Goal: Task Accomplishment & Management: Use online tool/utility

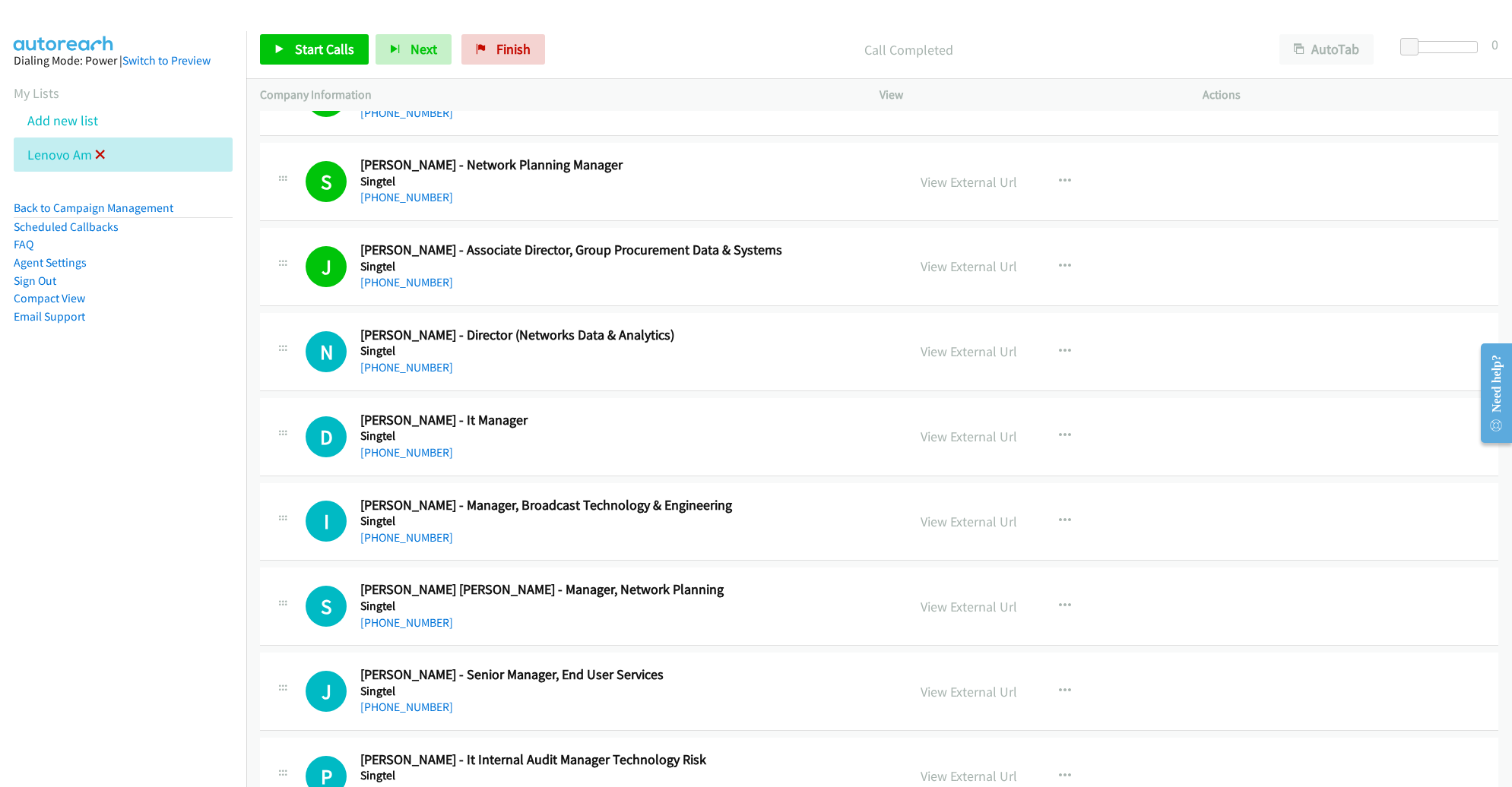
click at [100, 151] on icon at bounding box center [100, 156] width 11 height 11
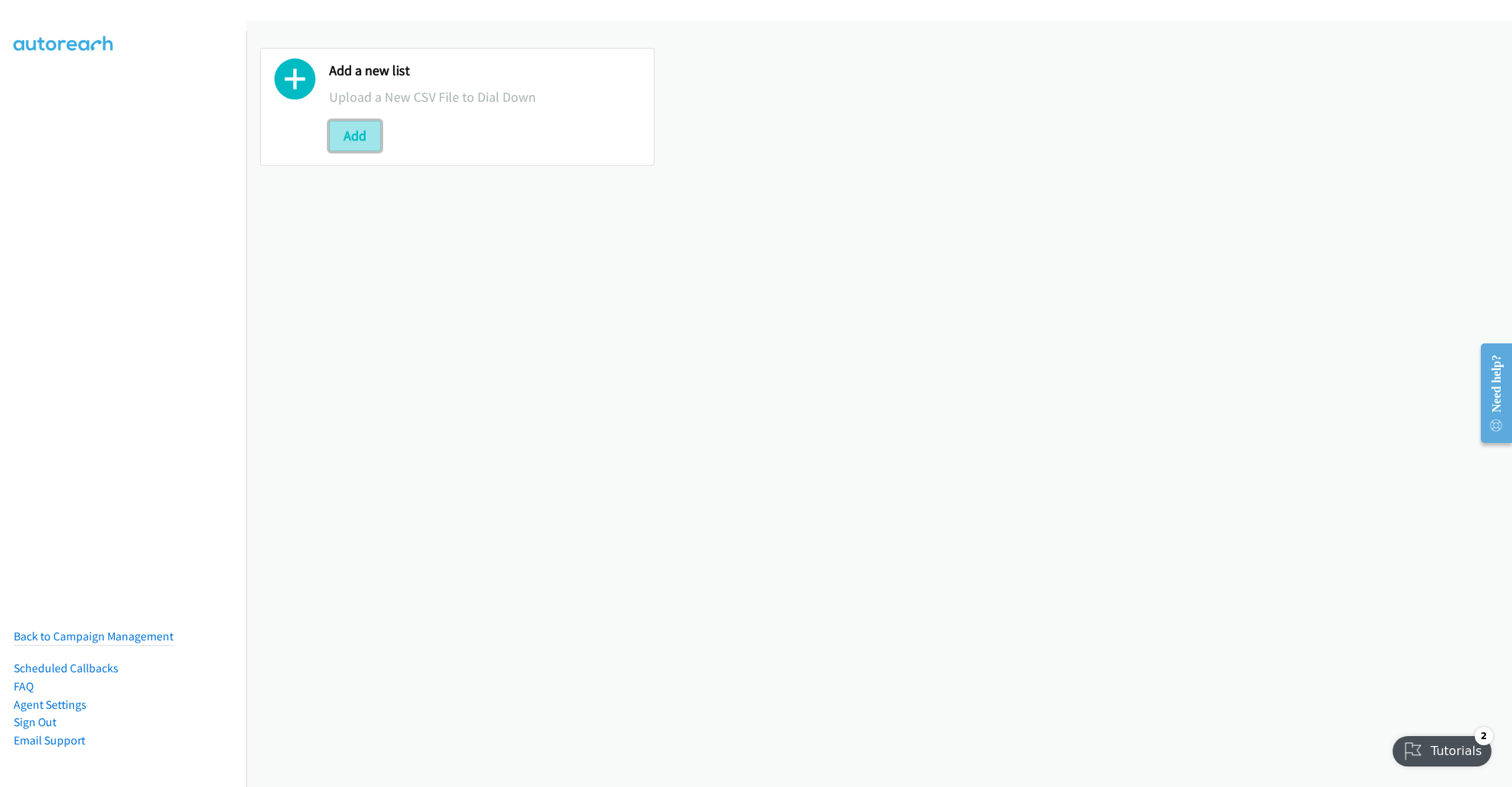
click at [340, 144] on button "Add" at bounding box center [355, 136] width 52 height 30
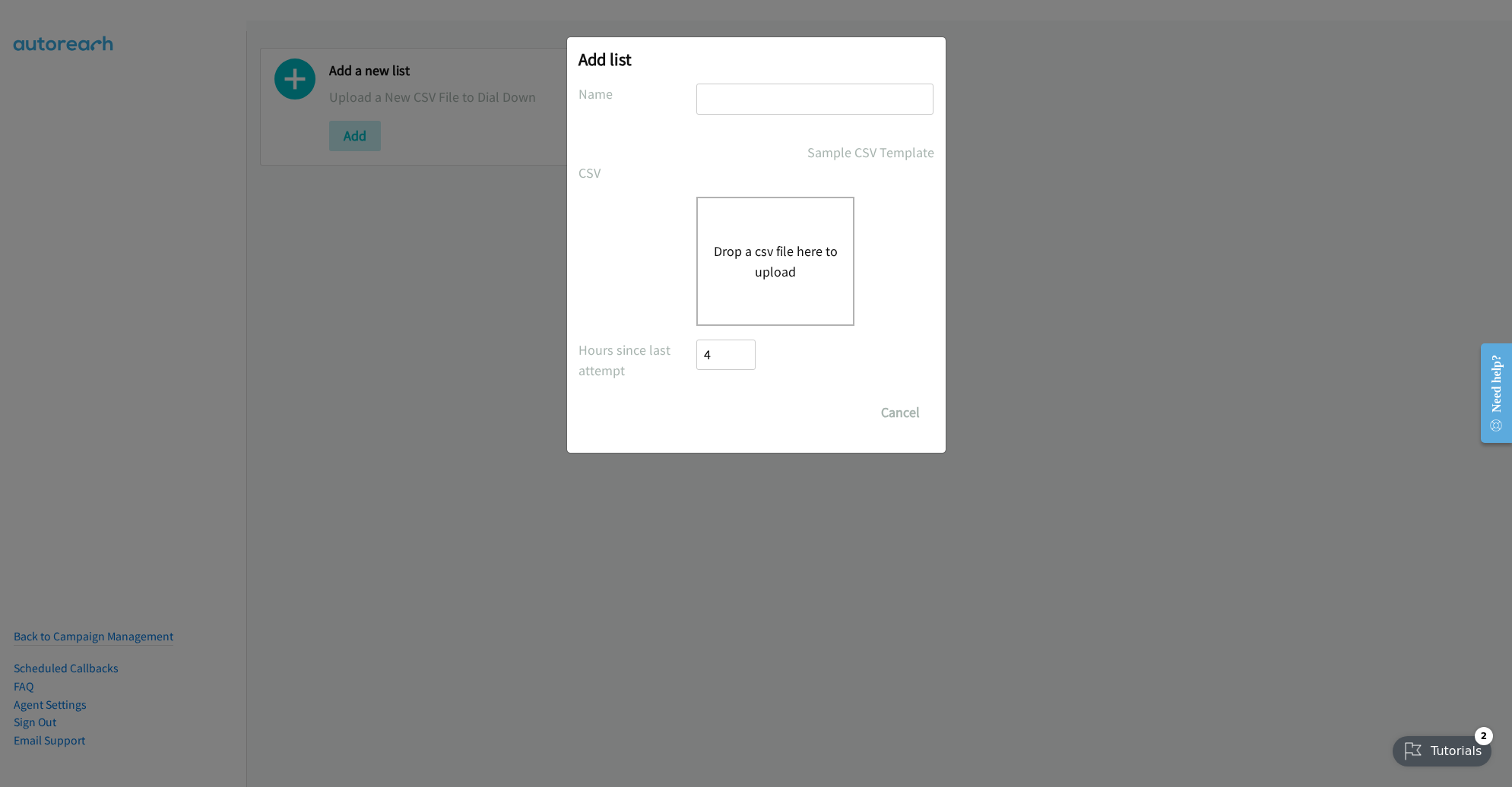
click at [806, 274] on button "Drop a csv file here to upload" at bounding box center [775, 261] width 125 height 41
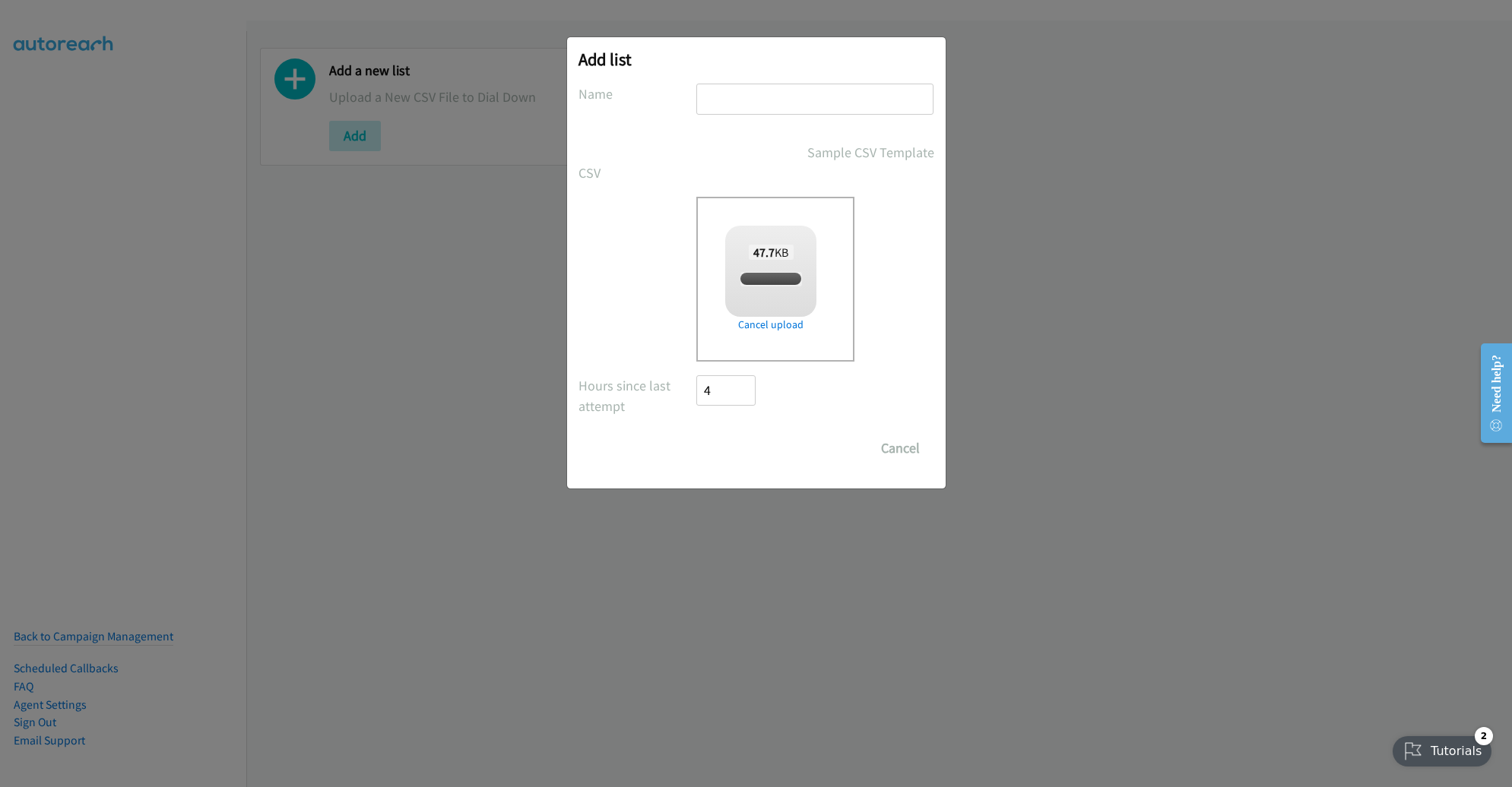
click at [790, 105] on input "text" at bounding box center [815, 99] width 238 height 31
checkbox input "true"
type input "LENOVO PM"
click at [697, 433] on input "Save List" at bounding box center [737, 448] width 80 height 30
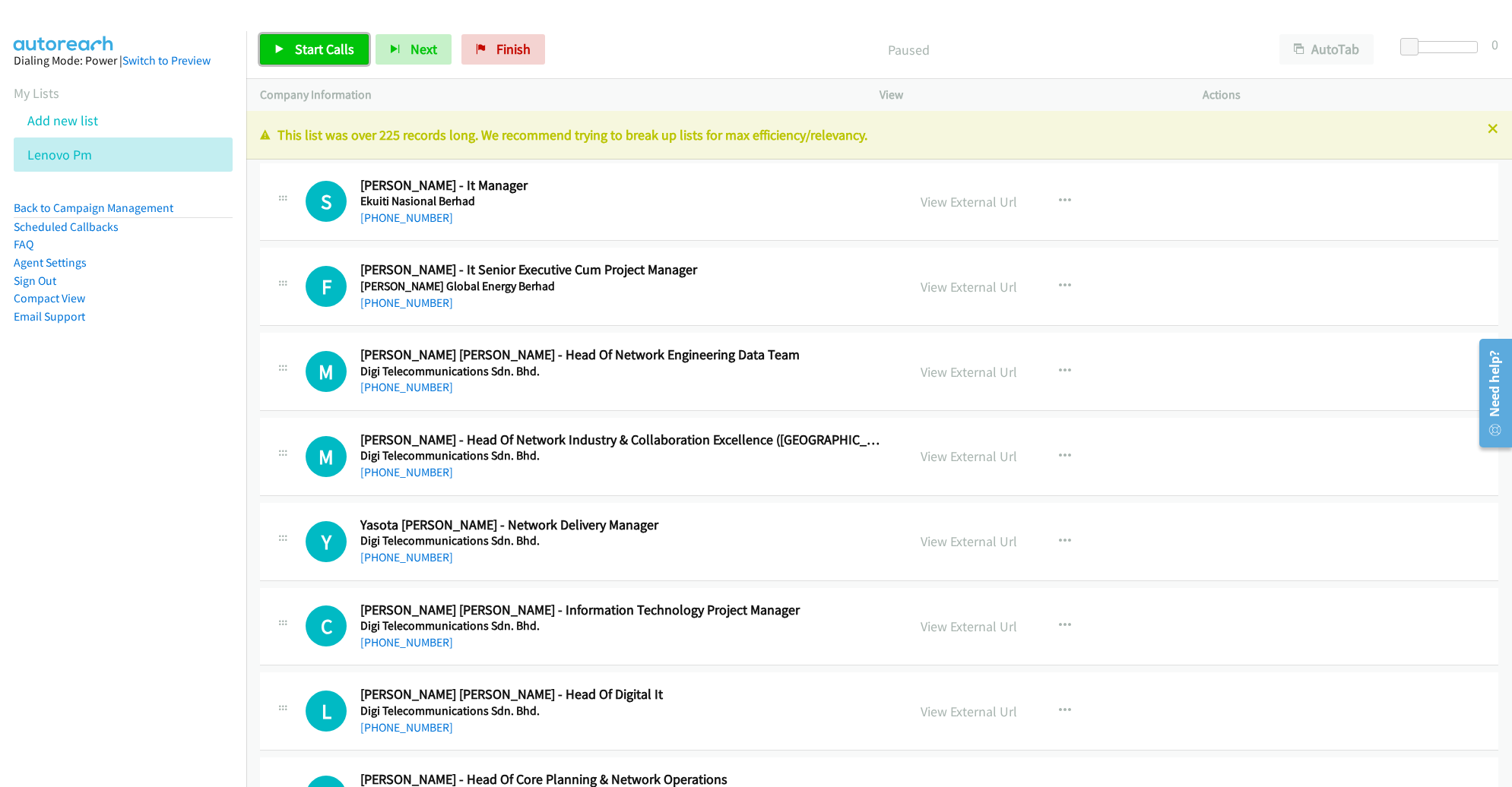
click at [335, 47] on span "Start Calls" at bounding box center [324, 49] width 59 height 18
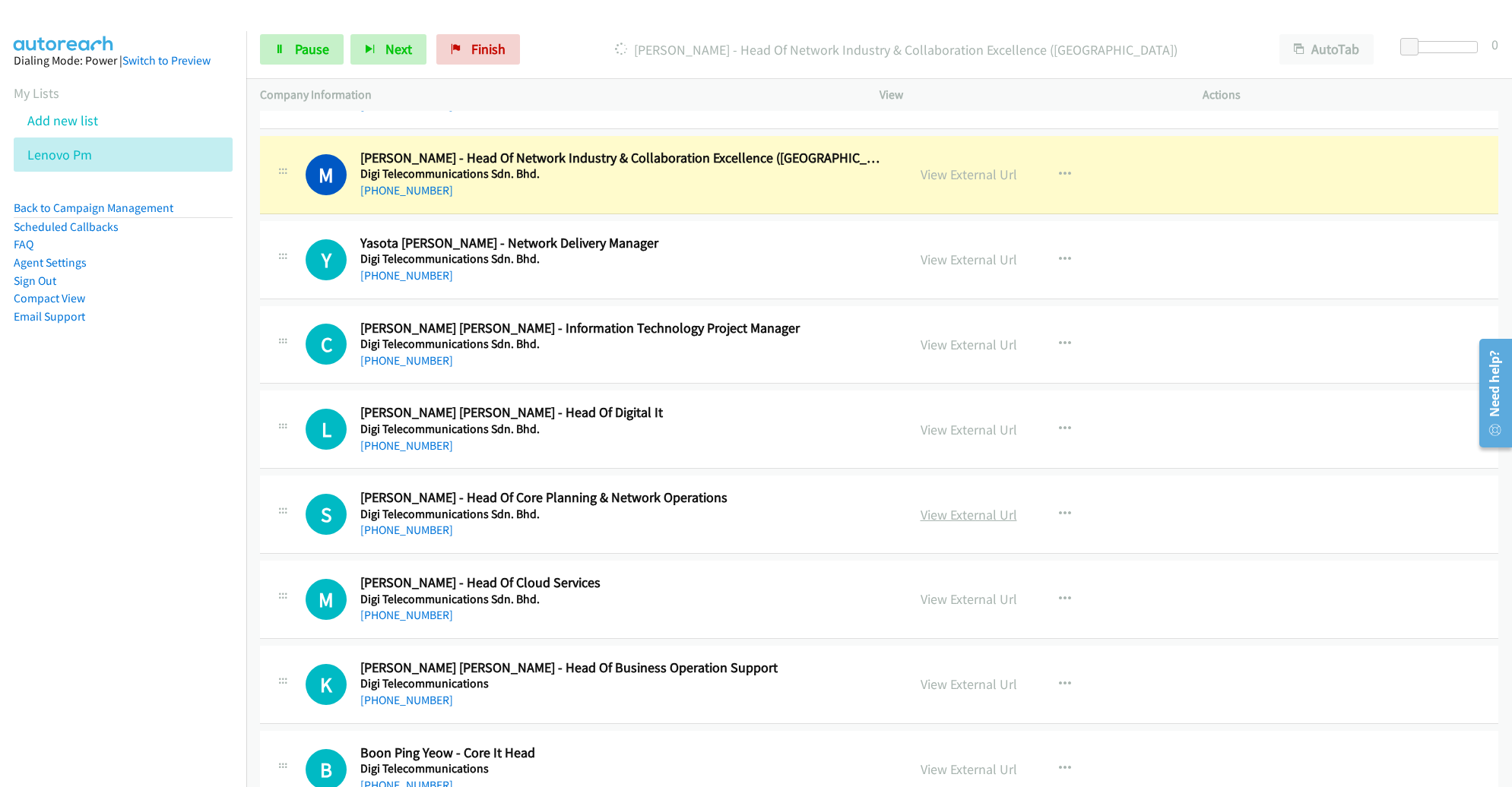
scroll to position [283, 0]
click at [955, 172] on link "View External Url" at bounding box center [969, 173] width 96 height 18
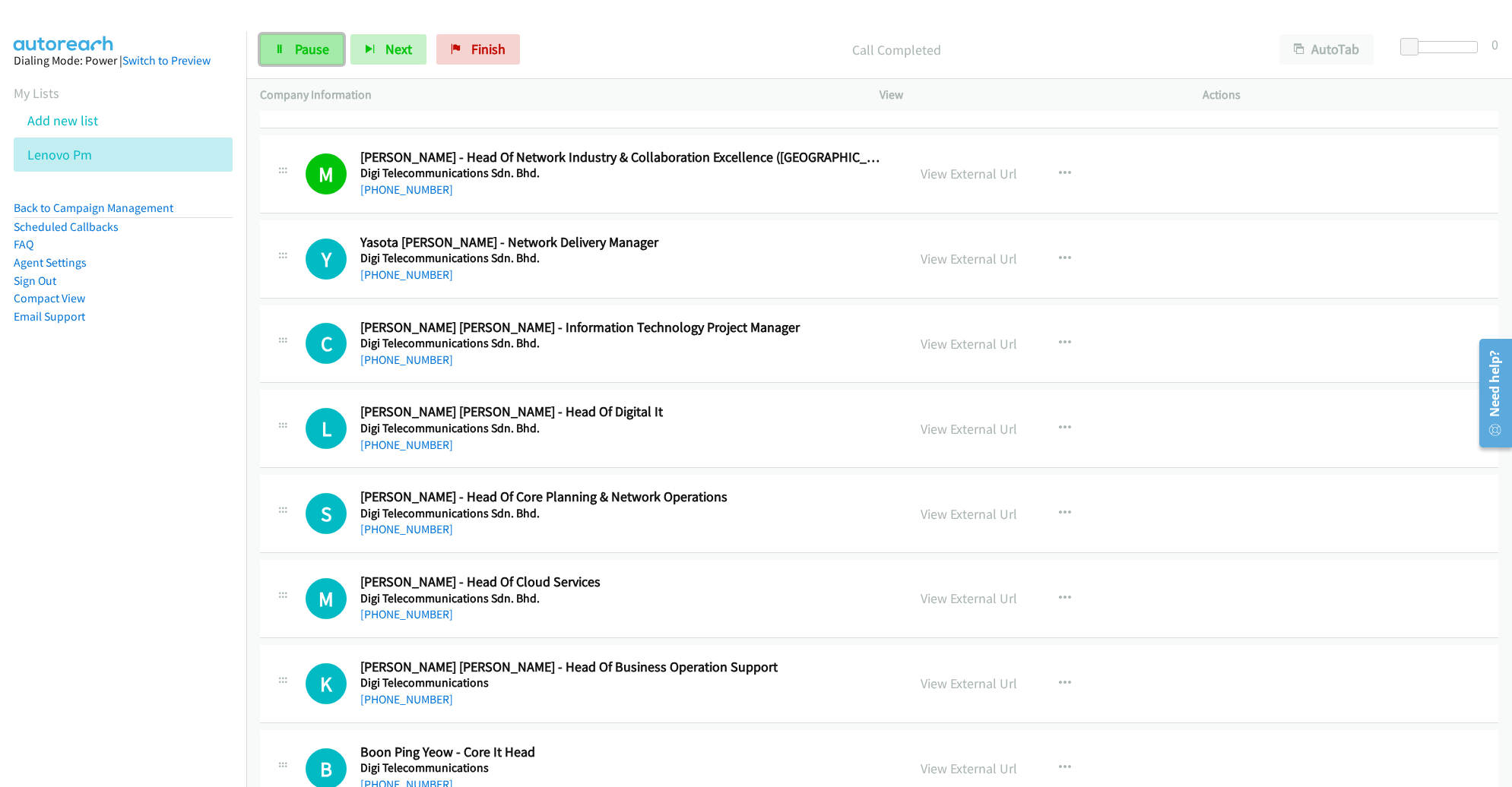
click at [317, 58] on link "Pause" at bounding box center [302, 49] width 84 height 30
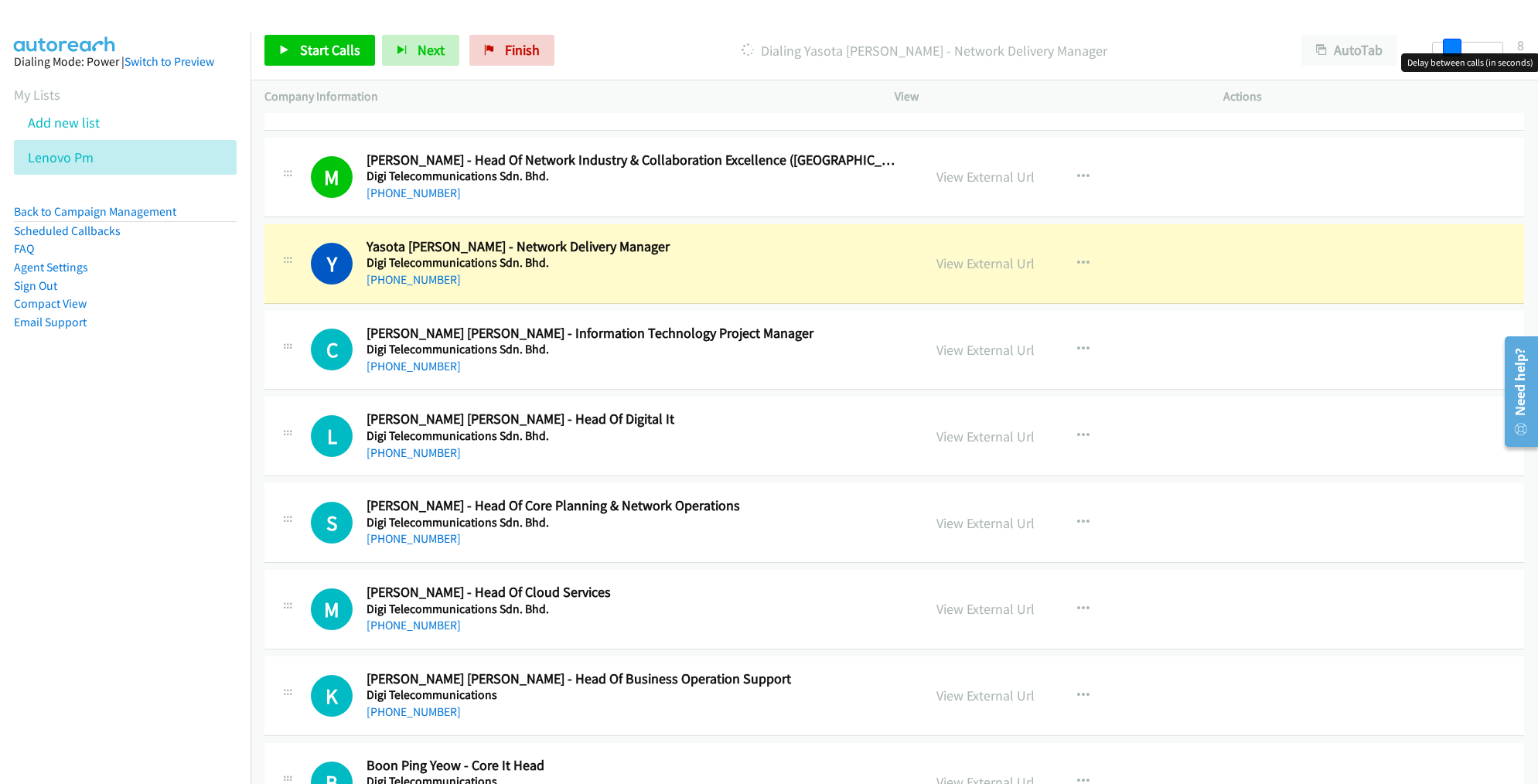
click at [1452, 53] on div at bounding box center [1467, 48] width 71 height 13
drag, startPoint x: 1453, startPoint y: 53, endPoint x: 1466, endPoint y: 54, distance: 13.0
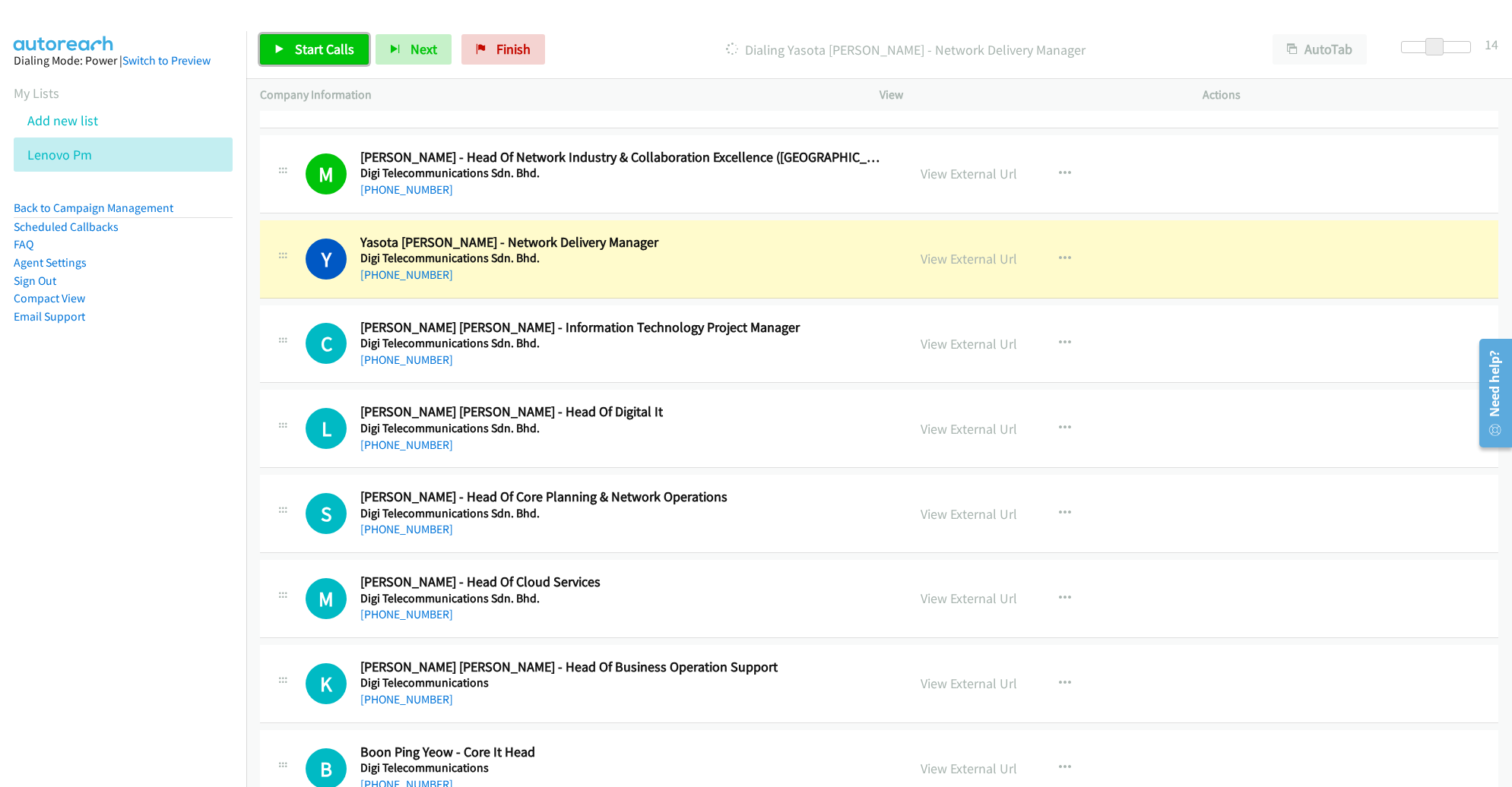
click at [316, 59] on link "Start Calls" at bounding box center [314, 49] width 109 height 30
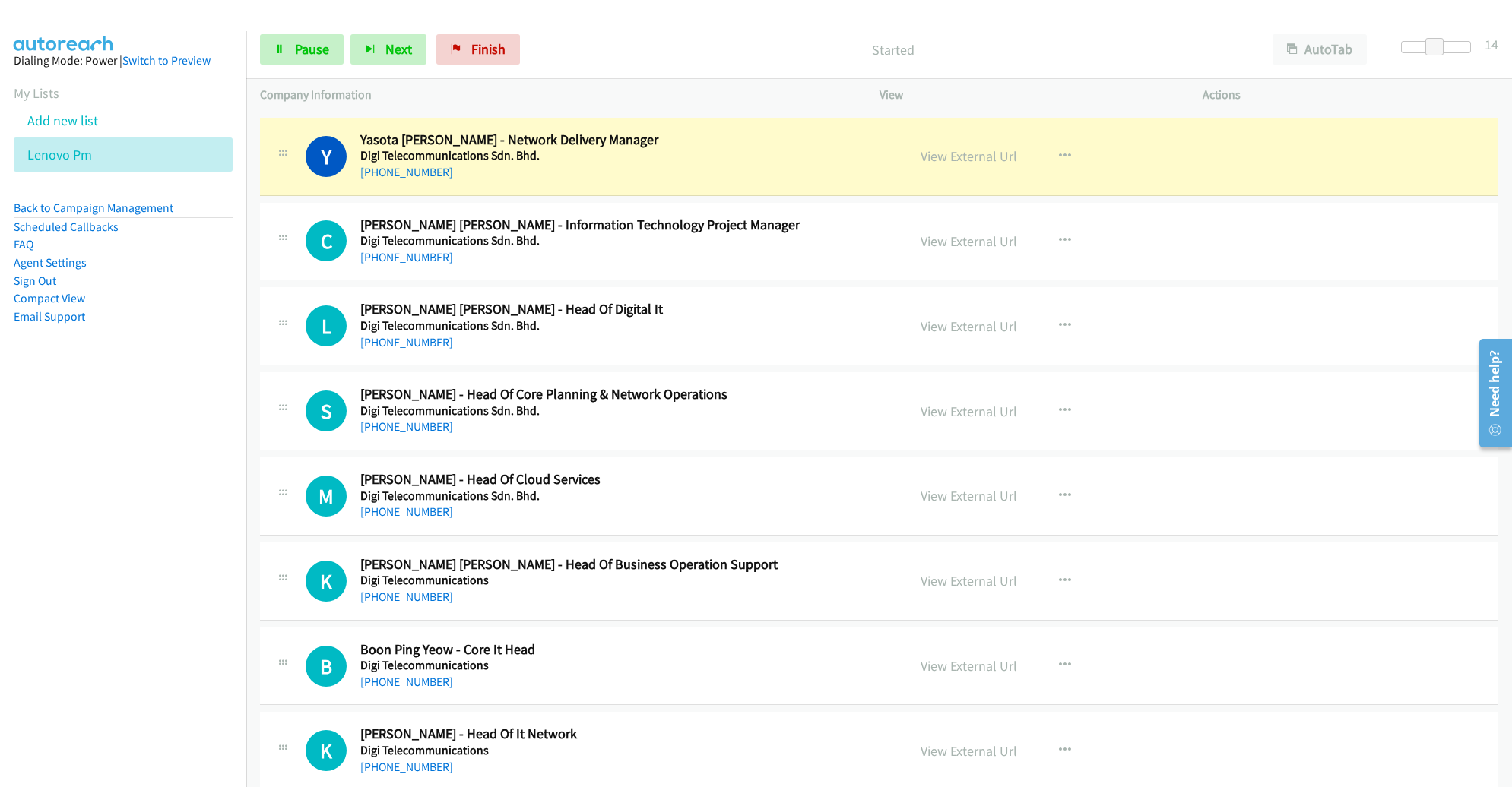
scroll to position [387, 0]
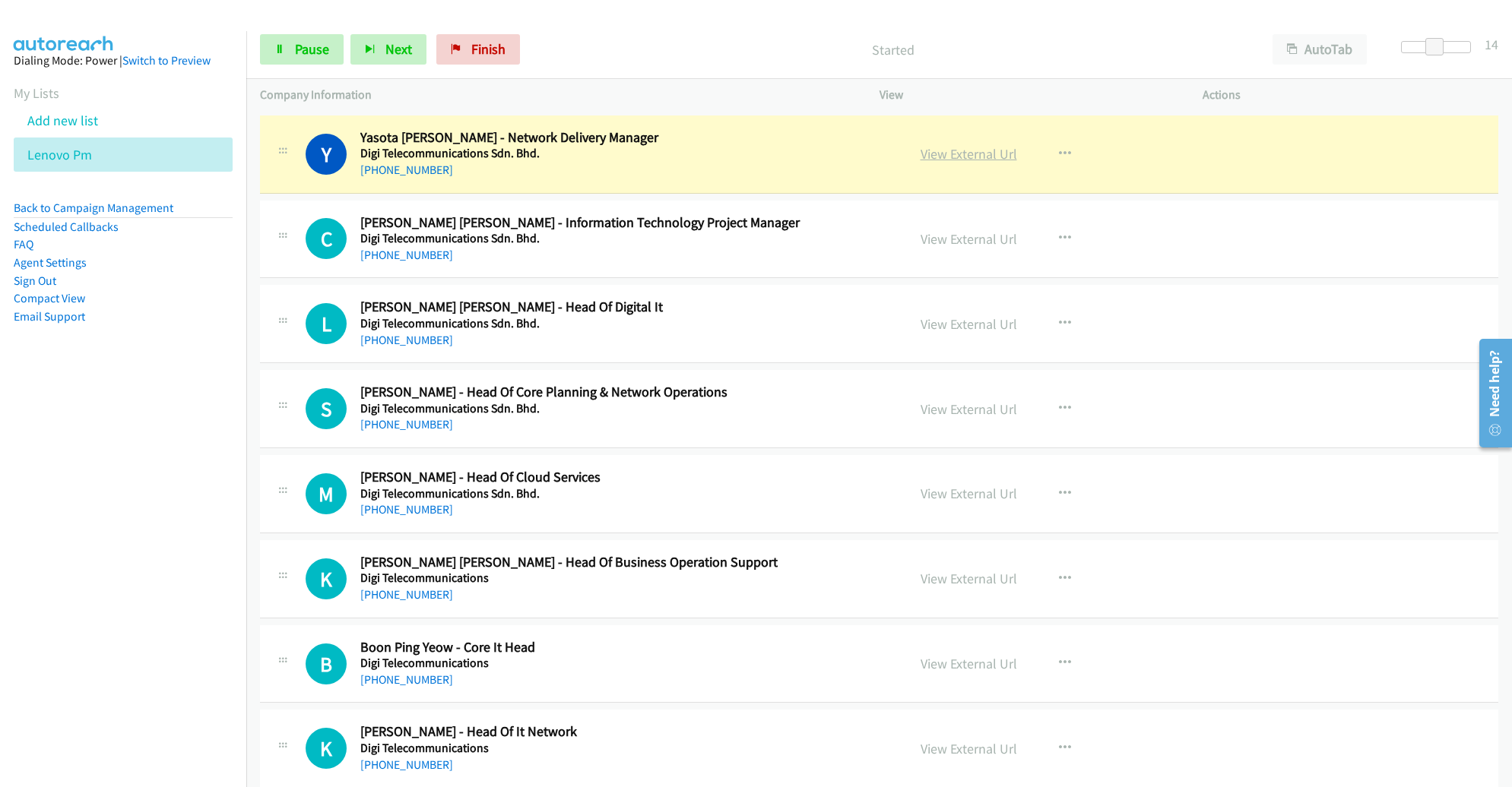
click at [934, 155] on link "View External Url" at bounding box center [969, 154] width 96 height 18
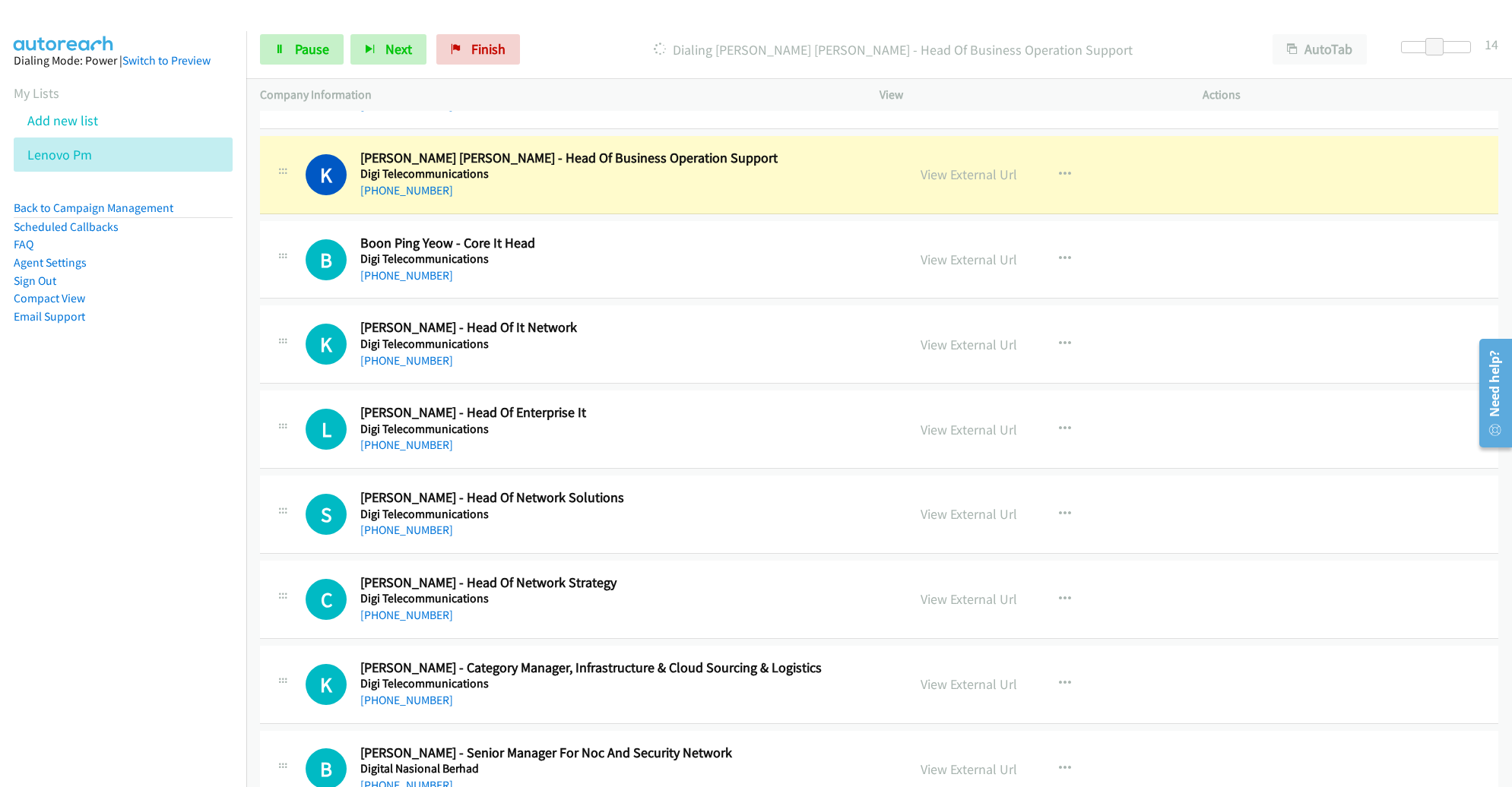
scroll to position [791, 0]
click at [966, 174] on link "View External Url" at bounding box center [969, 175] width 96 height 18
click at [974, 166] on link "View External Url" at bounding box center [969, 175] width 96 height 18
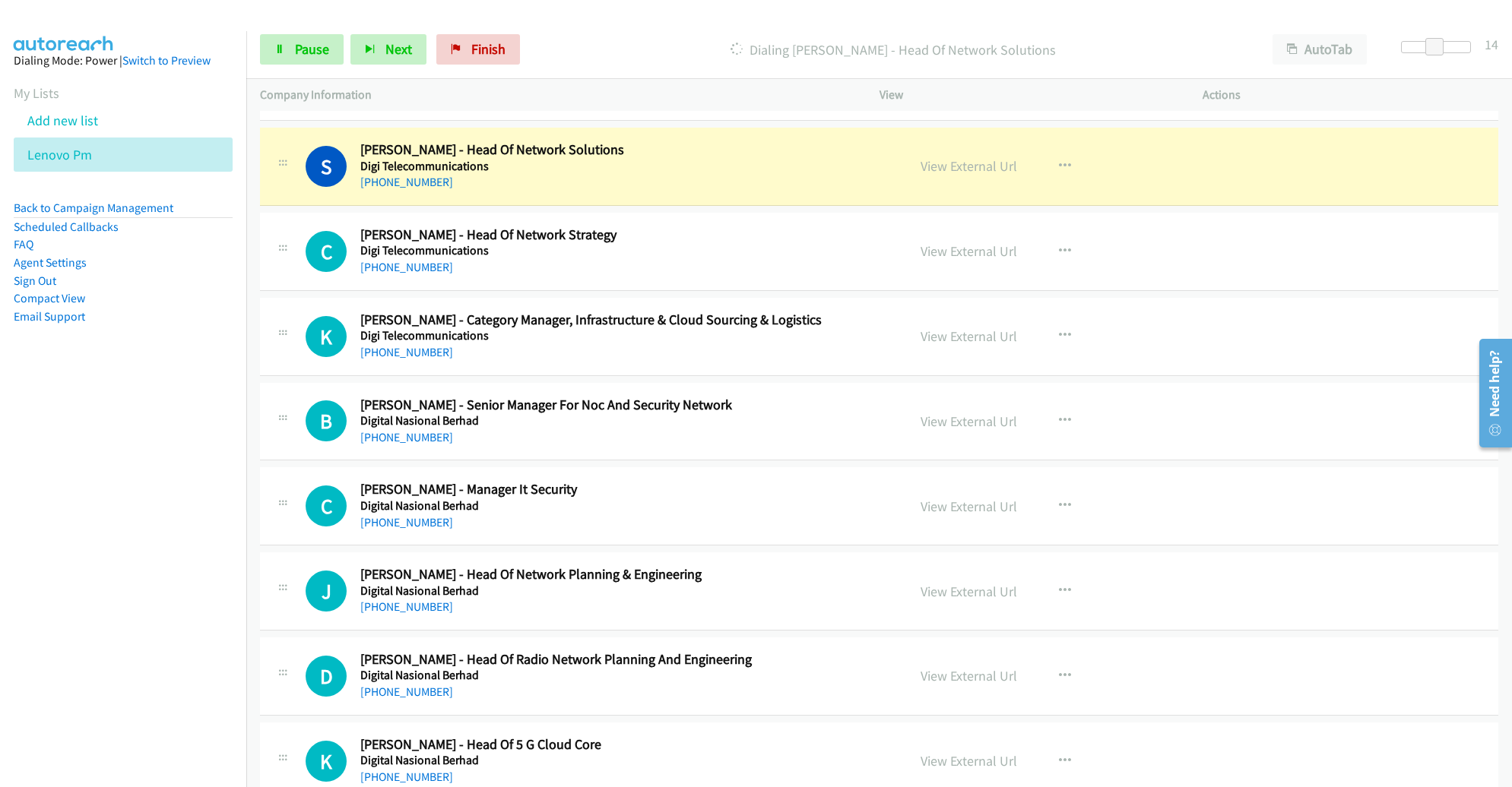
scroll to position [1145, 0]
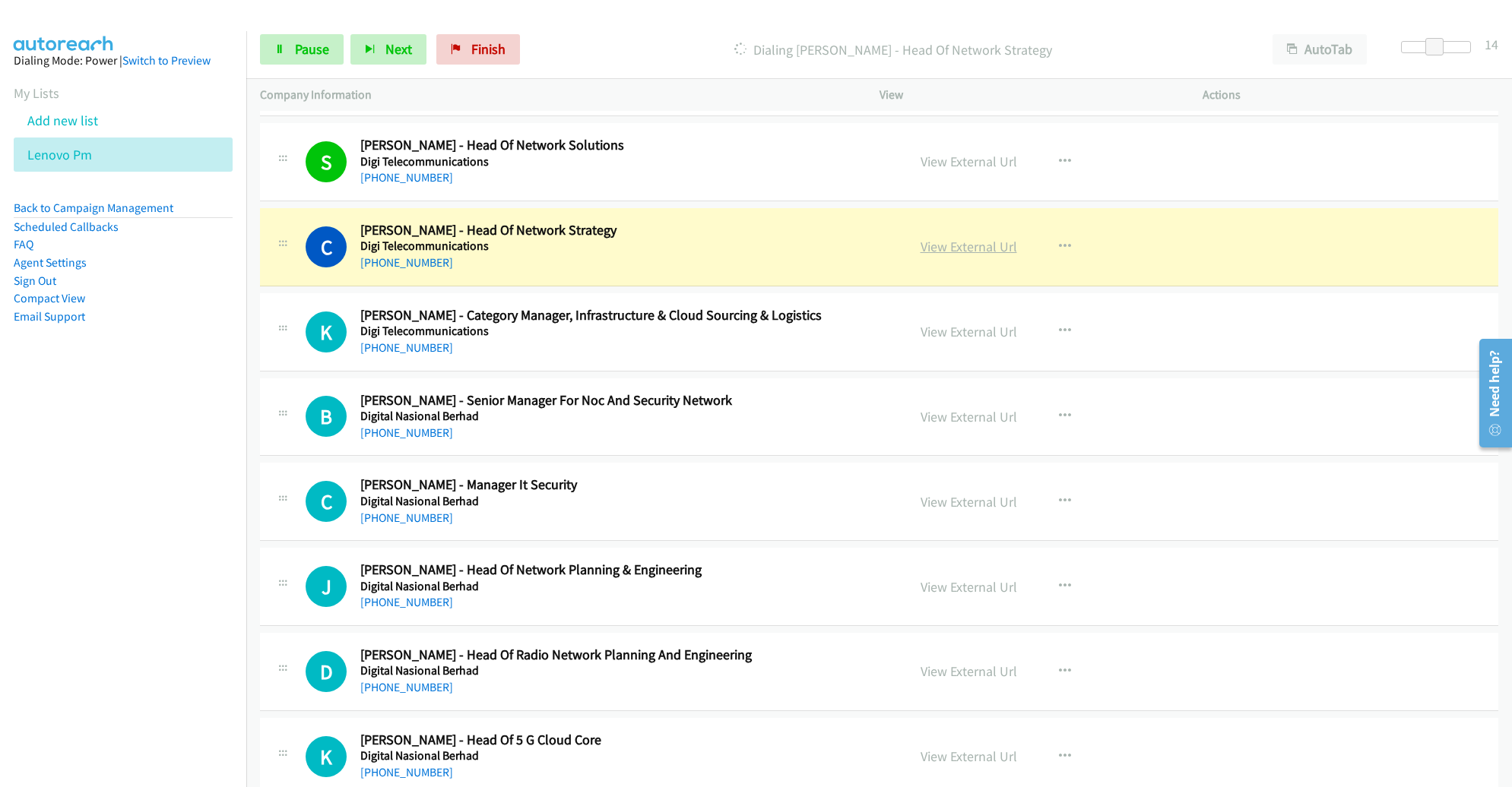
click at [966, 249] on link "View External Url" at bounding box center [969, 246] width 96 height 18
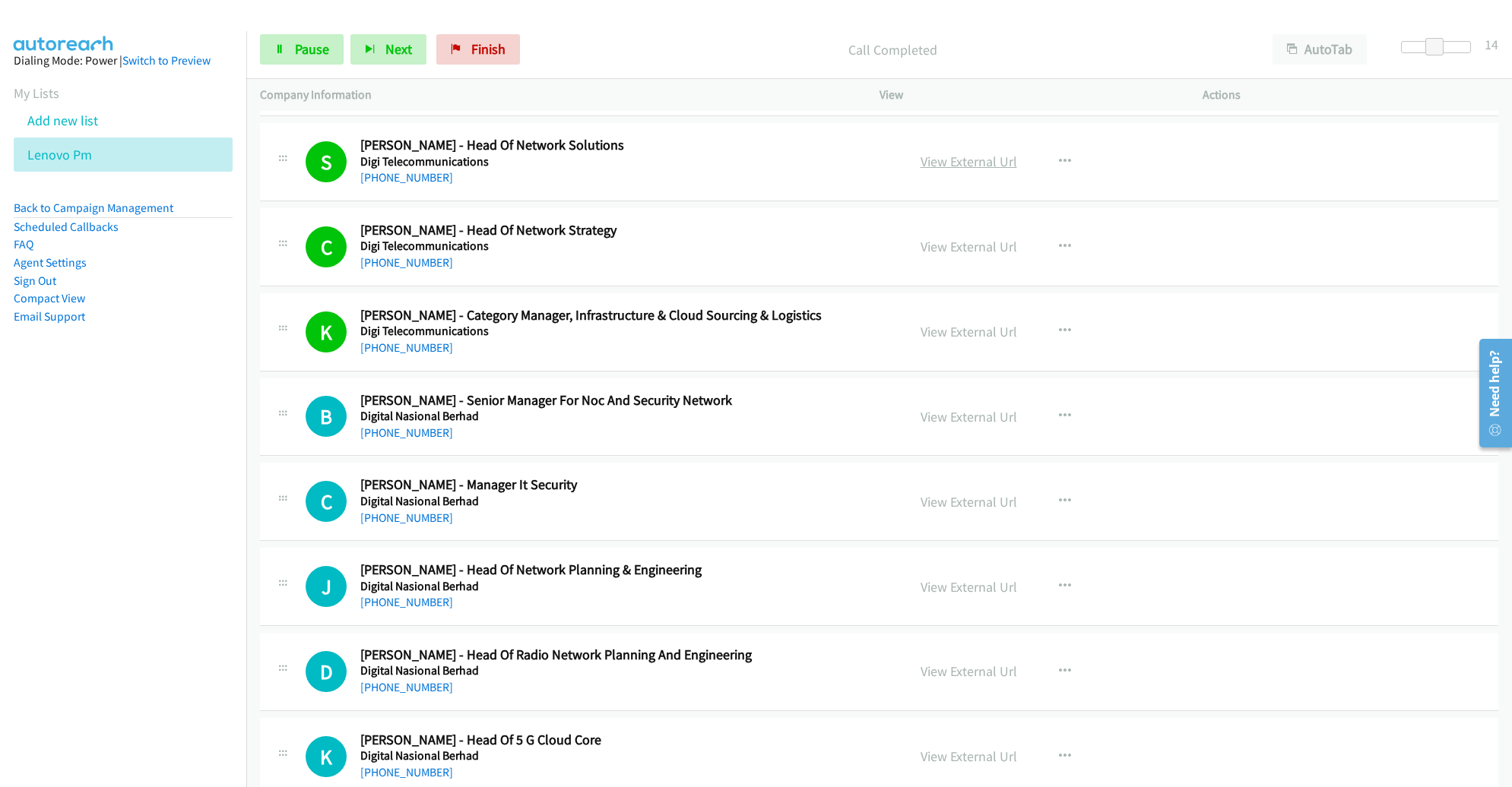
click at [976, 153] on link "View External Url" at bounding box center [969, 161] width 96 height 18
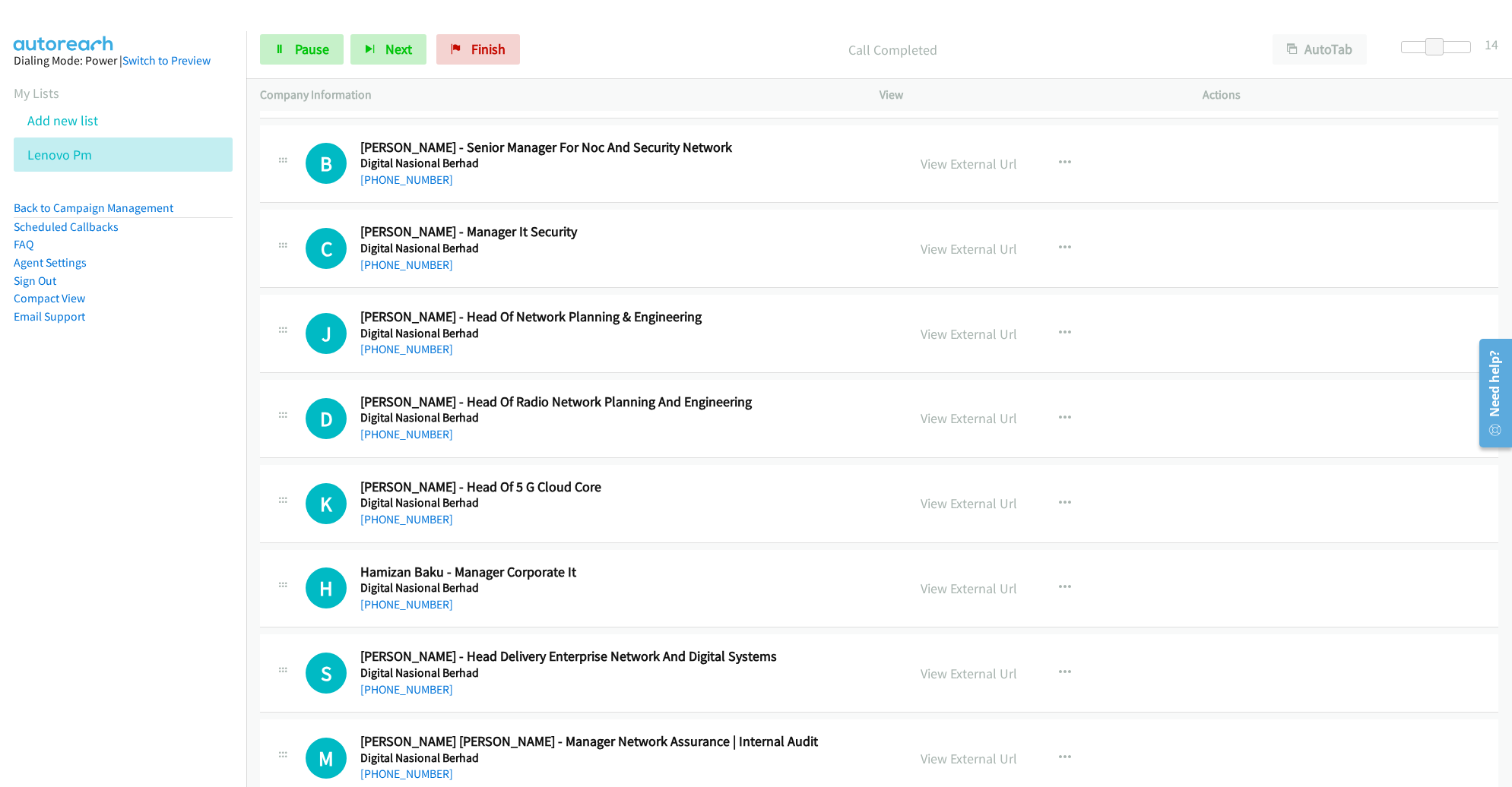
scroll to position [1416, 0]
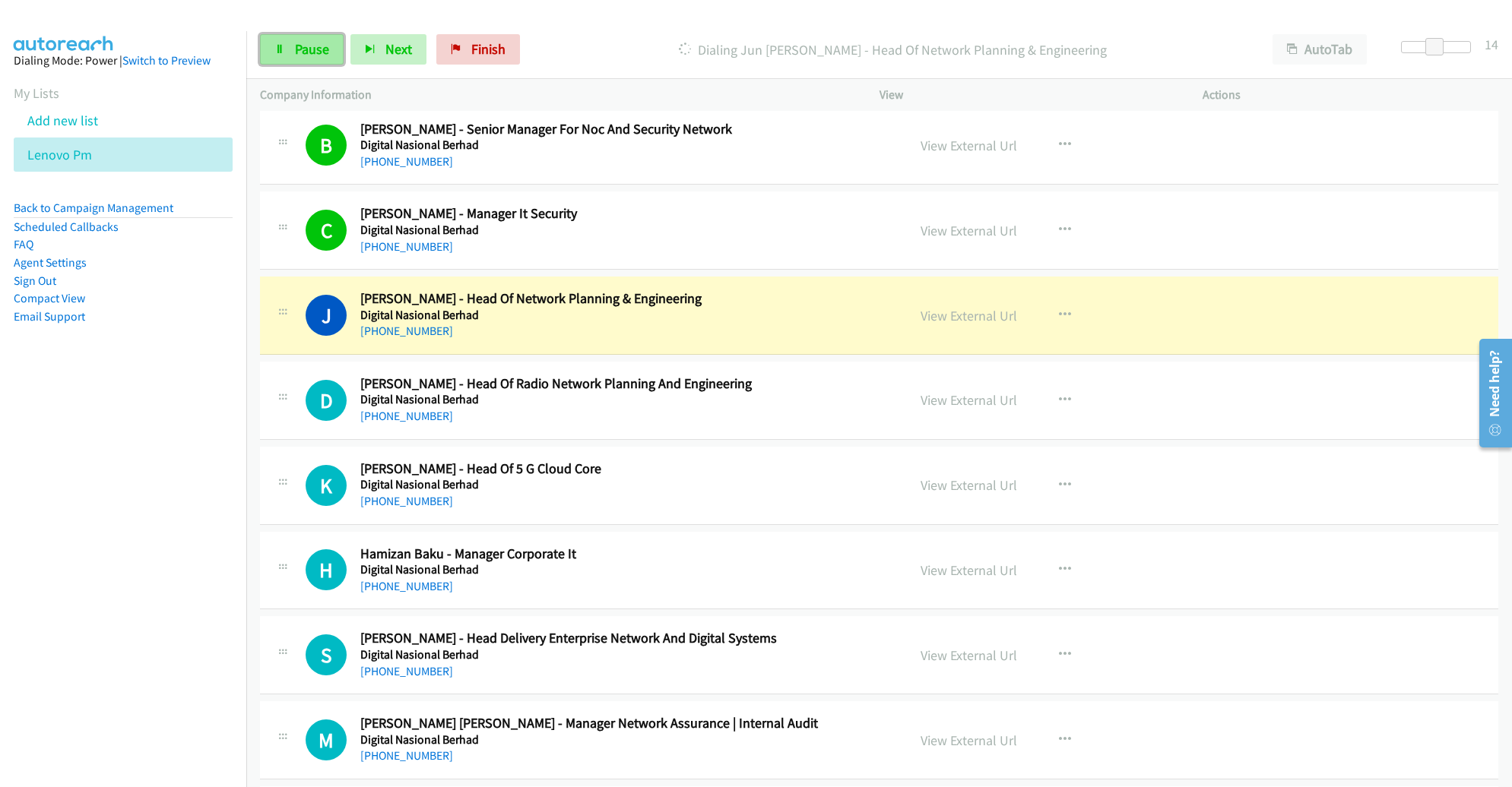
click at [309, 43] on span "Pause" at bounding box center [312, 49] width 34 height 18
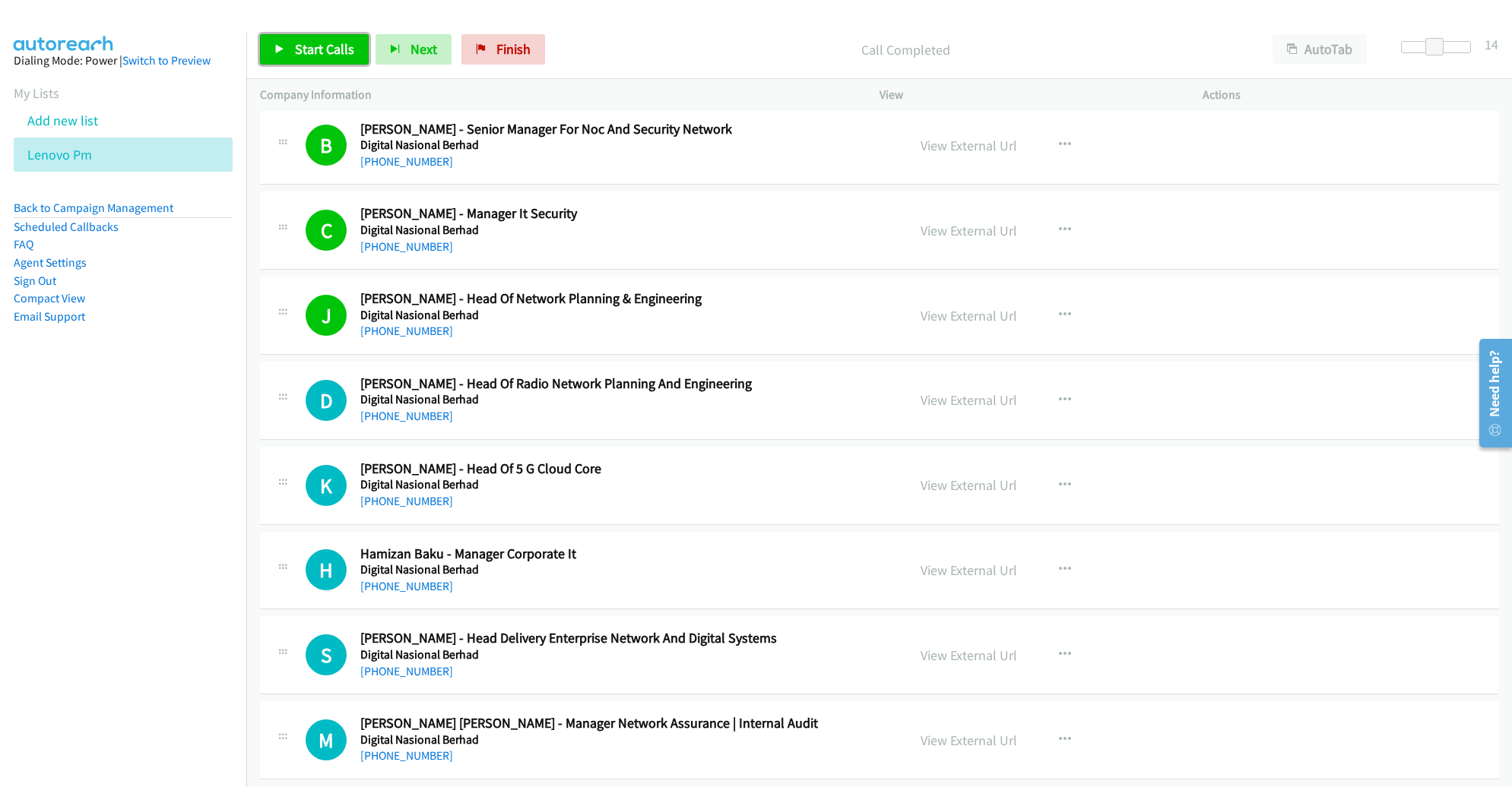
click at [310, 50] on span "Start Calls" at bounding box center [324, 49] width 59 height 18
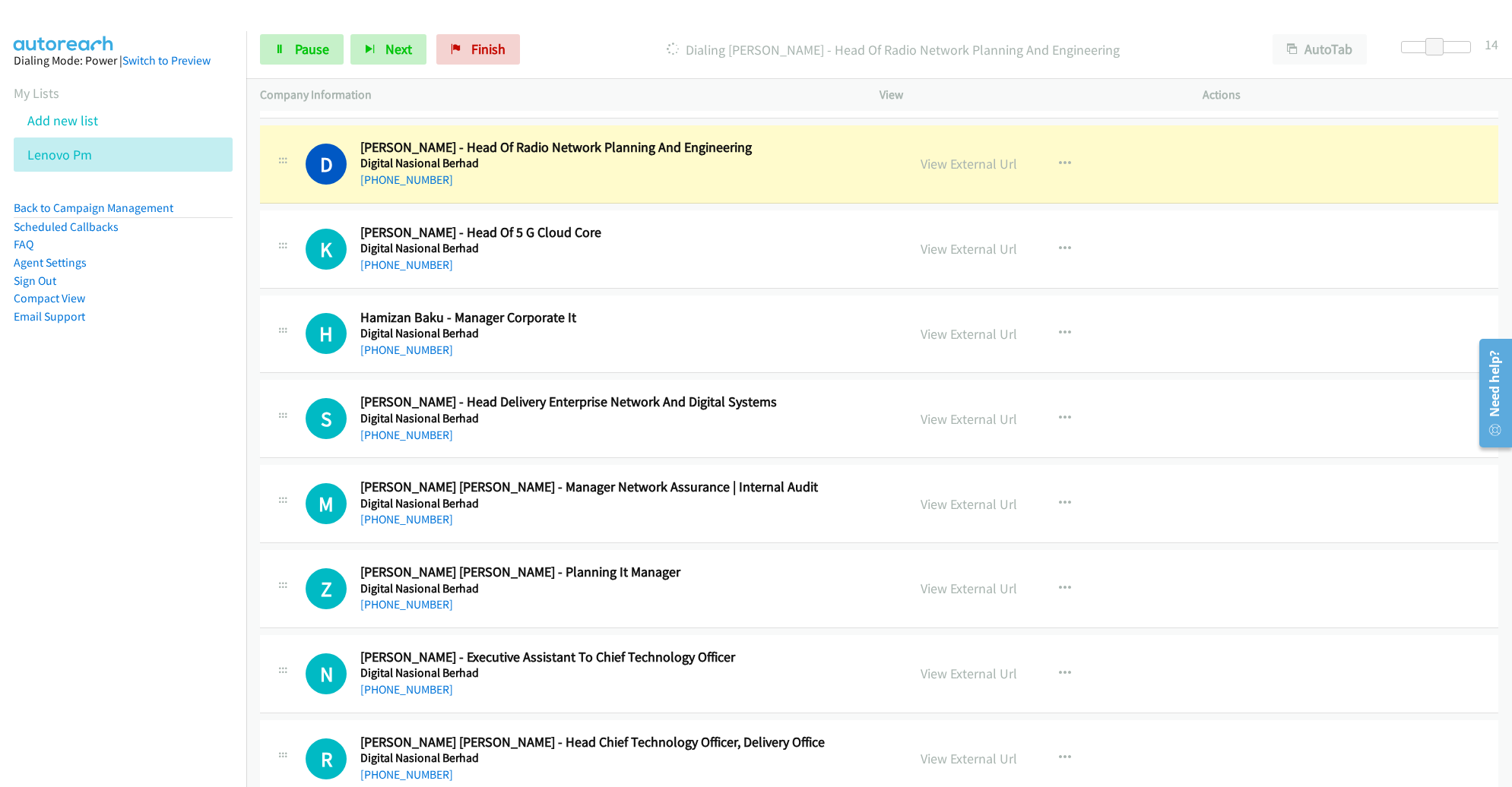
scroll to position [1653, 0]
click at [945, 165] on link "View External Url" at bounding box center [969, 163] width 96 height 18
click at [876, 170] on div "+60 12-393 8801" at bounding box center [622, 179] width 525 height 19
click at [301, 55] on span "Pause" at bounding box center [312, 49] width 34 height 18
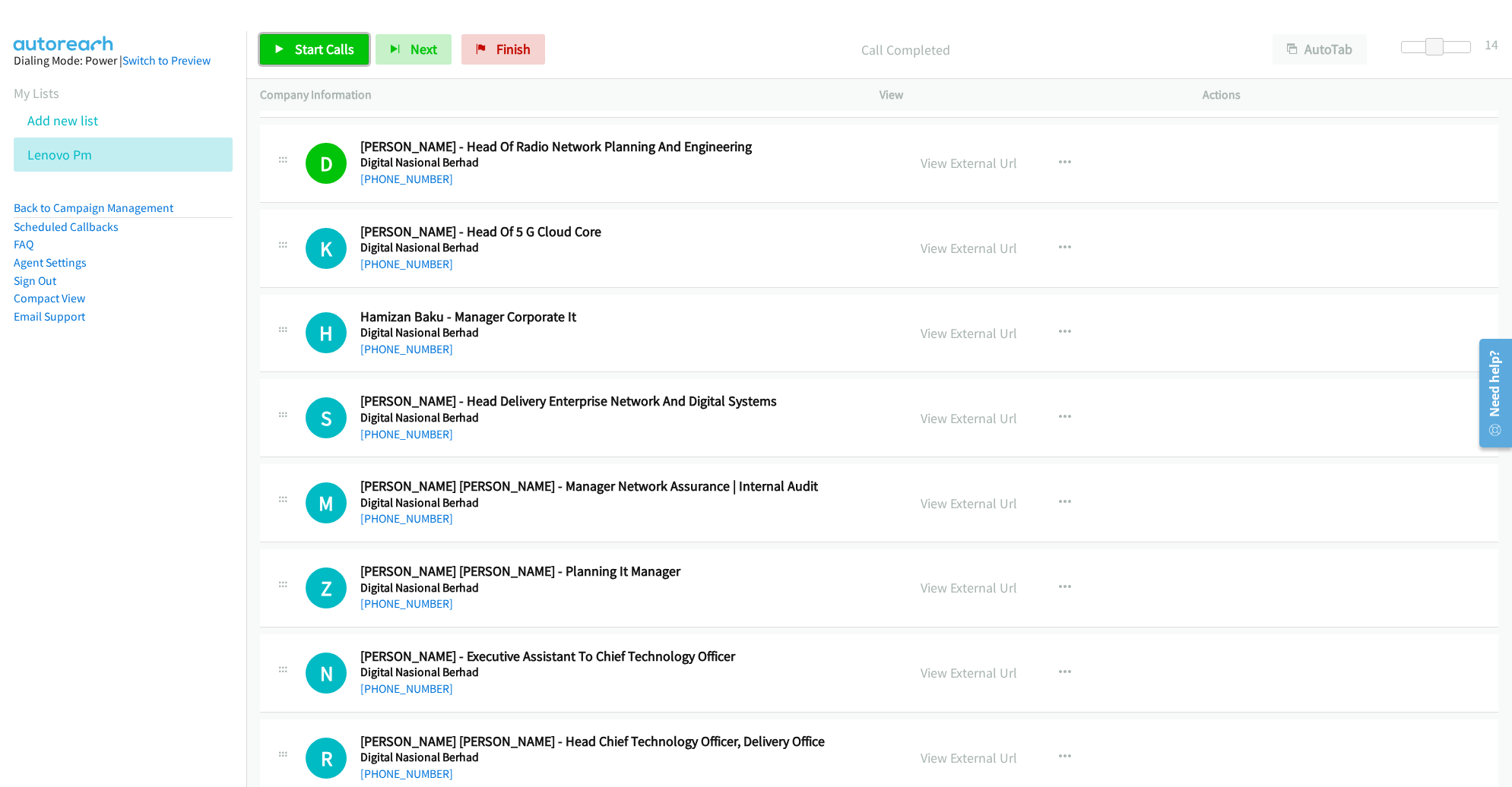
click at [306, 53] on span "Start Calls" at bounding box center [324, 49] width 59 height 18
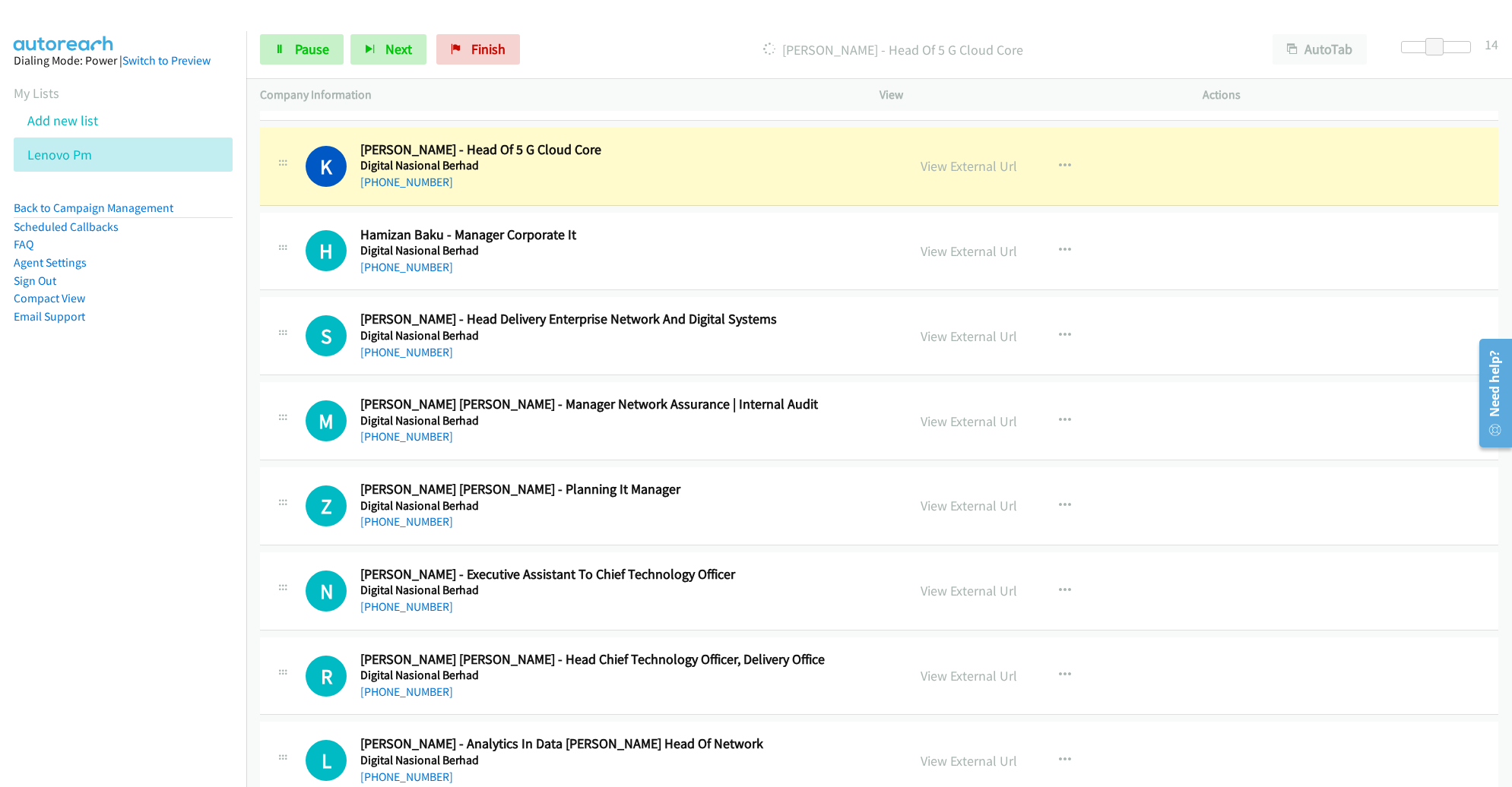
scroll to position [1739, 0]
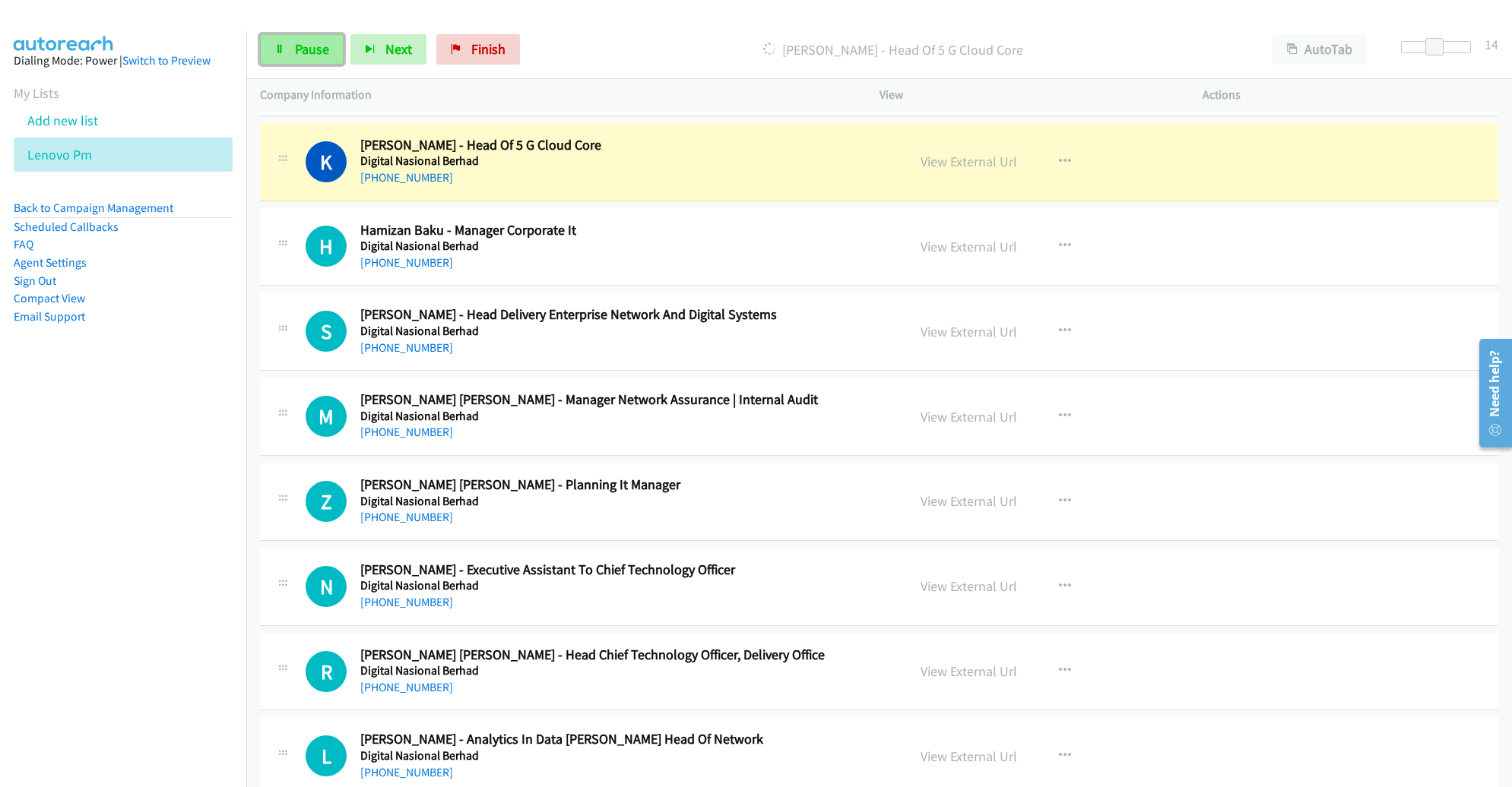
click at [307, 51] on span "Pause" at bounding box center [312, 49] width 34 height 18
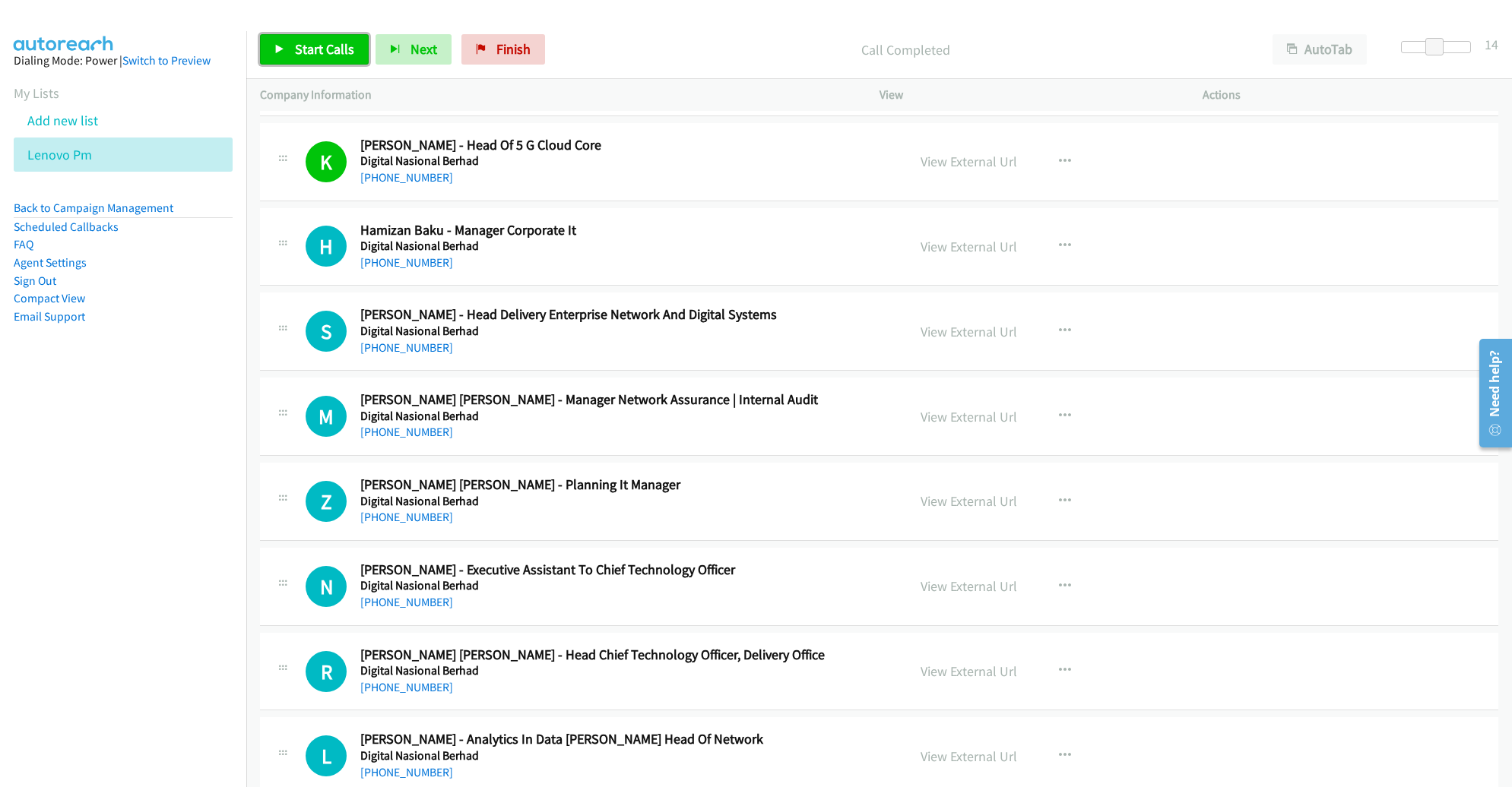
click at [290, 54] on link "Start Calls" at bounding box center [314, 49] width 109 height 30
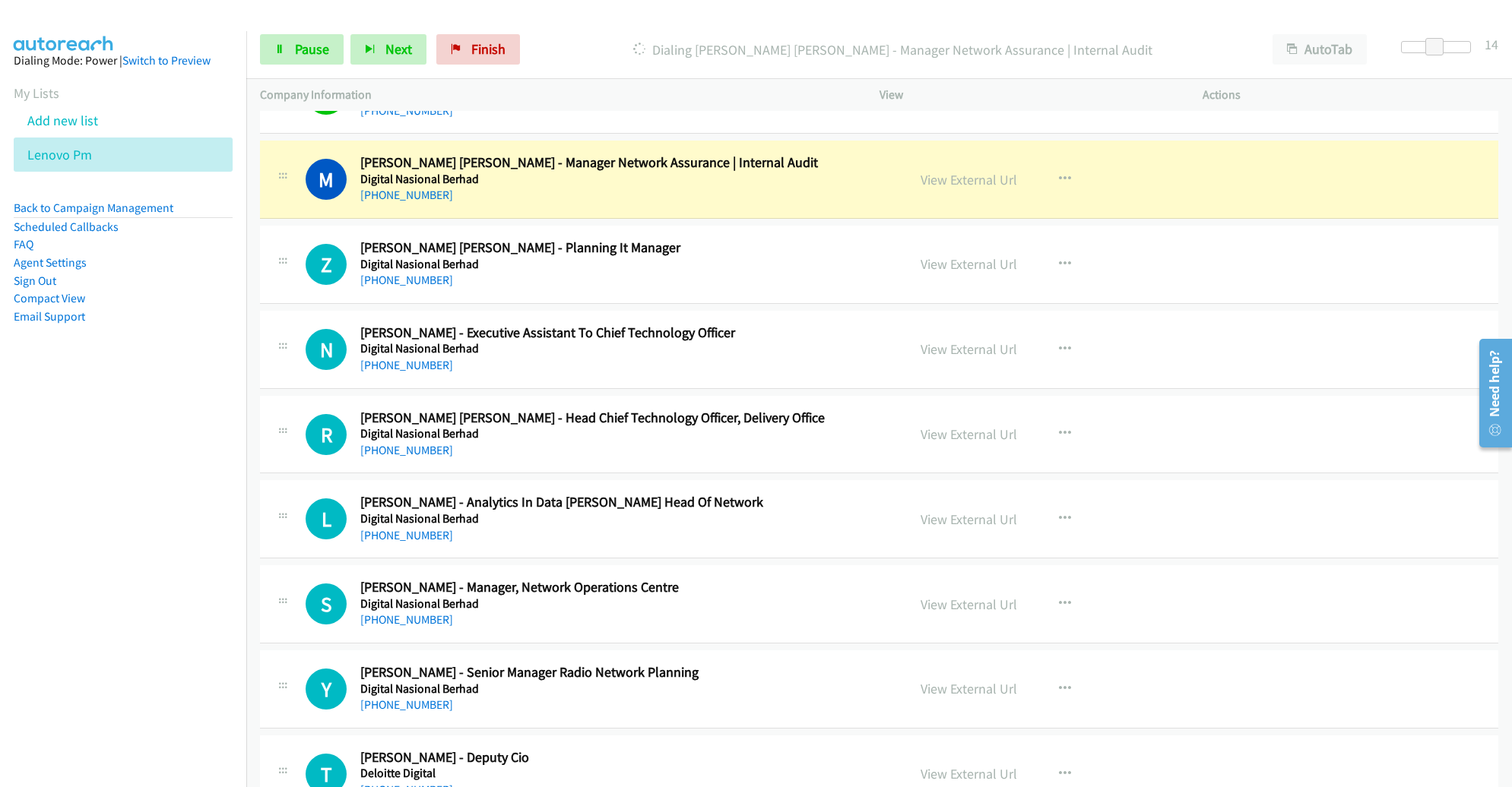
scroll to position [2006, 0]
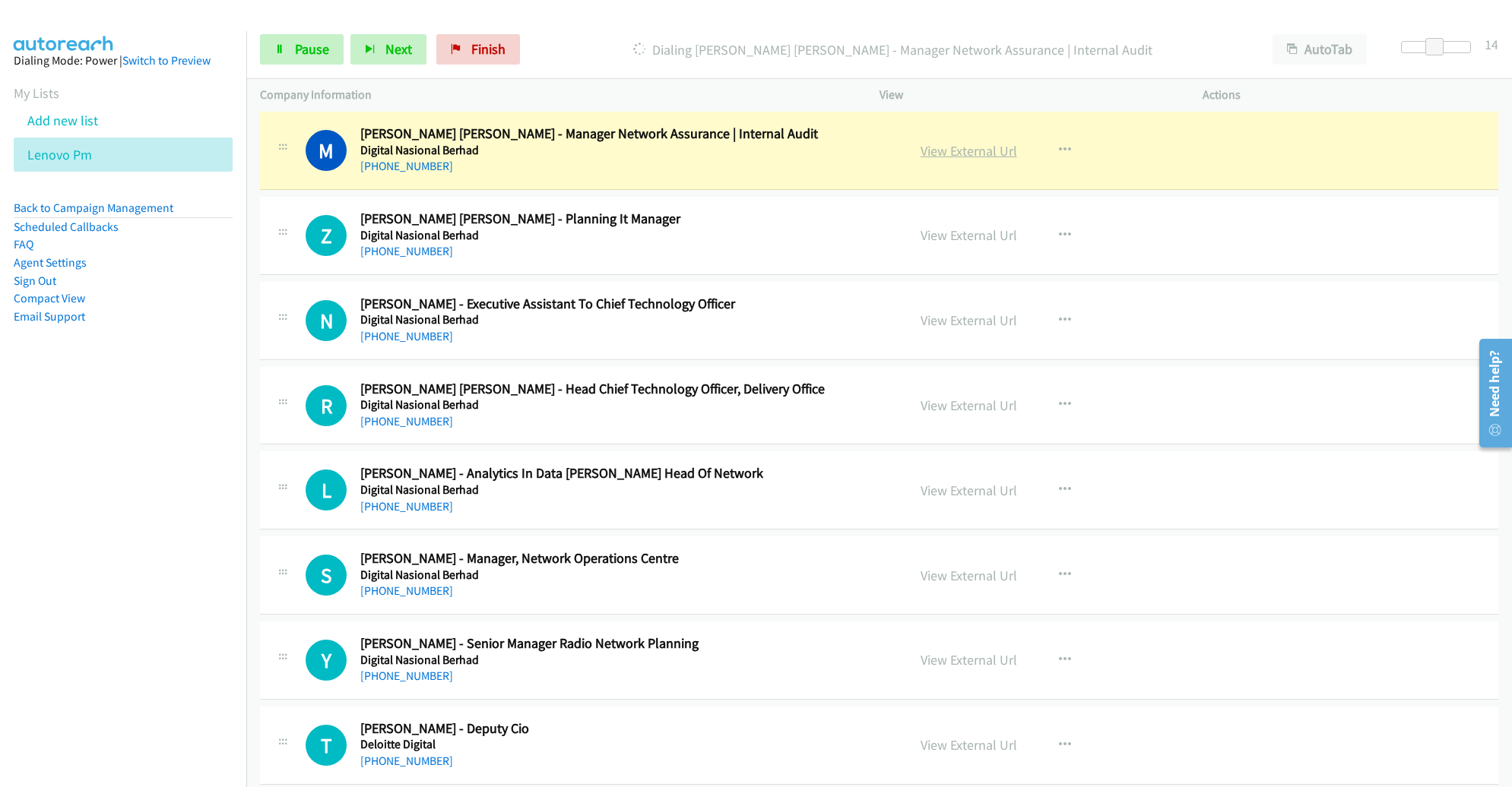
click at [946, 149] on link "View External Url" at bounding box center [969, 151] width 96 height 18
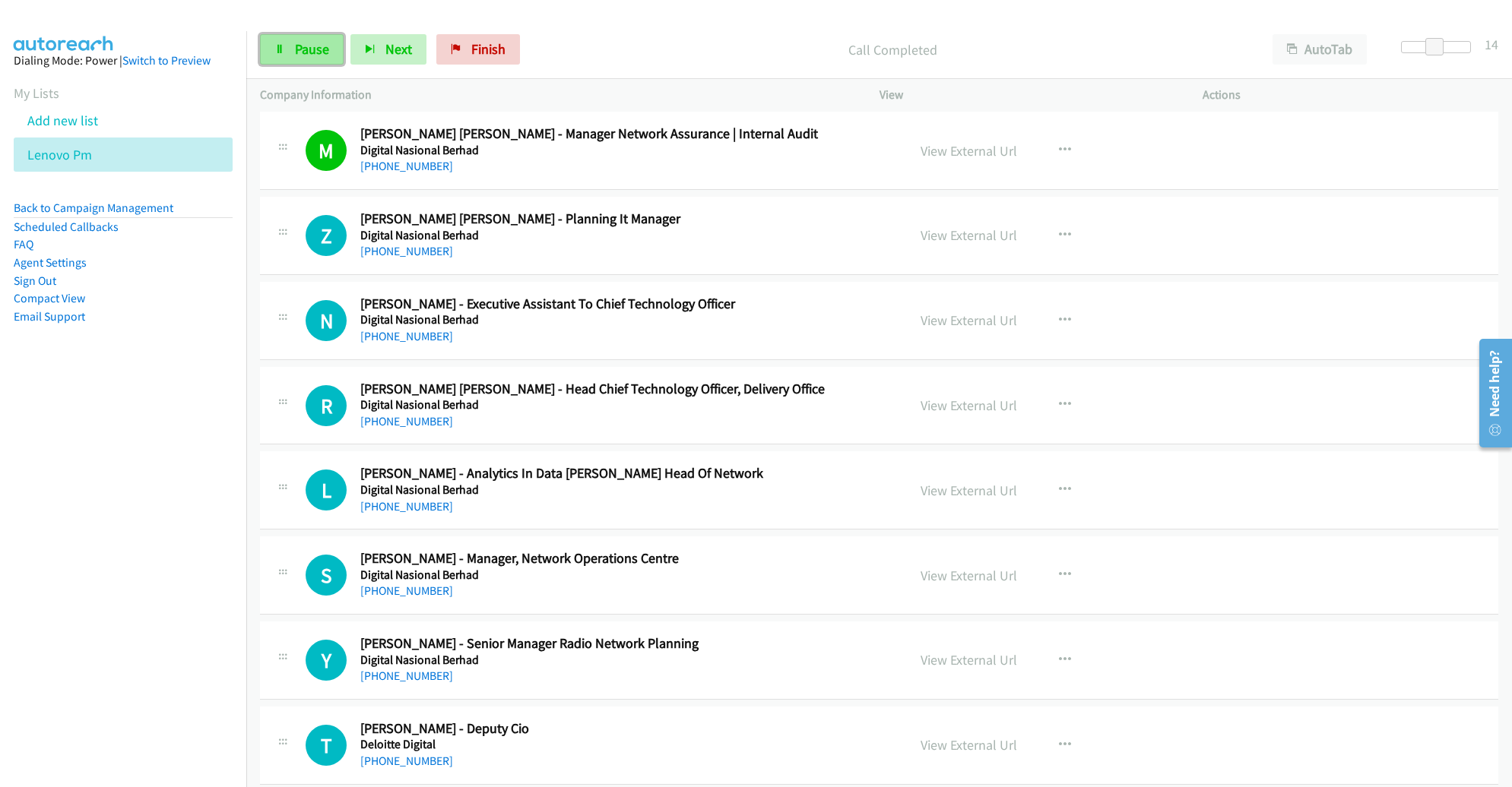
click at [300, 59] on link "Pause" at bounding box center [302, 49] width 84 height 30
click at [322, 48] on span "Start Calls" at bounding box center [324, 49] width 59 height 18
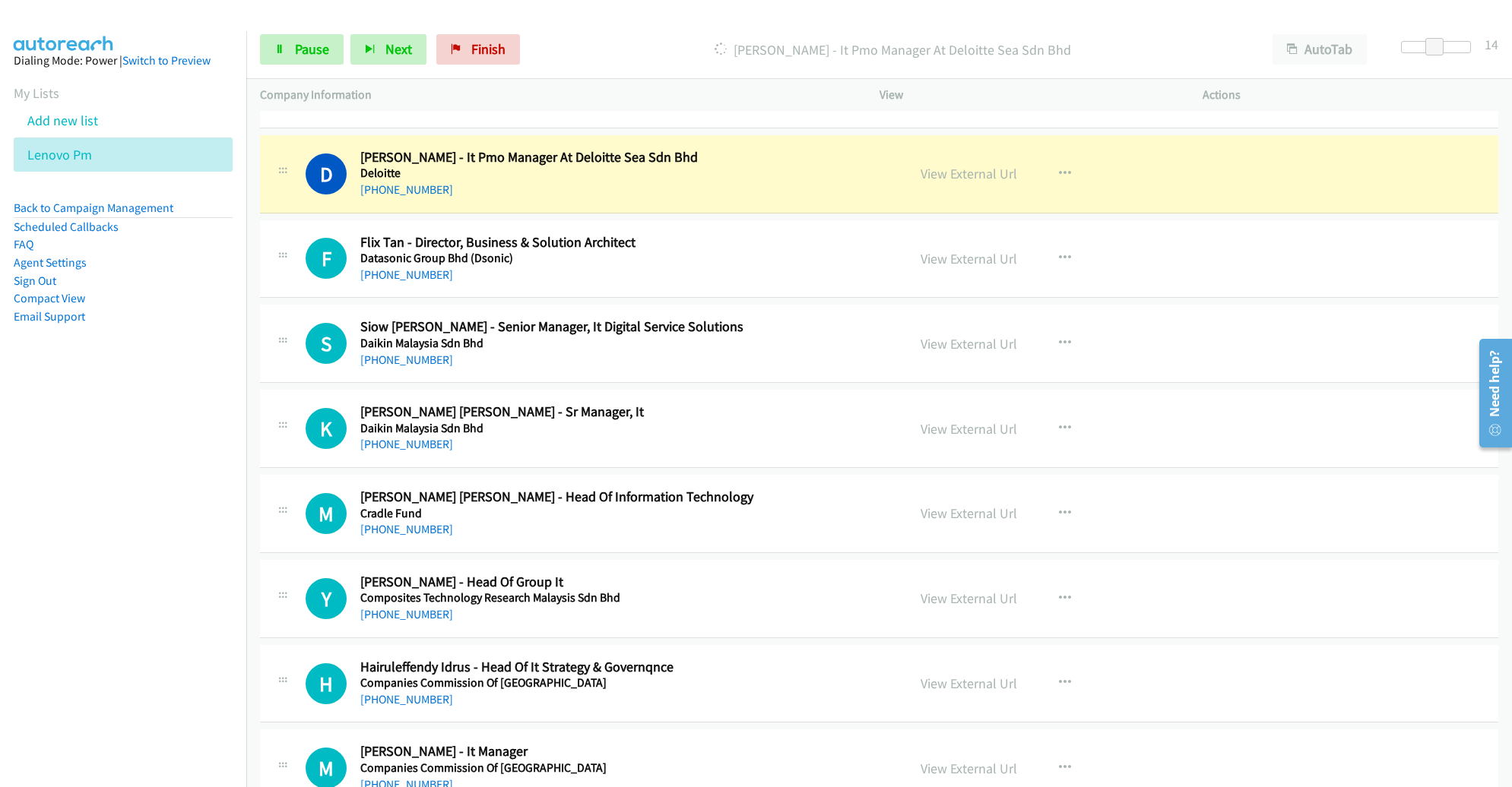
scroll to position [3088, 0]
click at [295, 50] on span "Pause" at bounding box center [312, 49] width 34 height 18
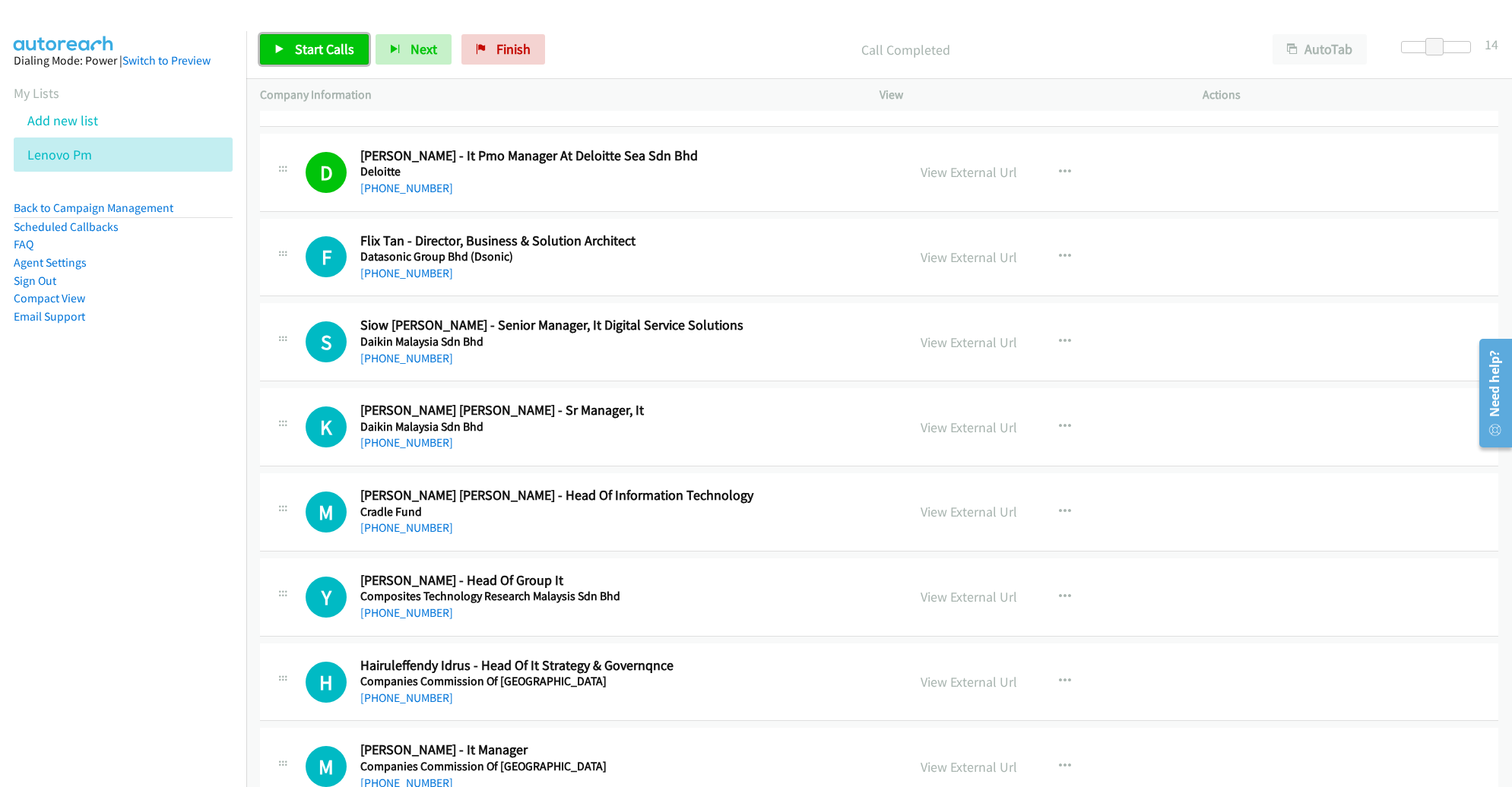
click at [337, 54] on span "Start Calls" at bounding box center [324, 49] width 59 height 18
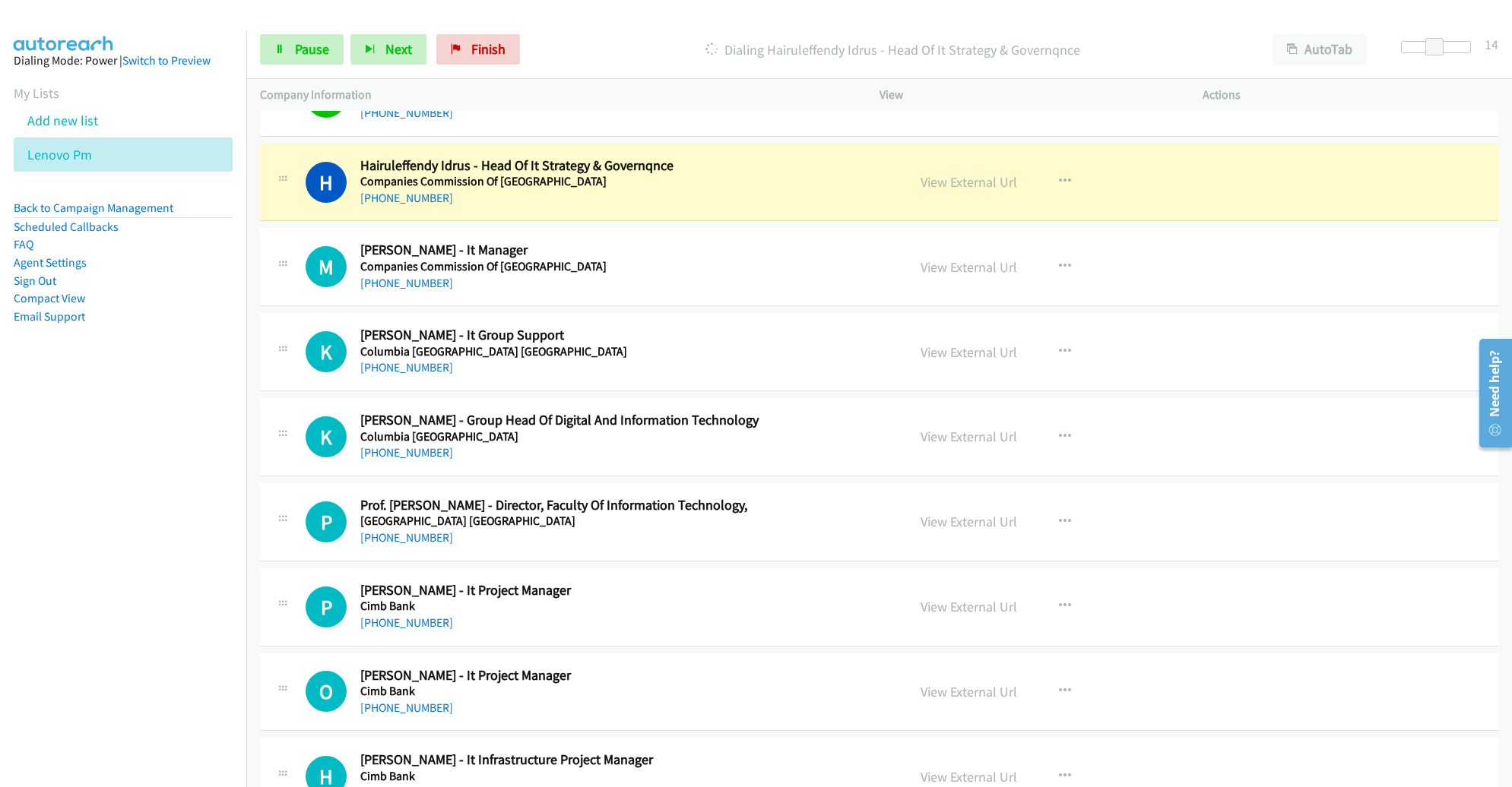
scroll to position [3594, 0]
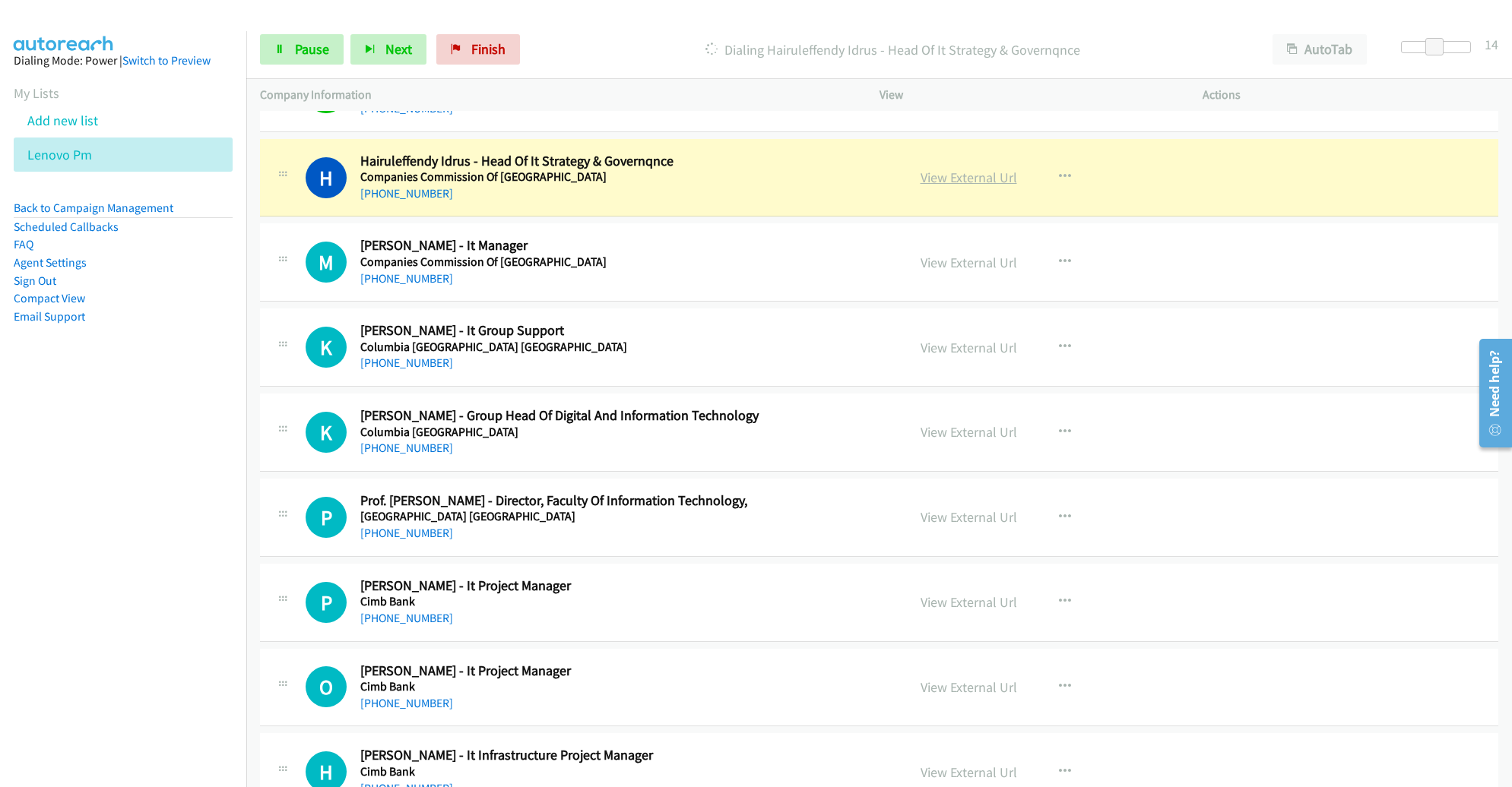
click at [944, 170] on link "View External Url" at bounding box center [969, 177] width 96 height 18
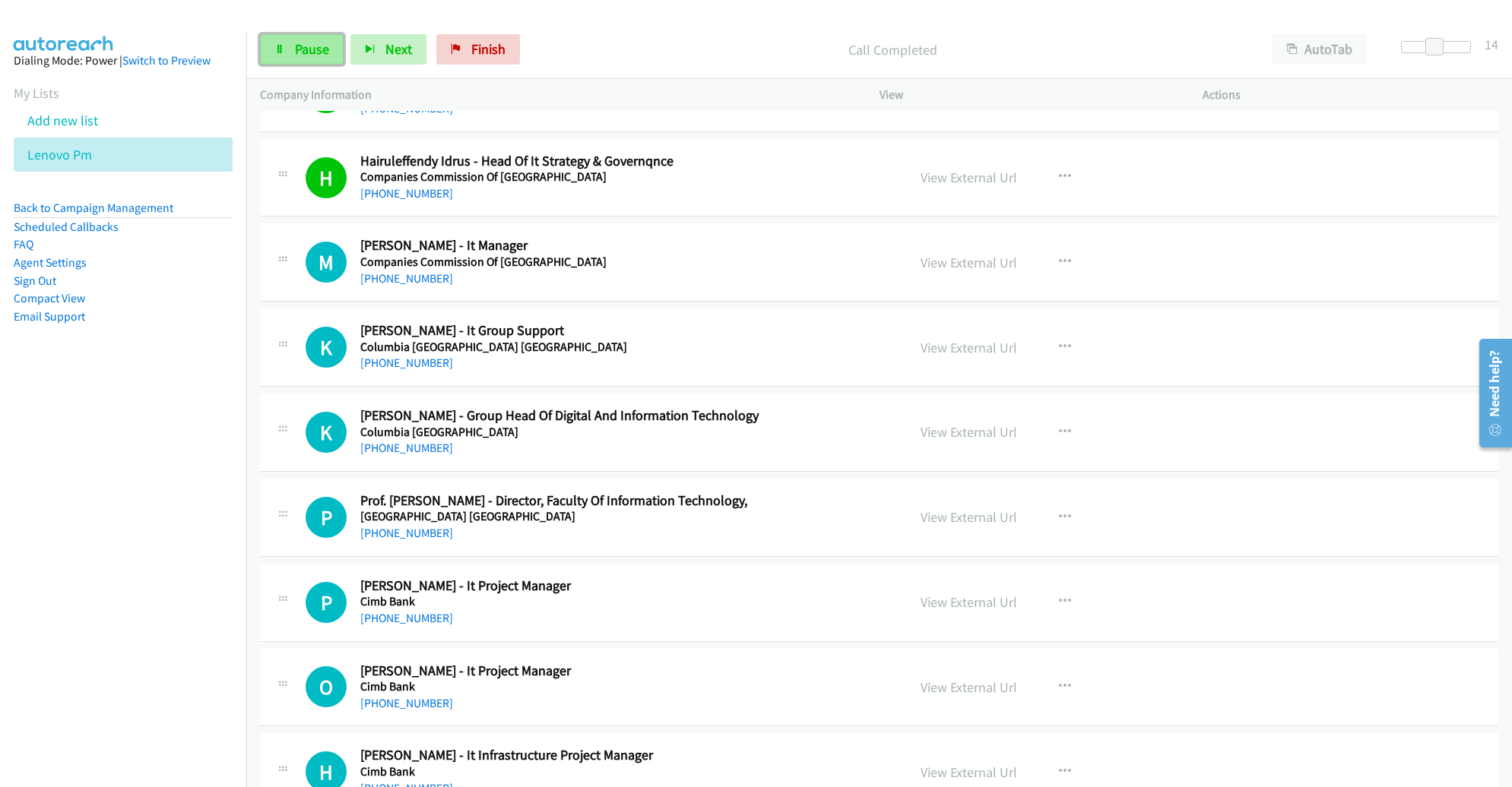
click at [308, 51] on span "Pause" at bounding box center [312, 49] width 34 height 18
click at [313, 56] on span "Start Calls" at bounding box center [324, 49] width 59 height 18
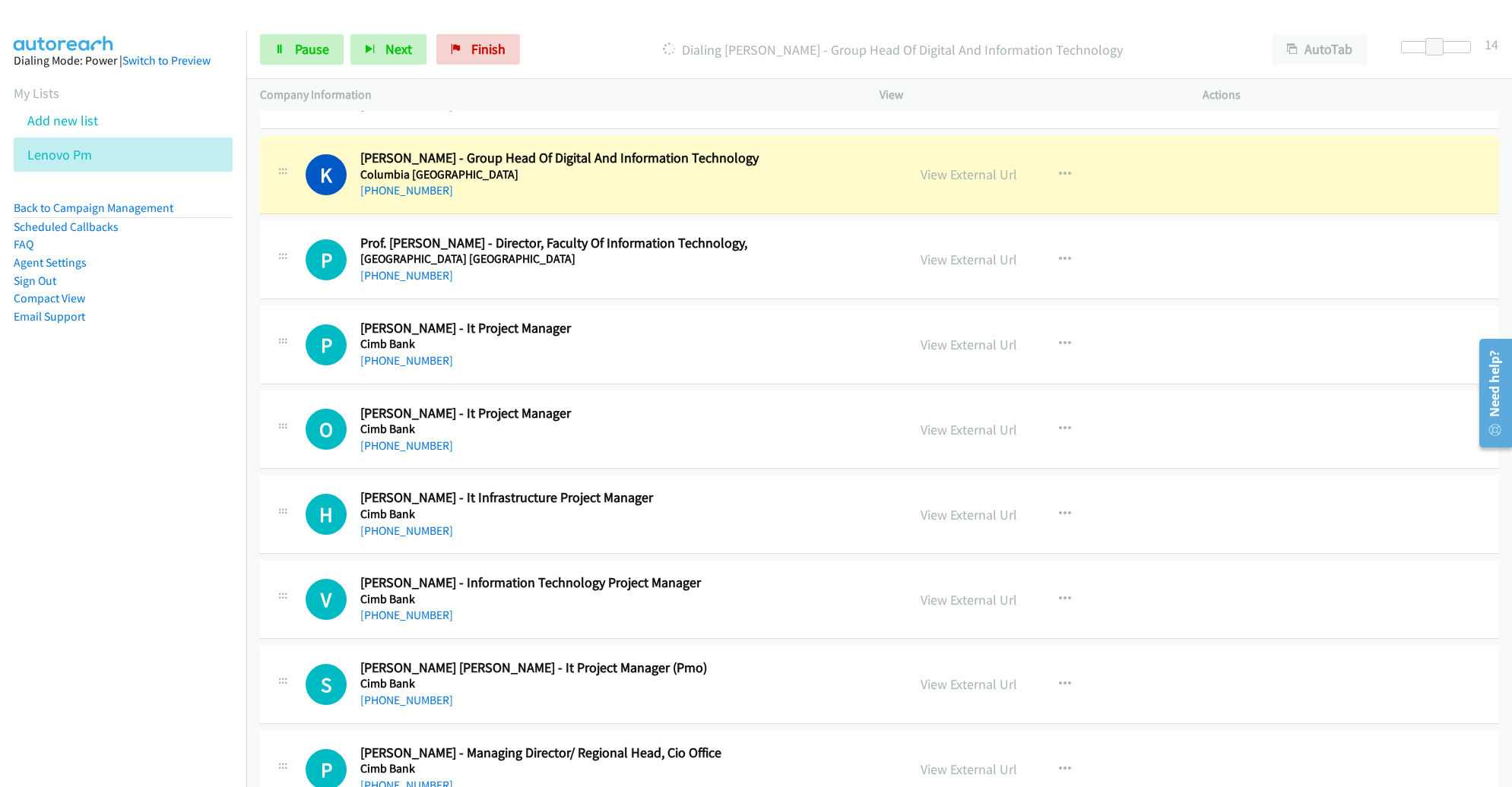
scroll to position [3855, 0]
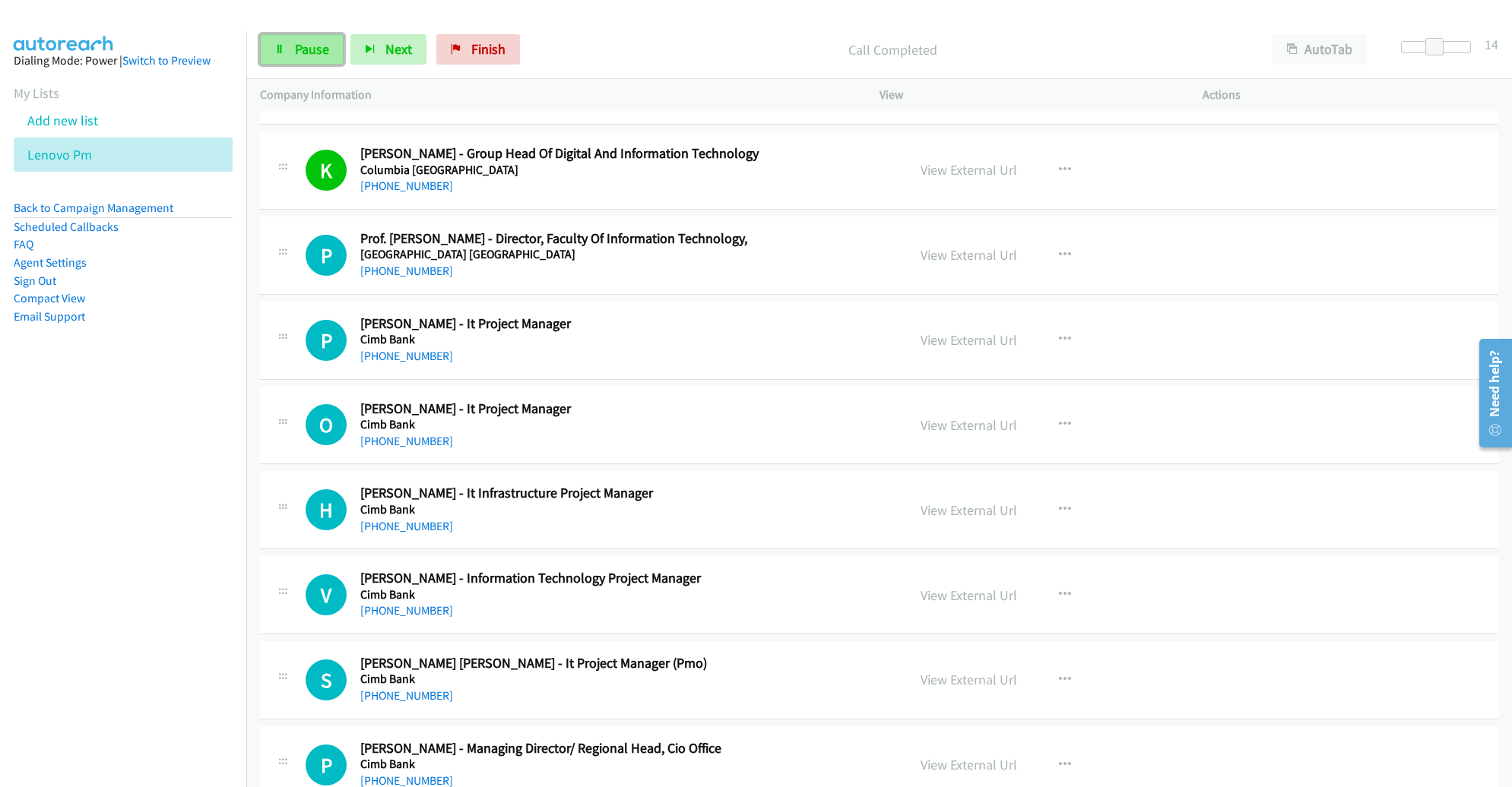
click at [312, 57] on link "Pause" at bounding box center [302, 49] width 84 height 30
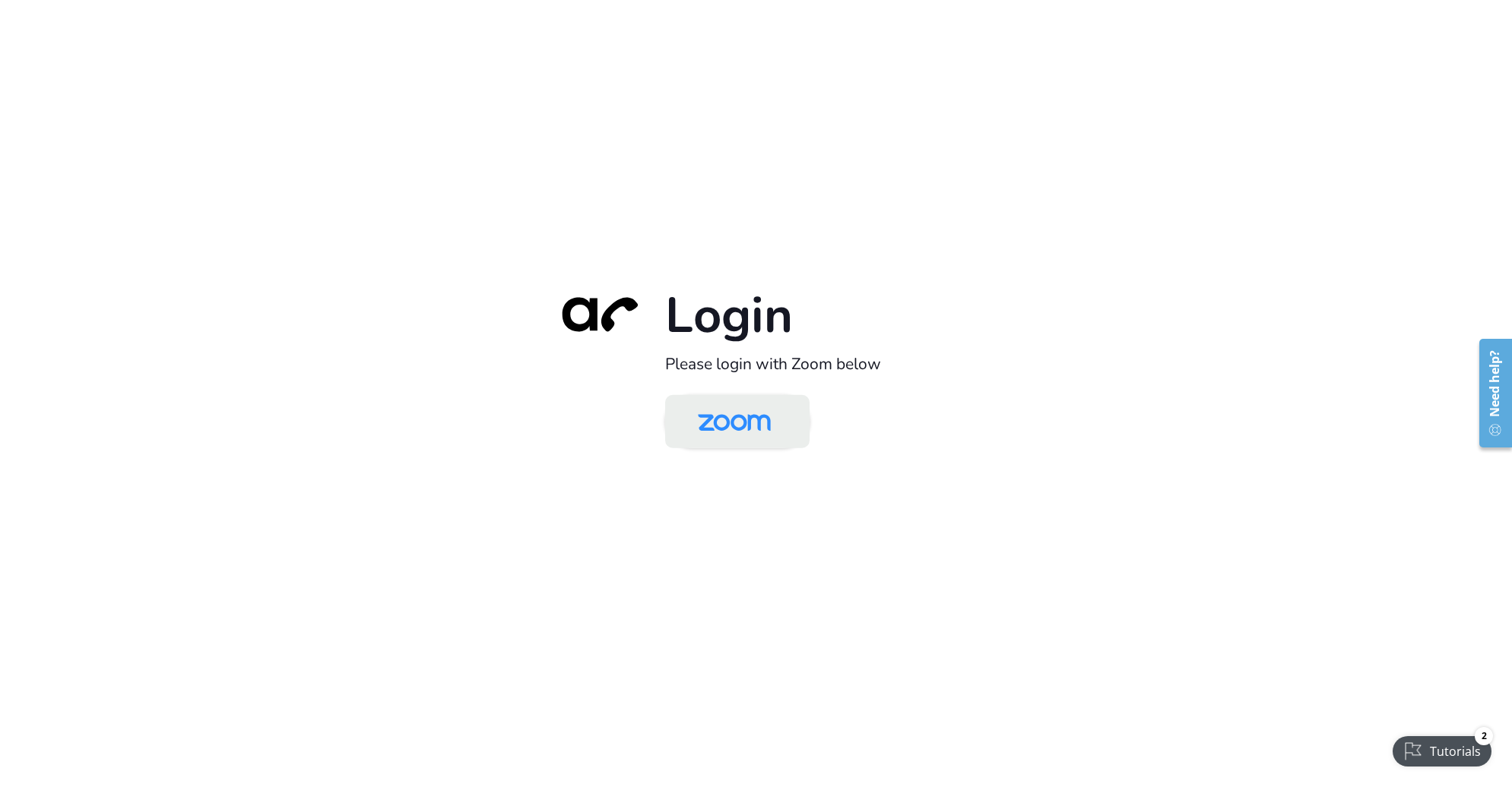
click at [730, 421] on img at bounding box center [733, 423] width 105 height 50
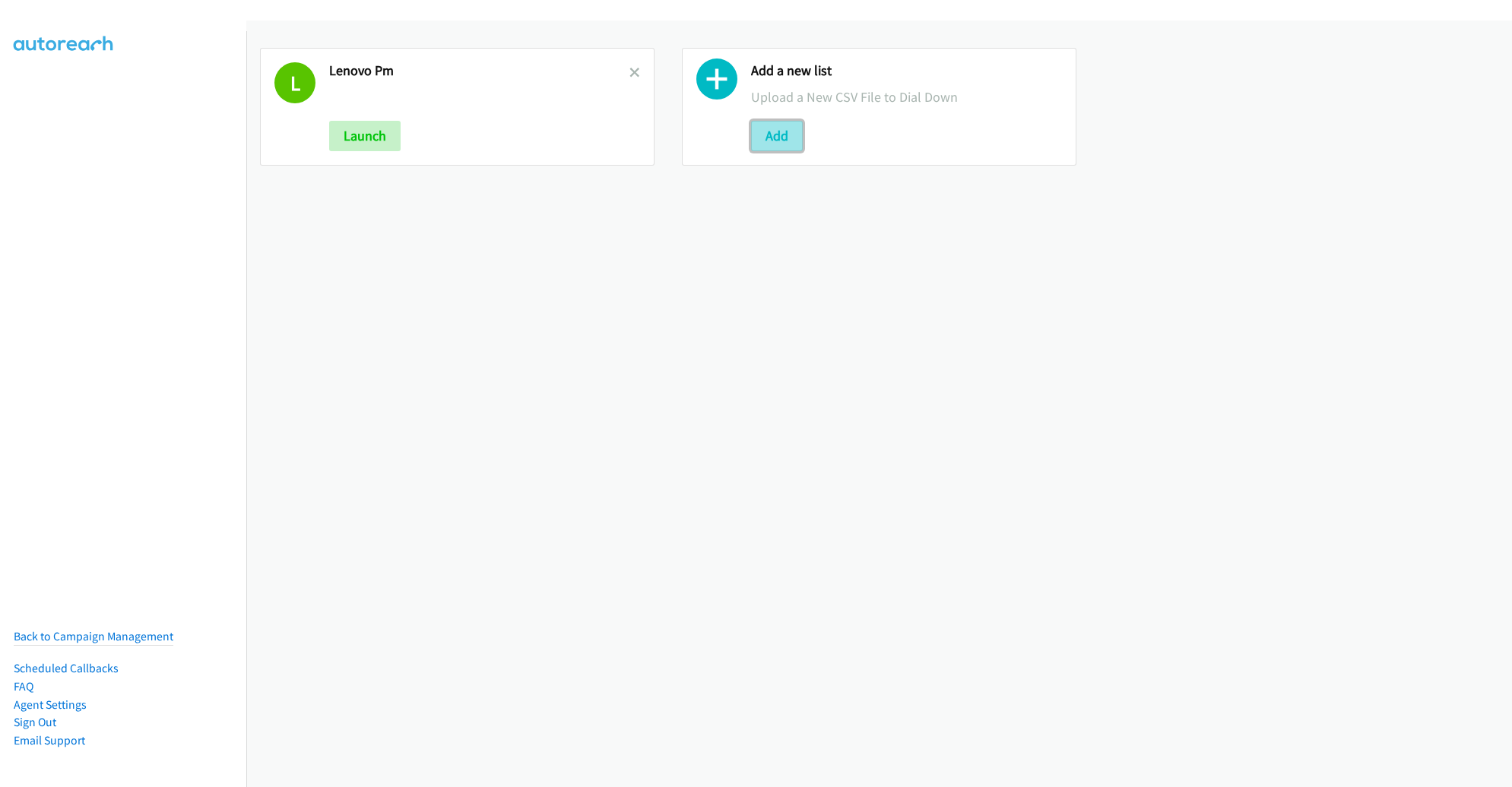
click at [773, 144] on button "Add" at bounding box center [776, 136] width 52 height 30
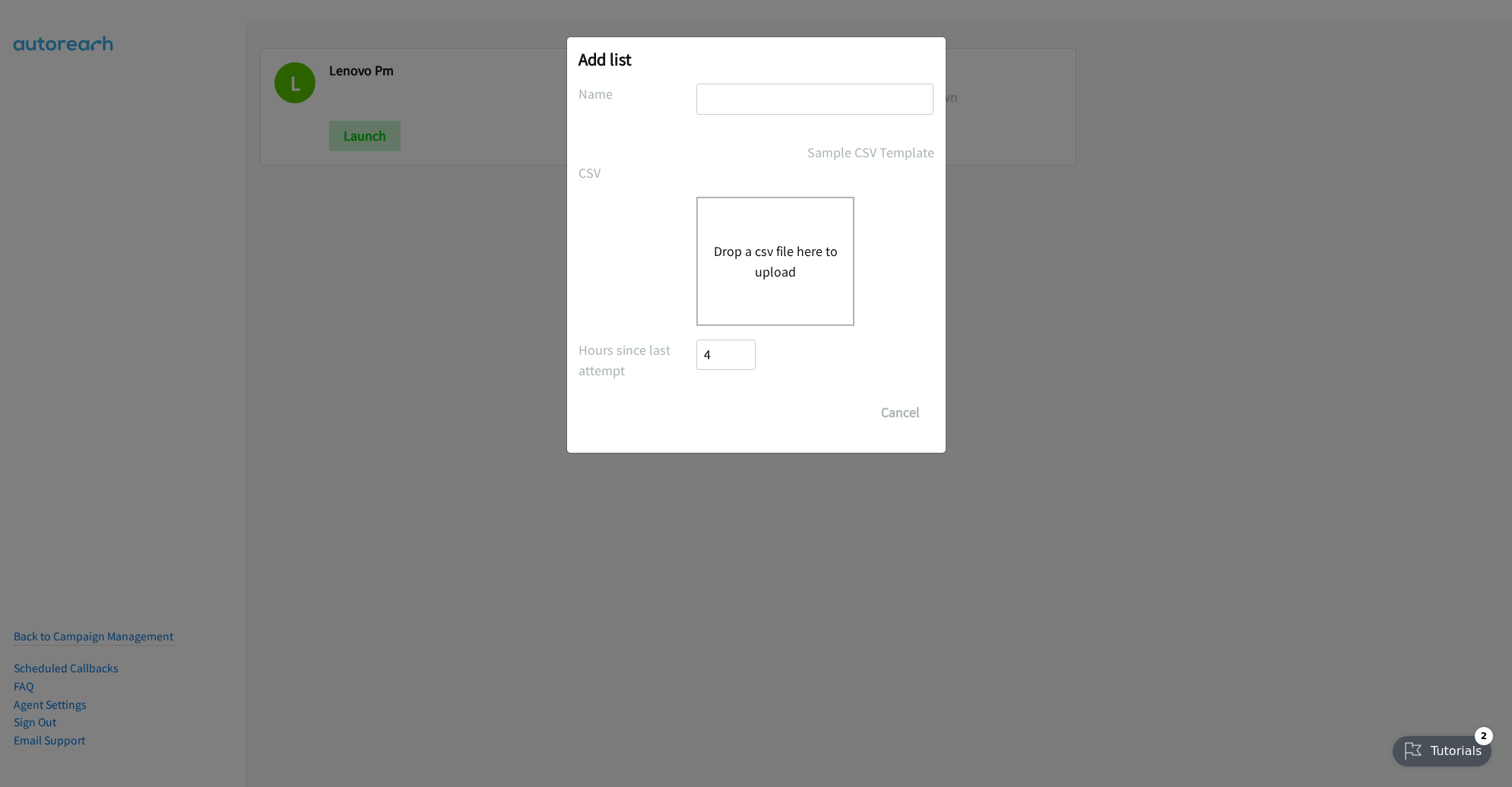
click at [775, 108] on input "text" at bounding box center [815, 99] width 238 height 31
type input "2nd list"
click at [775, 261] on button "Drop a csv file here to upload" at bounding box center [775, 261] width 125 height 41
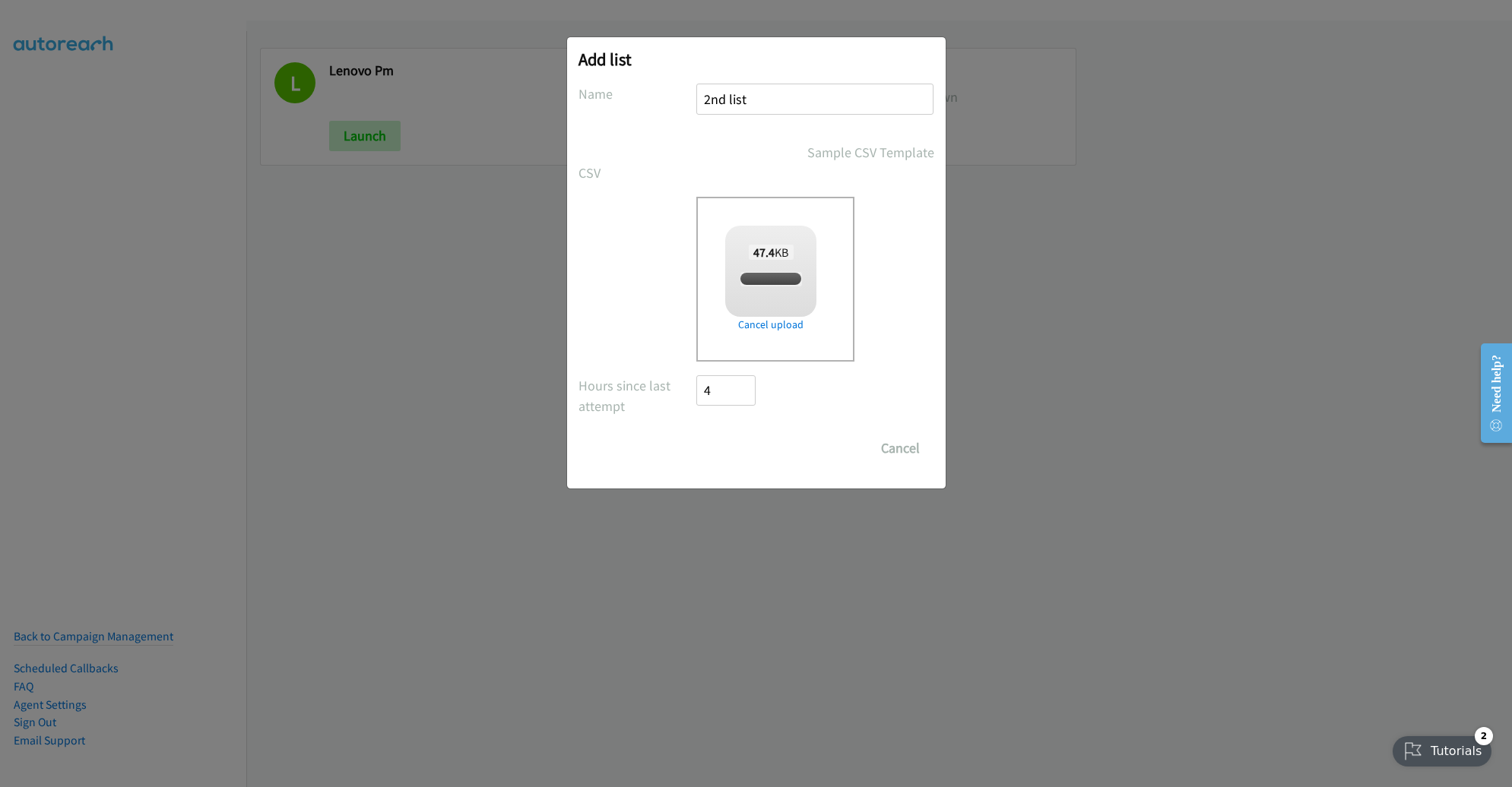
checkbox input "true"
click at [751, 444] on input "Save List" at bounding box center [737, 448] width 80 height 30
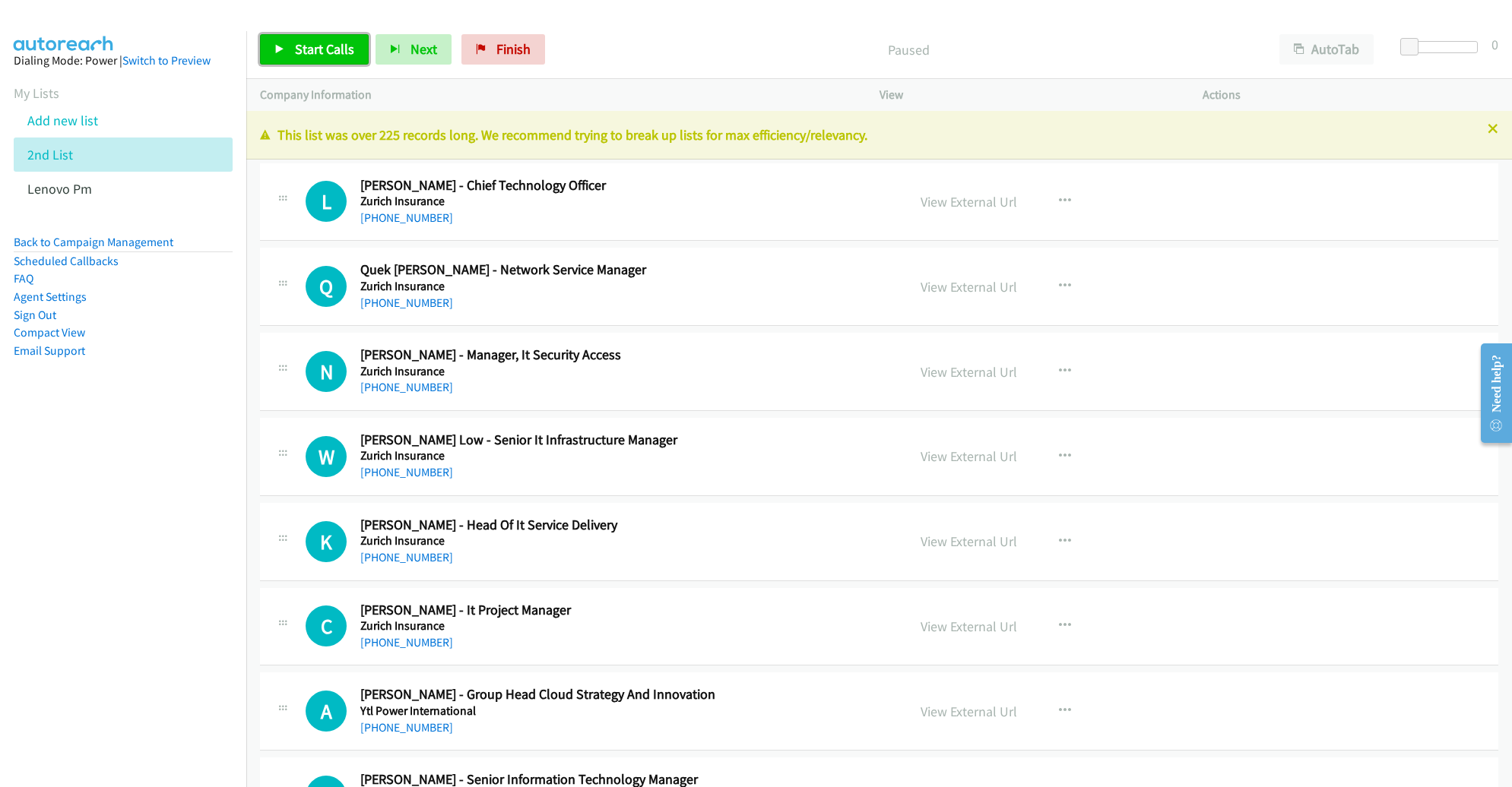
click at [334, 56] on span "Start Calls" at bounding box center [324, 49] width 59 height 18
click at [935, 199] on link "View External Url" at bounding box center [969, 202] width 96 height 18
click at [300, 47] on span "Pause" at bounding box center [312, 49] width 34 height 18
click at [296, 48] on span "Start Calls" at bounding box center [324, 49] width 59 height 18
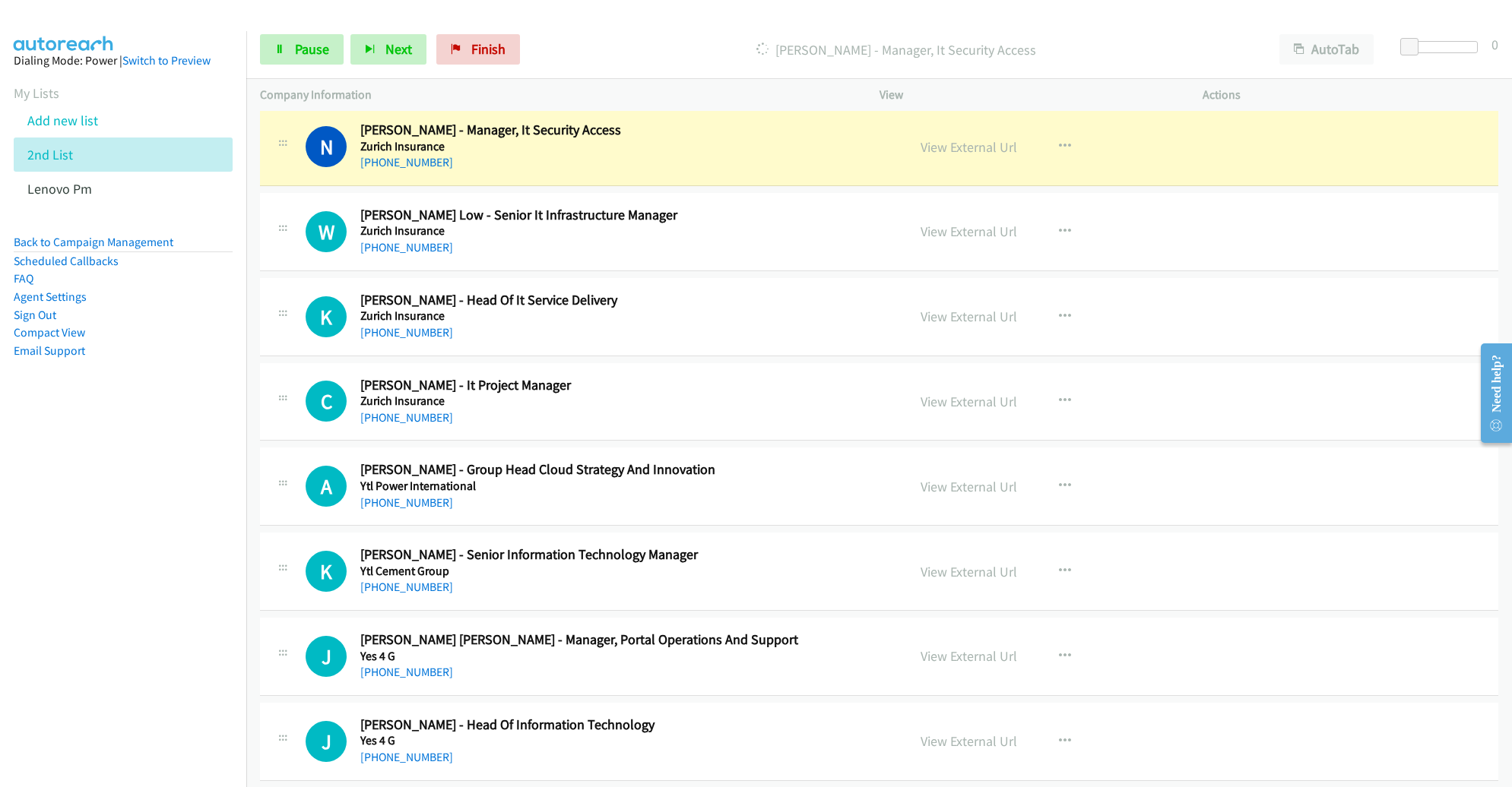
scroll to position [224, 0]
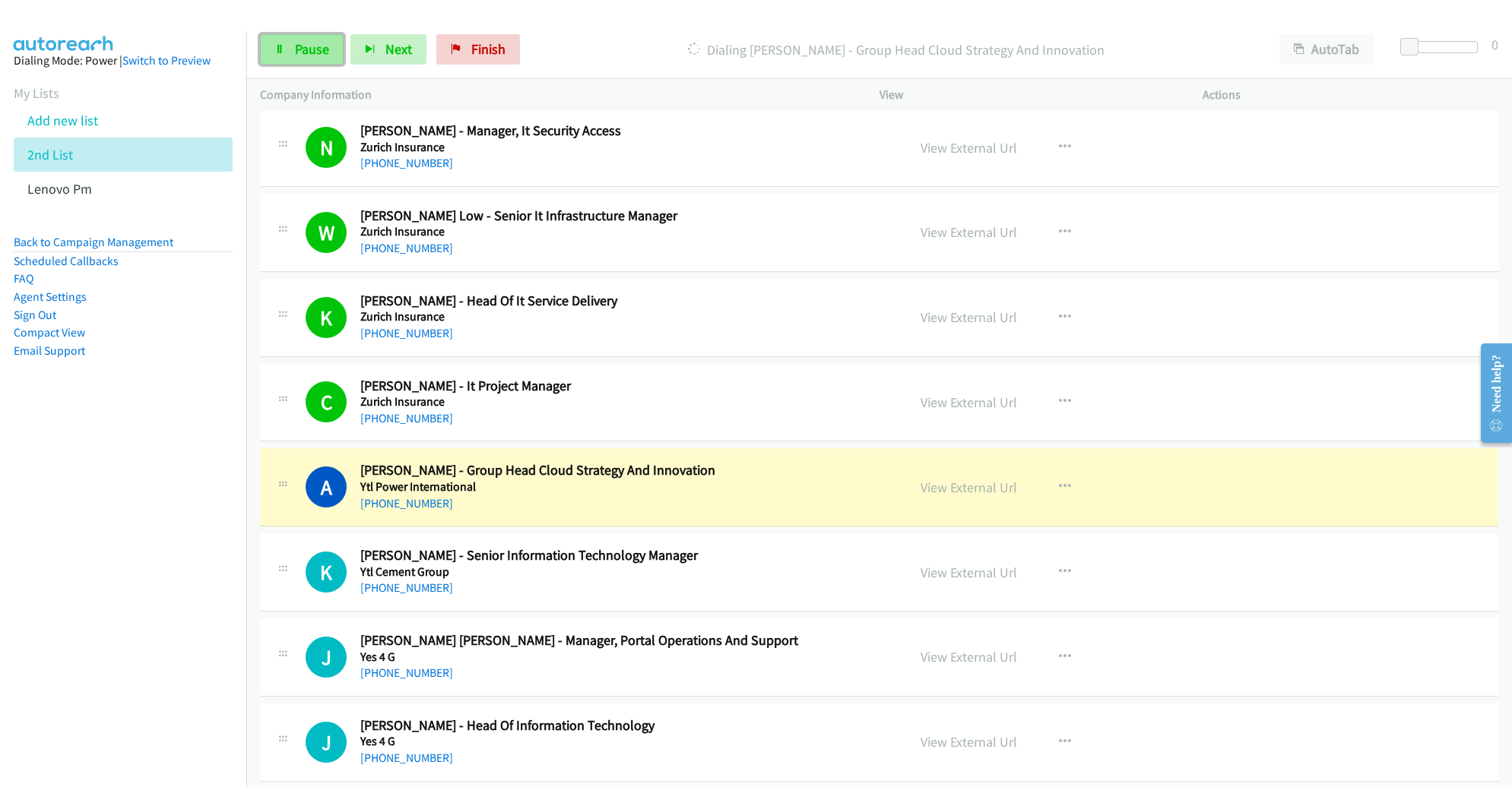
click at [276, 41] on link "Pause" at bounding box center [302, 49] width 84 height 30
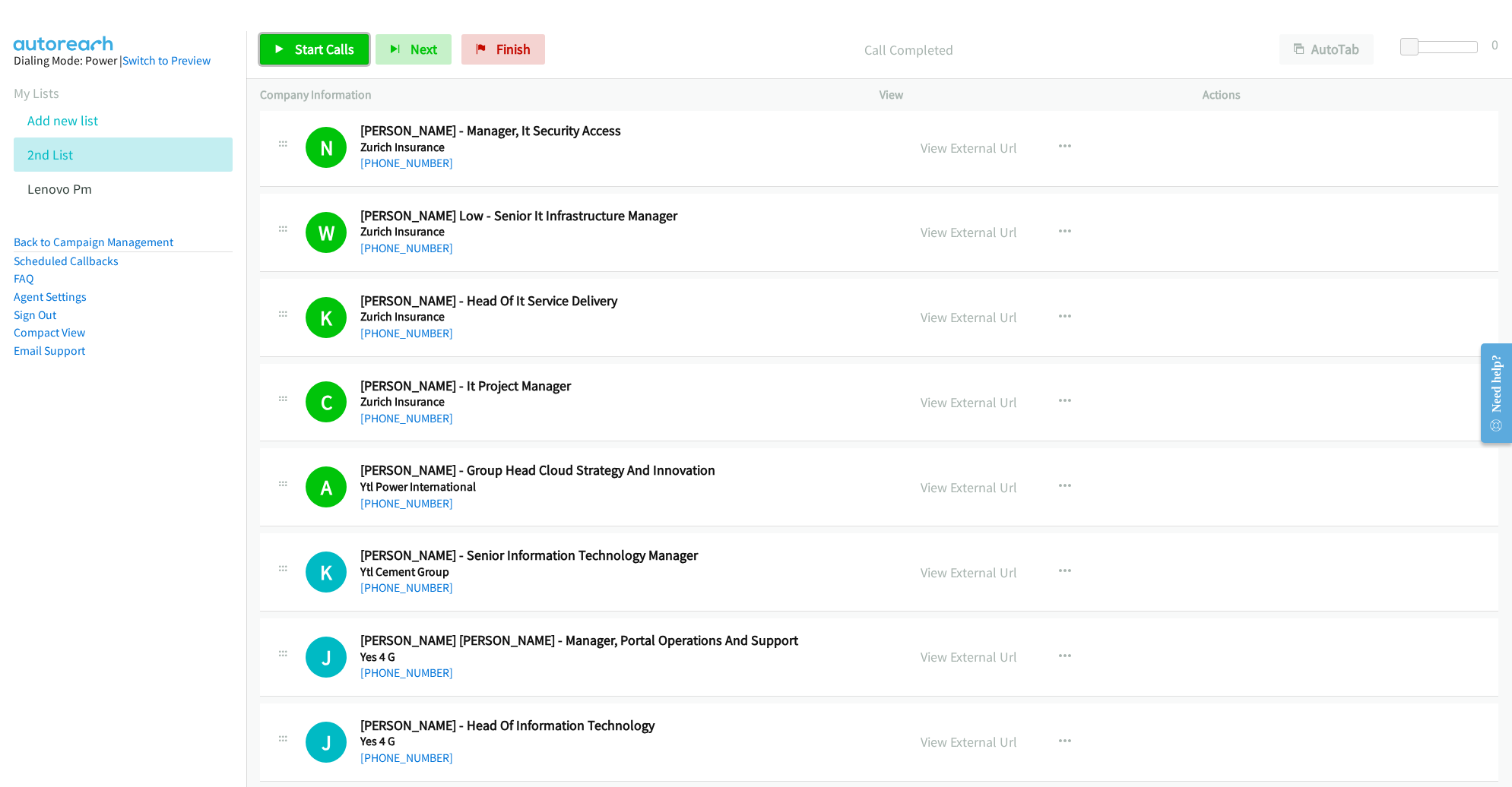
click at [333, 57] on link "Start Calls" at bounding box center [314, 49] width 109 height 30
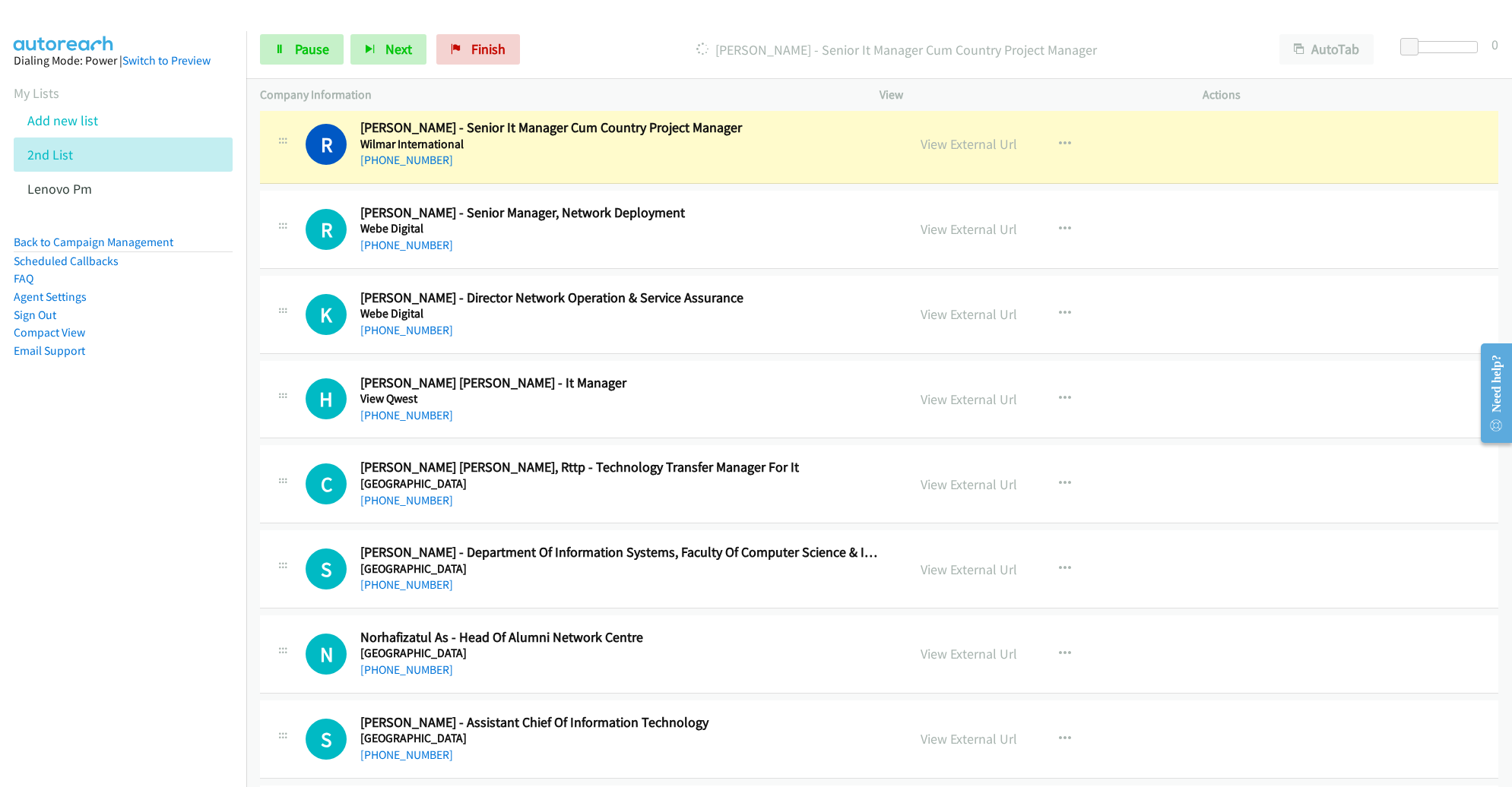
scroll to position [1161, 0]
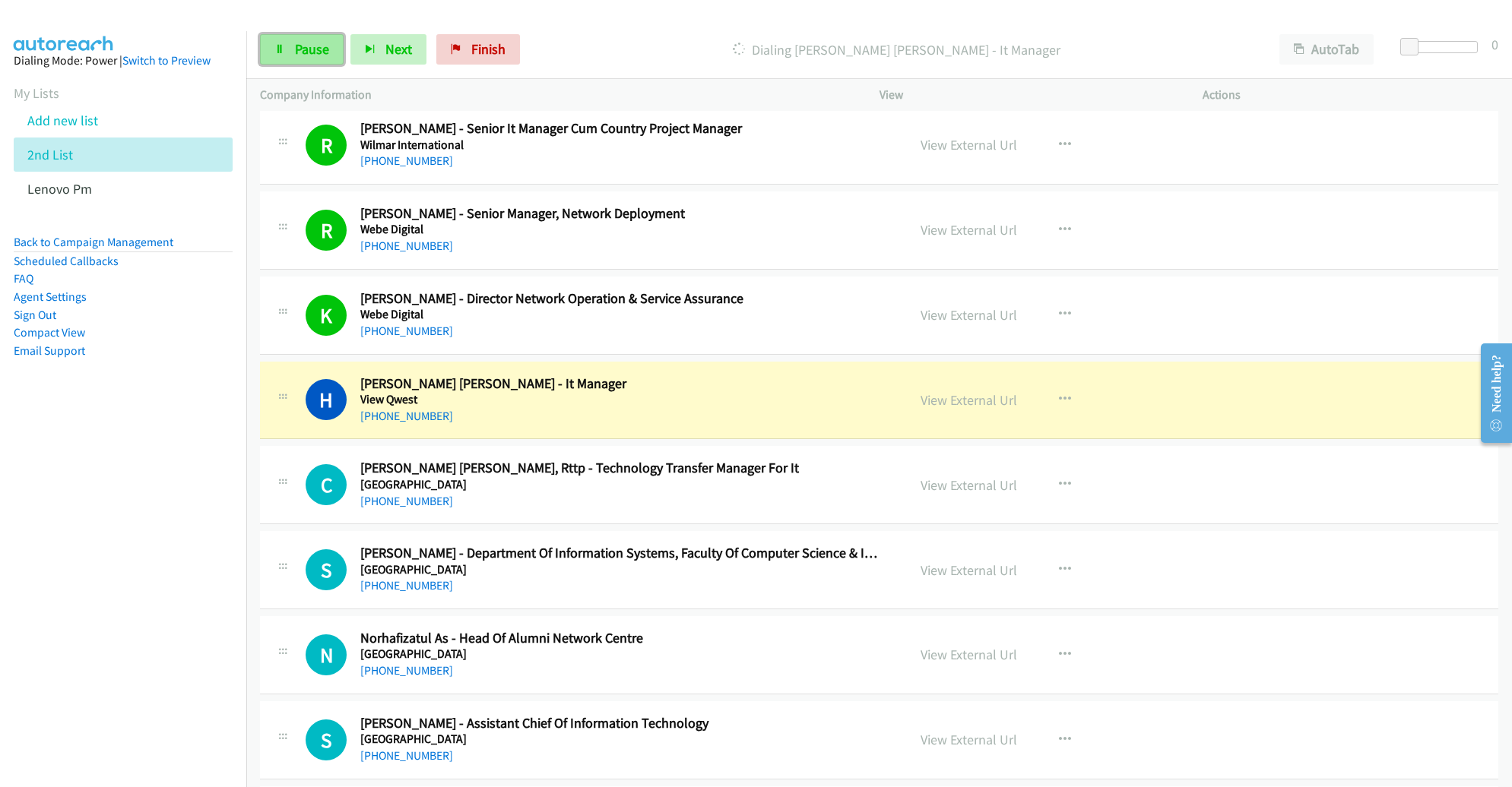
click at [297, 43] on span "Pause" at bounding box center [312, 49] width 34 height 18
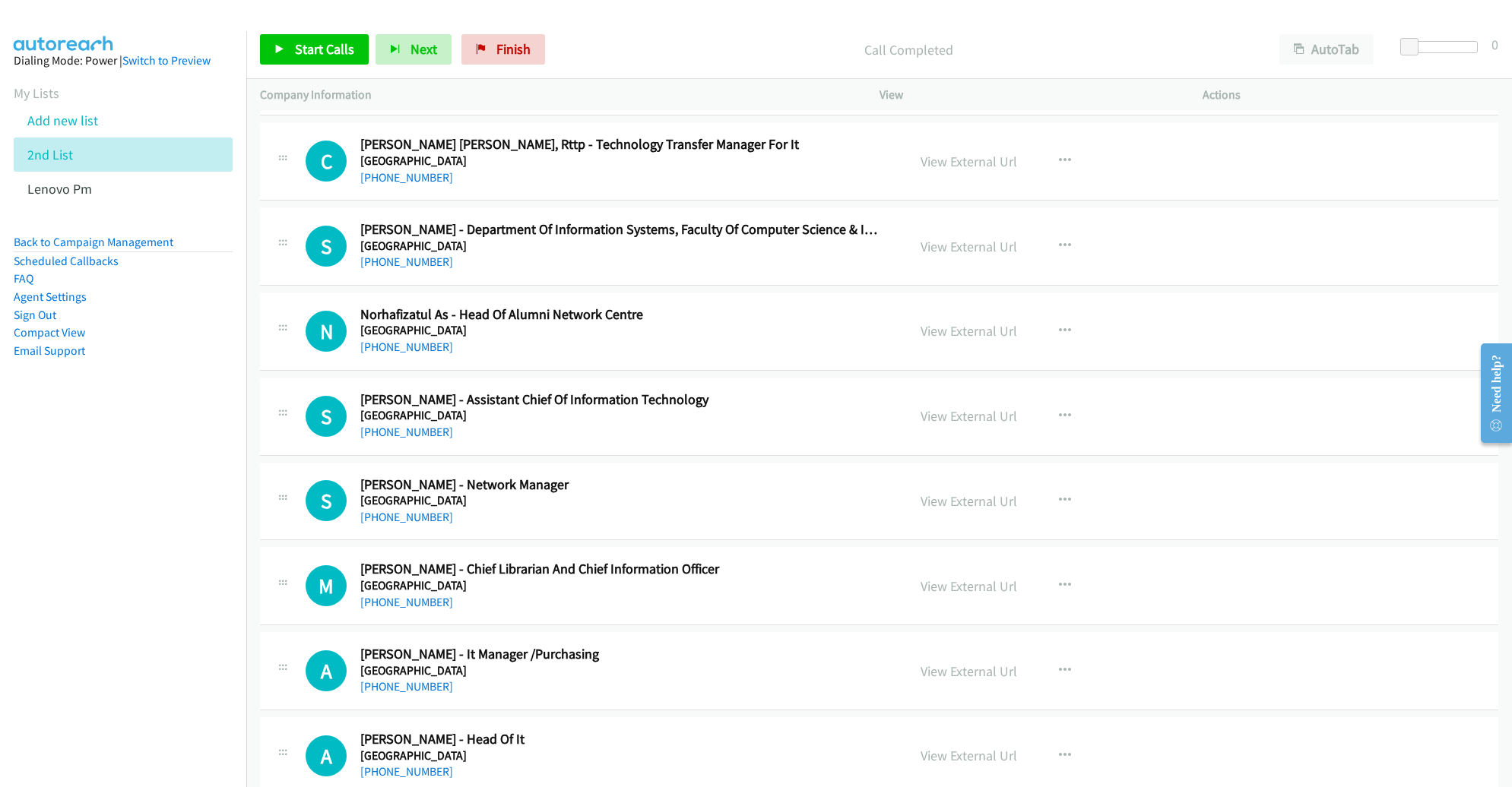
scroll to position [1501, 0]
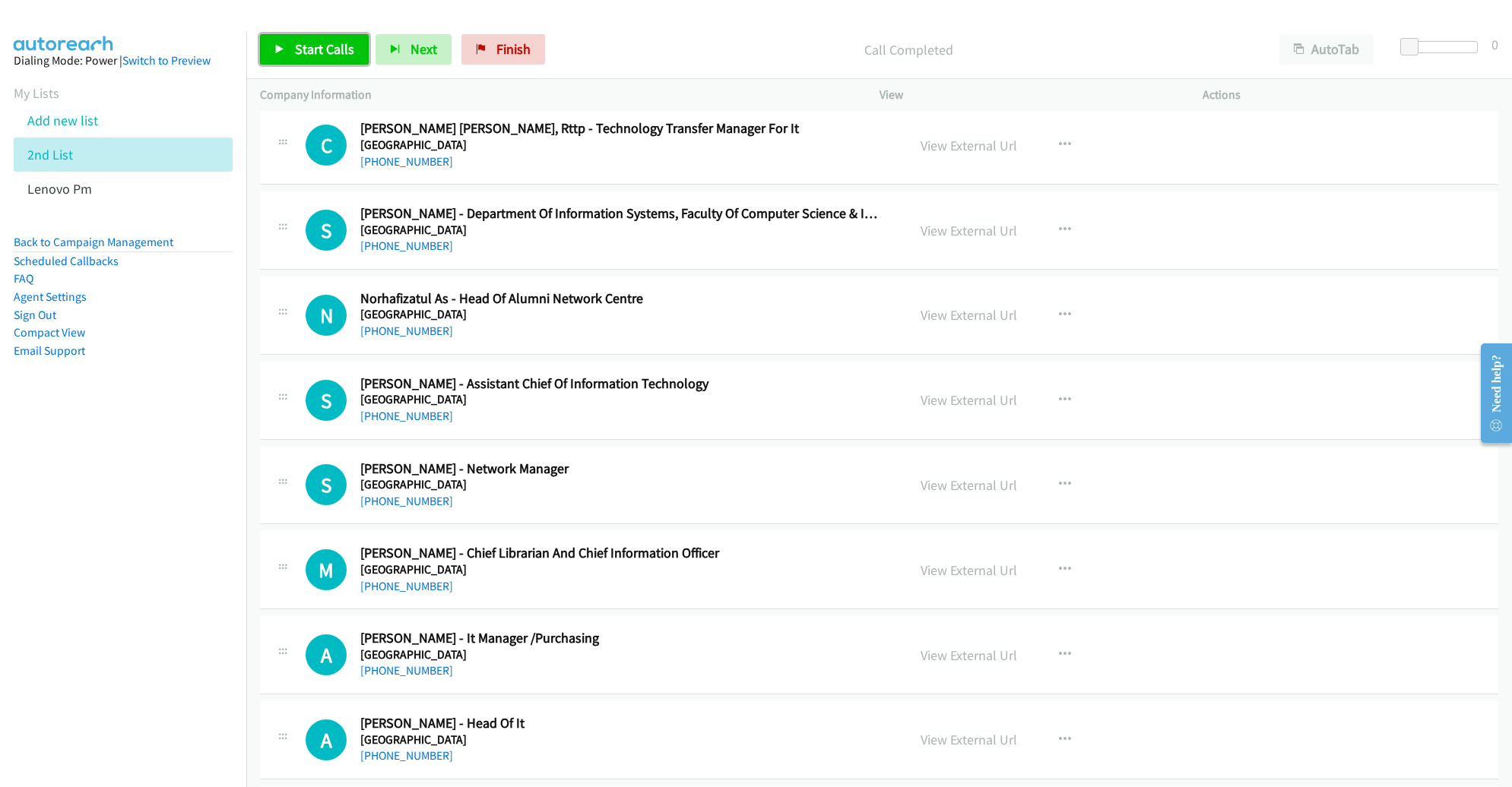
click at [335, 49] on span "Start Calls" at bounding box center [324, 49] width 59 height 18
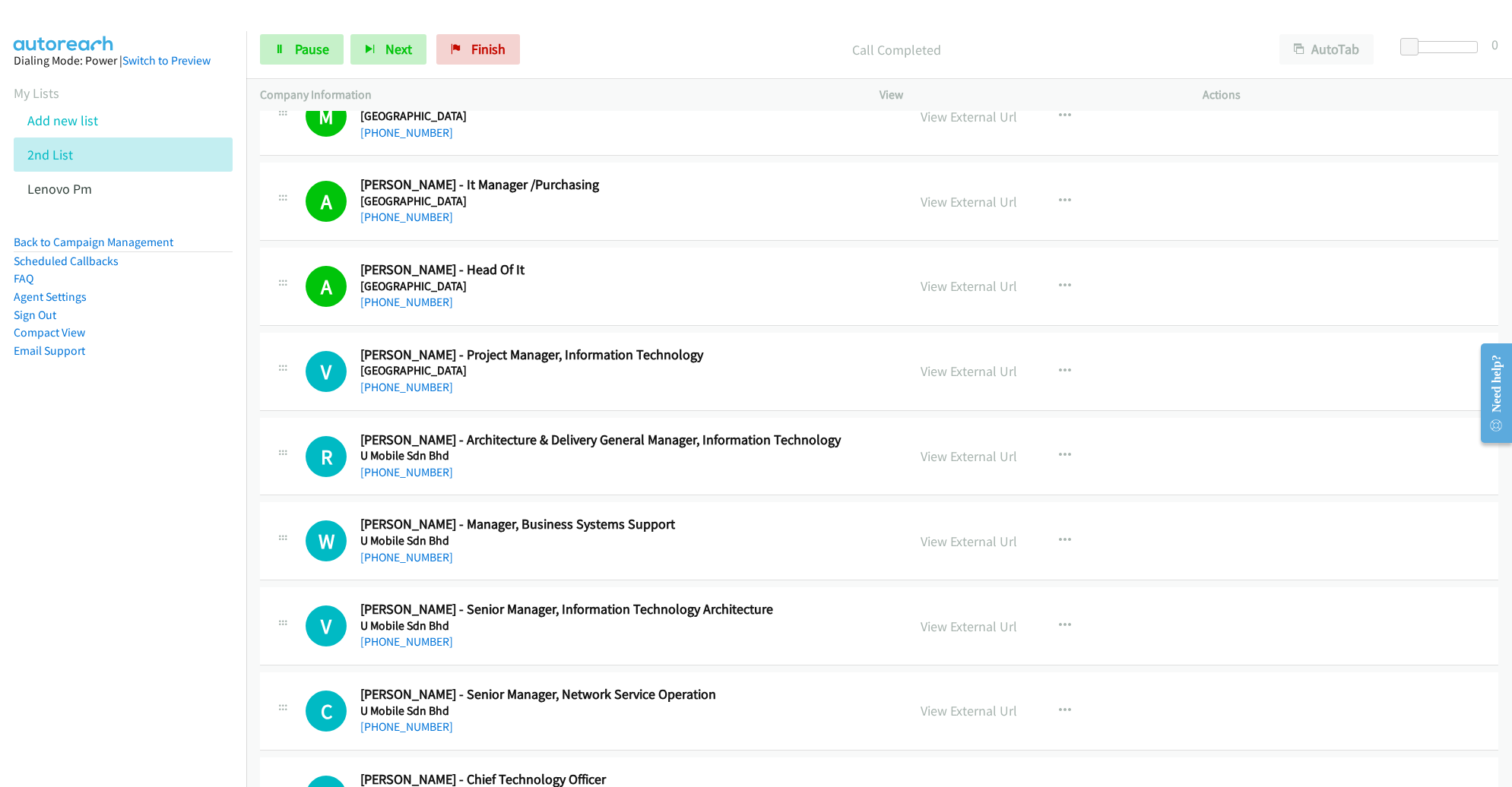
scroll to position [2006, 0]
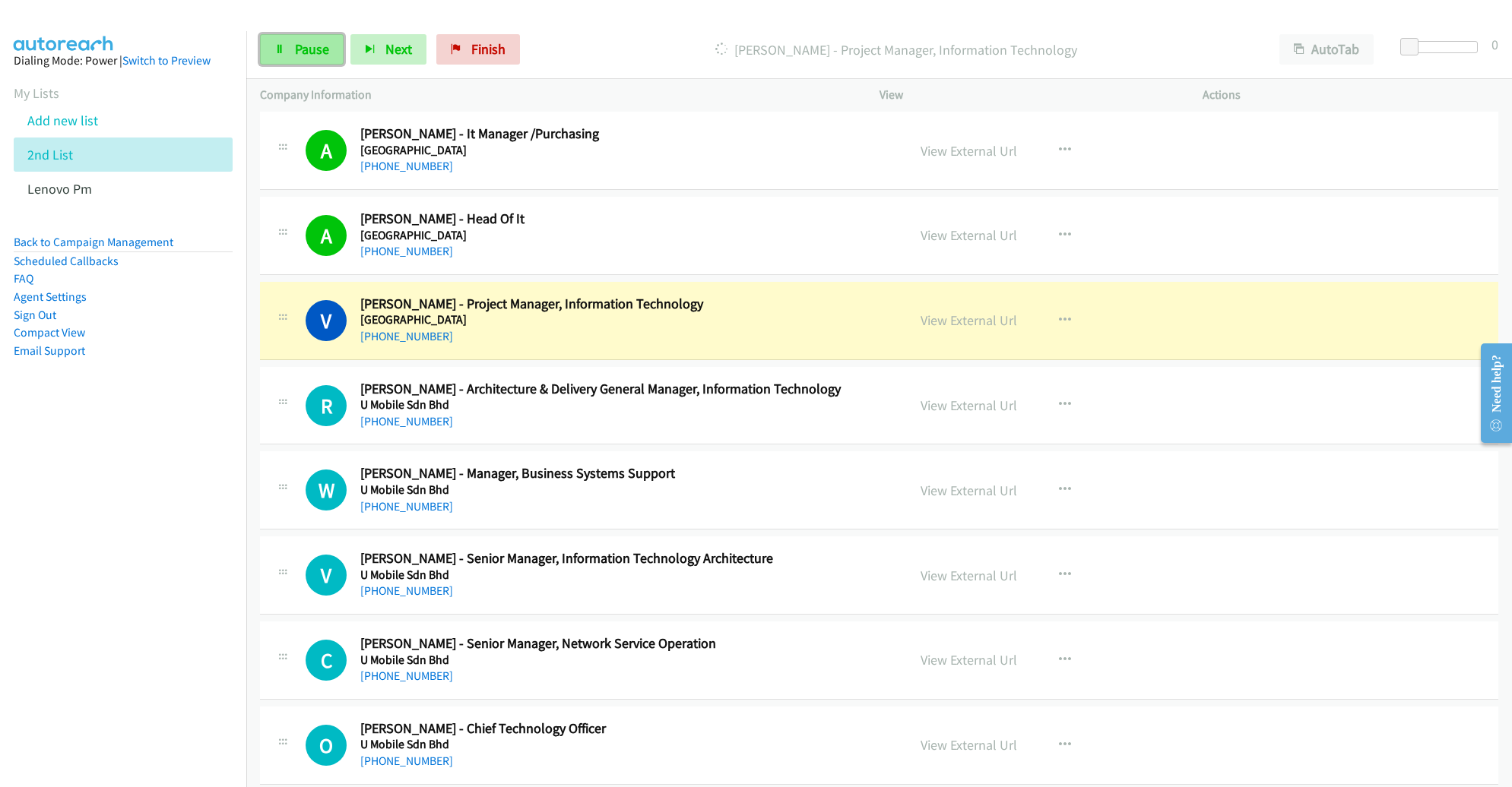
click at [316, 50] on span "Pause" at bounding box center [312, 49] width 34 height 18
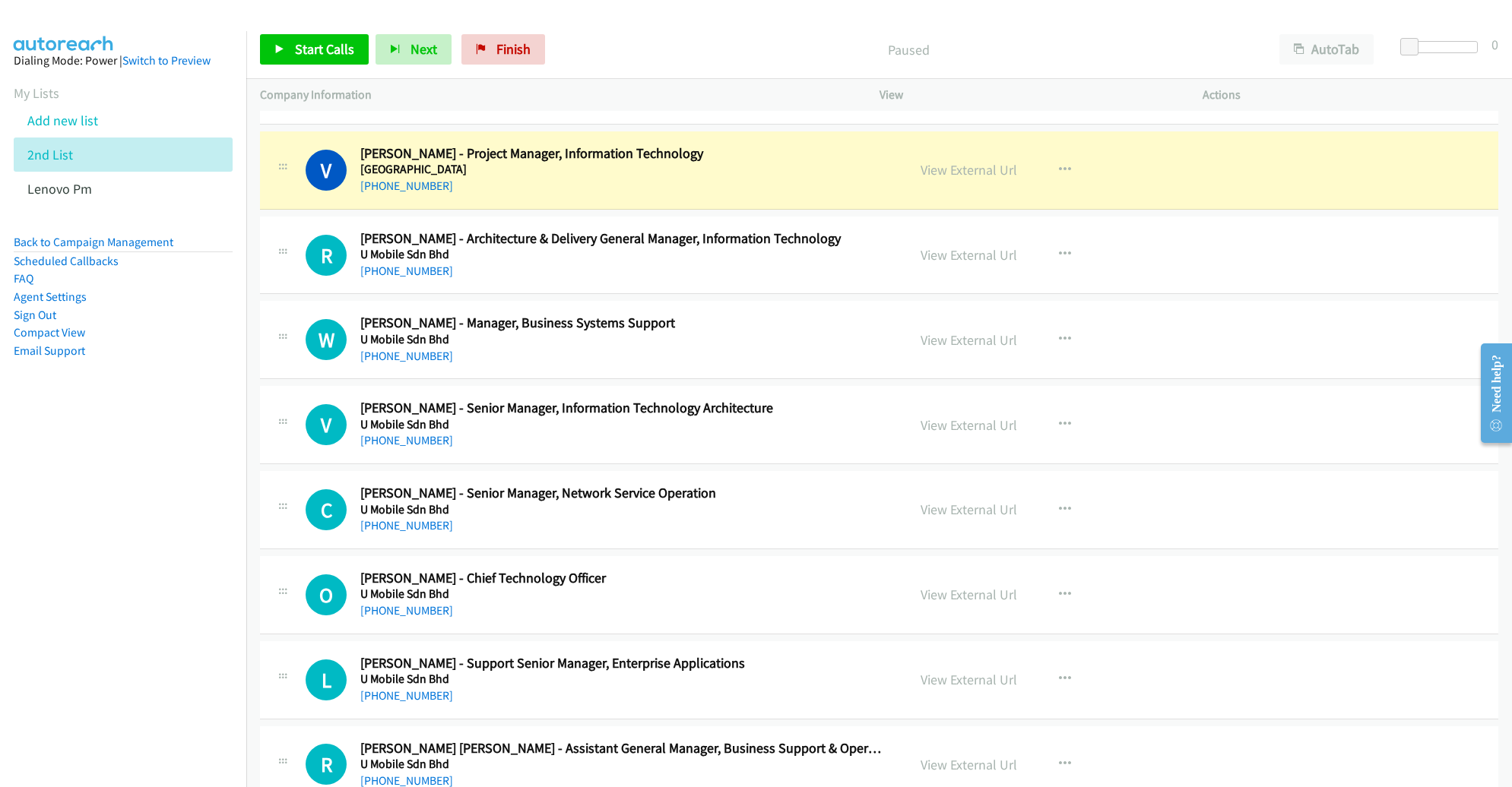
scroll to position [2161, 0]
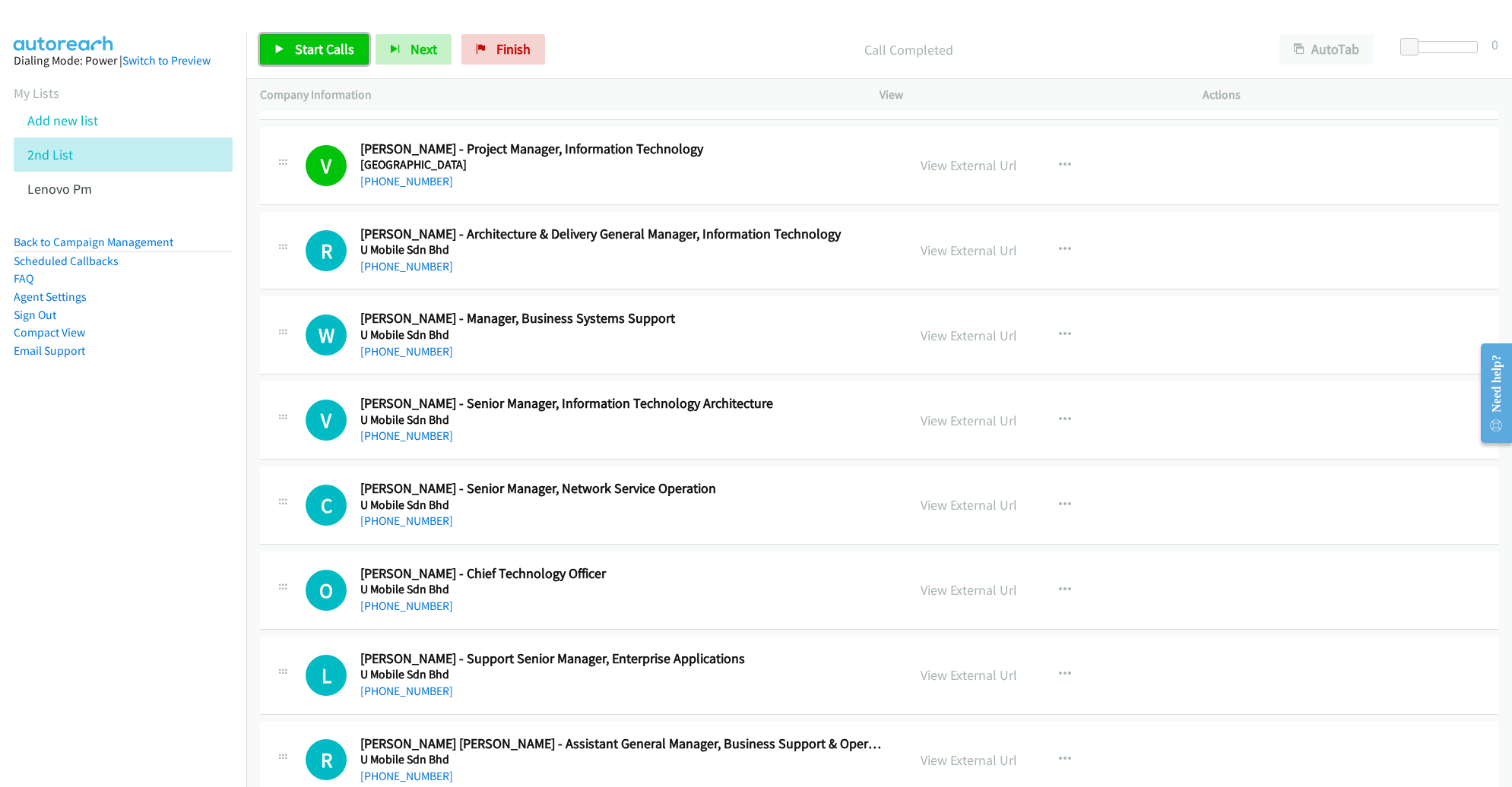
click at [317, 49] on span "Start Calls" at bounding box center [324, 49] width 59 height 18
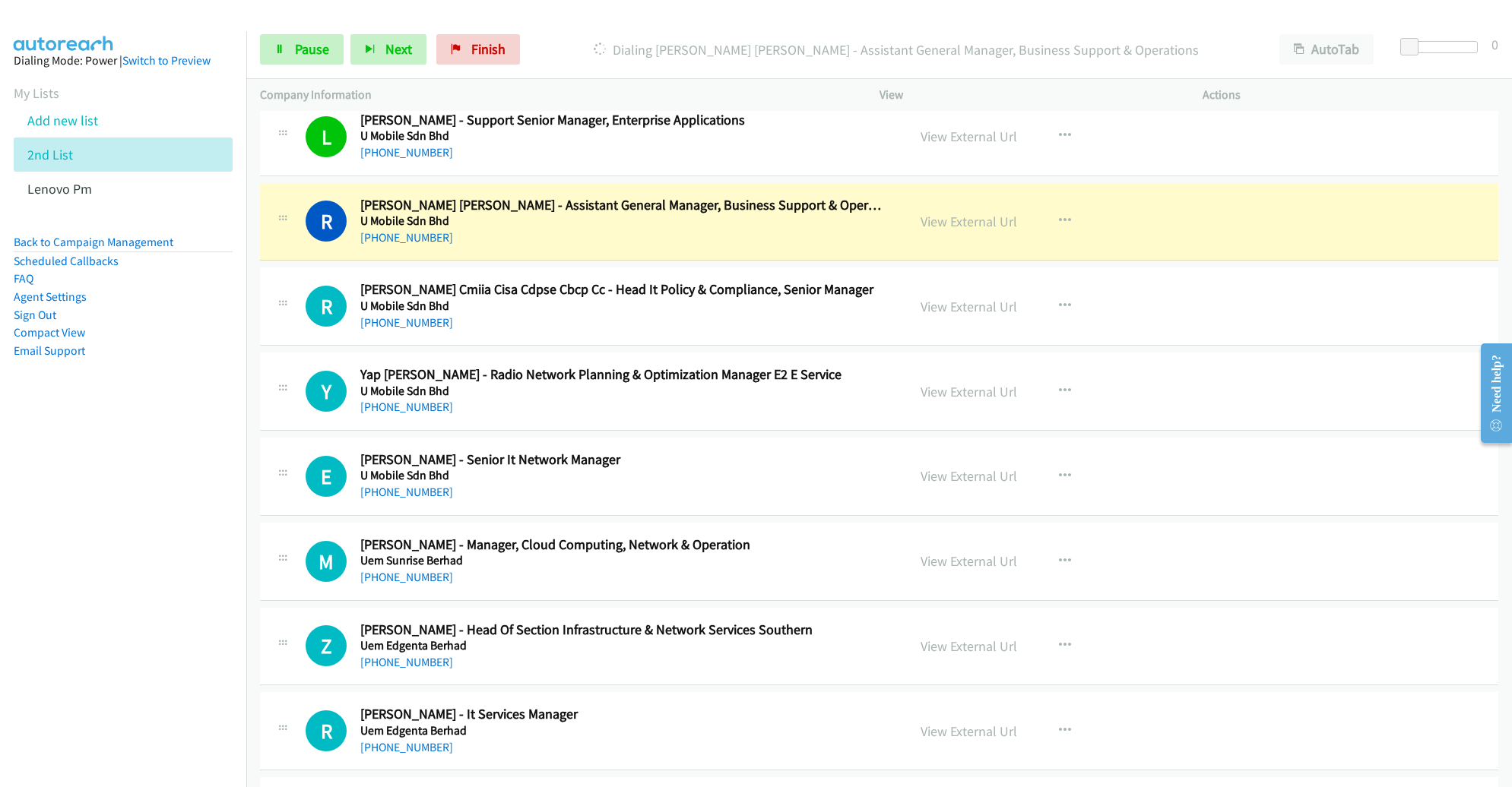
scroll to position [2745, 0]
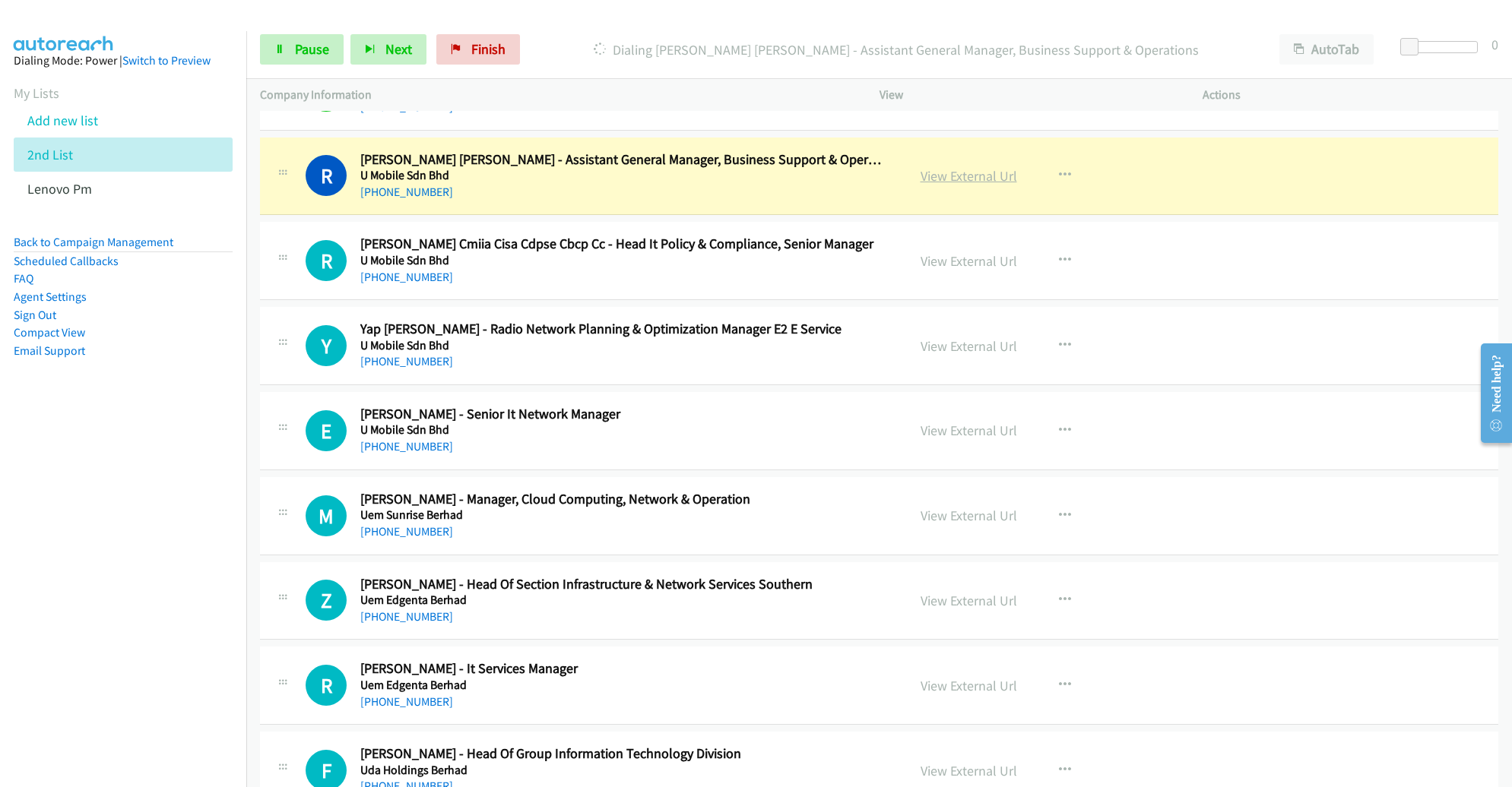
click at [966, 168] on link "View External Url" at bounding box center [969, 175] width 96 height 18
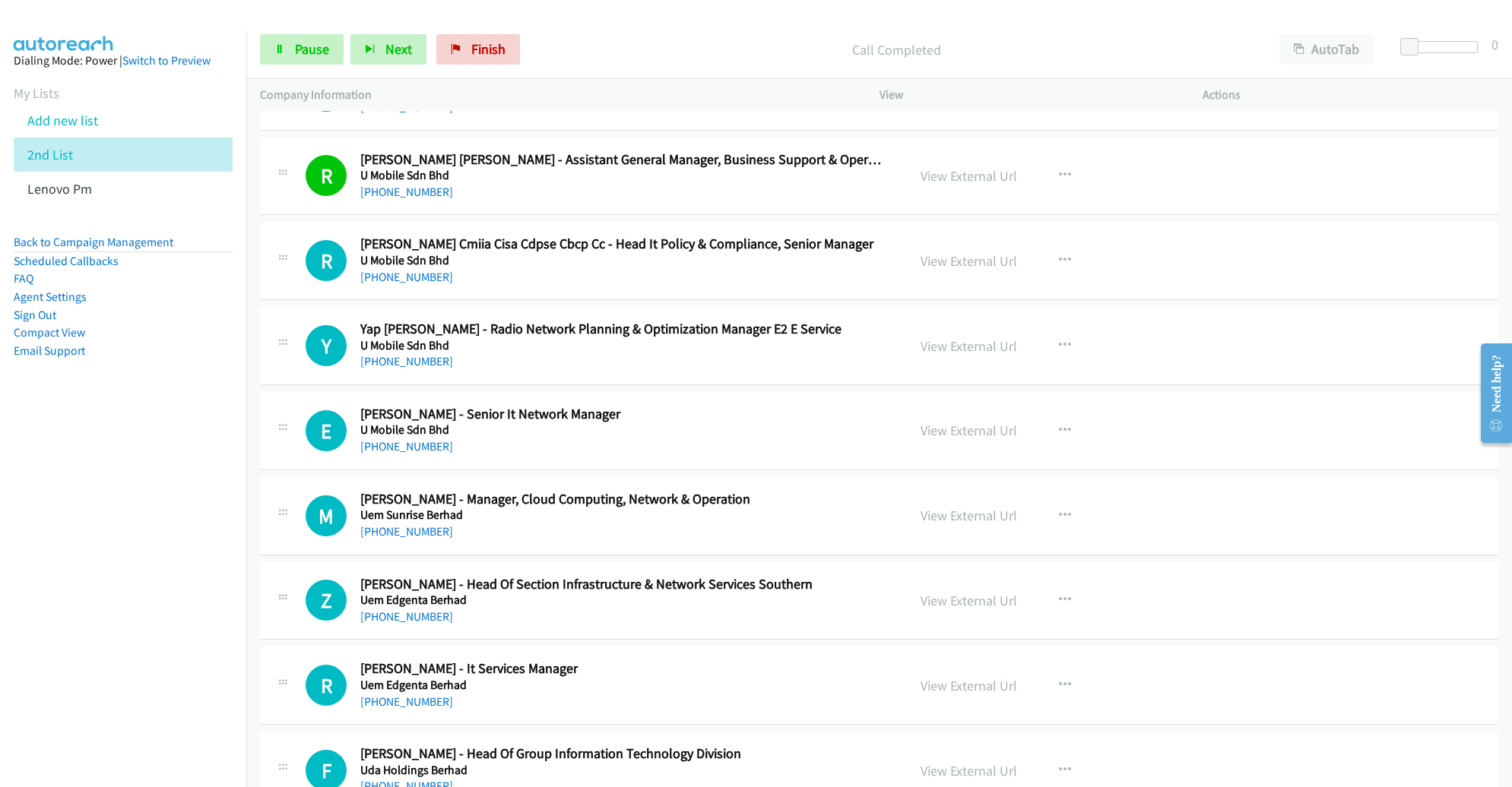
scroll to position [2750, 0]
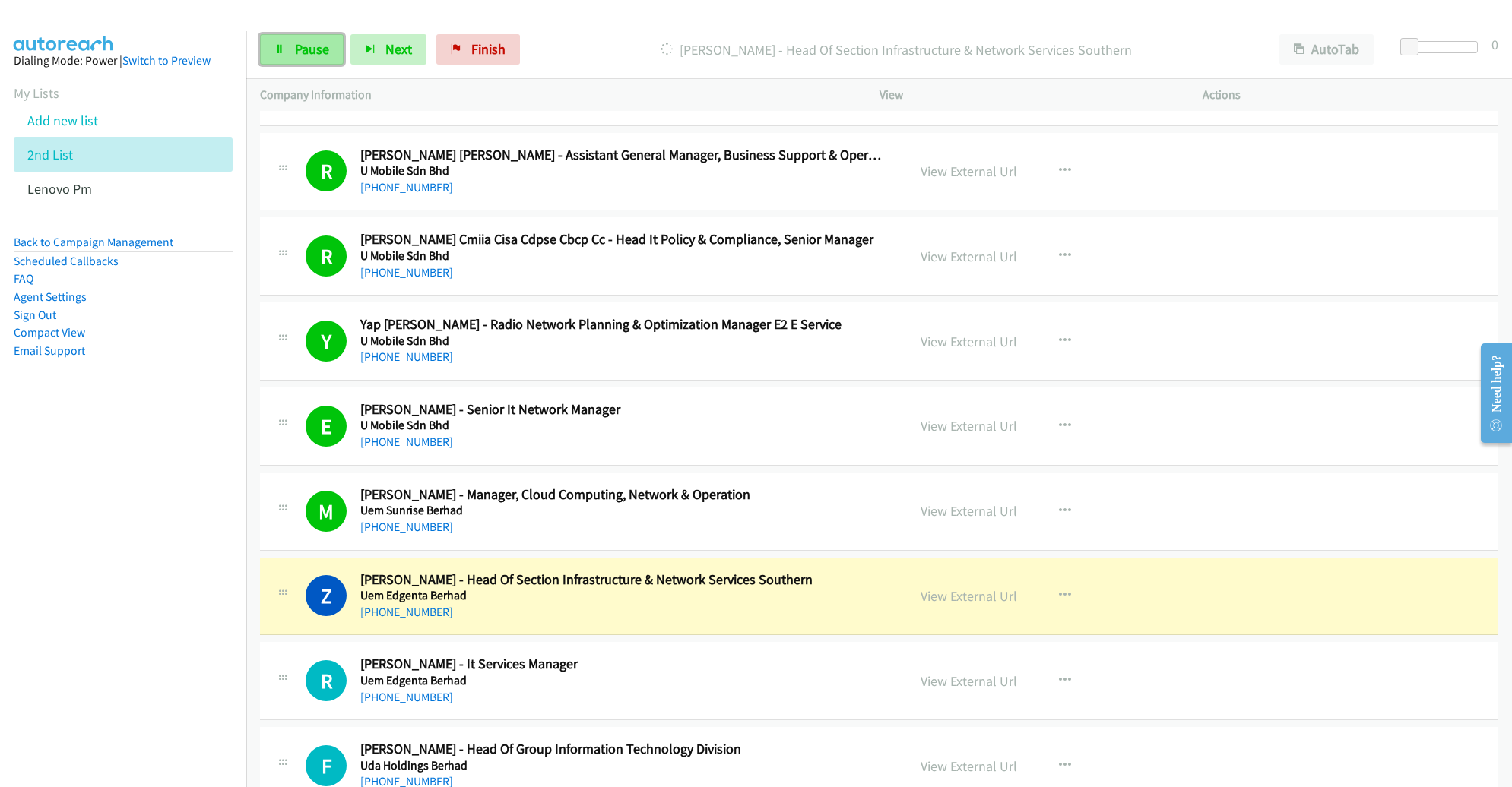
click at [310, 43] on span "Pause" at bounding box center [312, 49] width 34 height 18
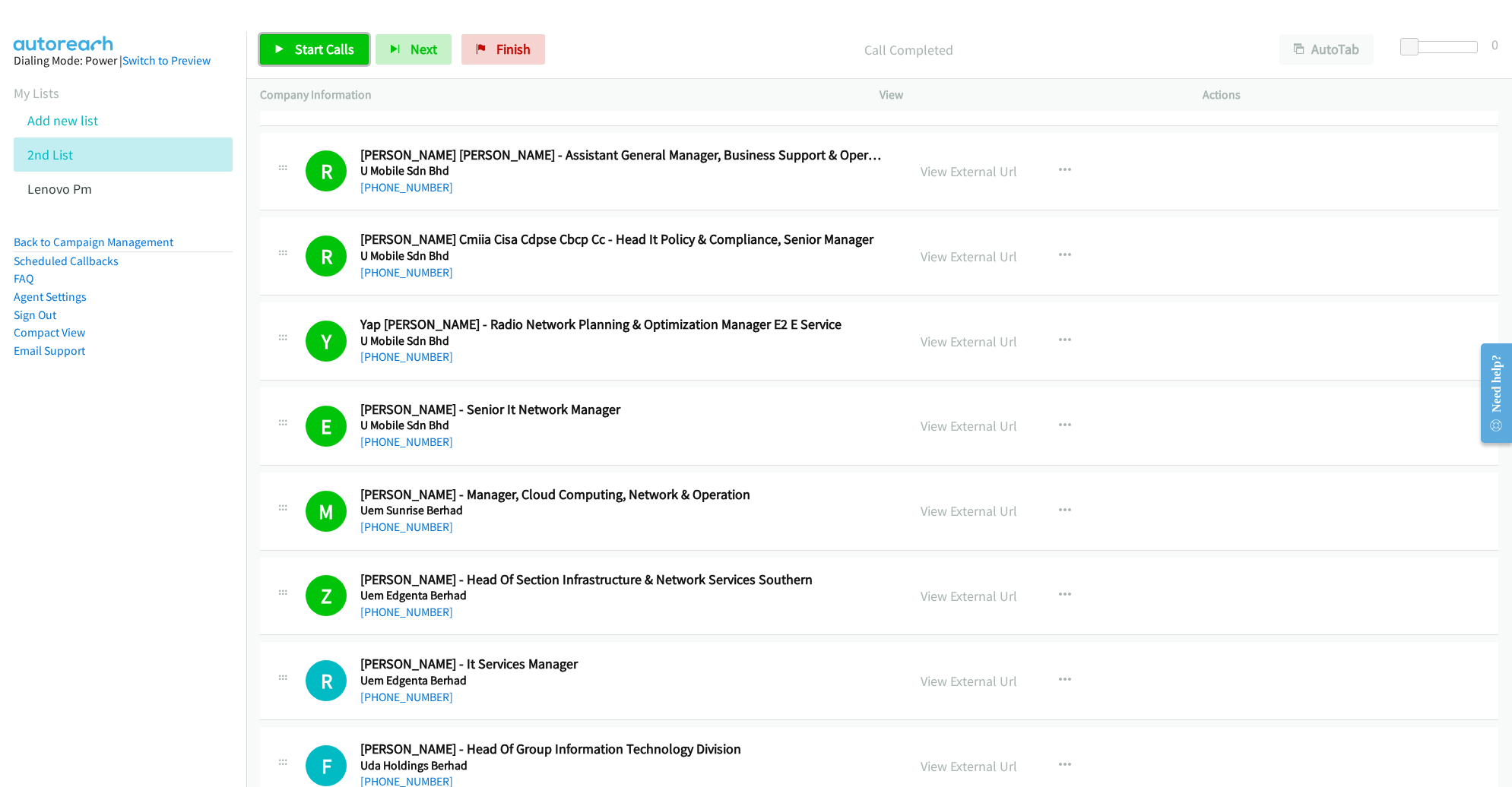
click at [332, 45] on span "Start Calls" at bounding box center [324, 49] width 59 height 18
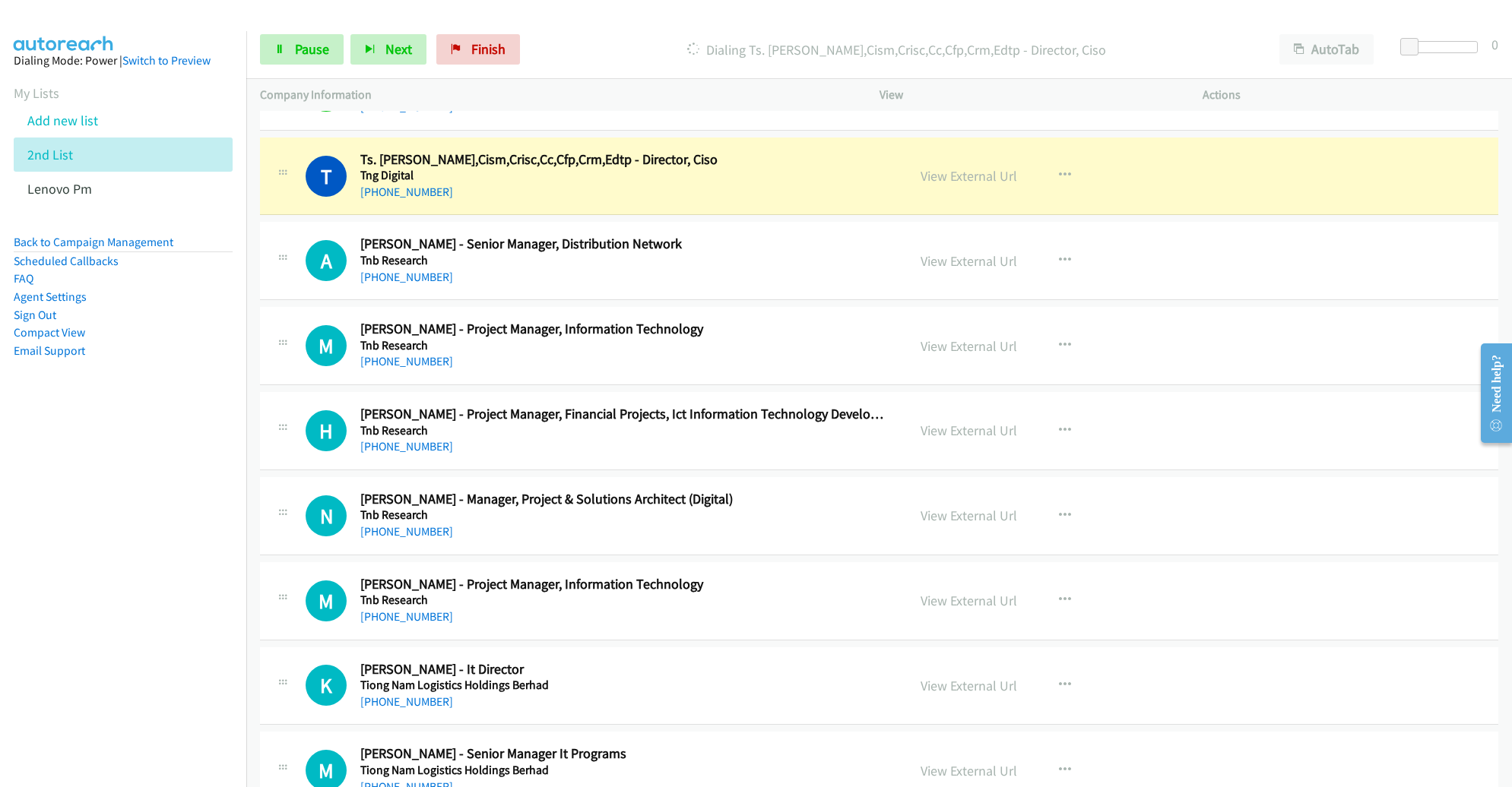
scroll to position [4956, 0]
click at [977, 170] on link "View External Url" at bounding box center [969, 174] width 96 height 18
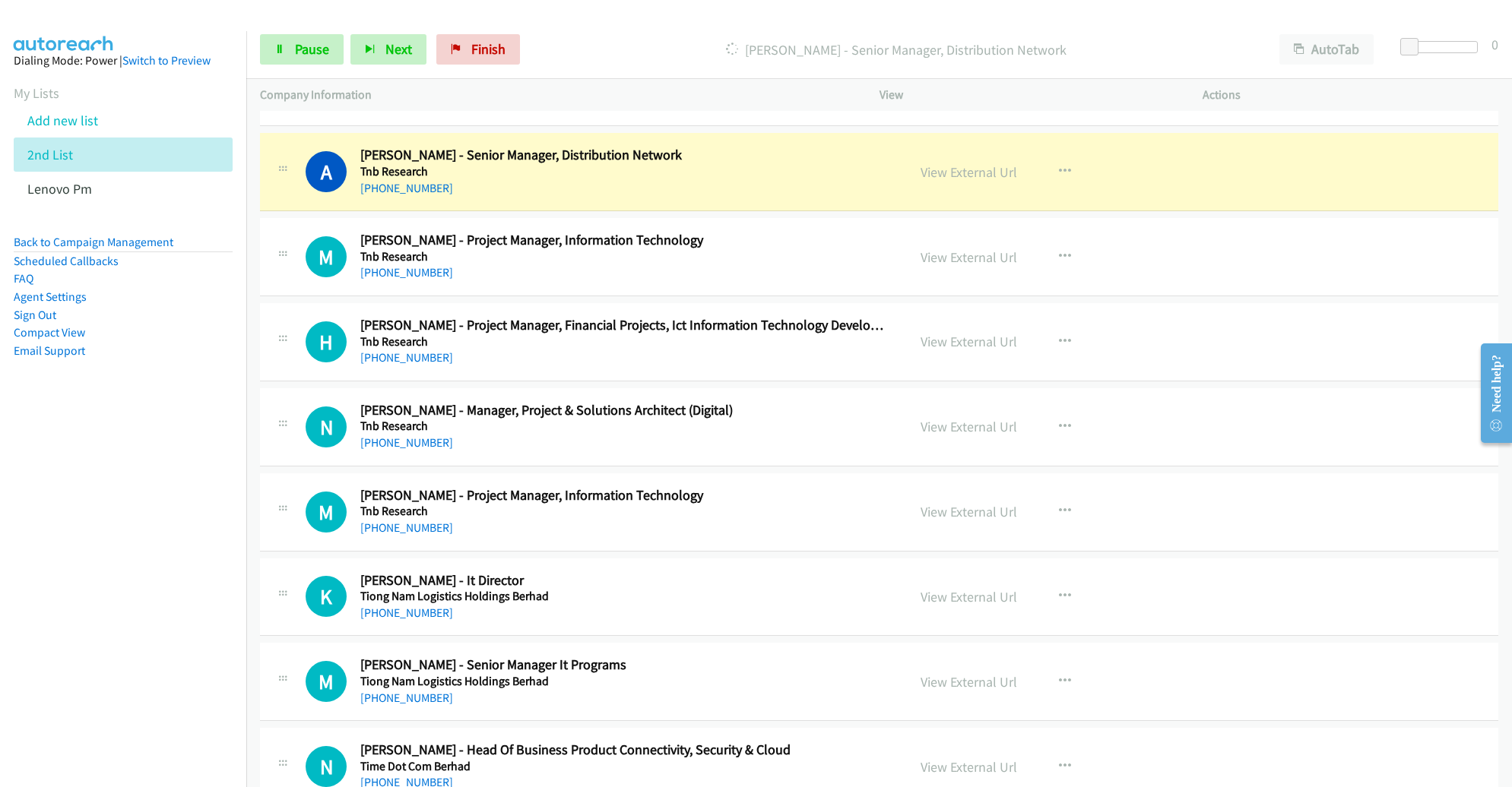
scroll to position [5041, 0]
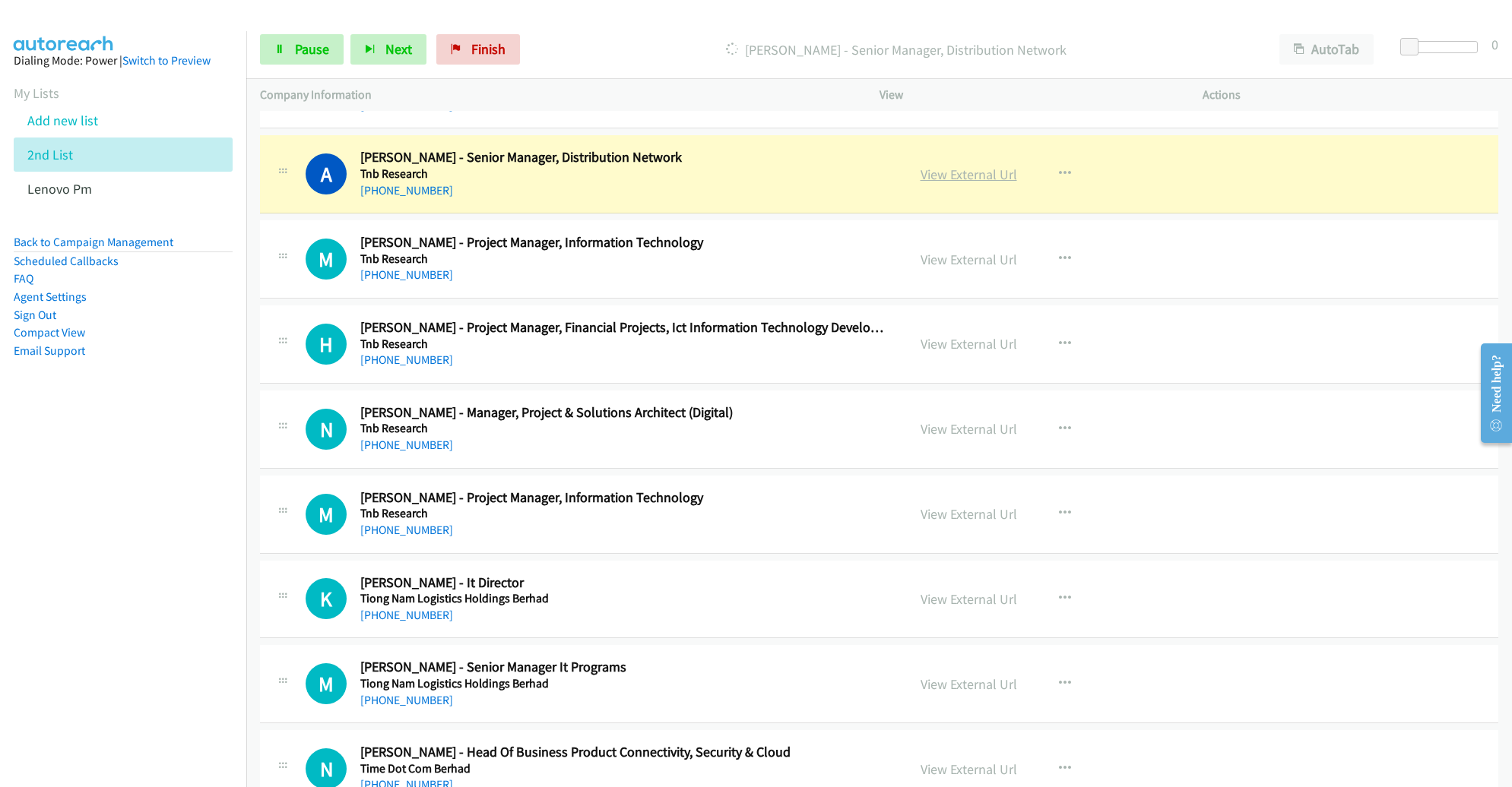
click at [939, 165] on link "View External Url" at bounding box center [969, 174] width 96 height 18
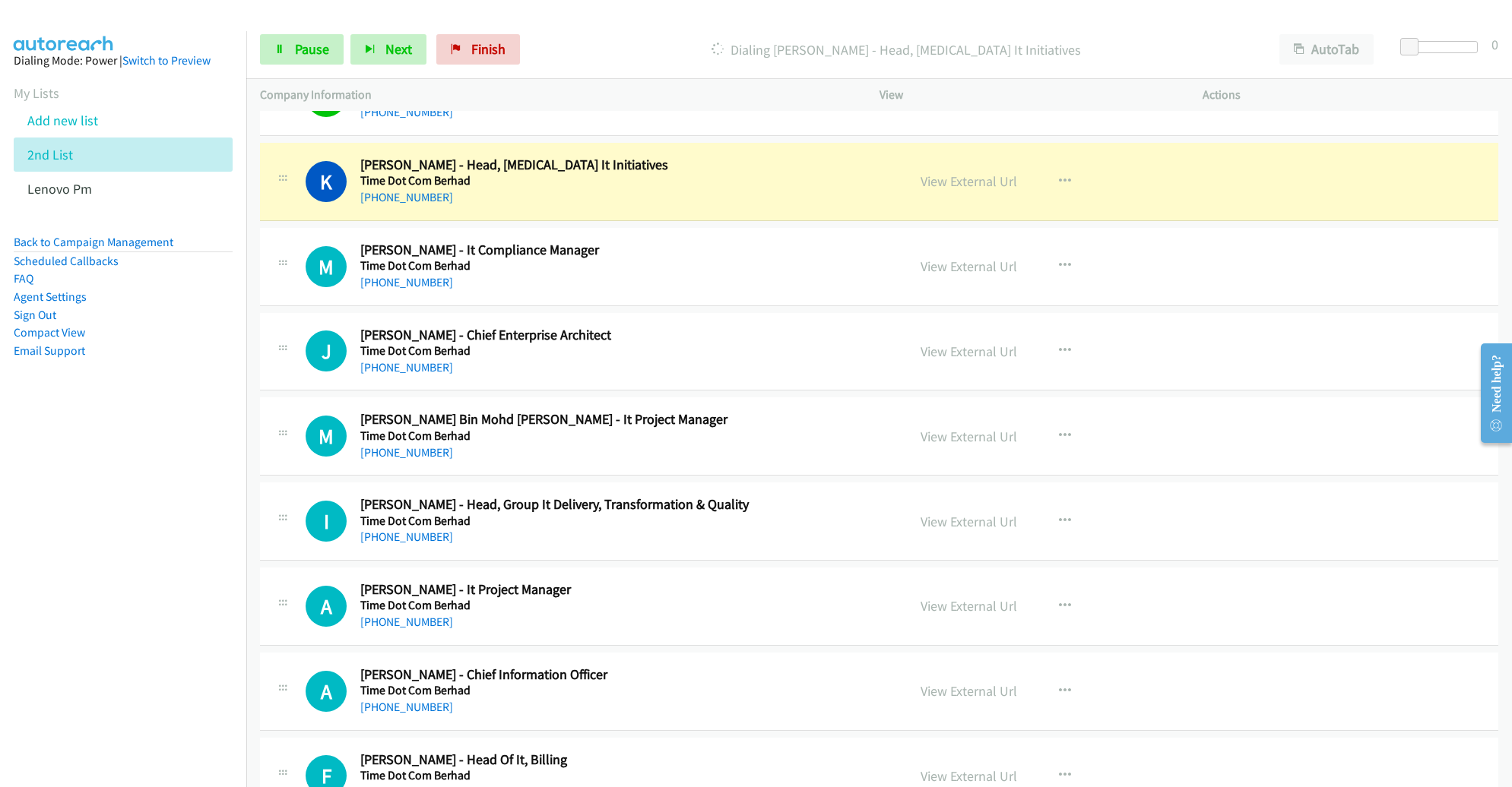
scroll to position [6653, 0]
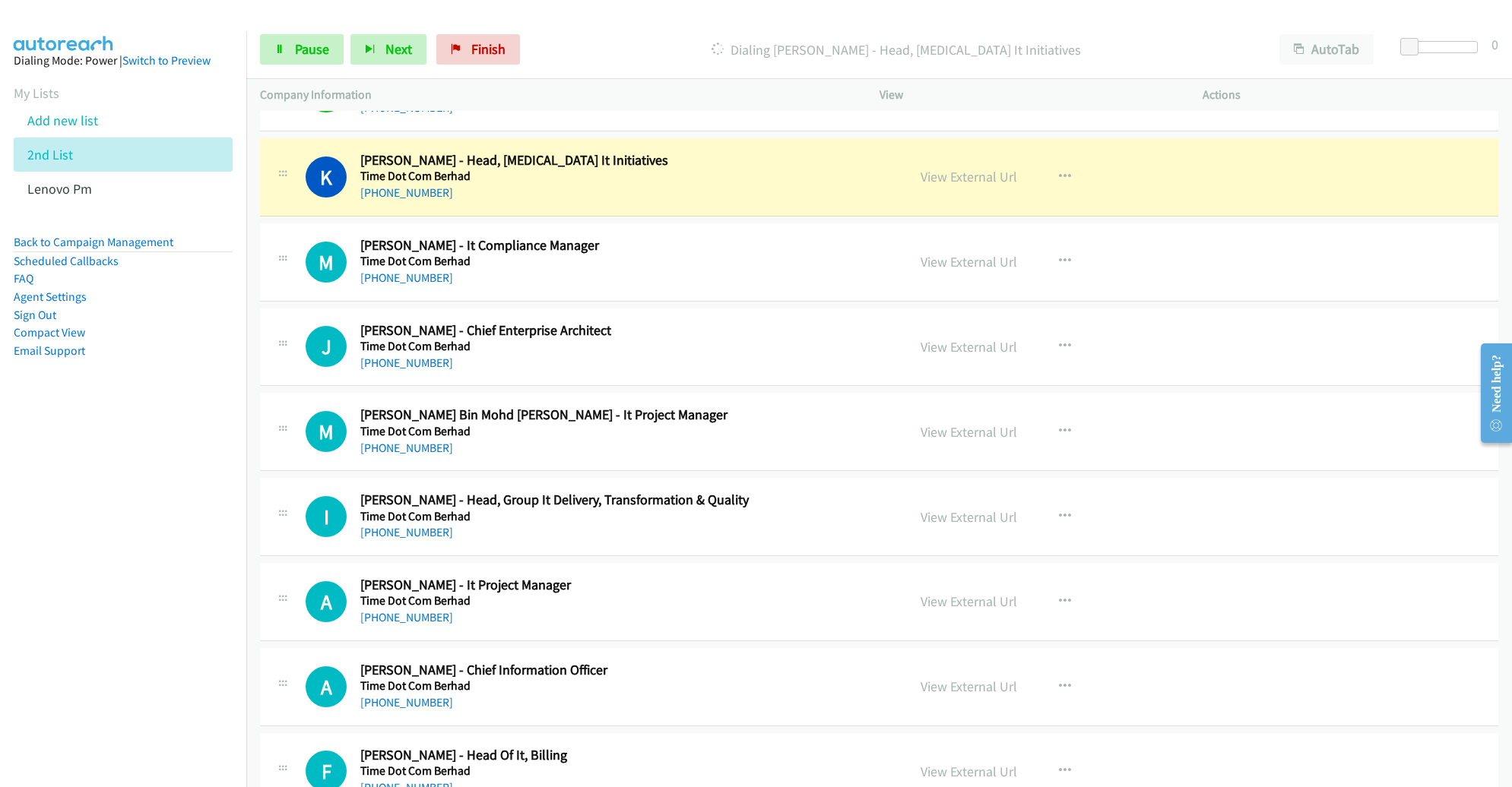
click at [861, 254] on h5 "Time Dot Com Berhad" at bounding box center [622, 262] width 525 height 16
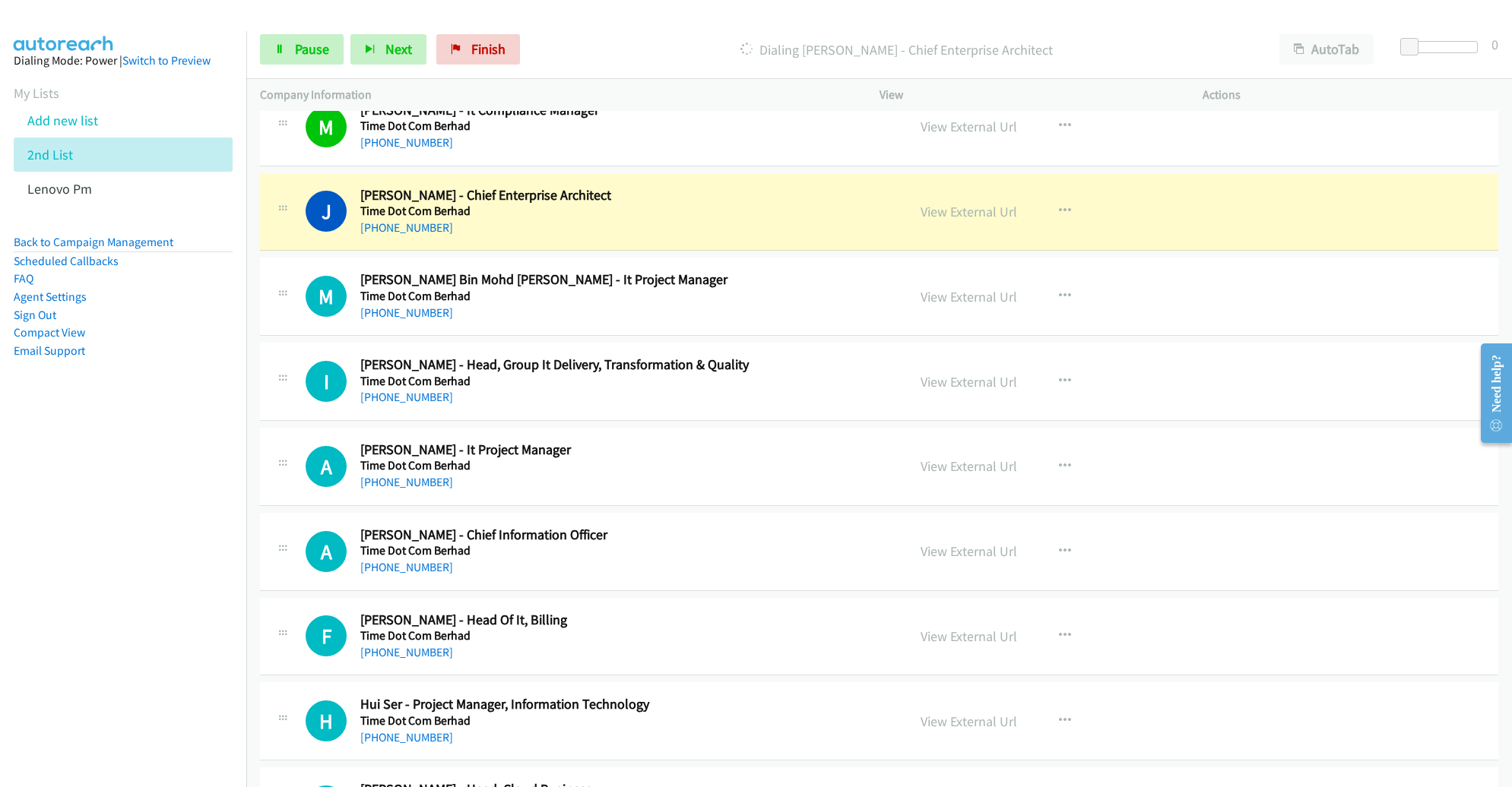
scroll to position [6787, 0]
click at [994, 203] on link "View External Url" at bounding box center [969, 212] width 96 height 18
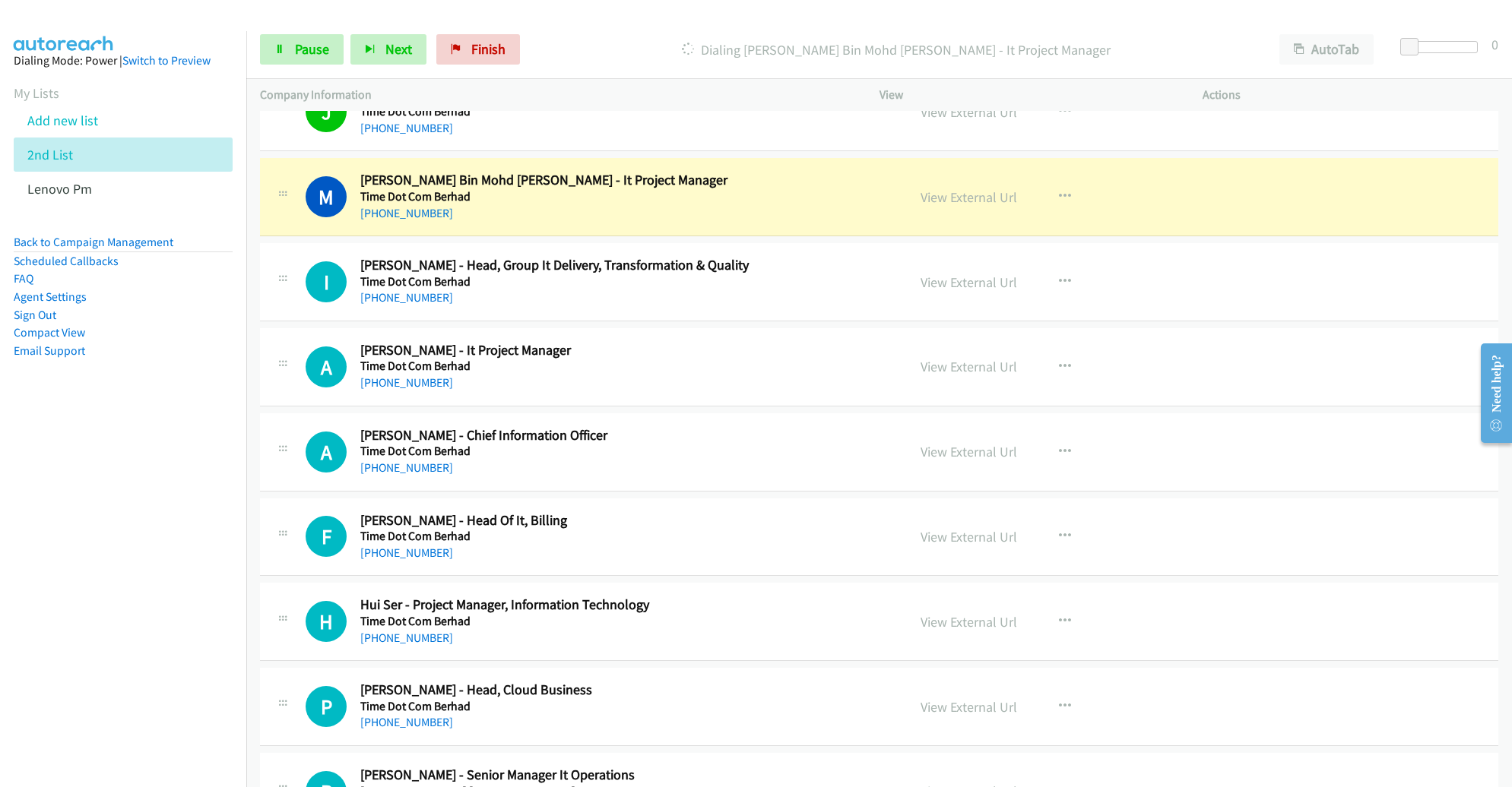
scroll to position [6900, 0]
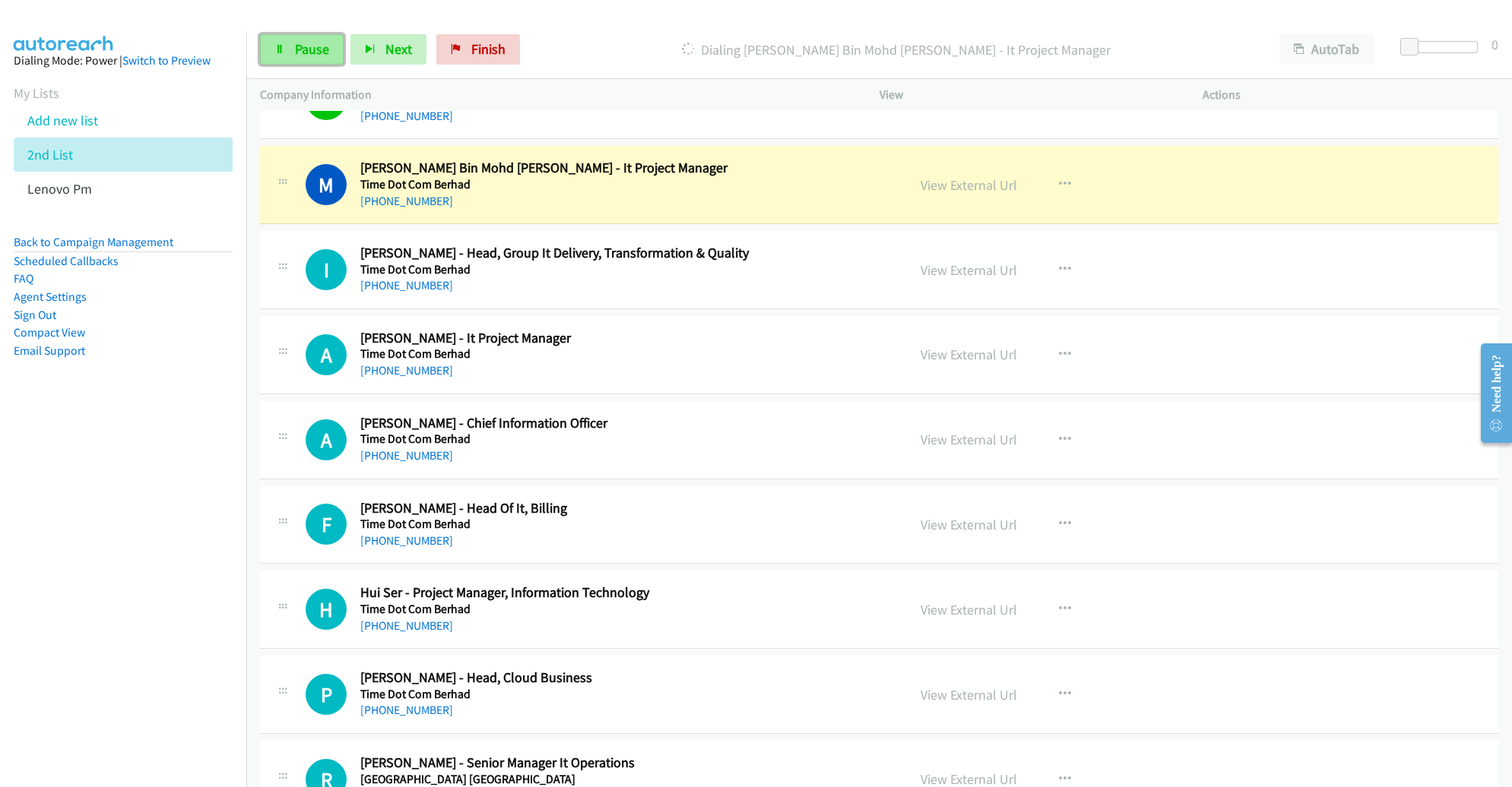
click at [322, 55] on span "Pause" at bounding box center [312, 49] width 34 height 18
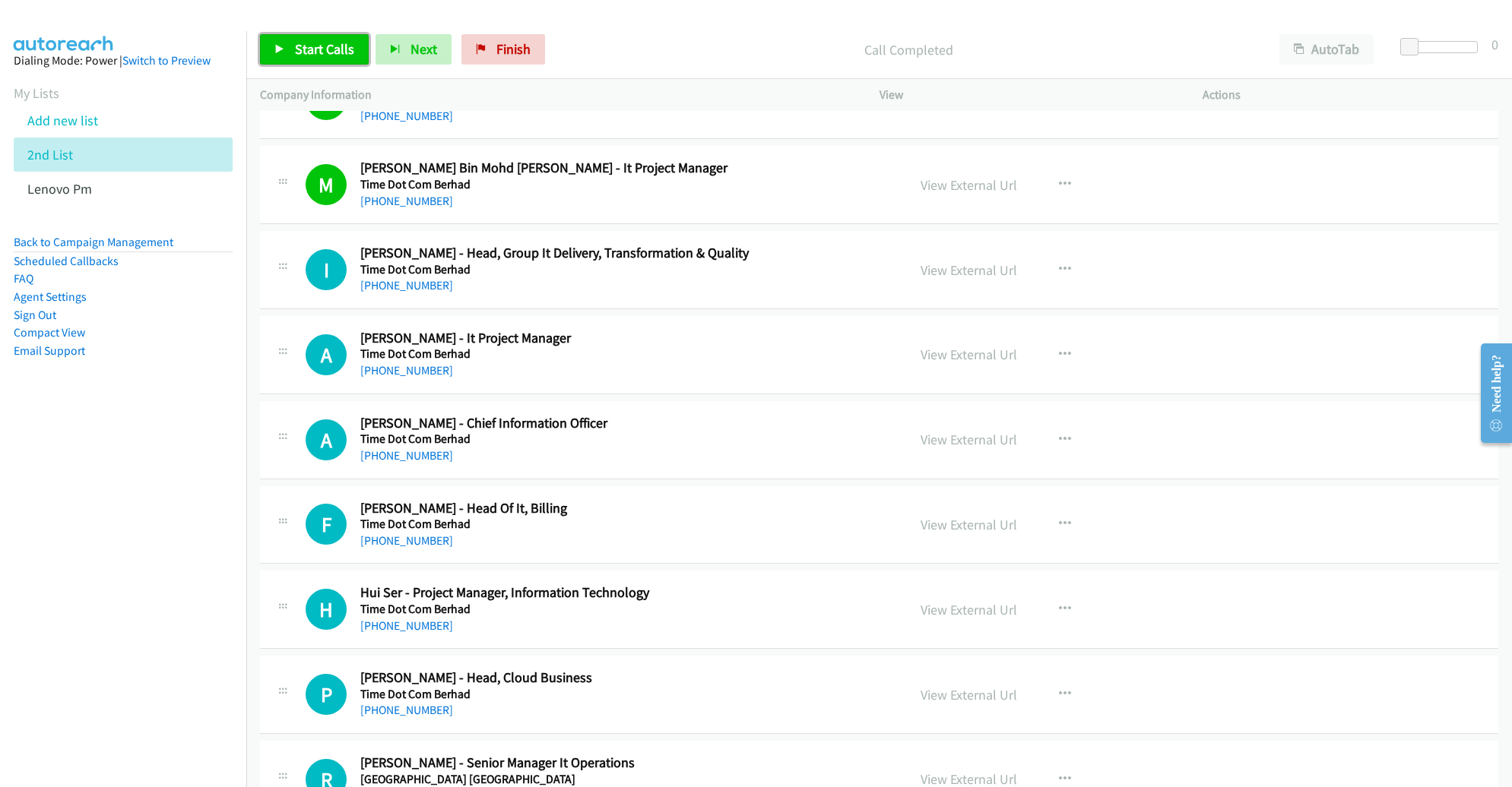
click at [333, 44] on span "Start Calls" at bounding box center [324, 49] width 59 height 18
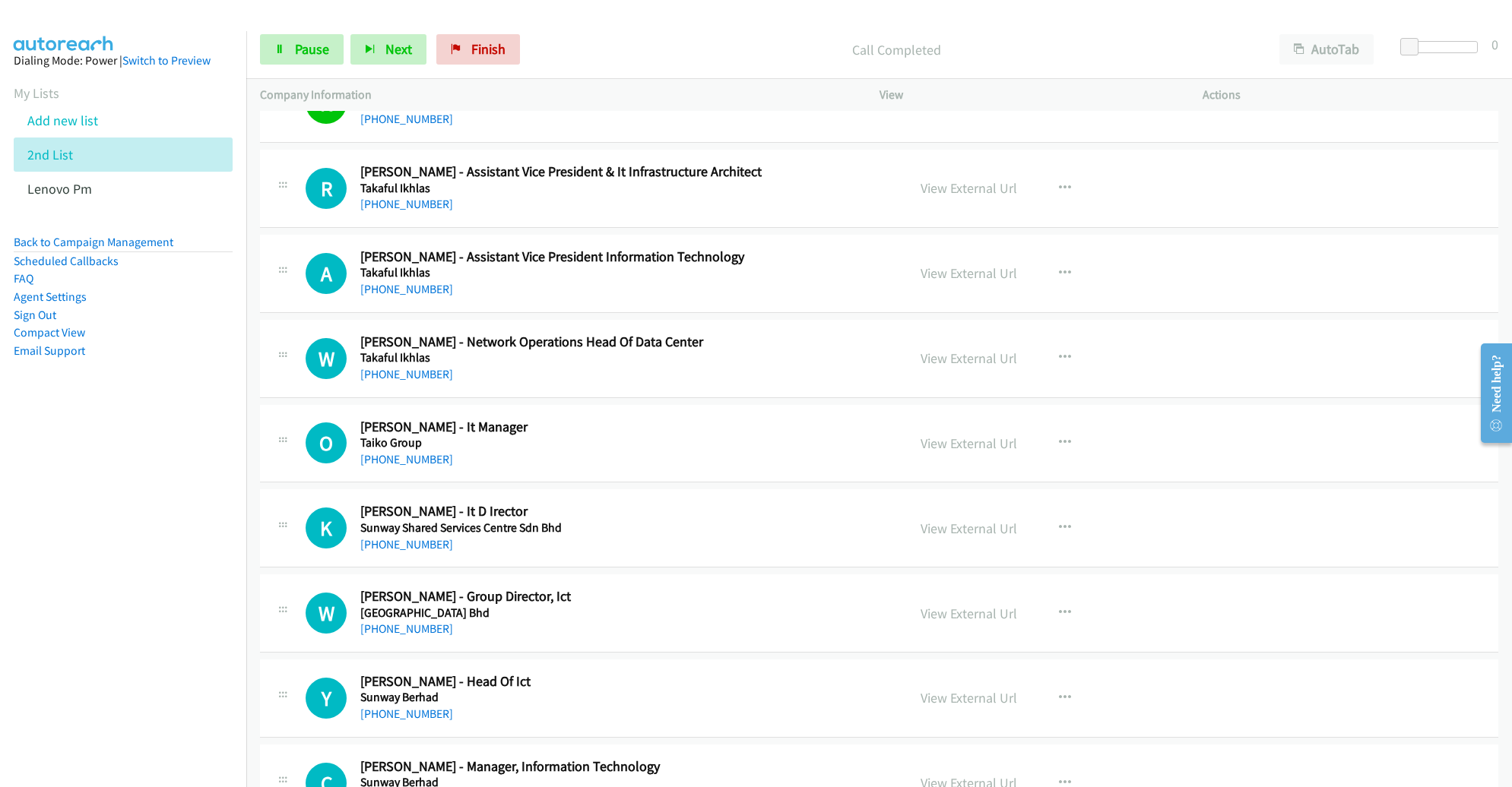
scroll to position [7920, 0]
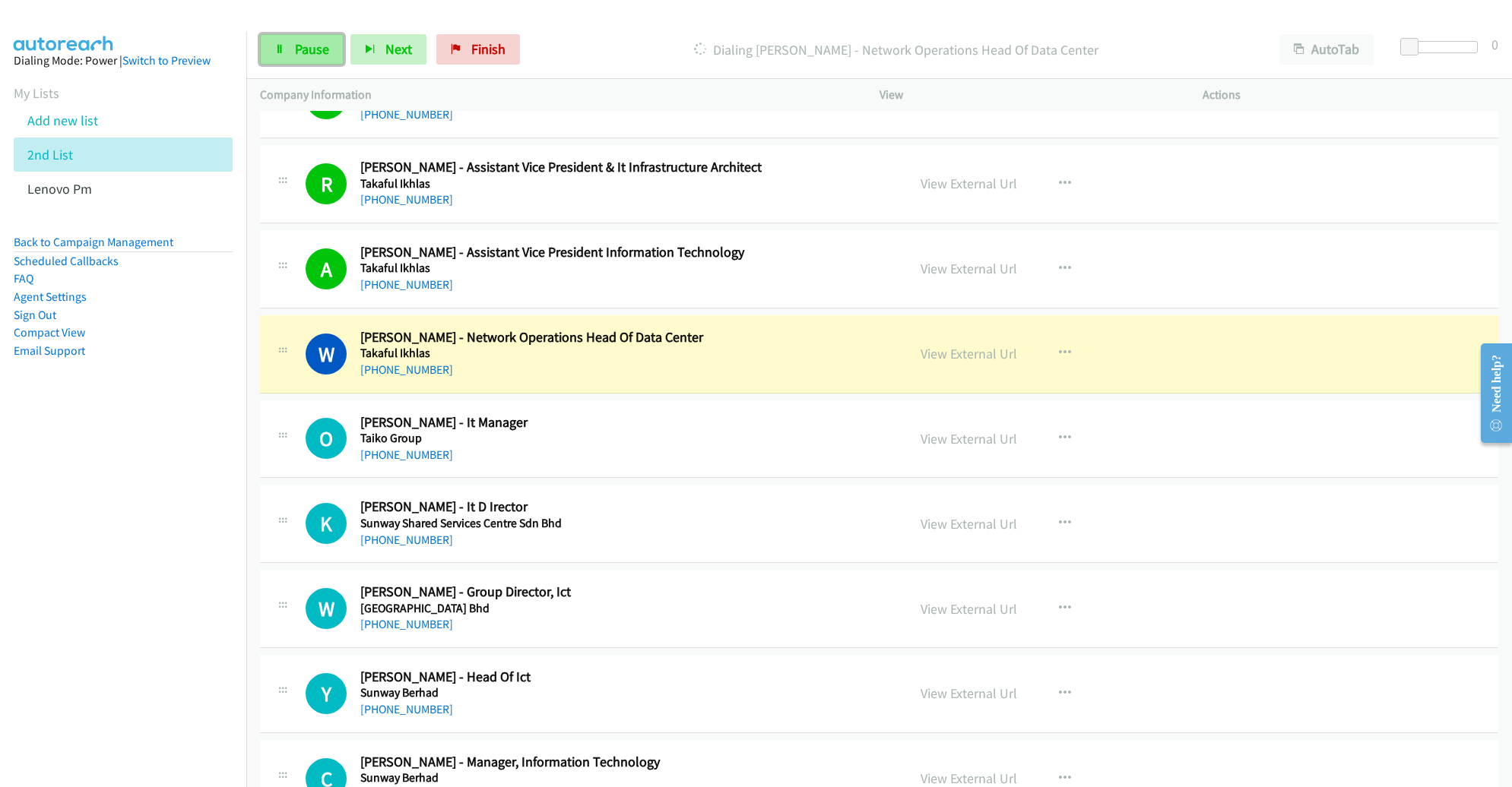
click at [309, 61] on link "Pause" at bounding box center [302, 49] width 84 height 30
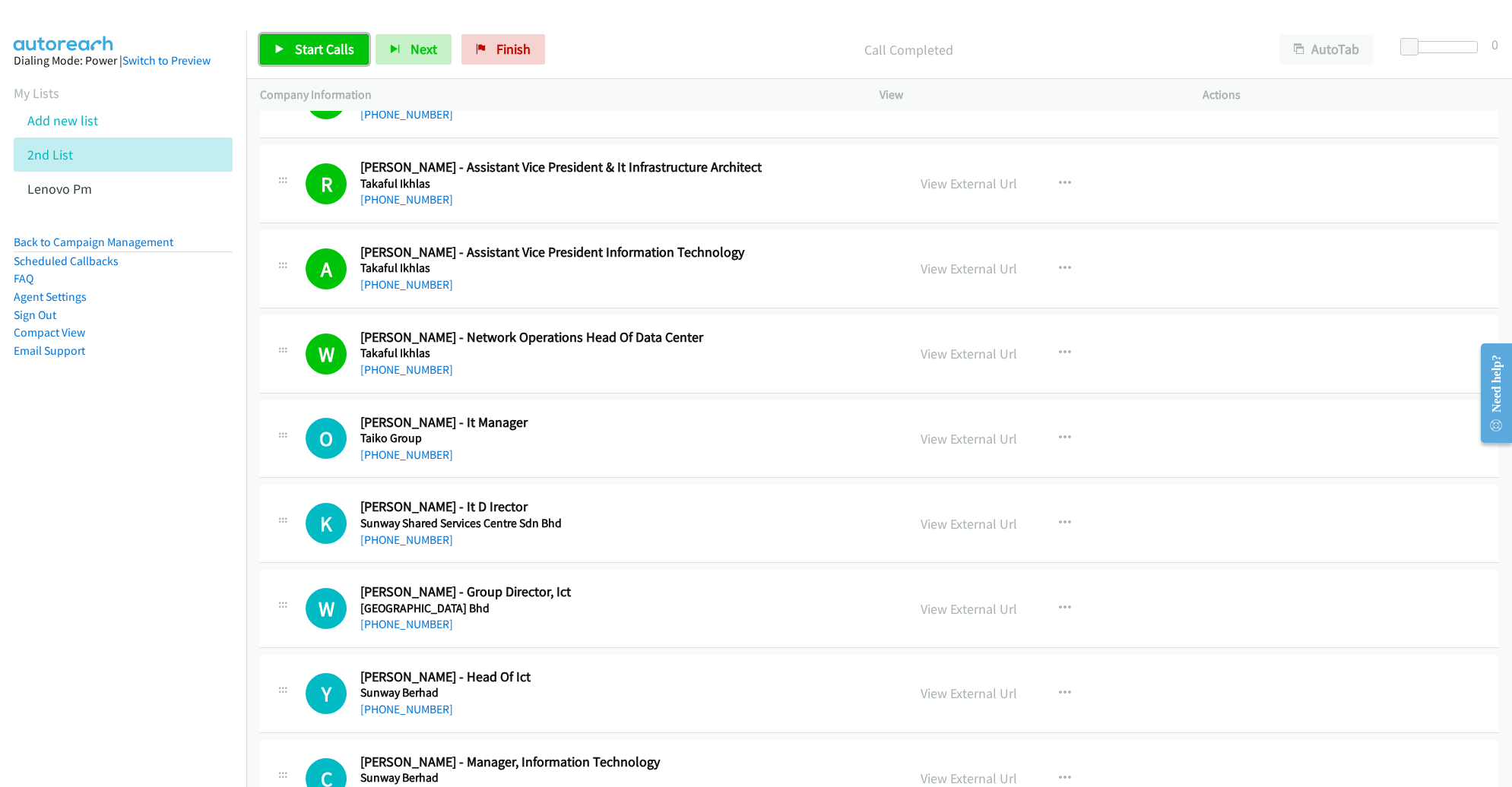
click at [307, 52] on span "Start Calls" at bounding box center [324, 49] width 59 height 18
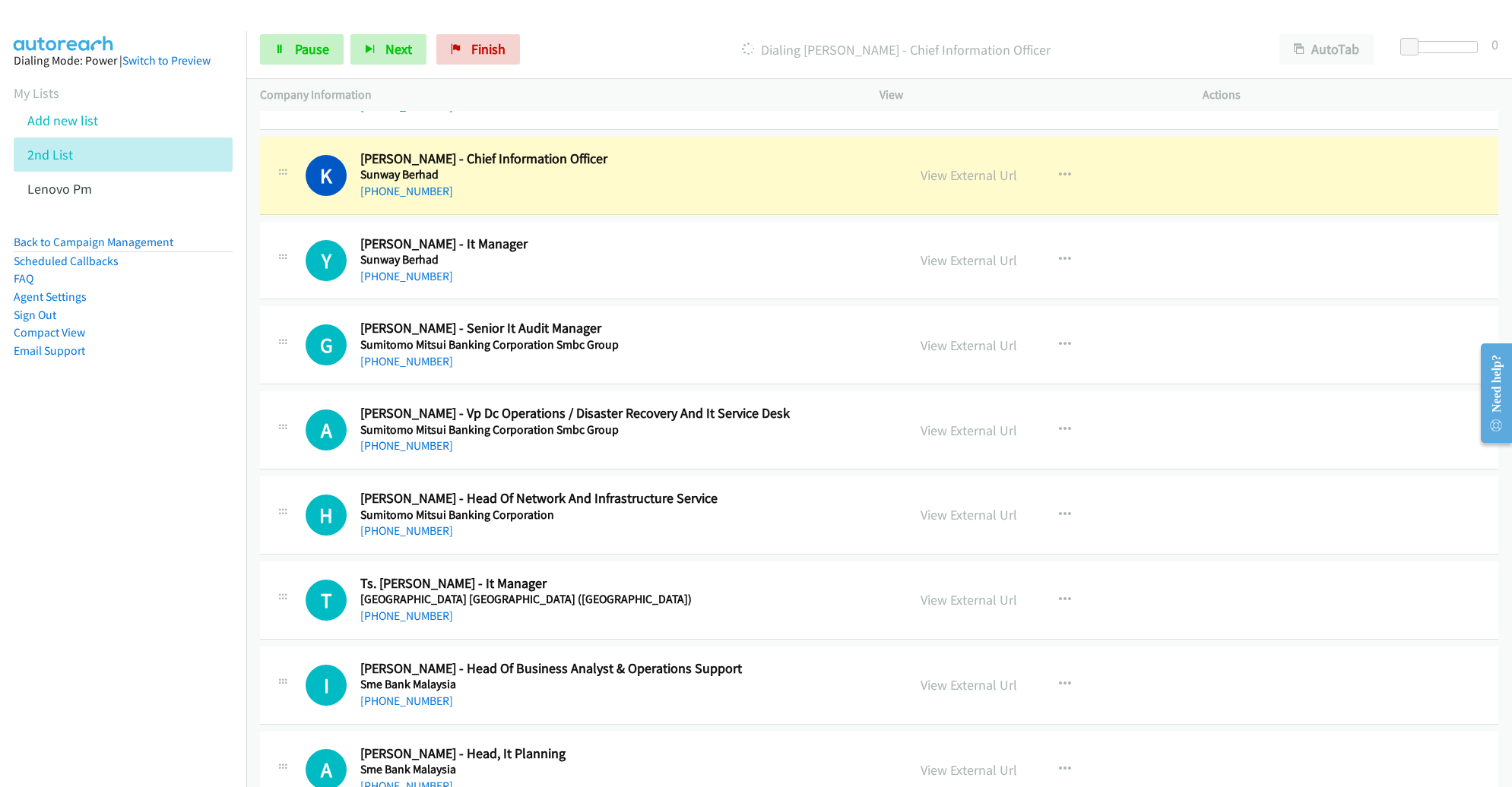
scroll to position [8926, 0]
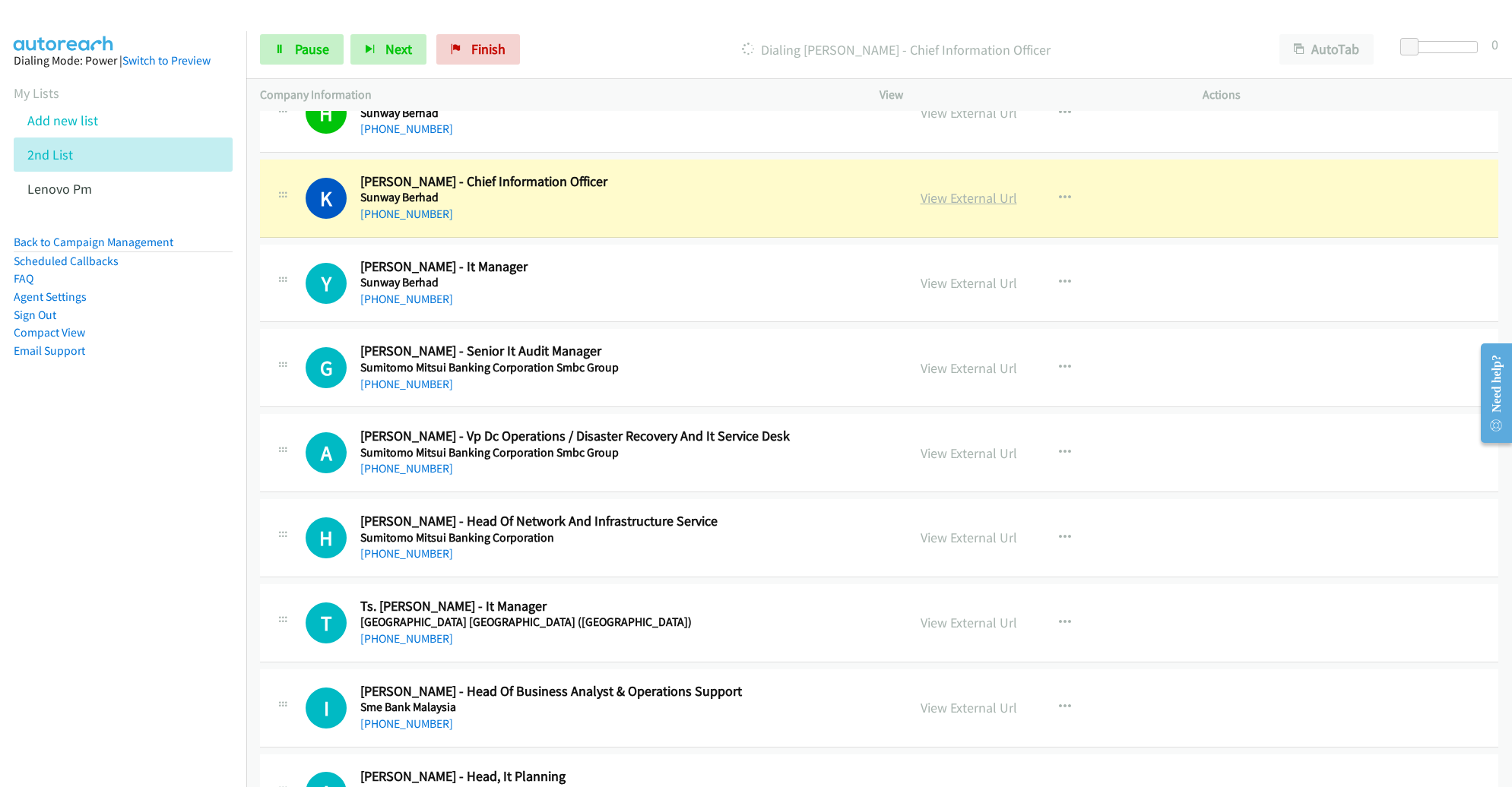
click at [992, 189] on link "View External Url" at bounding box center [969, 198] width 96 height 18
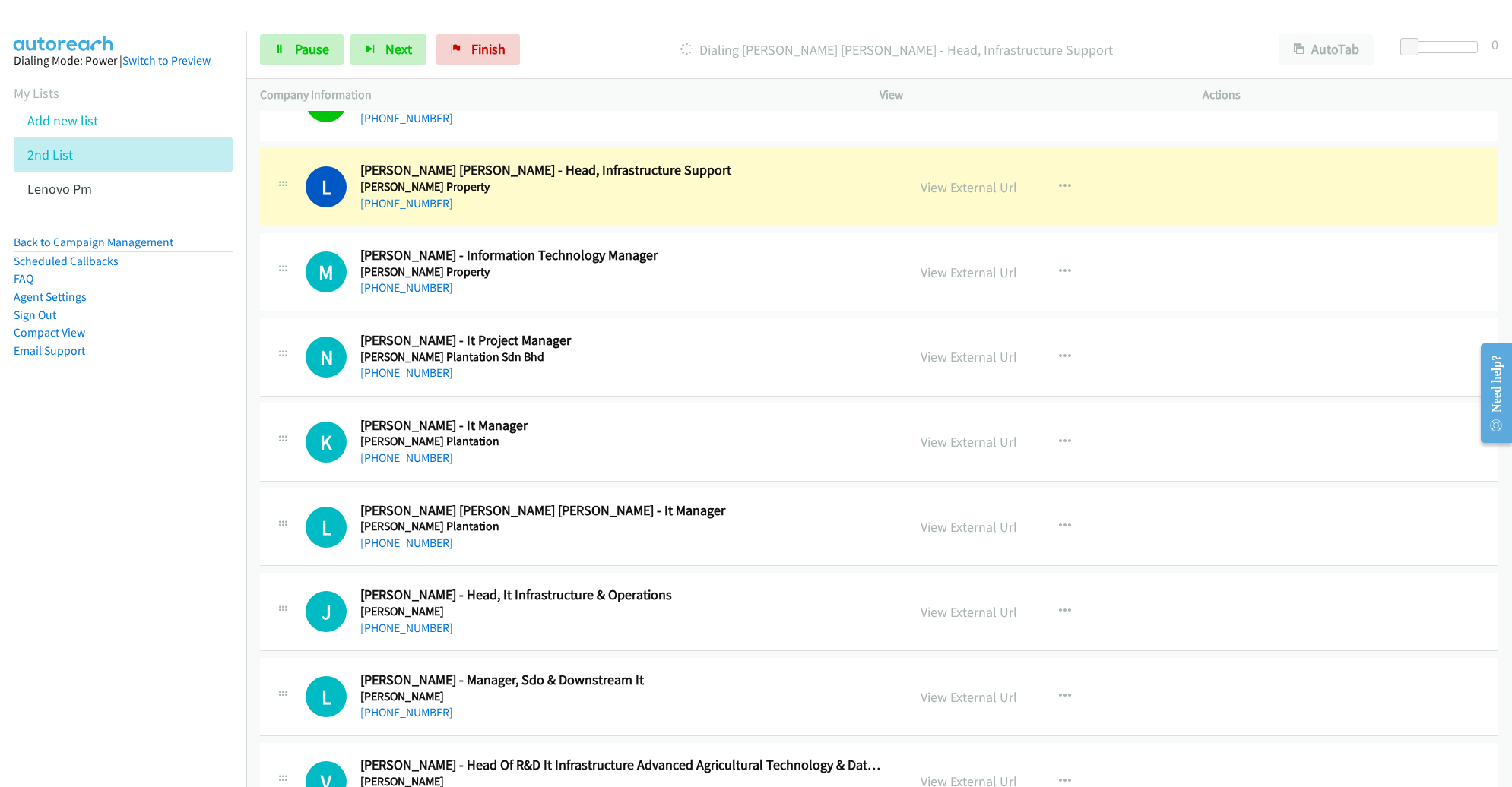
scroll to position [10042, 0]
click at [969, 178] on link "View External Url" at bounding box center [969, 186] width 96 height 18
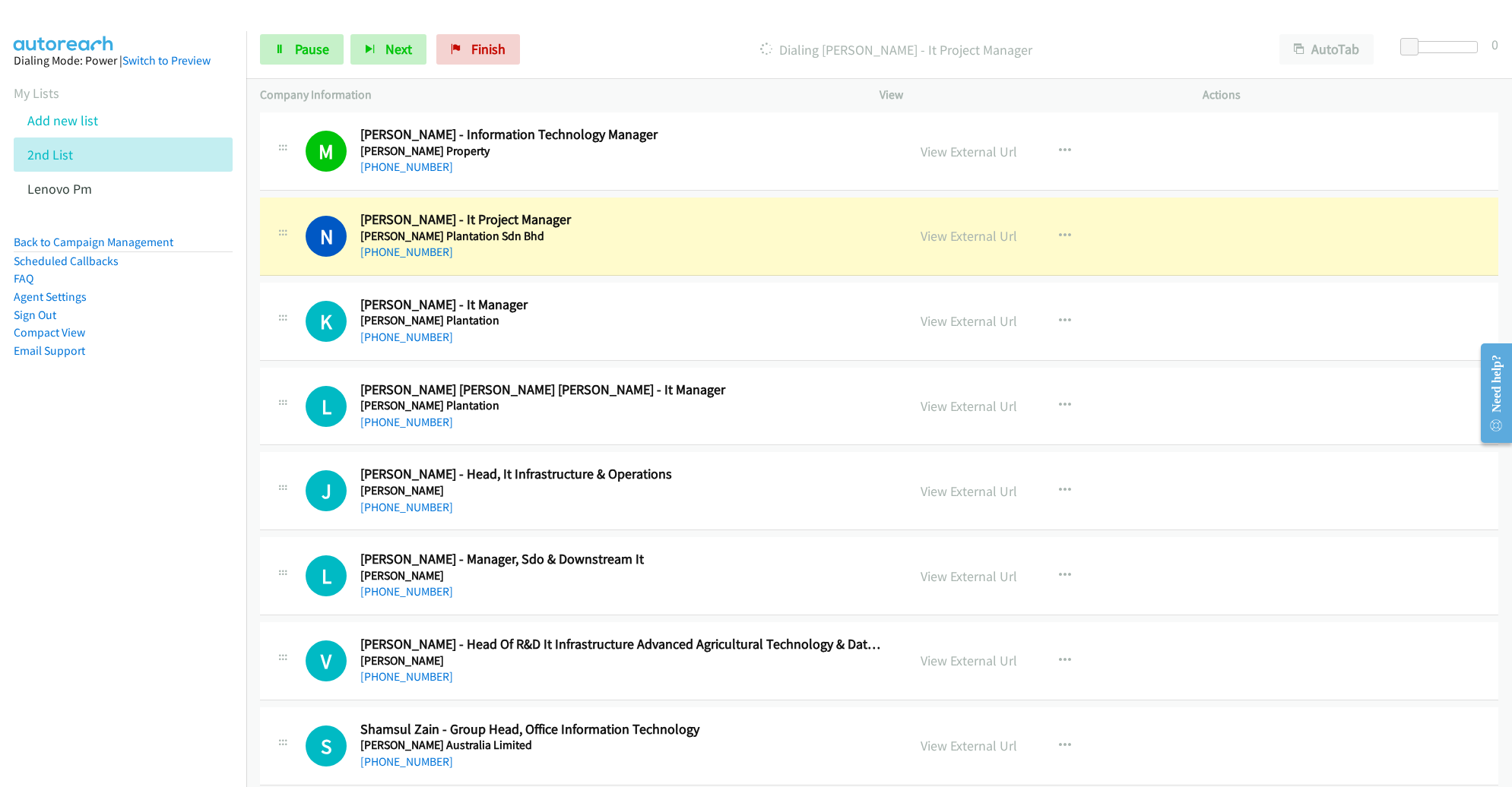
scroll to position [10238, 0]
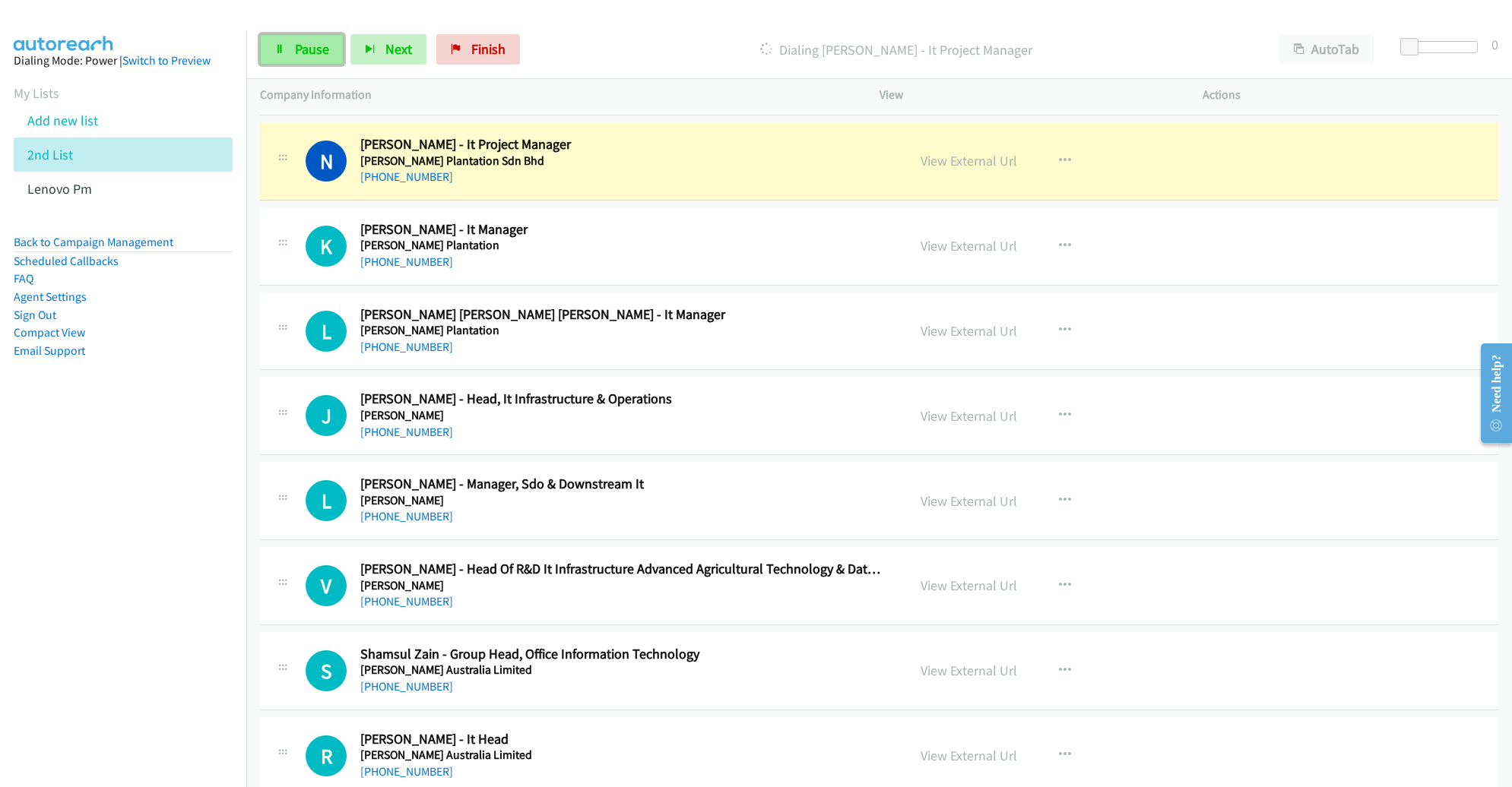
click at [315, 54] on span "Pause" at bounding box center [312, 49] width 34 height 18
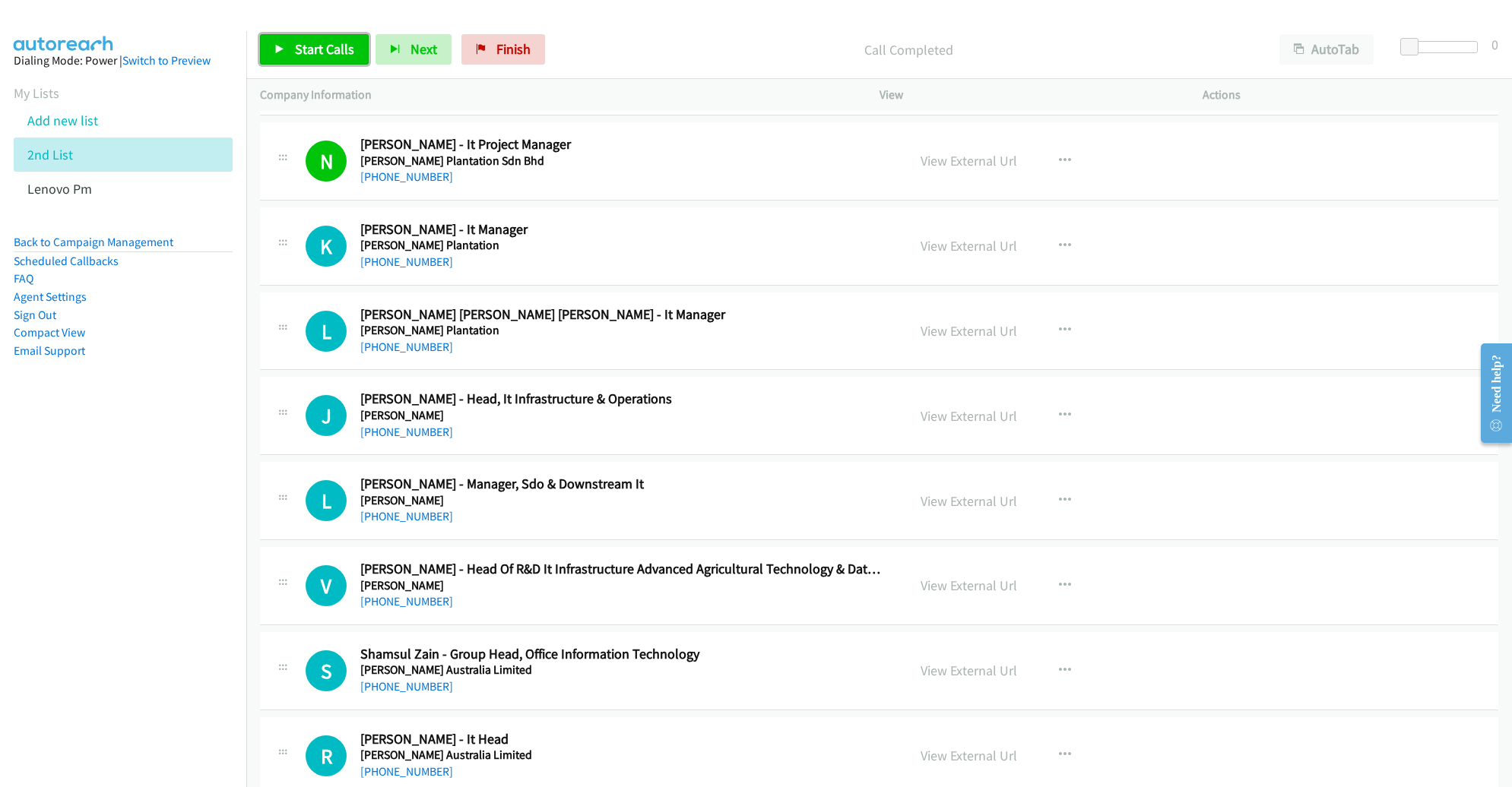
click at [306, 49] on span "Start Calls" at bounding box center [324, 49] width 59 height 18
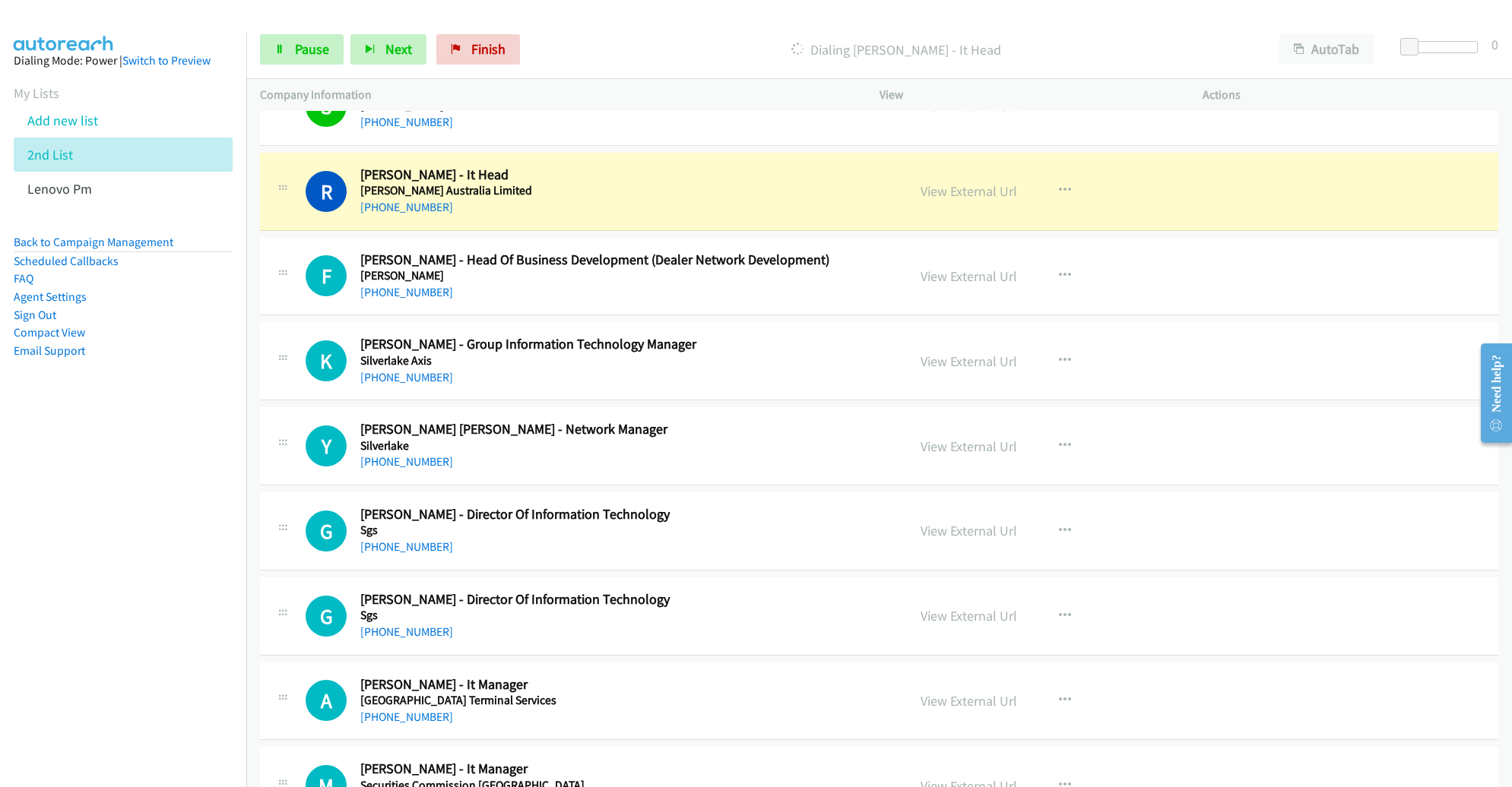
scroll to position [10801, 0]
click at [935, 183] on link "View External Url" at bounding box center [969, 192] width 96 height 18
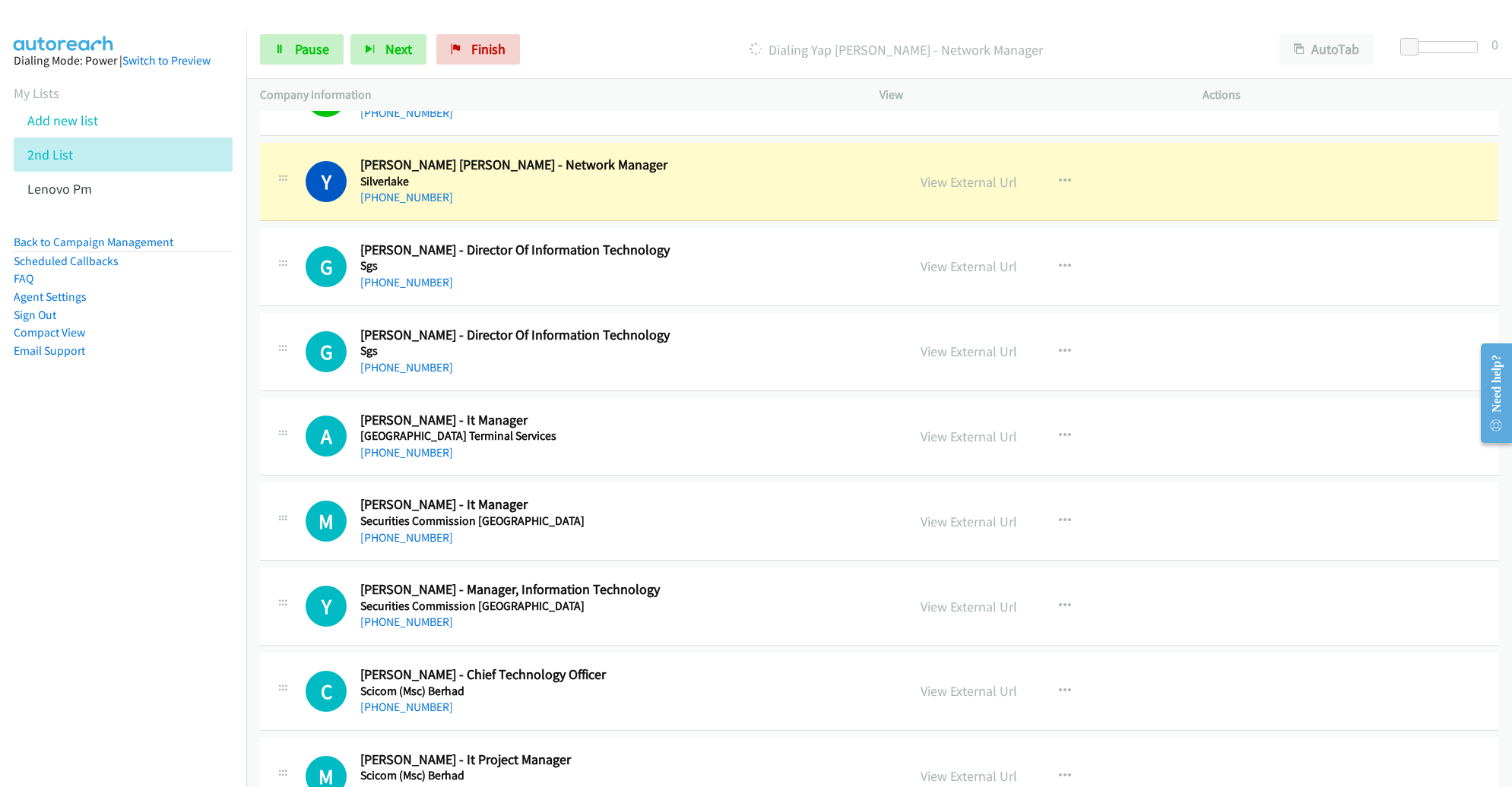
scroll to position [11068, 0]
click at [980, 172] on link "View External Url" at bounding box center [969, 181] width 96 height 18
click at [300, 57] on span "Pause" at bounding box center [312, 49] width 34 height 18
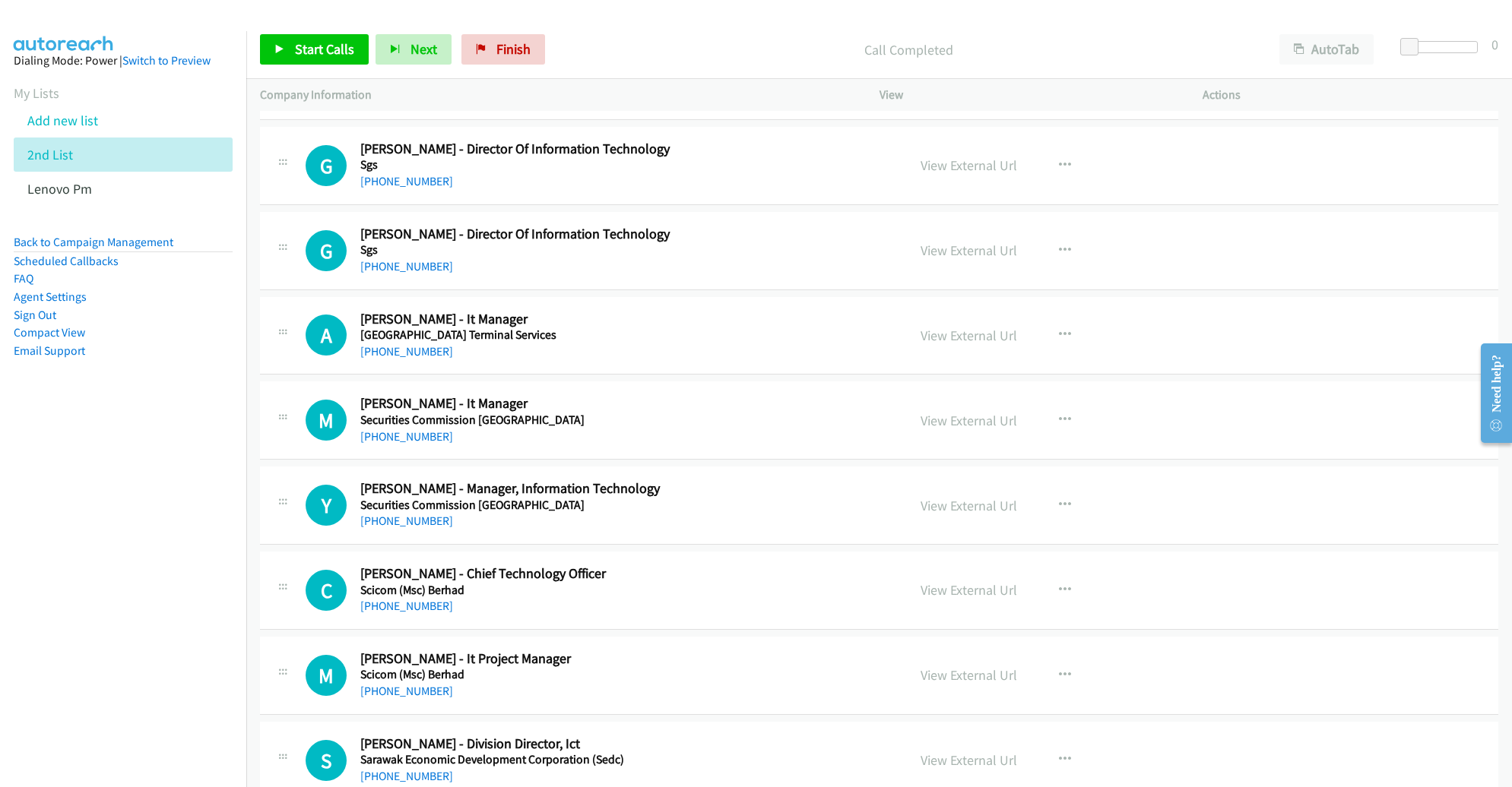
scroll to position [11170, 0]
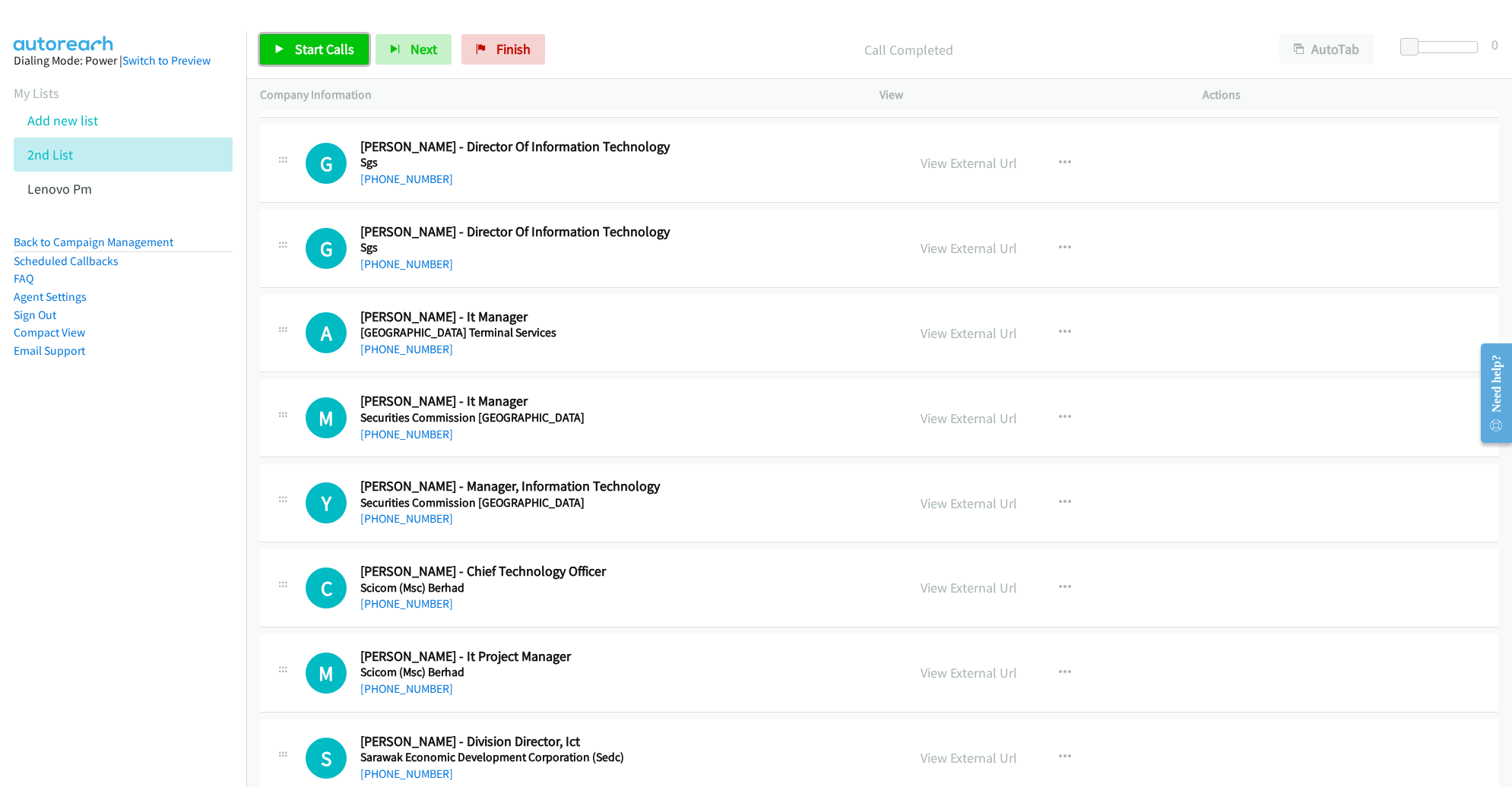
click at [324, 61] on link "Start Calls" at bounding box center [314, 49] width 109 height 30
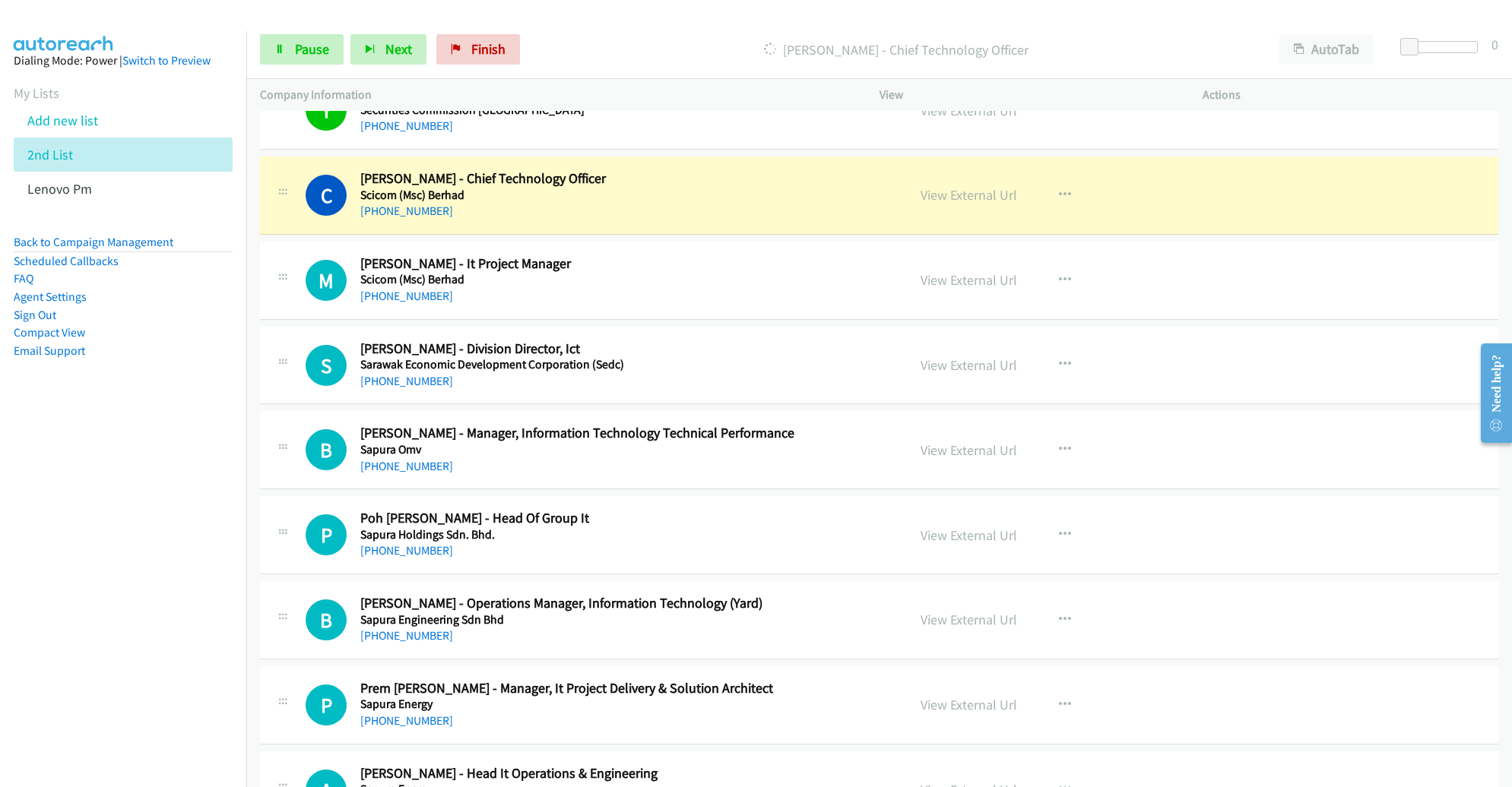
scroll to position [11562, 0]
click at [961, 187] on link "View External Url" at bounding box center [969, 196] width 96 height 18
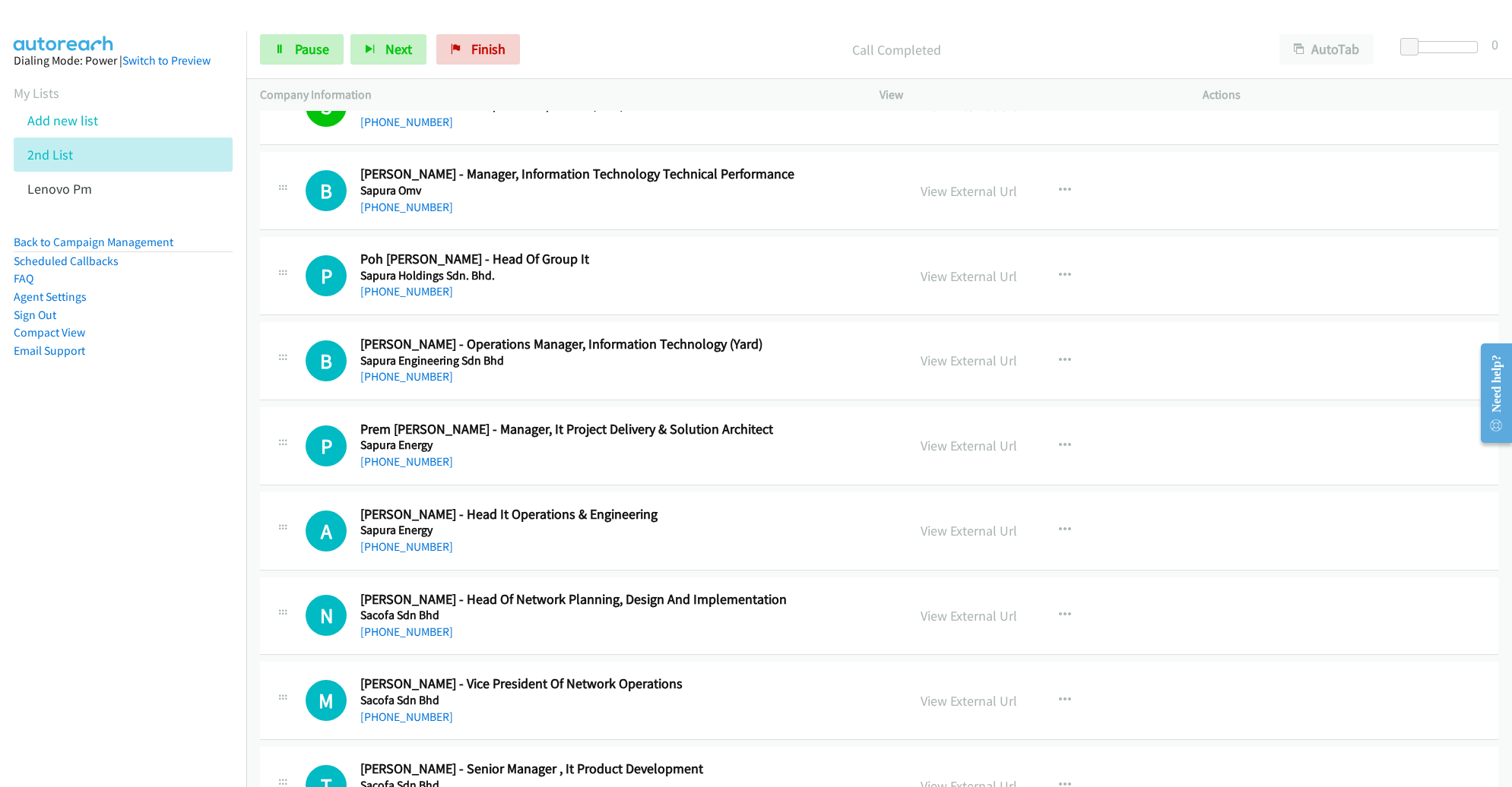
scroll to position [11825, 0]
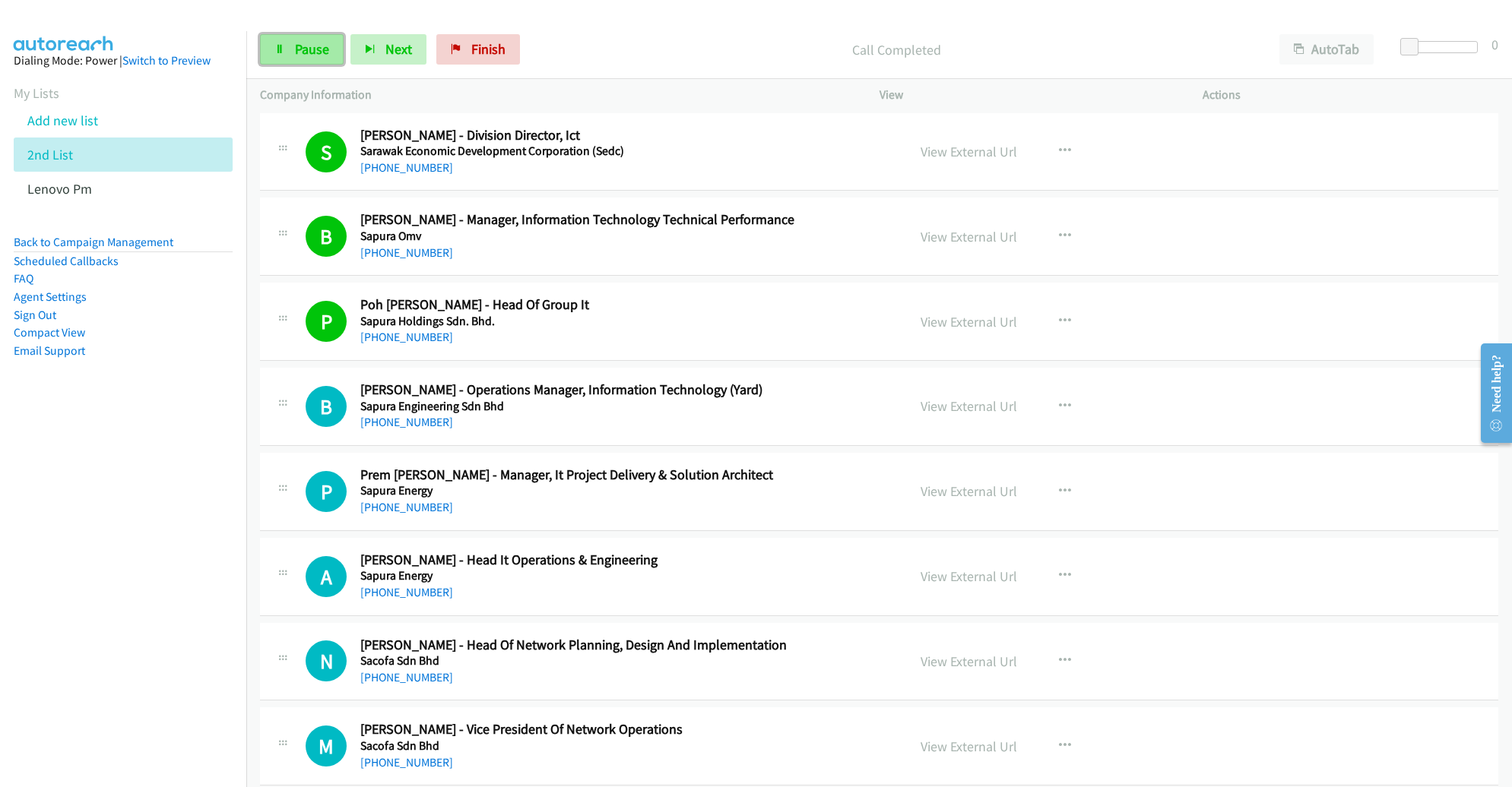
click at [303, 45] on span "Pause" at bounding box center [312, 49] width 34 height 18
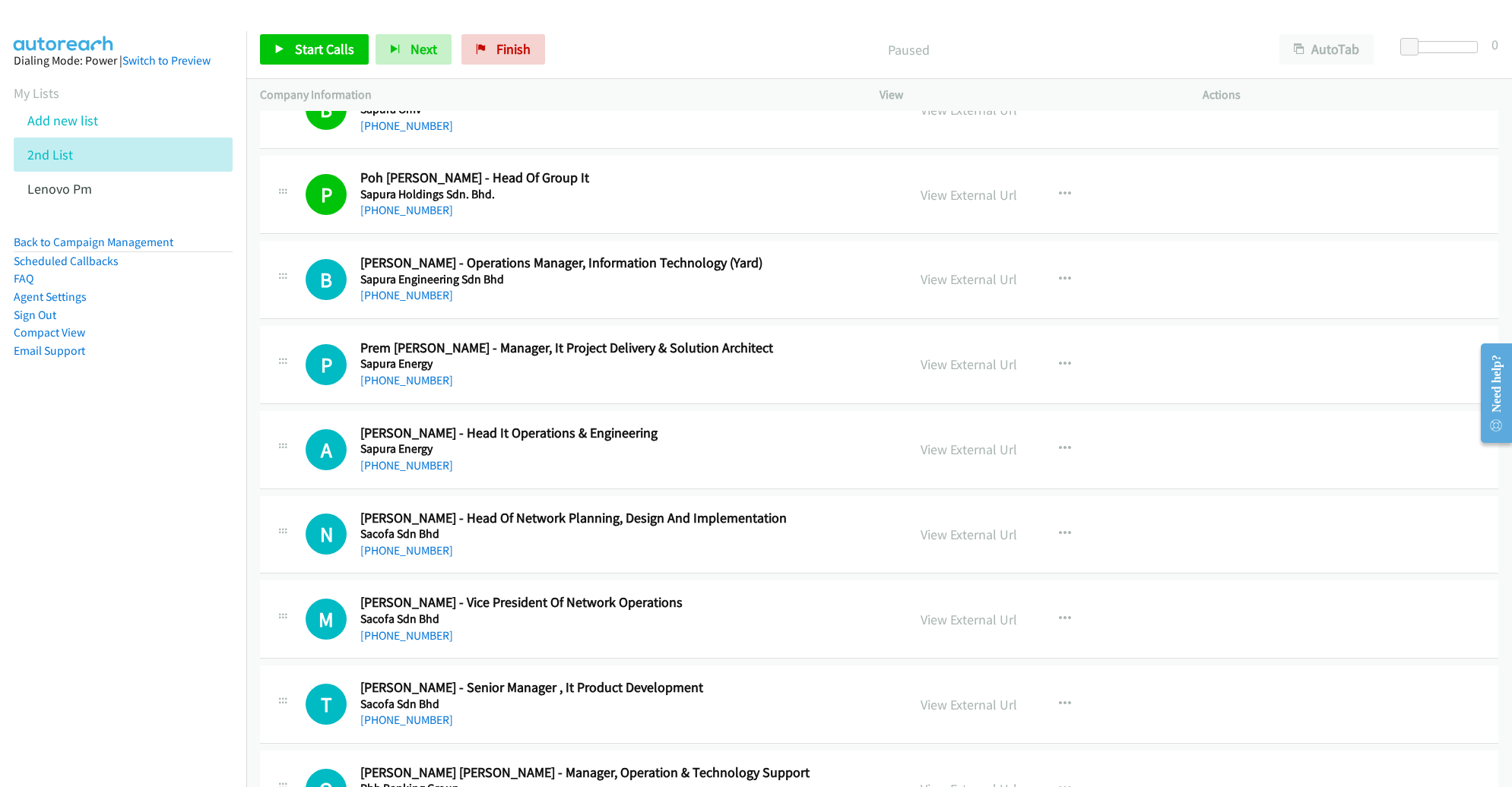
scroll to position [11792, 0]
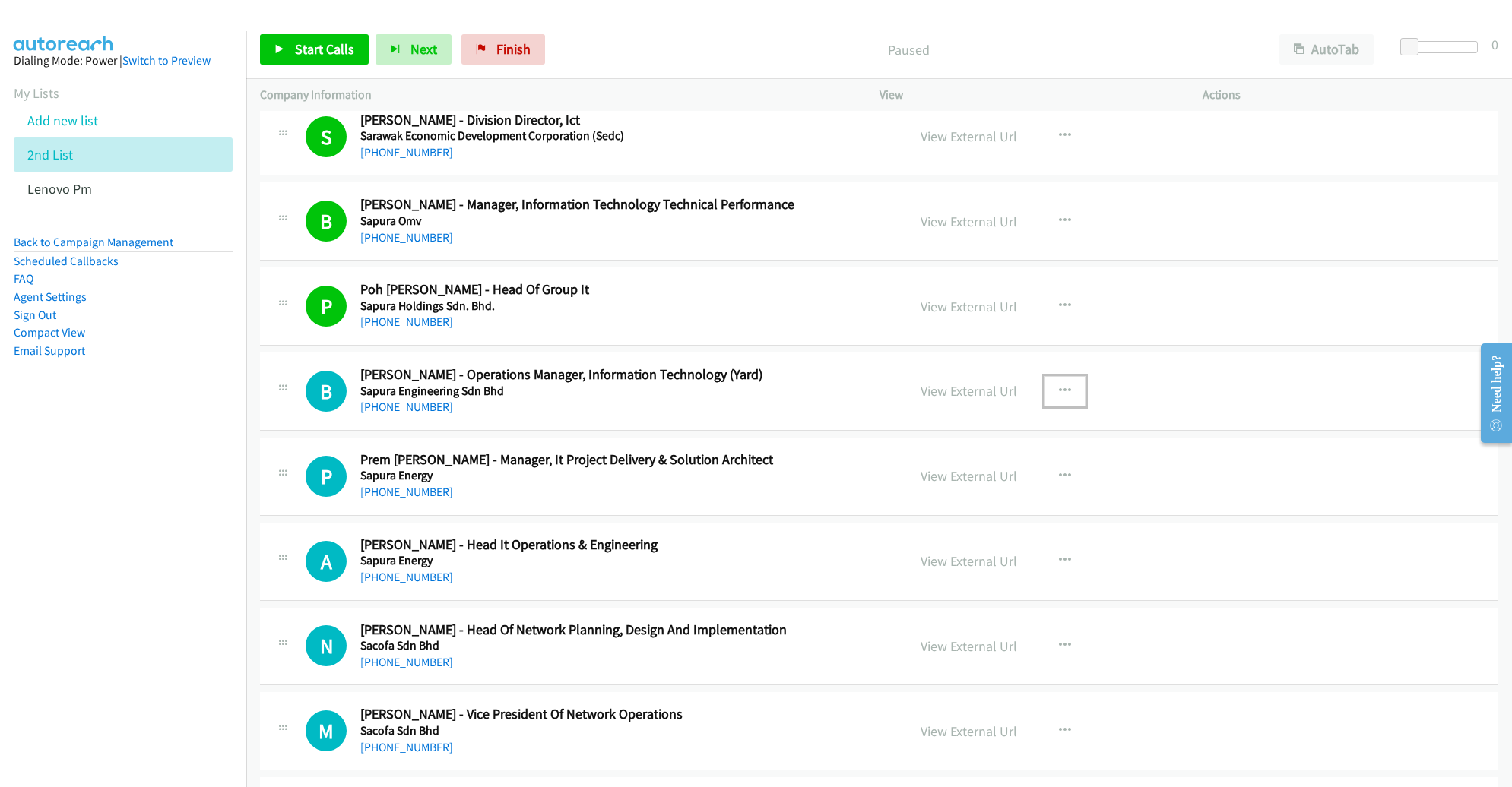
click at [1054, 376] on button "button" at bounding box center [1064, 391] width 41 height 30
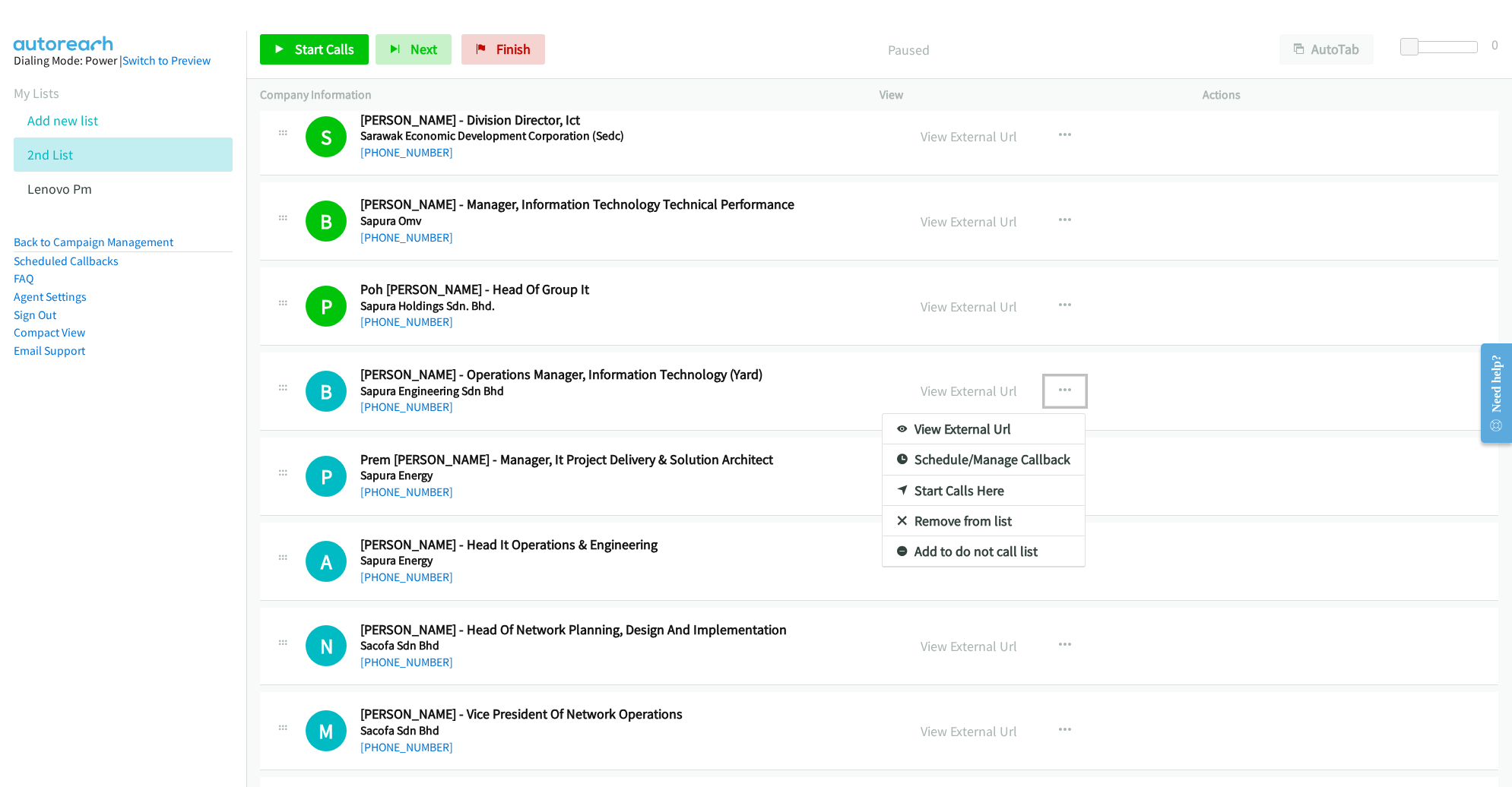
click at [969, 476] on link "Start Calls Here" at bounding box center [983, 491] width 202 height 30
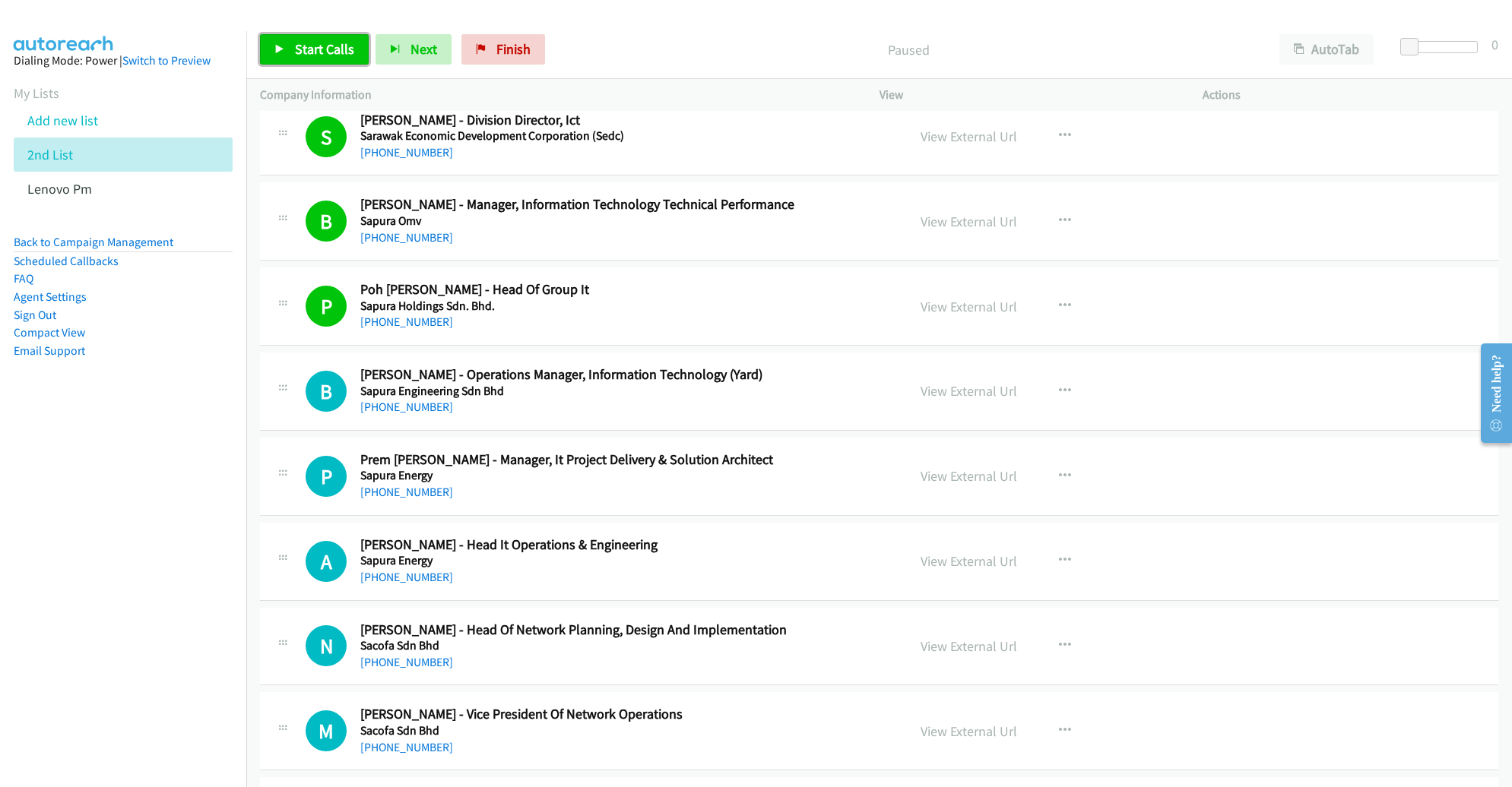
click at [338, 59] on link "Start Calls" at bounding box center [314, 49] width 109 height 30
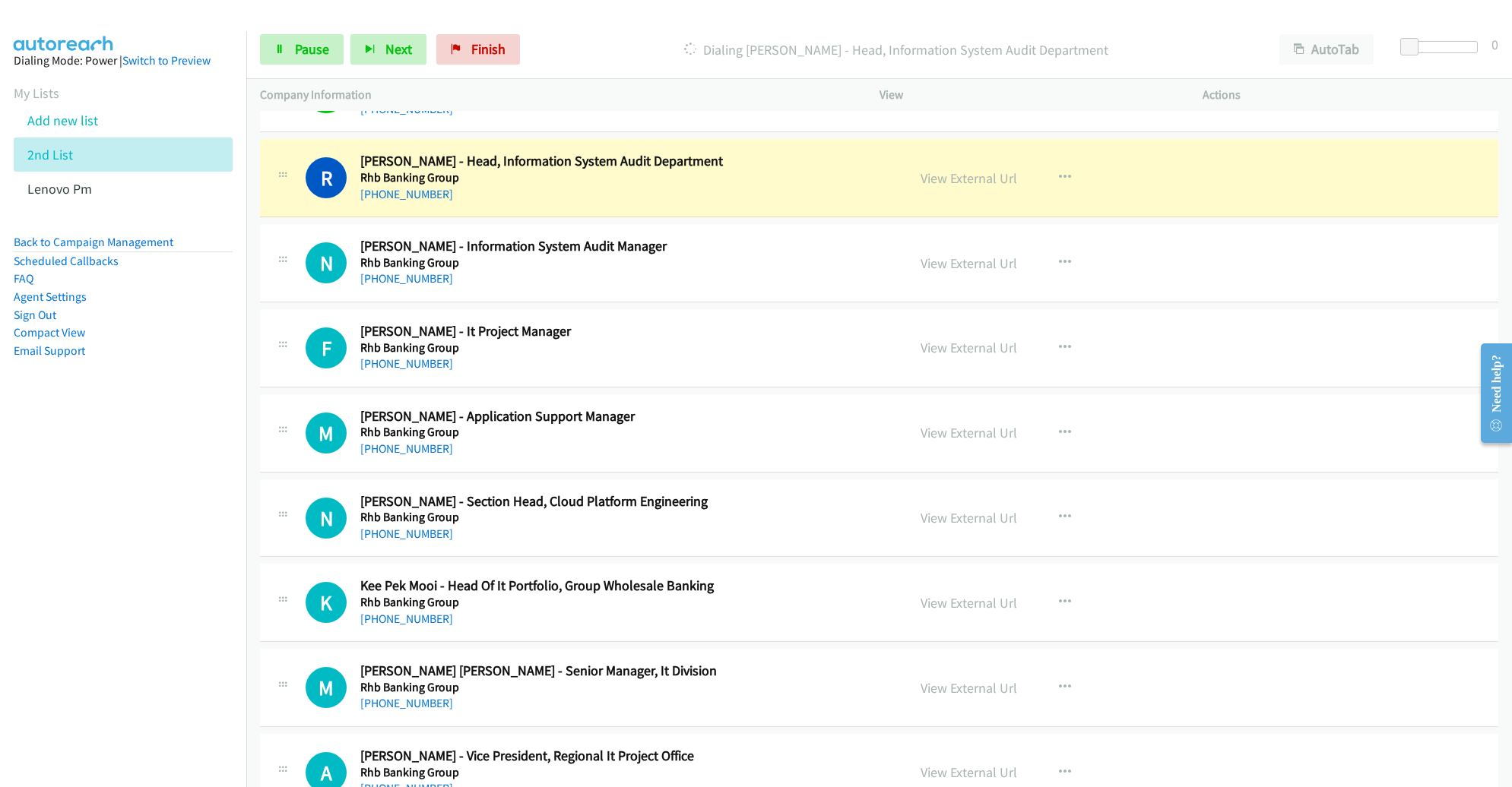
scroll to position [12771, 0]
click at [938, 168] on link "View External Url" at bounding box center [969, 177] width 96 height 18
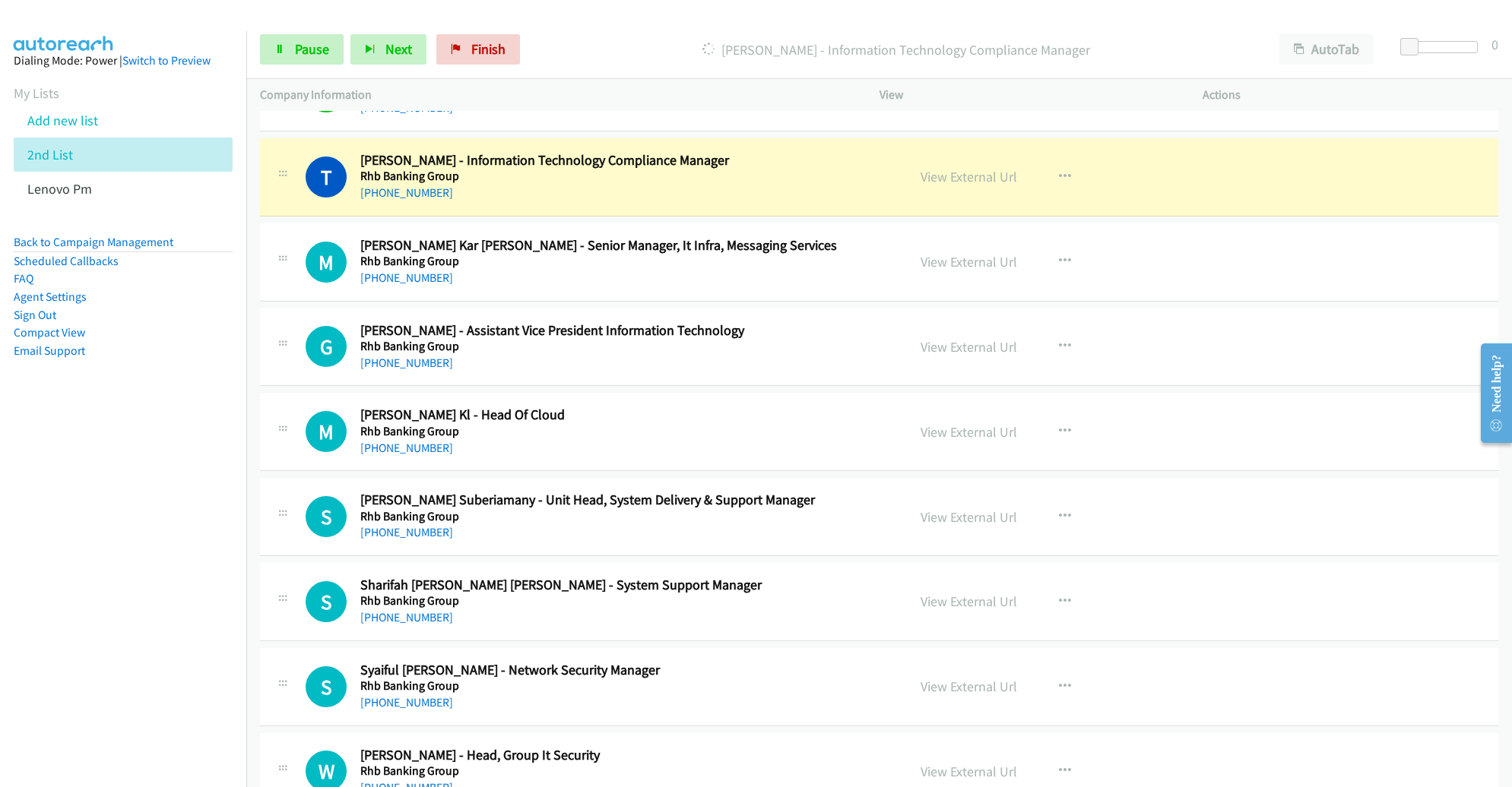
scroll to position [13447, 0]
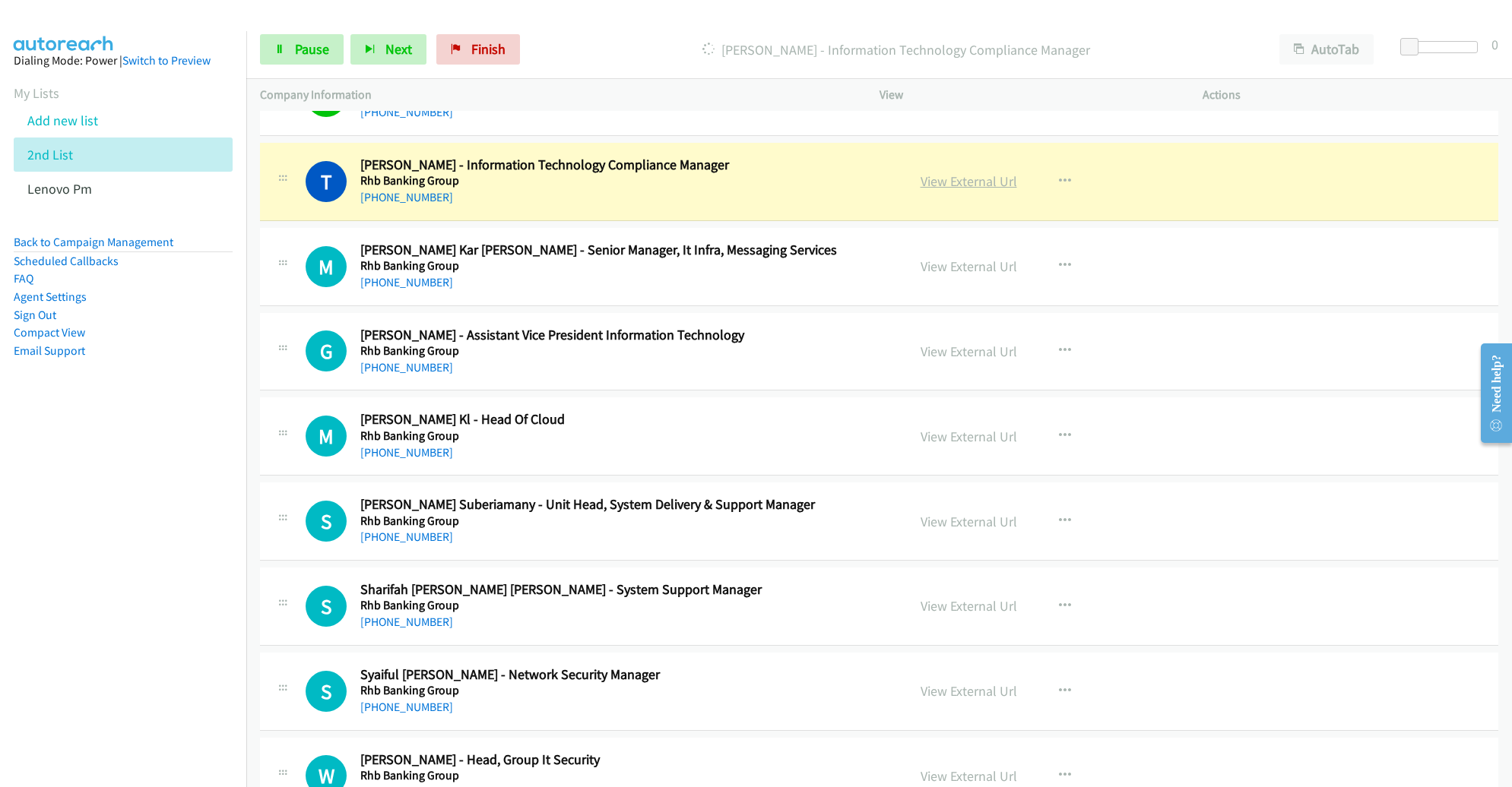
click at [939, 172] on link "View External Url" at bounding box center [969, 181] width 96 height 18
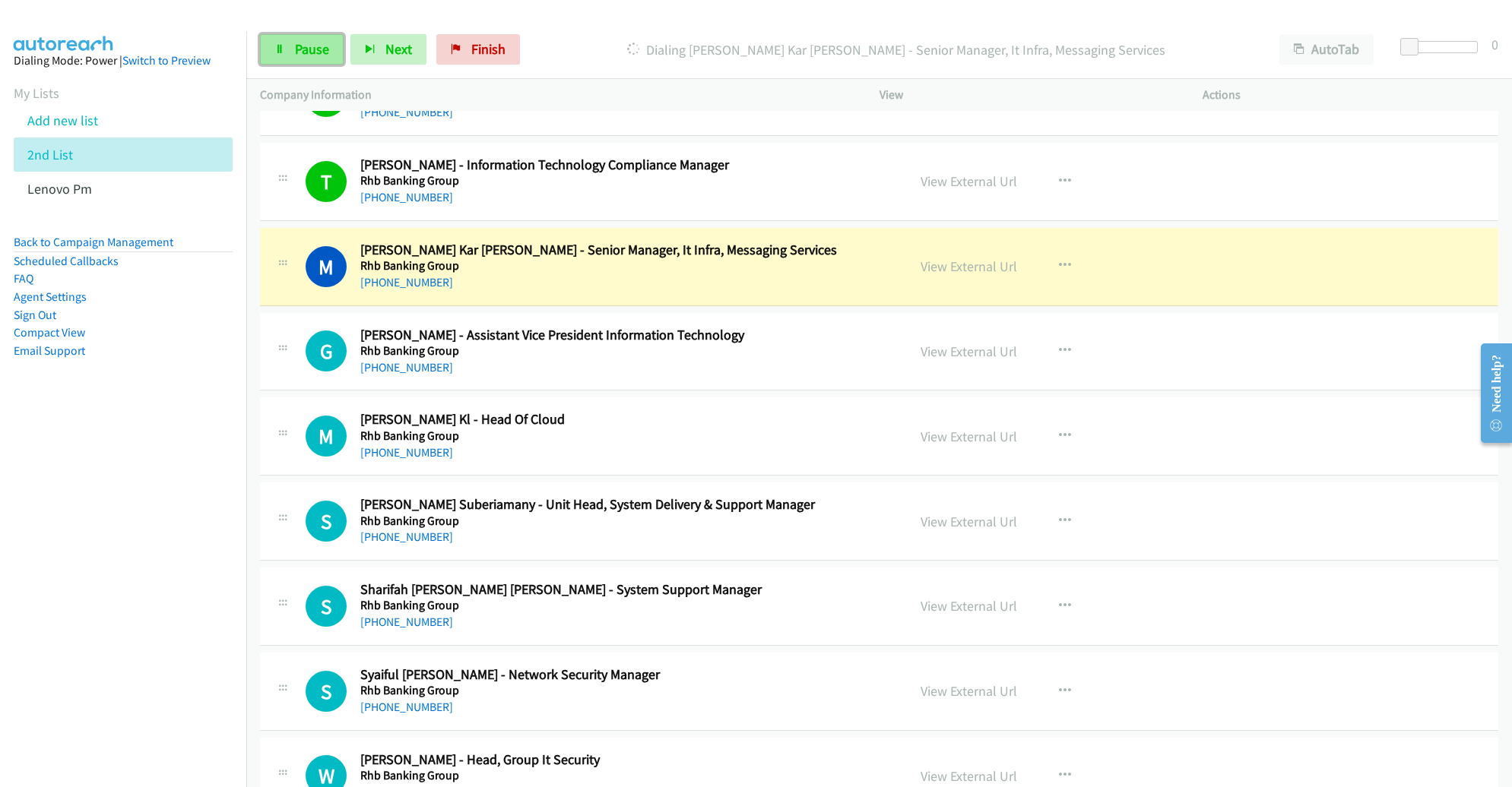
click at [309, 54] on span "Pause" at bounding box center [312, 49] width 34 height 18
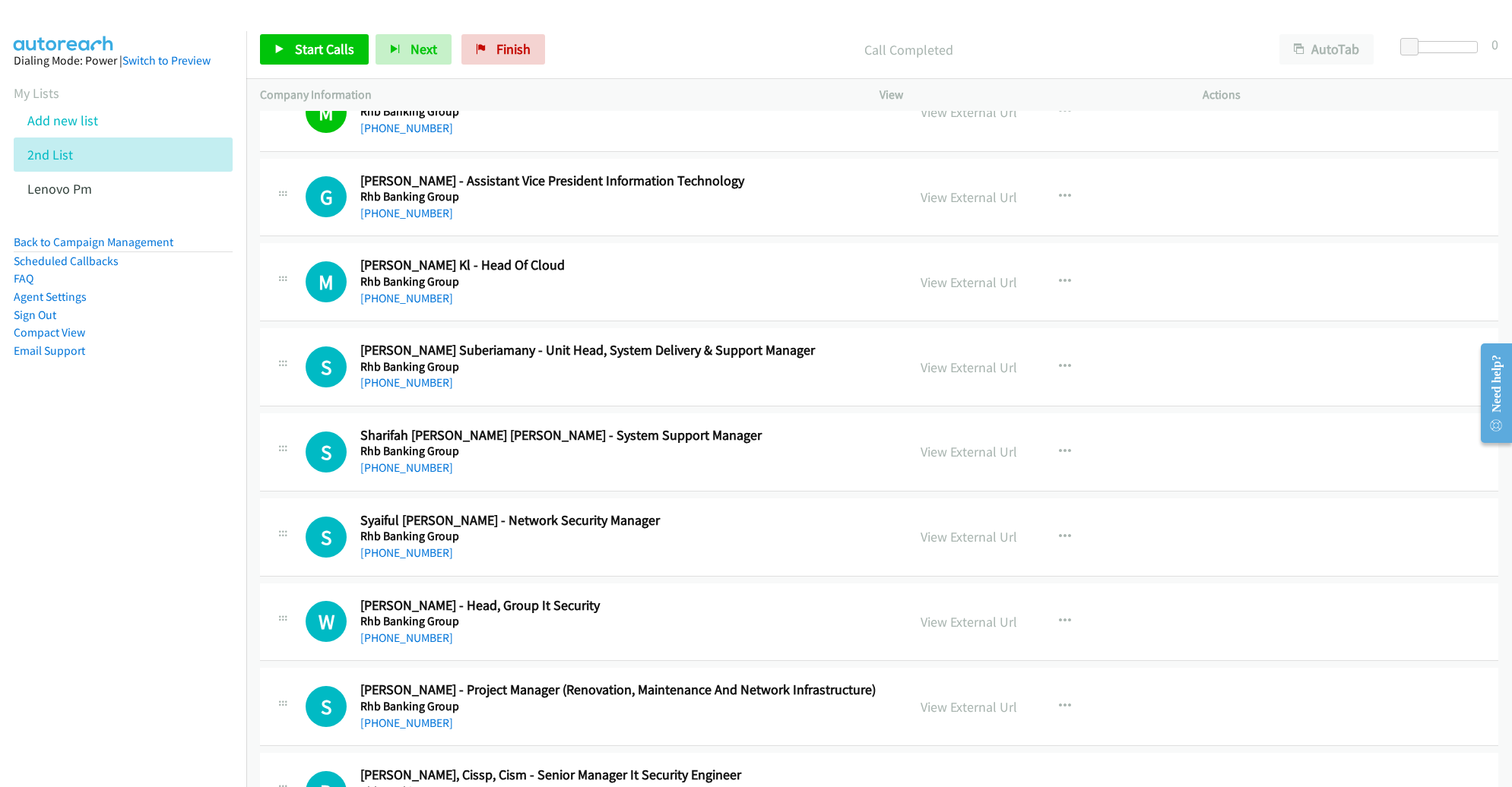
scroll to position [13605, 0]
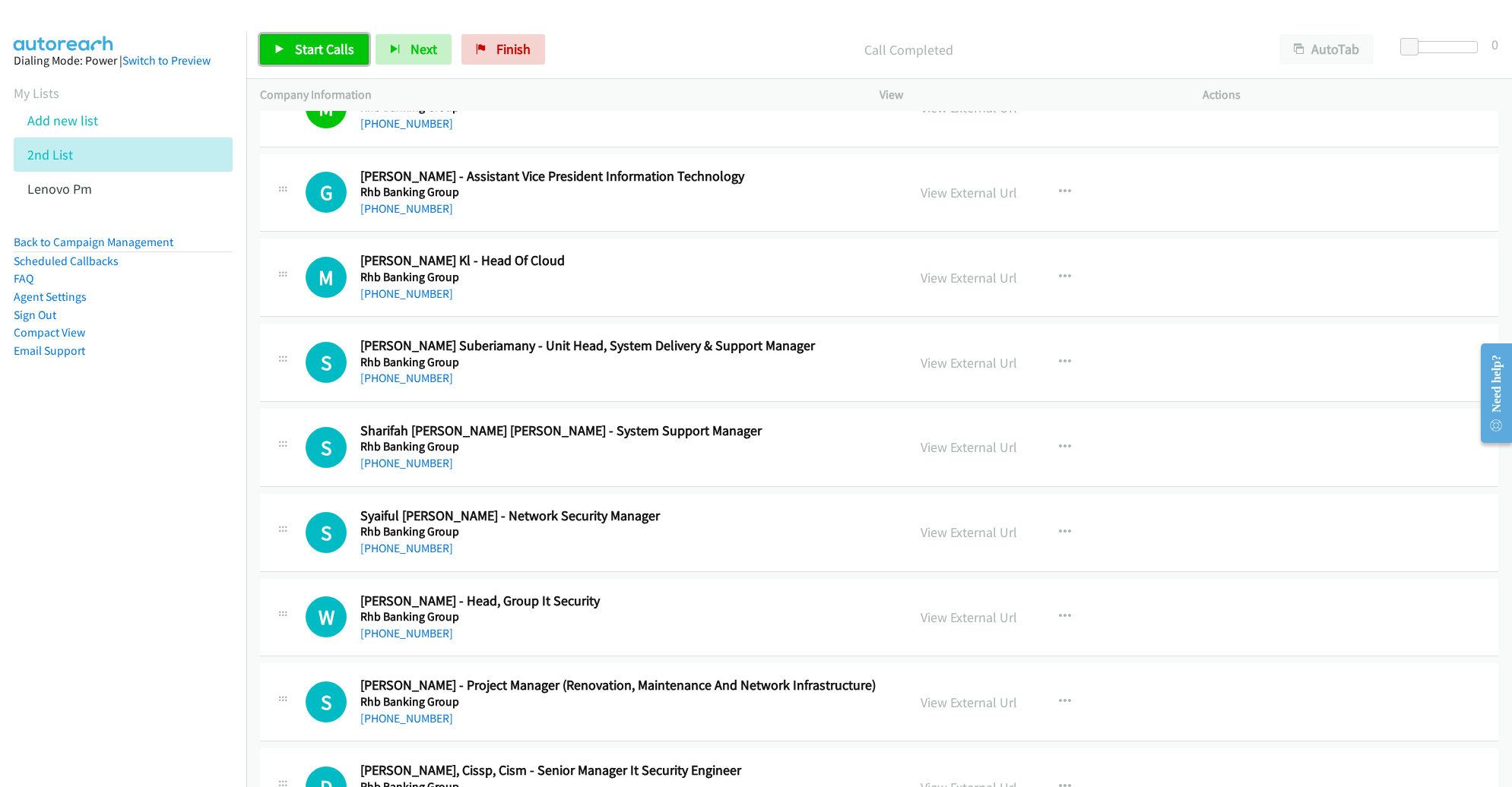
click at [308, 55] on span "Start Calls" at bounding box center [324, 49] width 59 height 18
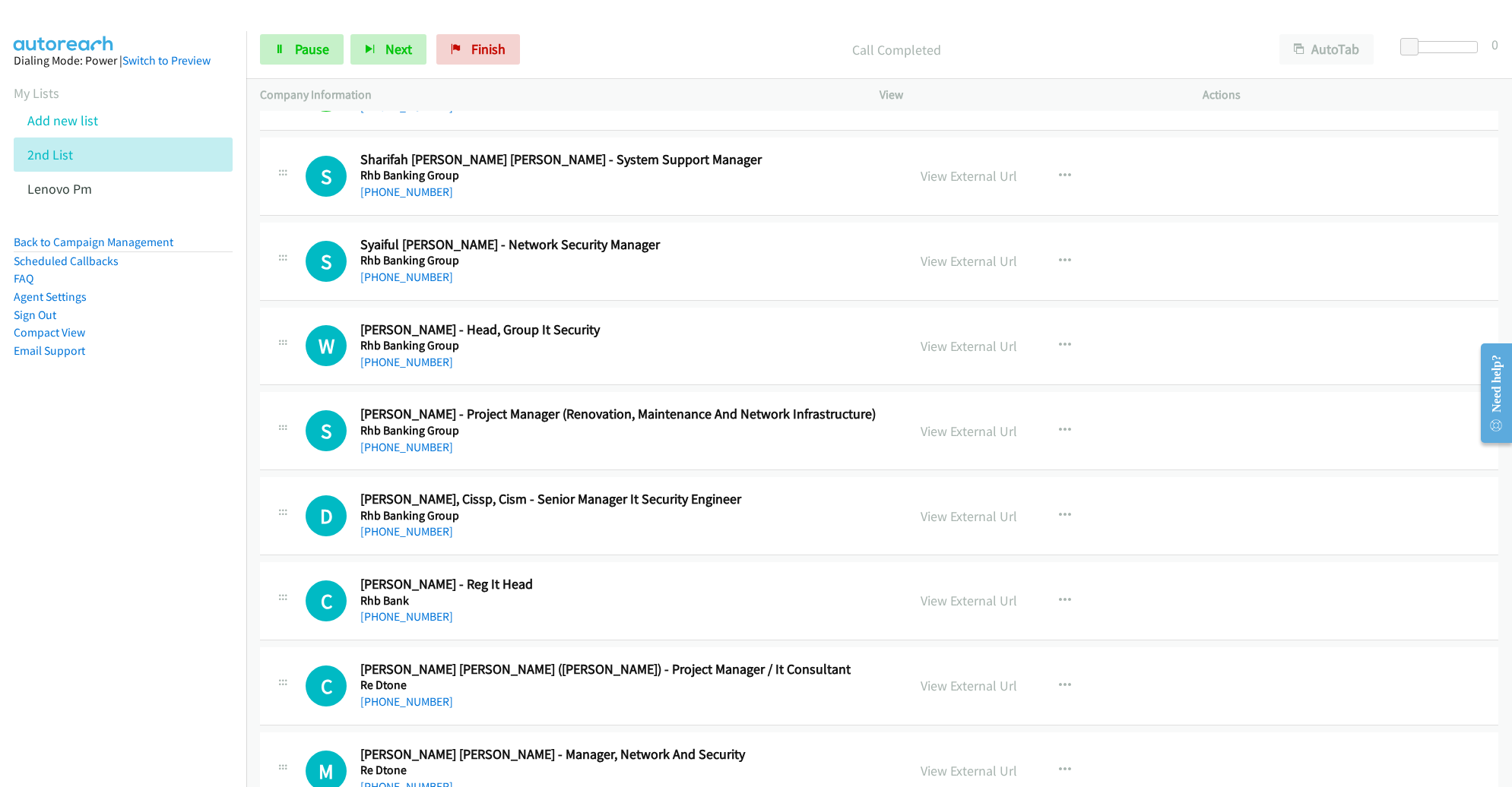
scroll to position [13881, 0]
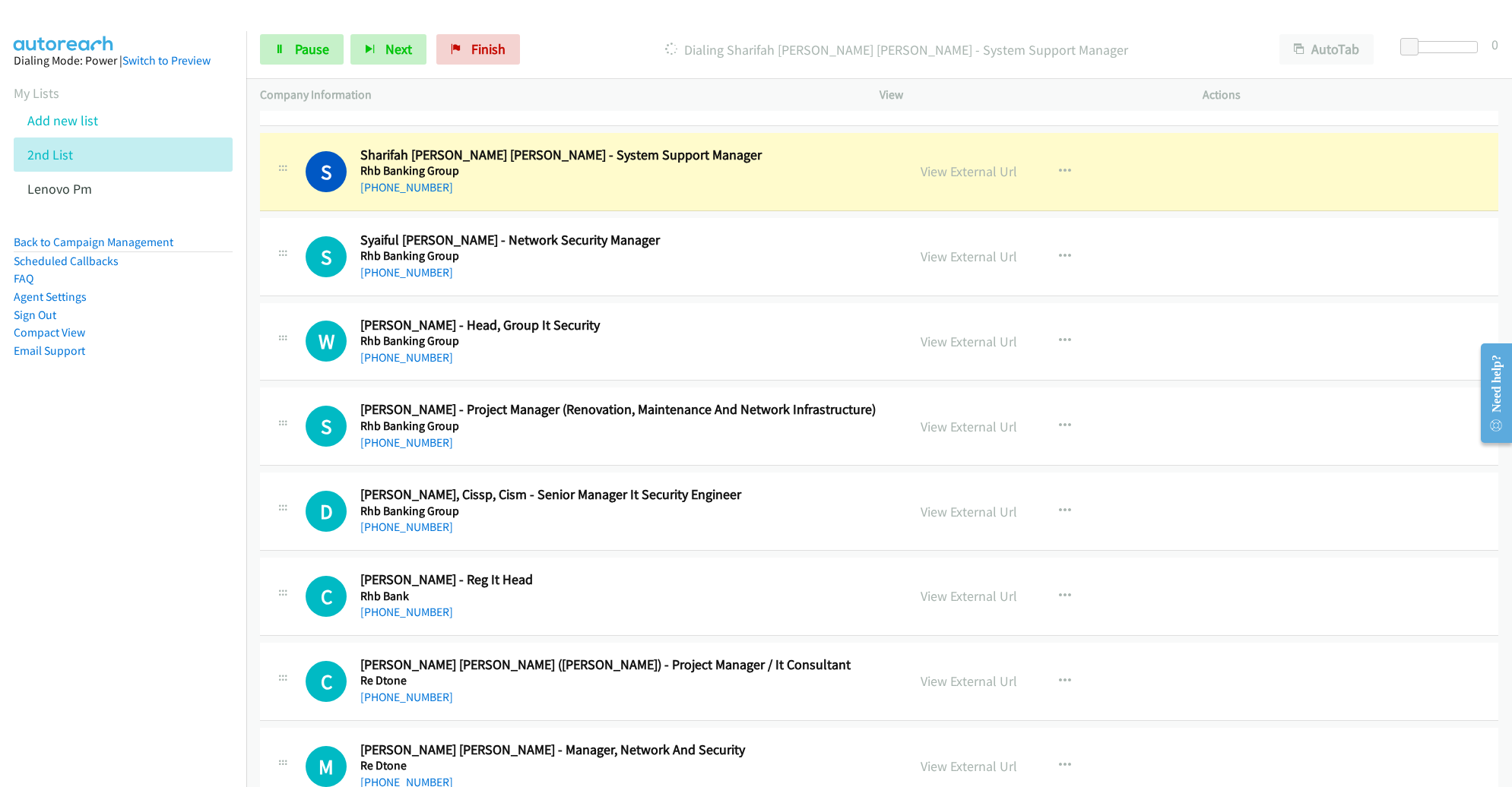
click at [955, 421] on div "S Callback Scheduled Sukhvinder Singh - Project Manager (Renovation, Maintenanc…" at bounding box center [879, 426] width 1238 height 78
click at [861, 218] on div "S Callback Scheduled Syaiful Akhmal Zamri - Network Security Manager Rhb Bankin…" at bounding box center [879, 257] width 1238 height 78
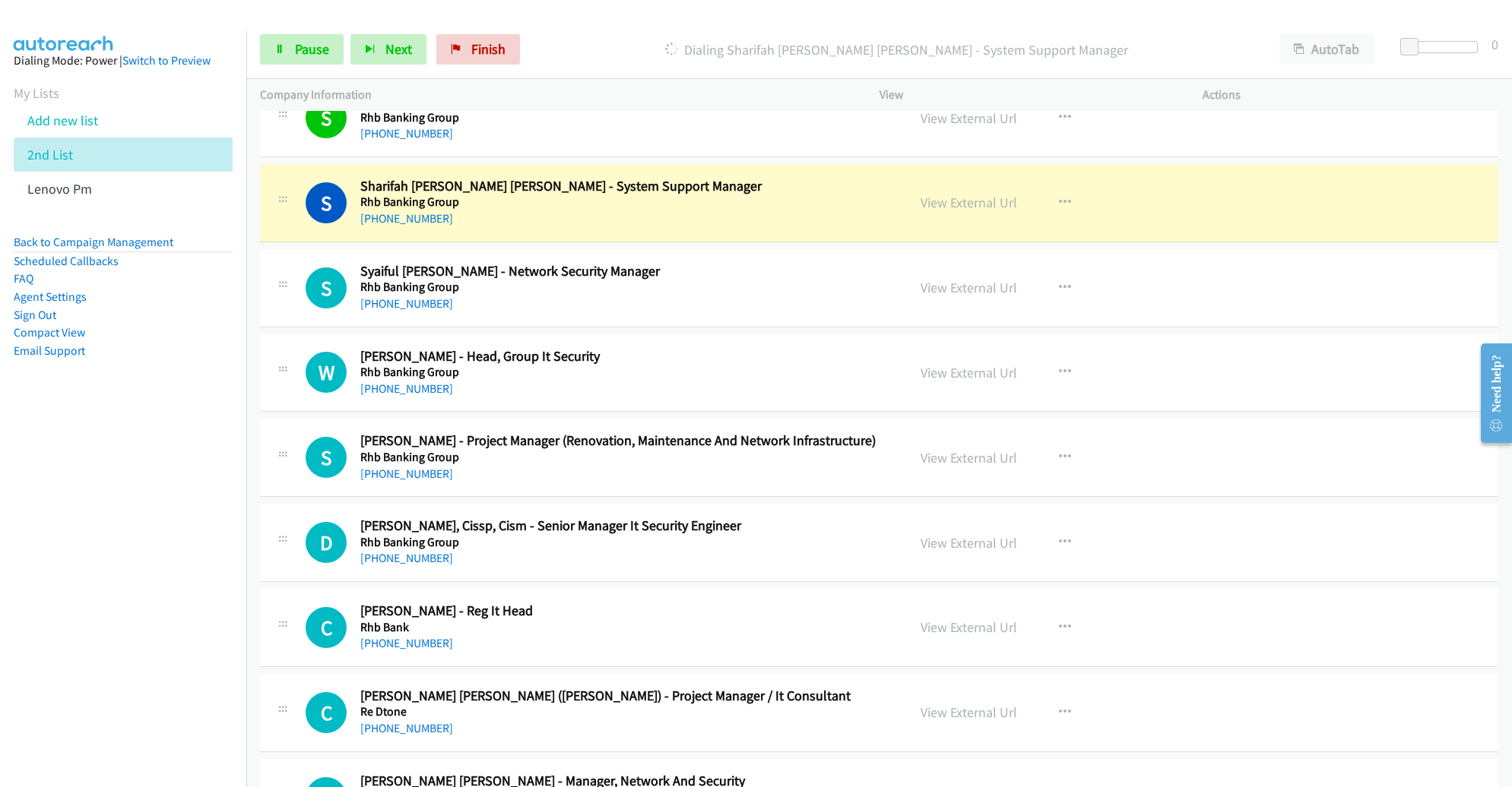
scroll to position [13849, 0]
click at [948, 195] on link "View External Url" at bounding box center [969, 203] width 96 height 18
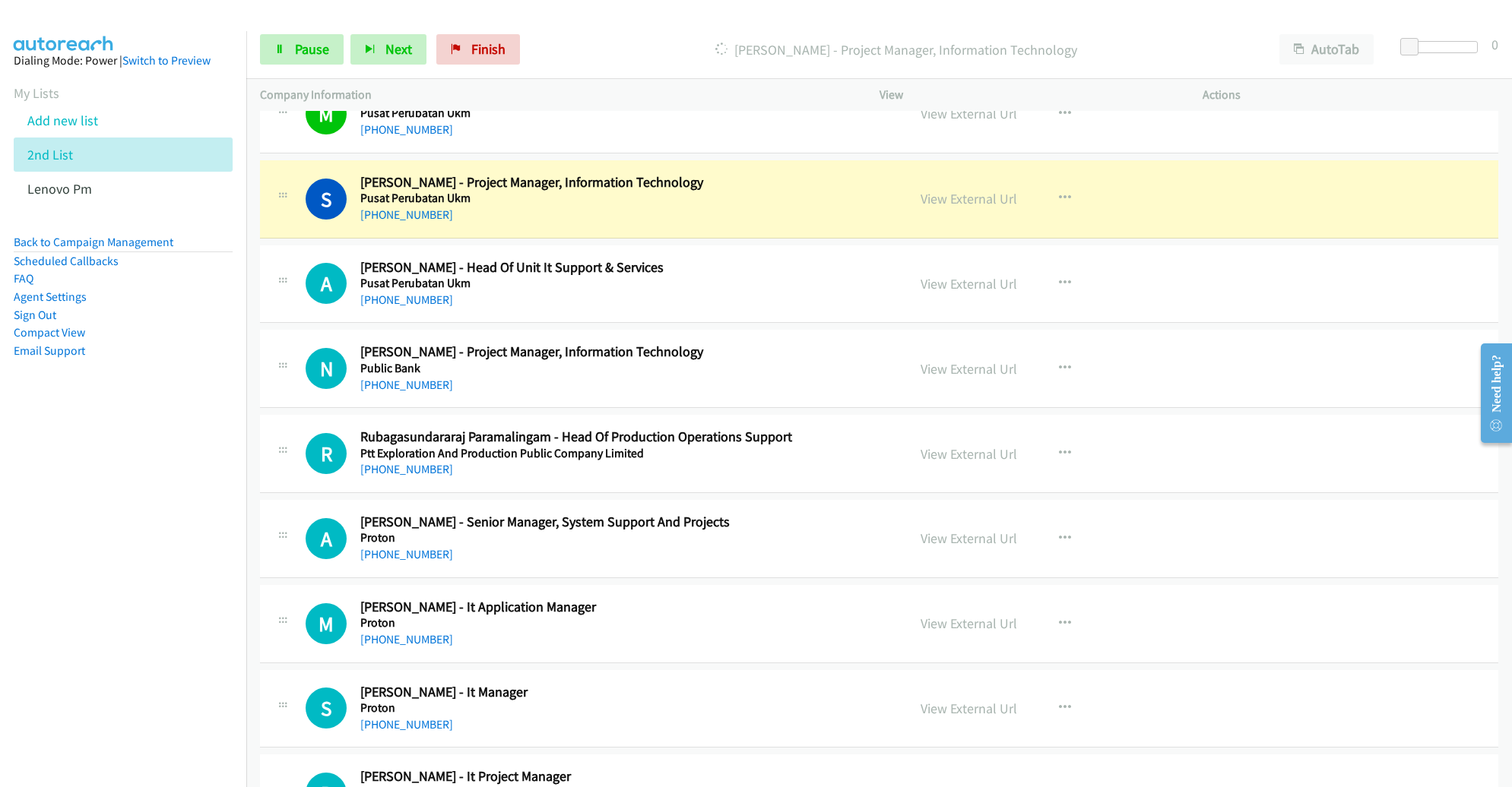
scroll to position [14878, 0]
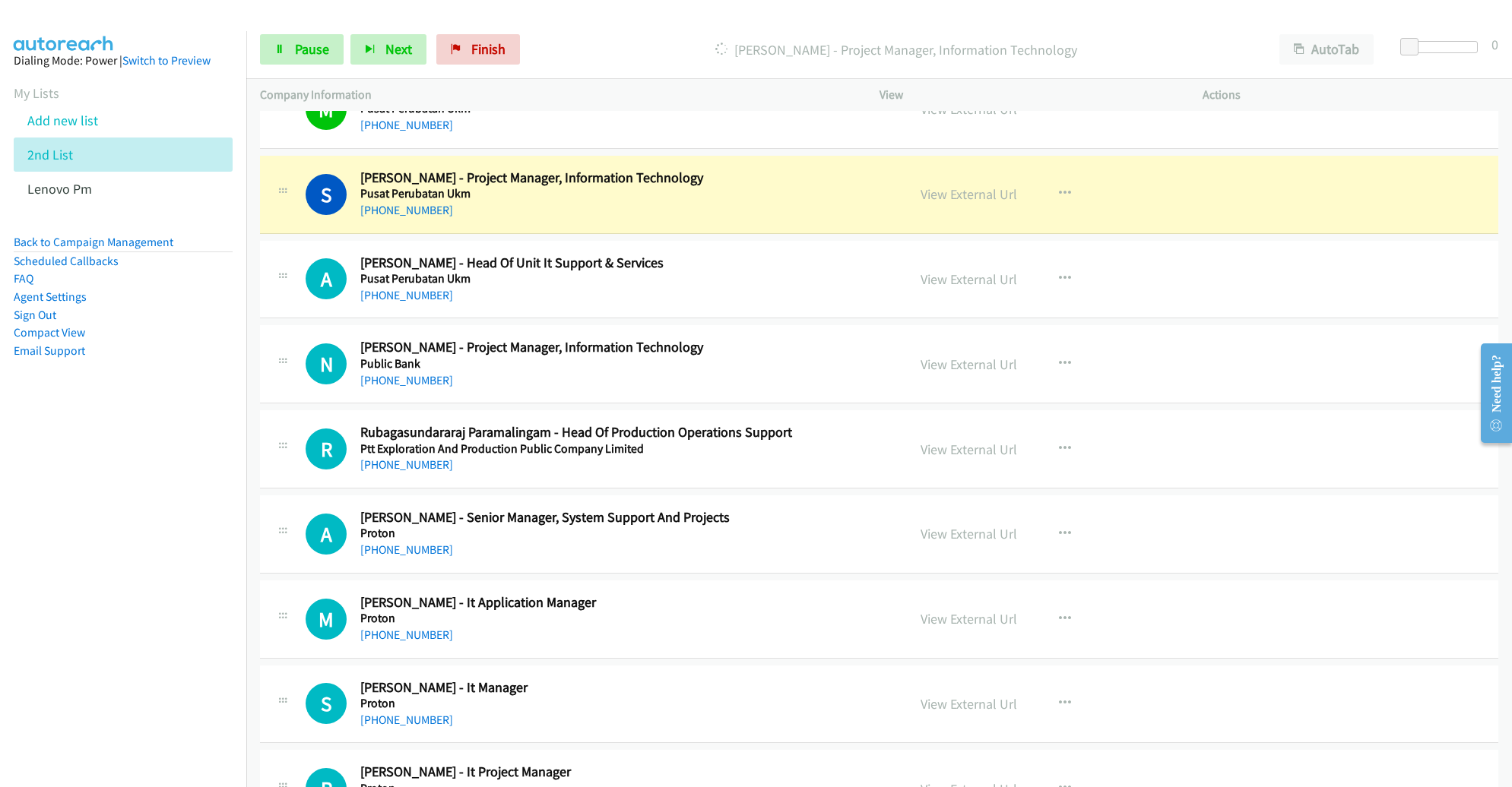
click at [757, 280] on div "A Callback Scheduled Azlyna Ahyat - Head Of Unit It Support & Services Pusat Pe…" at bounding box center [879, 279] width 1238 height 78
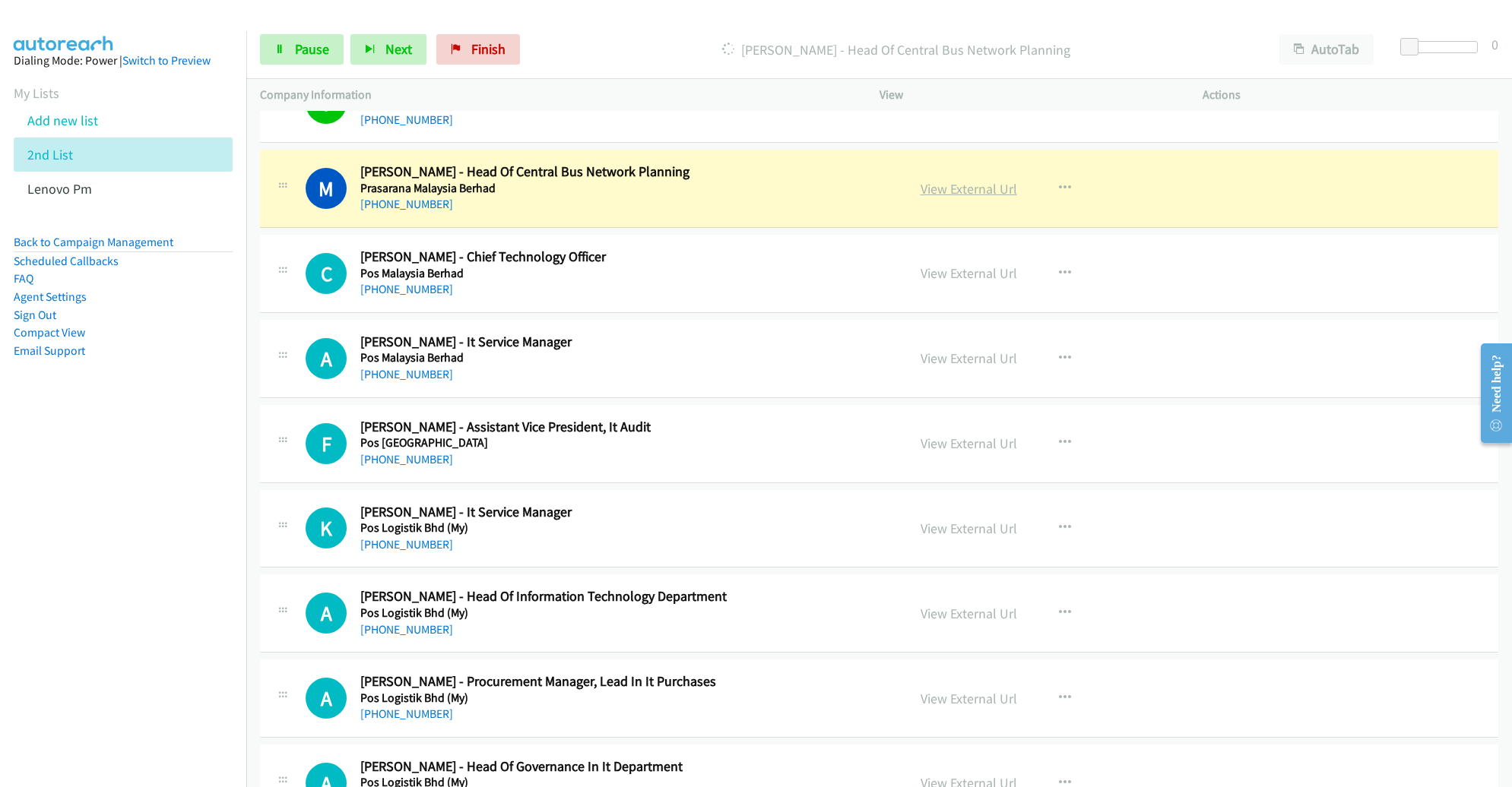
scroll to position [15988, 0]
click at [976, 181] on link "View External Url" at bounding box center [969, 189] width 96 height 18
click at [323, 53] on span "Pause" at bounding box center [312, 49] width 34 height 18
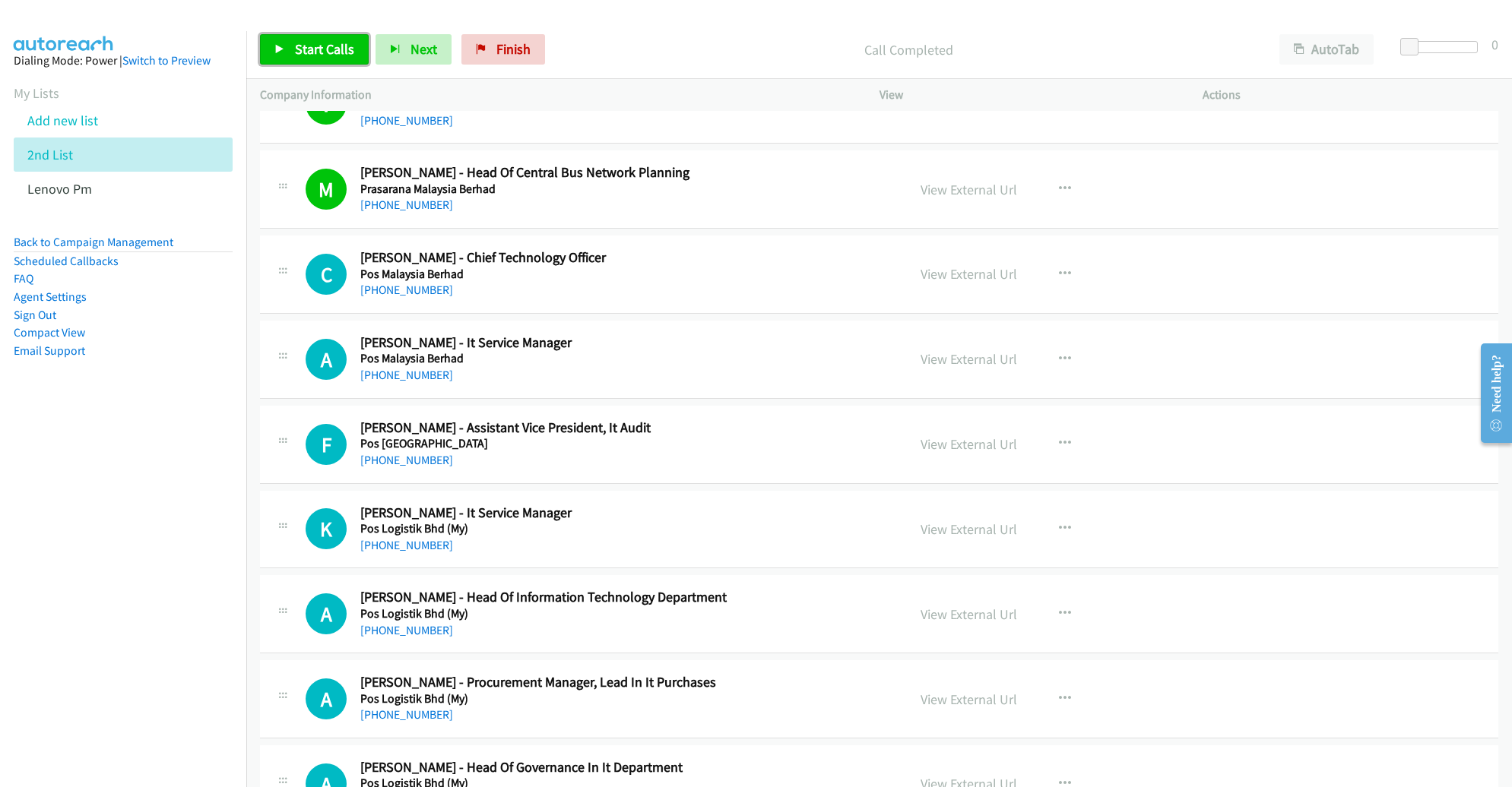
click at [322, 63] on link "Start Calls" at bounding box center [314, 49] width 109 height 30
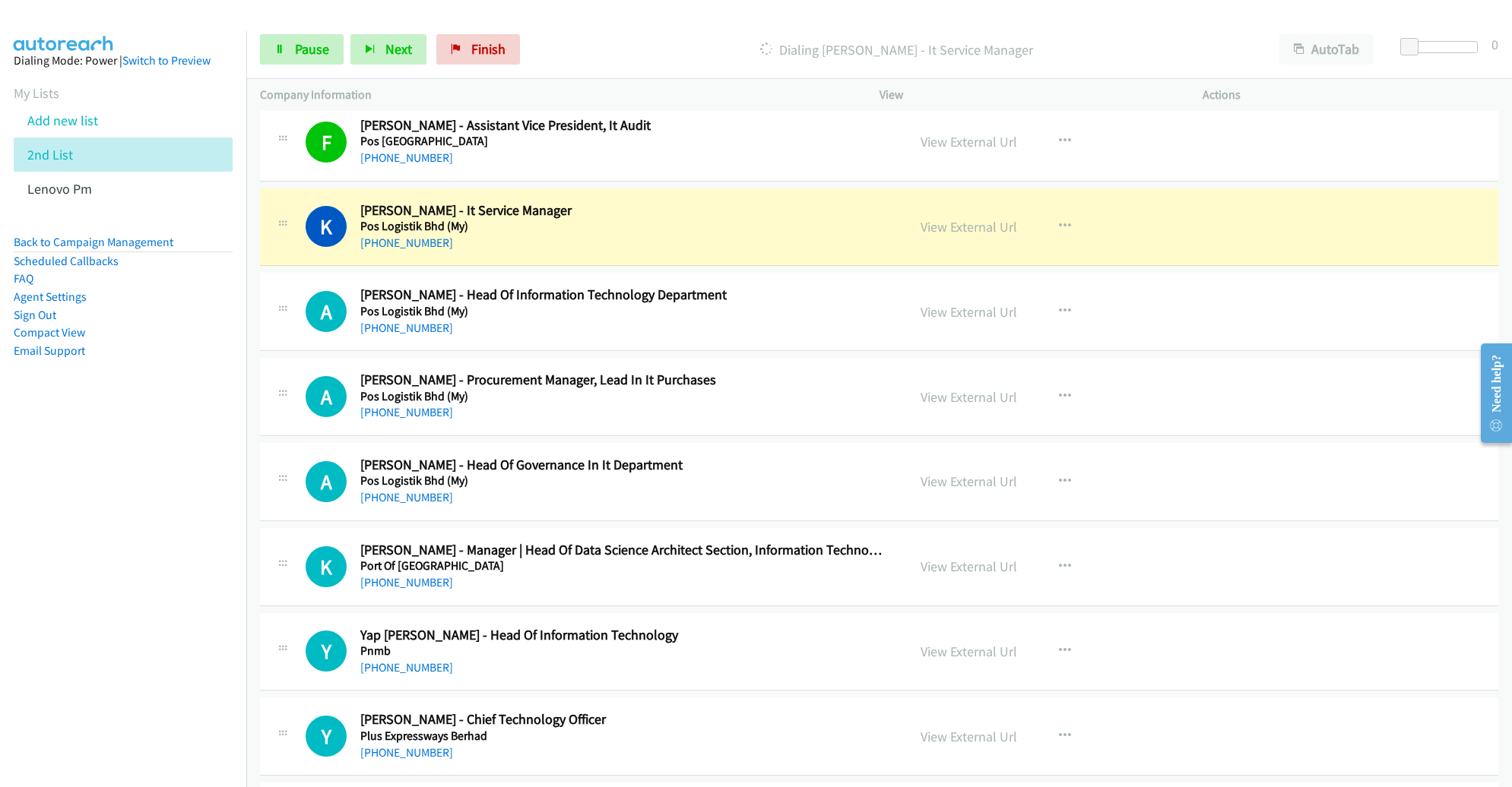
scroll to position [16291, 0]
click at [955, 217] on link "View External Url" at bounding box center [969, 226] width 96 height 18
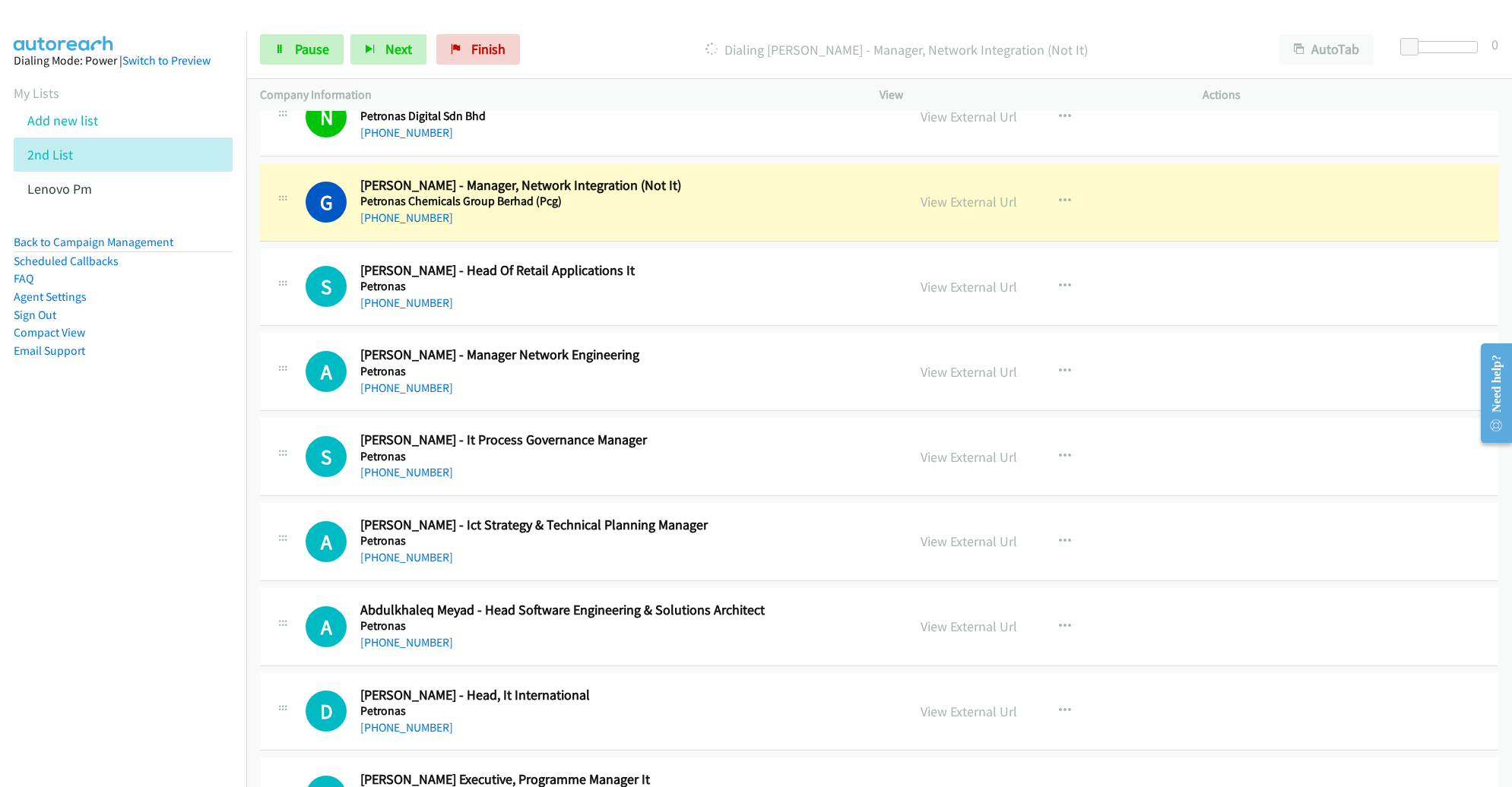
scroll to position [17594, 0]
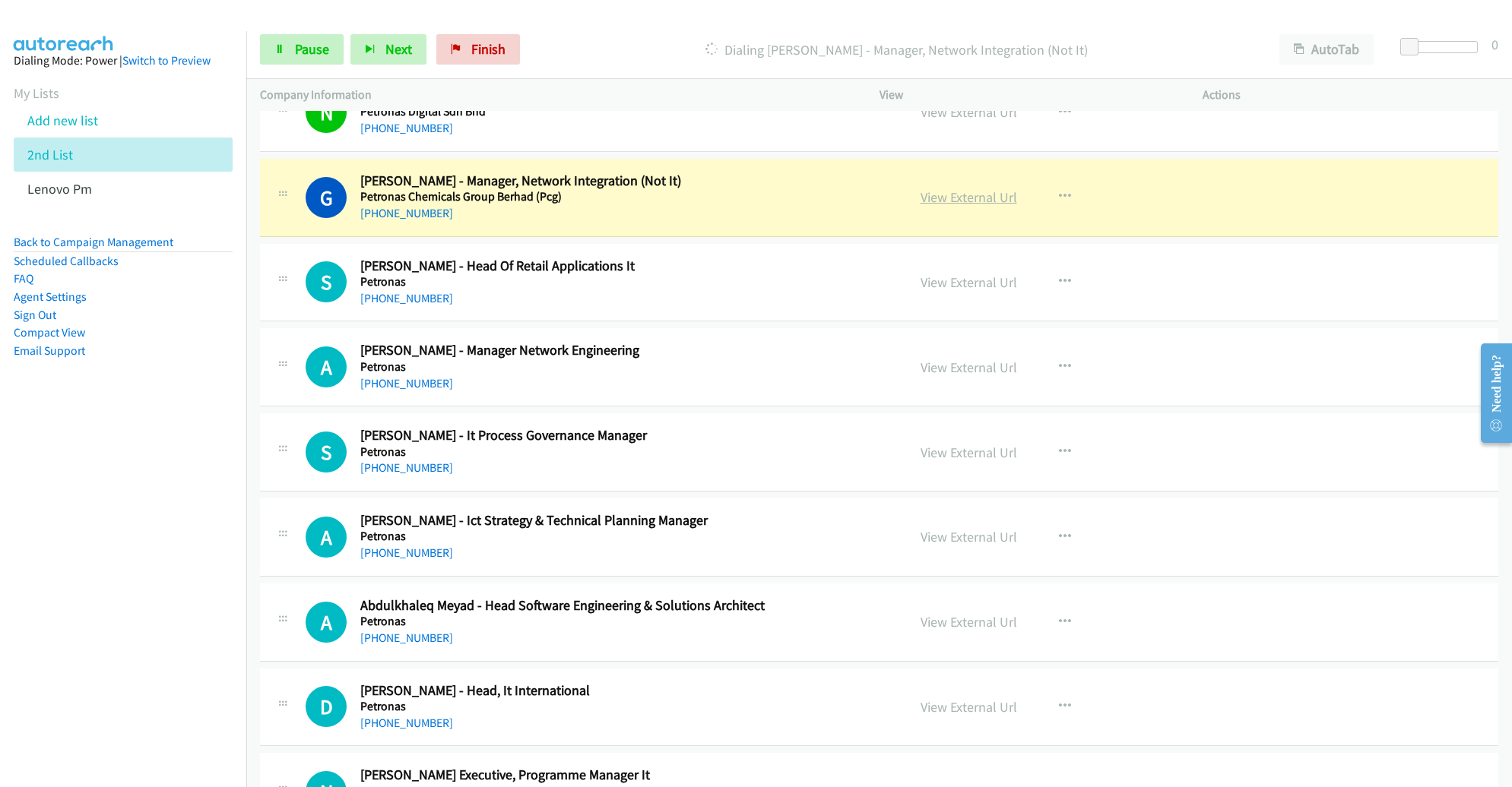
click at [948, 189] on link "View External Url" at bounding box center [969, 197] width 96 height 18
click at [336, 53] on link "Pause" at bounding box center [302, 49] width 84 height 30
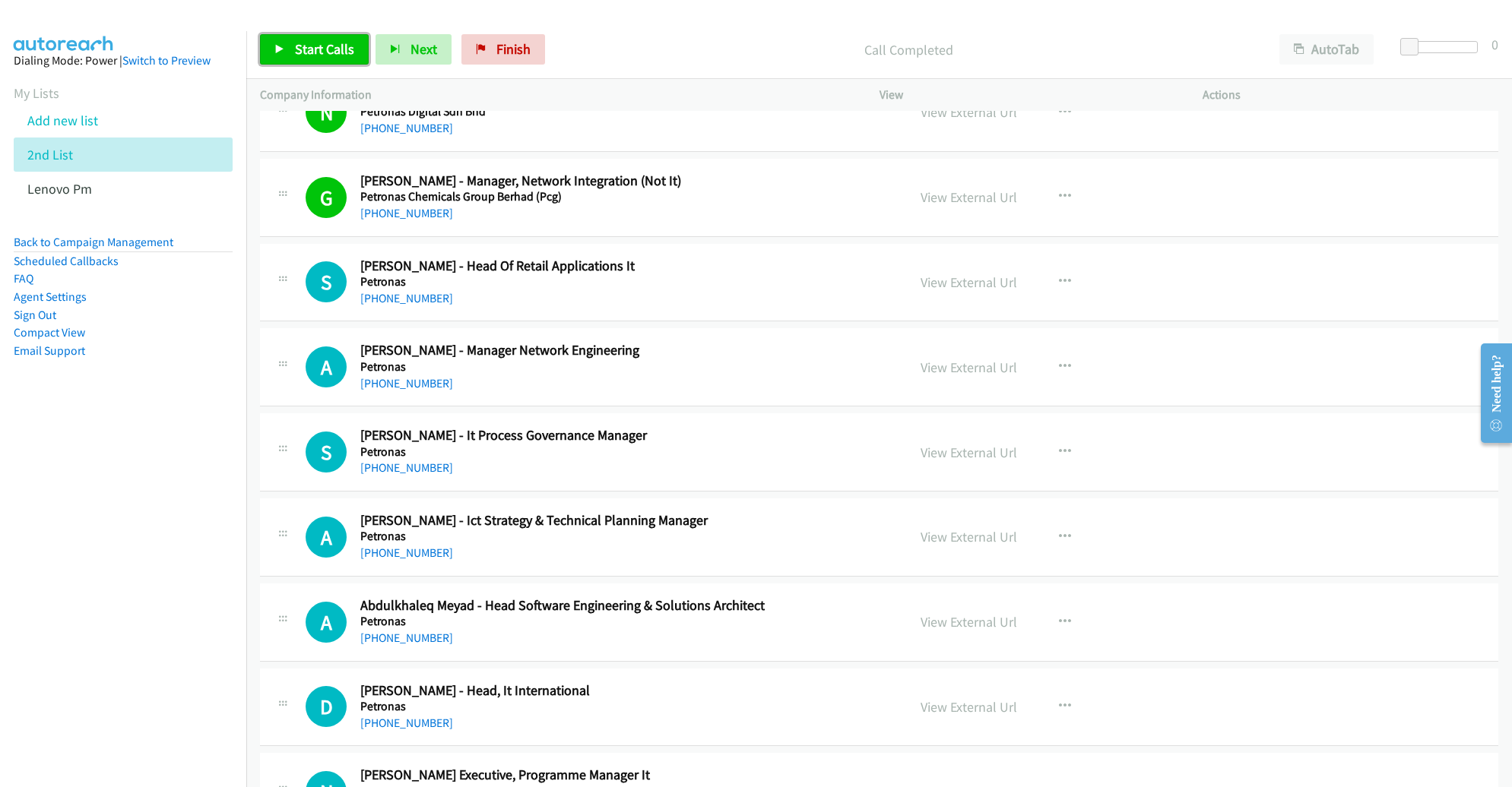
click at [304, 40] on link "Start Calls" at bounding box center [314, 49] width 109 height 30
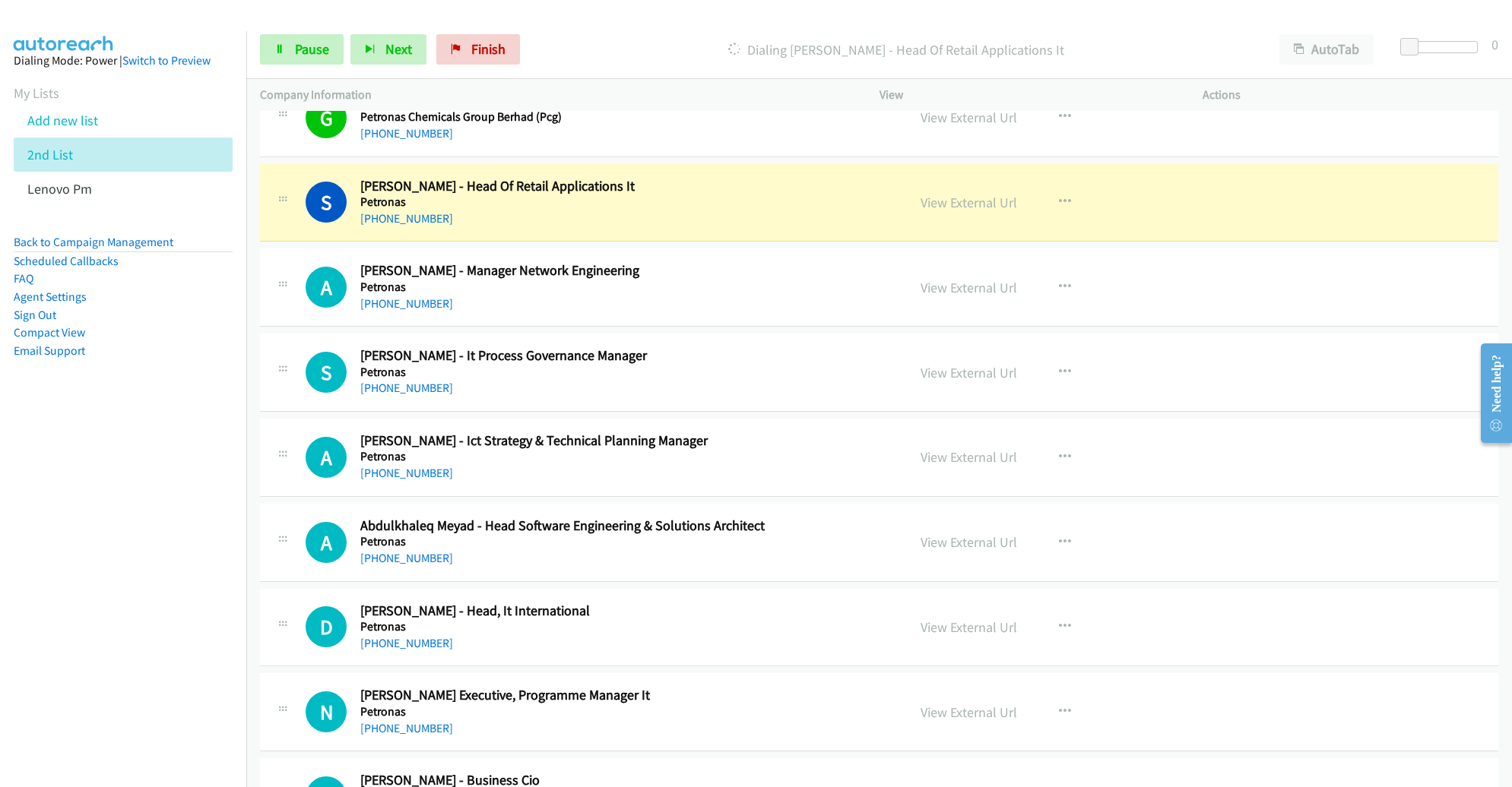
scroll to position [17674, 0]
click at [313, 57] on span "Pause" at bounding box center [312, 49] width 34 height 18
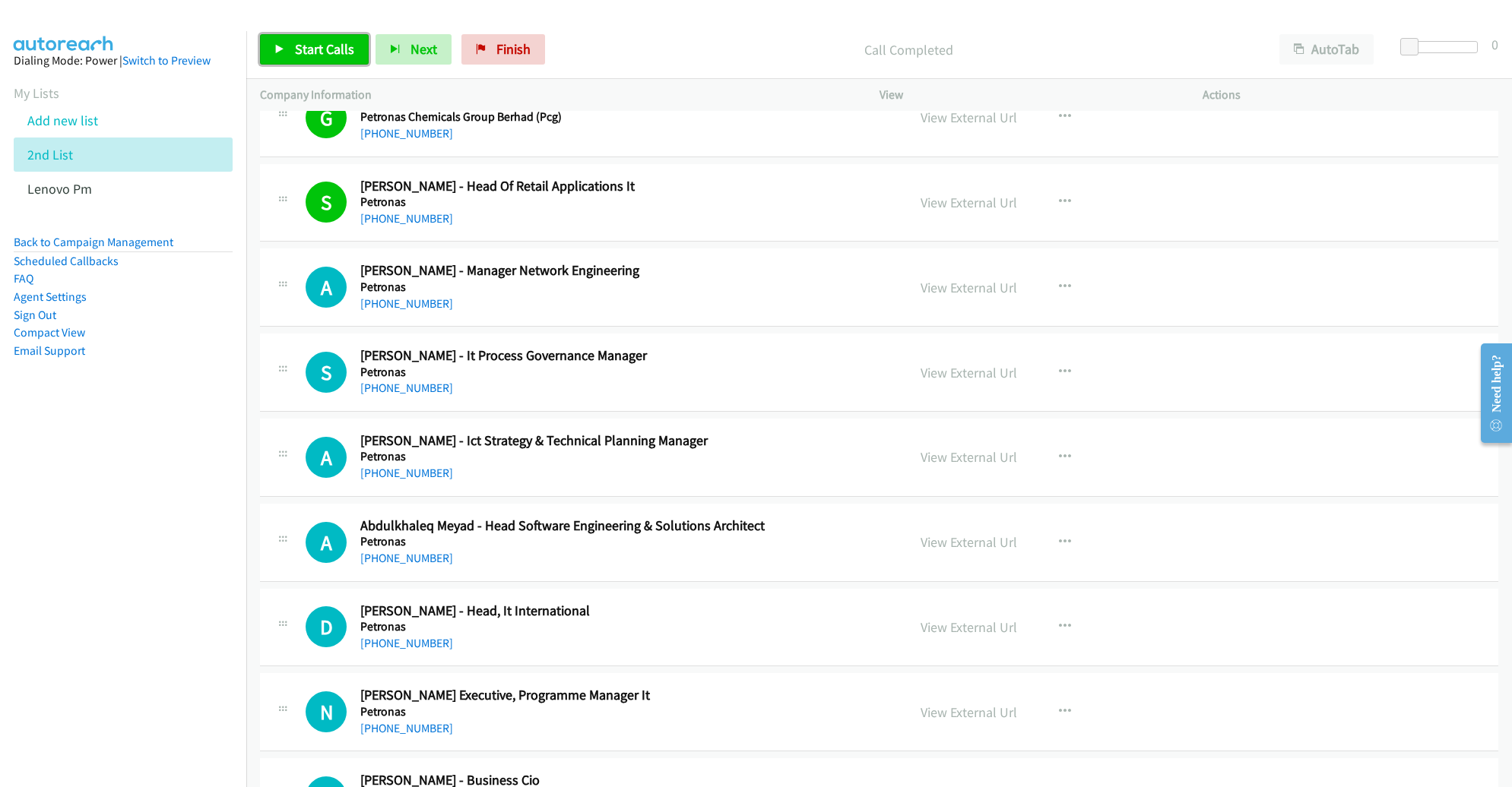
click at [316, 51] on span "Start Calls" at bounding box center [324, 49] width 59 height 18
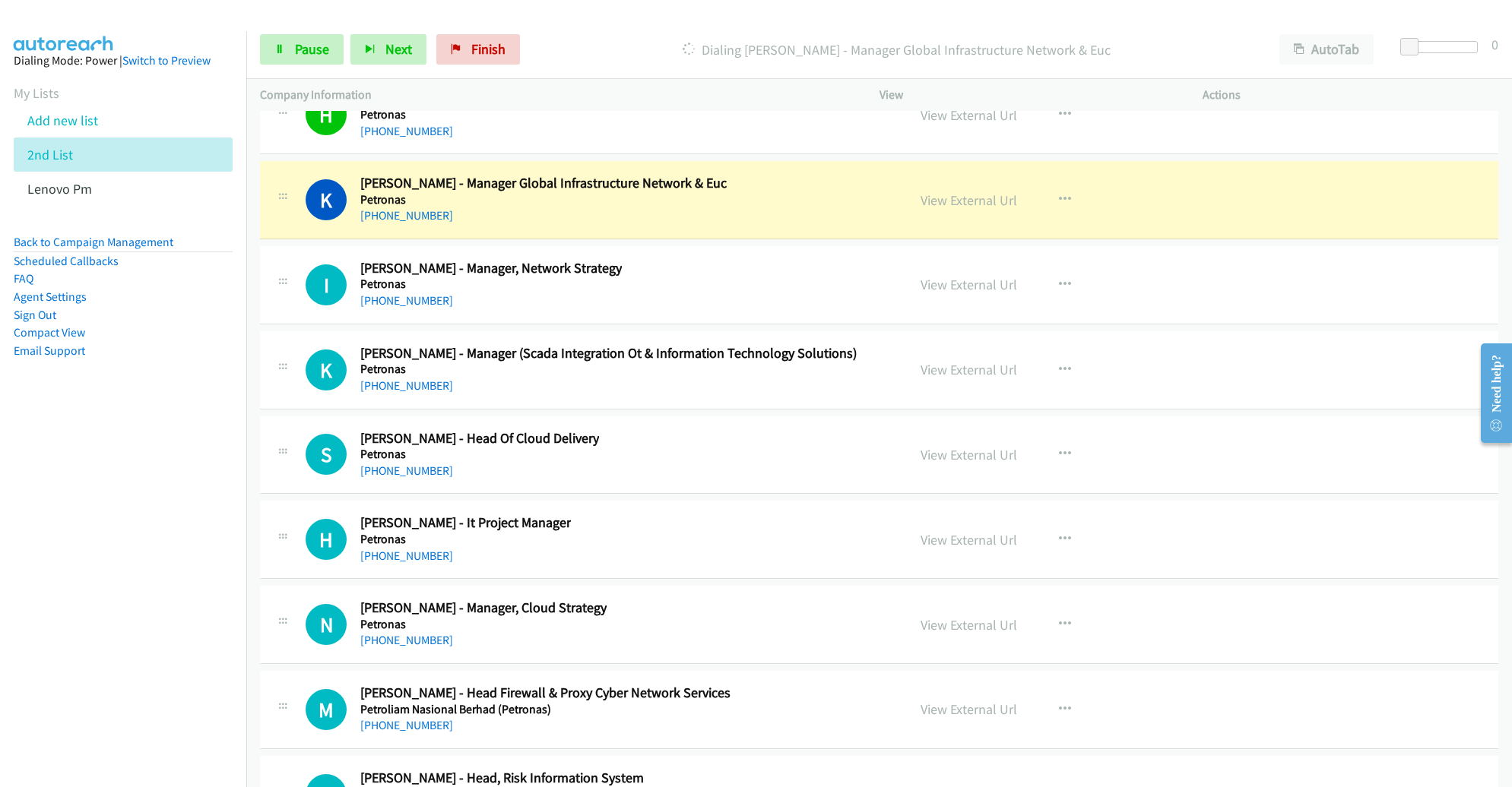
scroll to position [19209, 0]
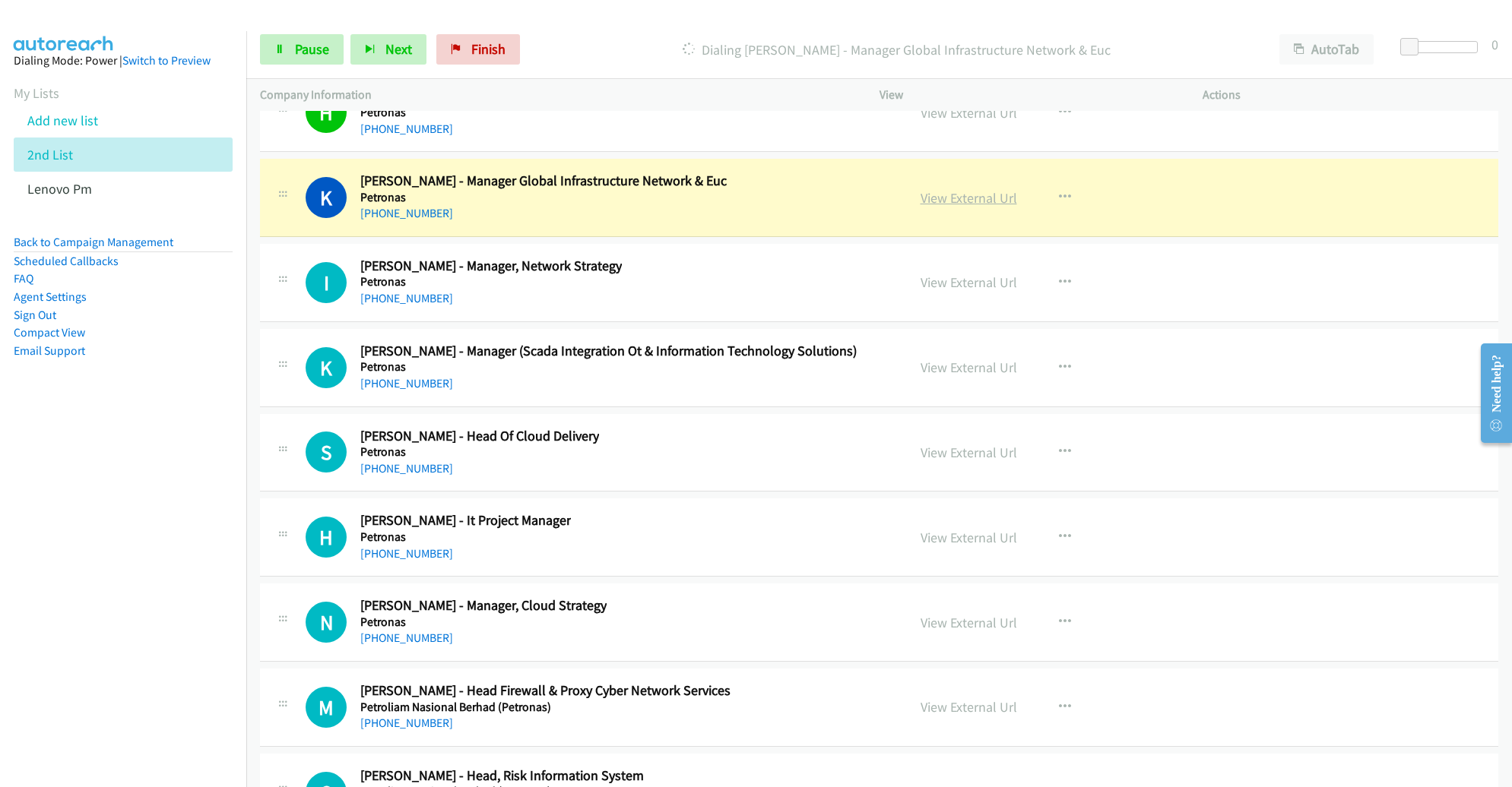
click at [956, 189] on link "View External Url" at bounding box center [969, 198] width 96 height 18
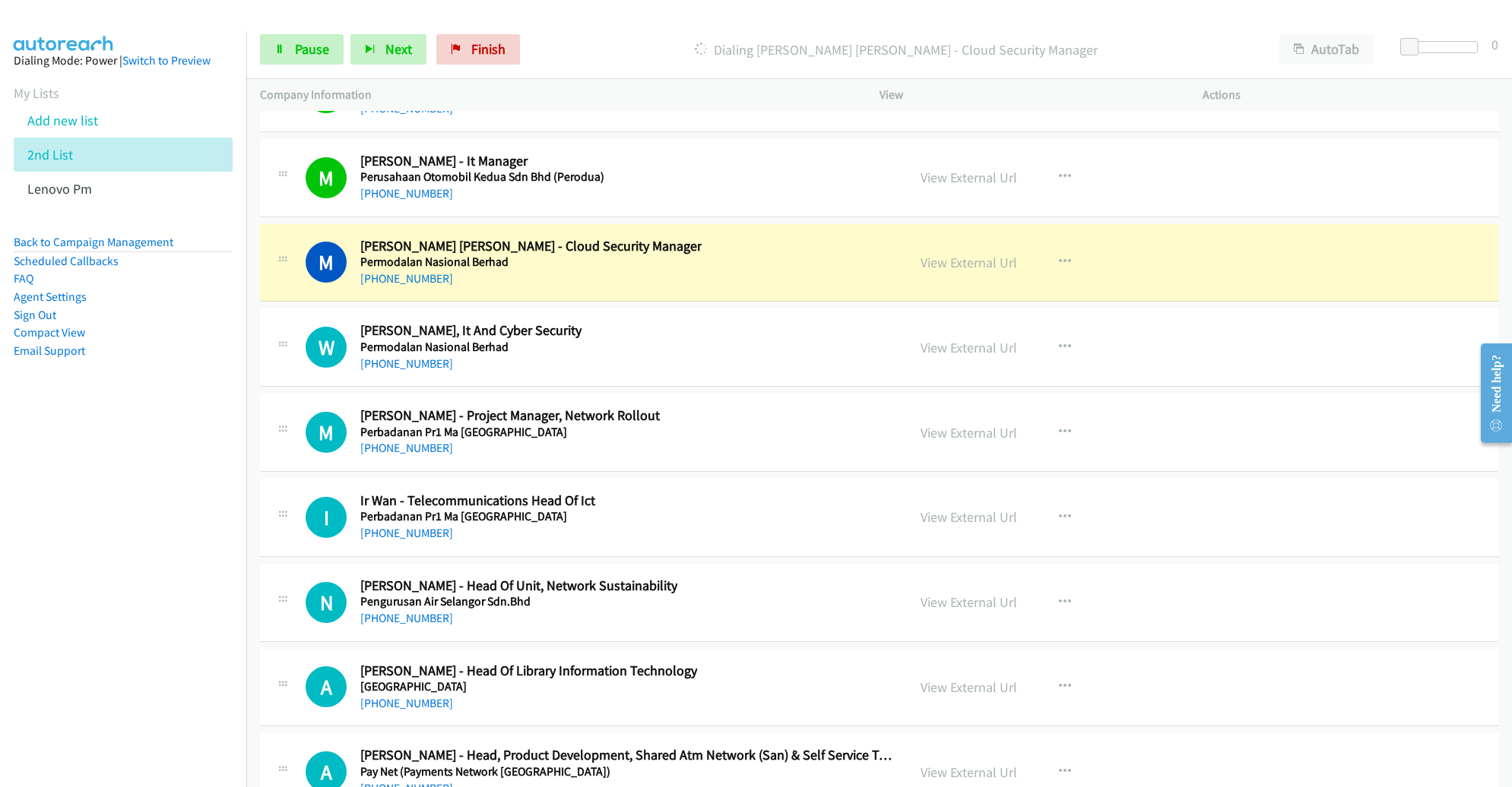
scroll to position [20338, 0]
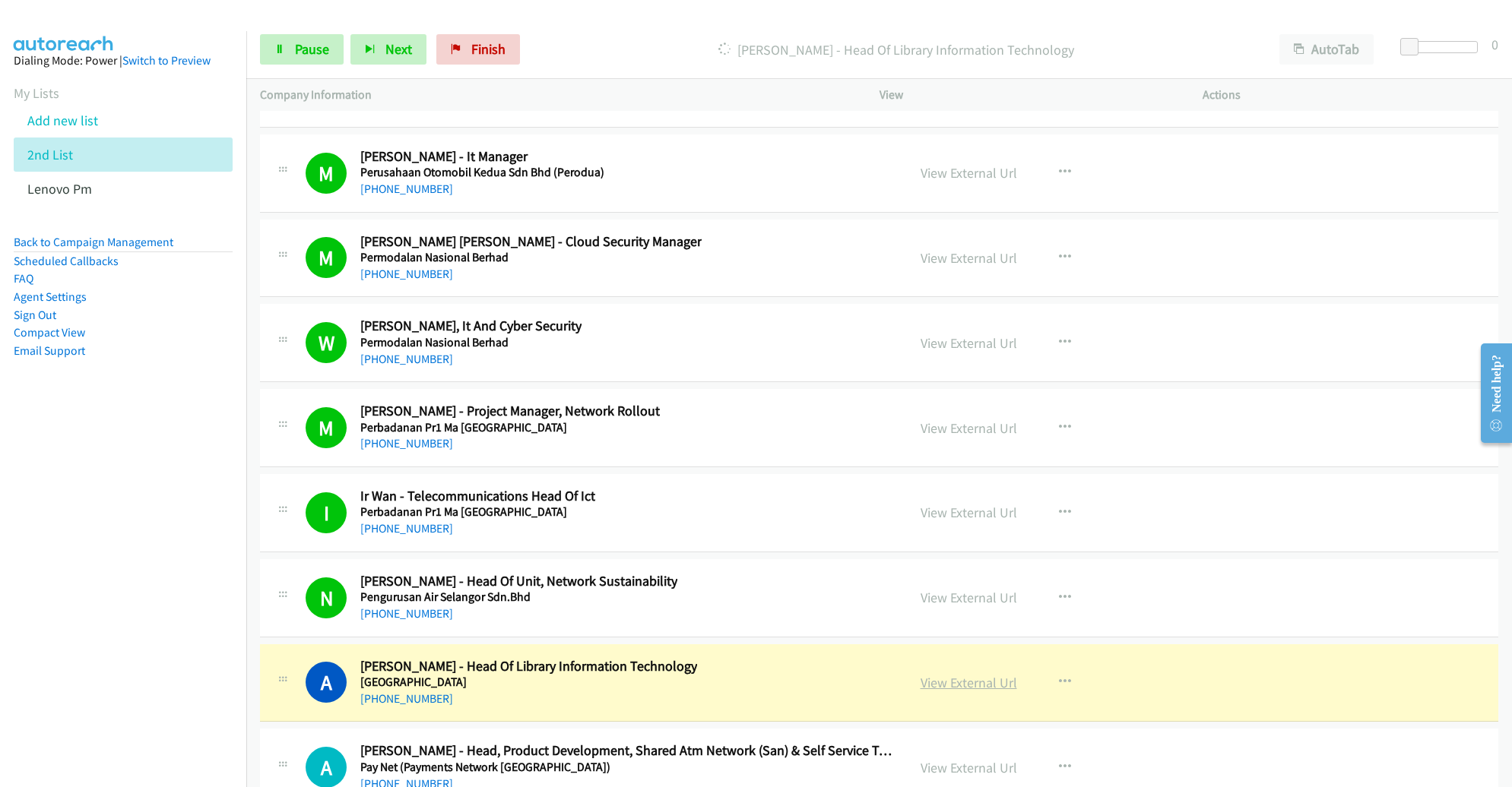
click at [940, 674] on link "View External Url" at bounding box center [969, 683] width 96 height 18
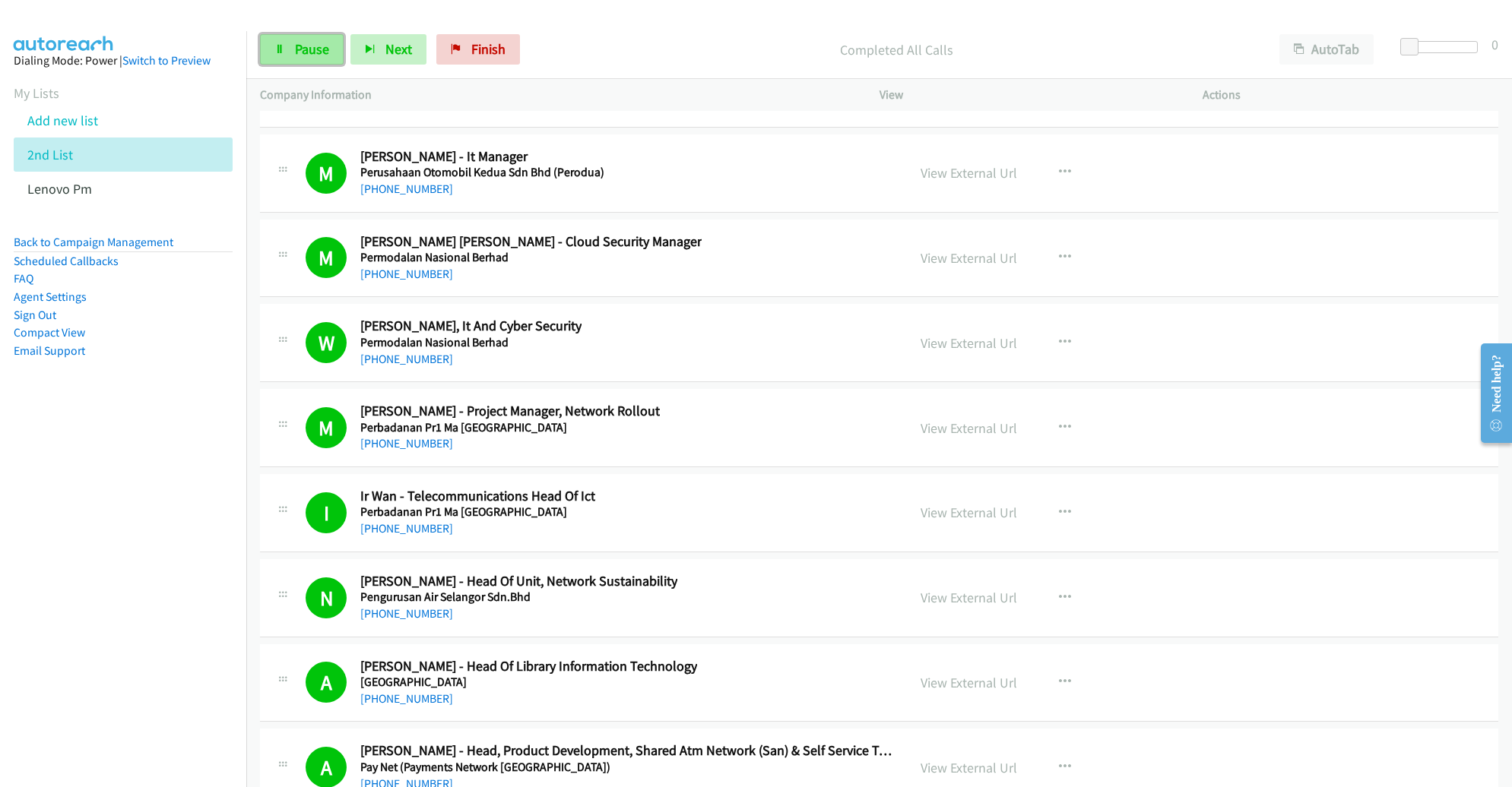
click at [300, 41] on span "Pause" at bounding box center [312, 49] width 34 height 18
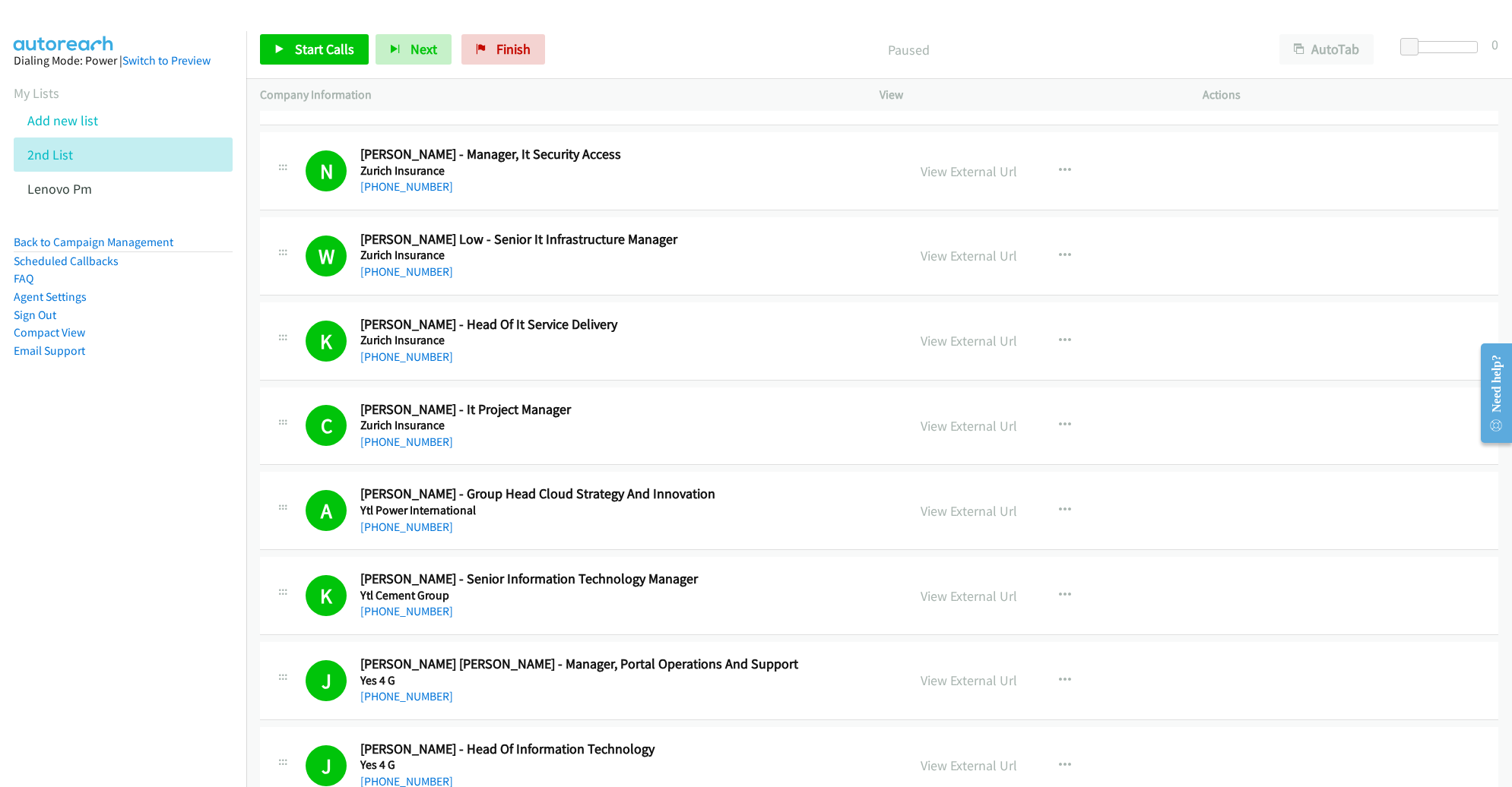
scroll to position [0, 0]
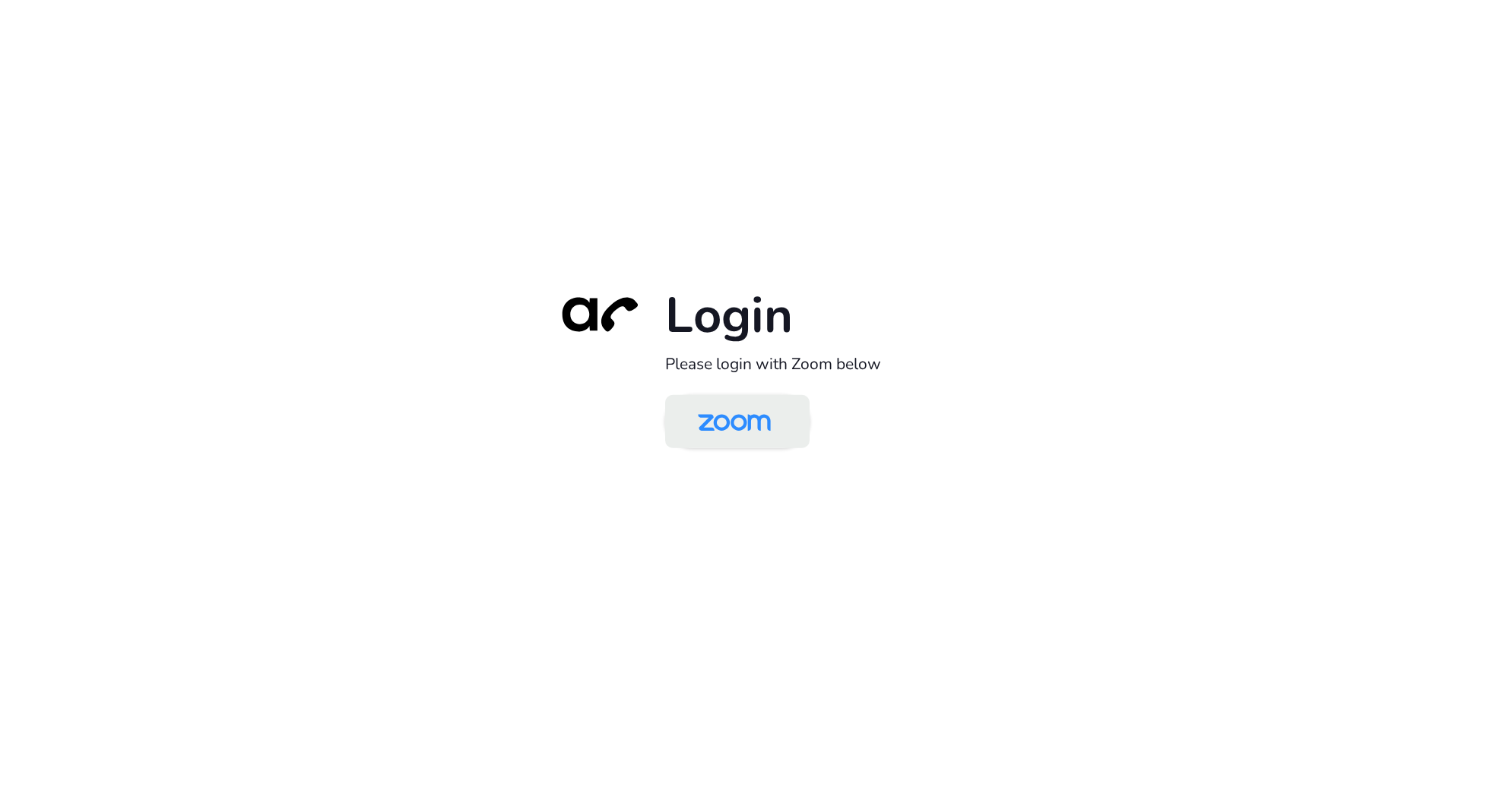
click at [685, 418] on img at bounding box center [733, 423] width 105 height 50
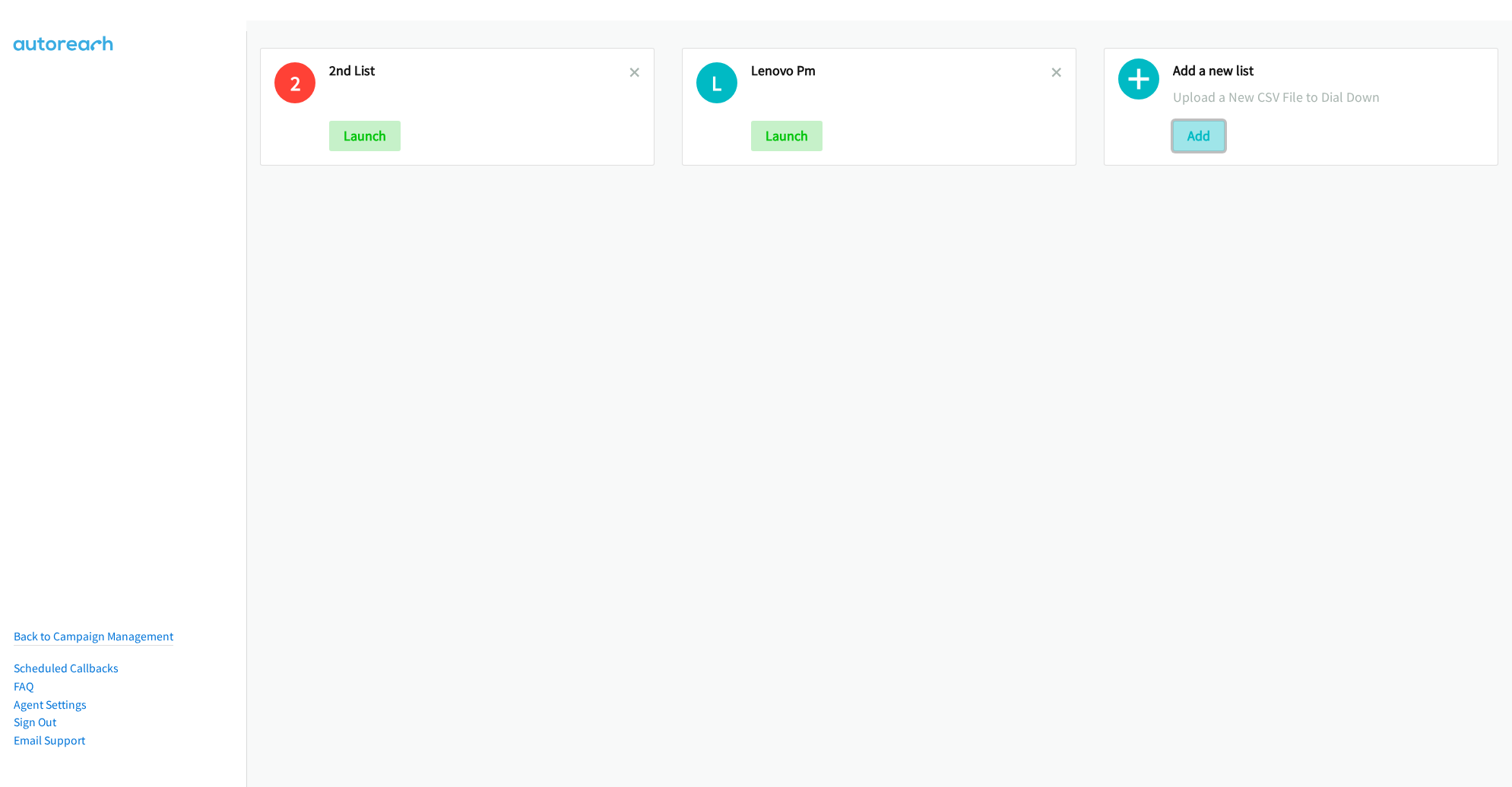
click at [1195, 133] on button "Add" at bounding box center [1198, 136] width 52 height 30
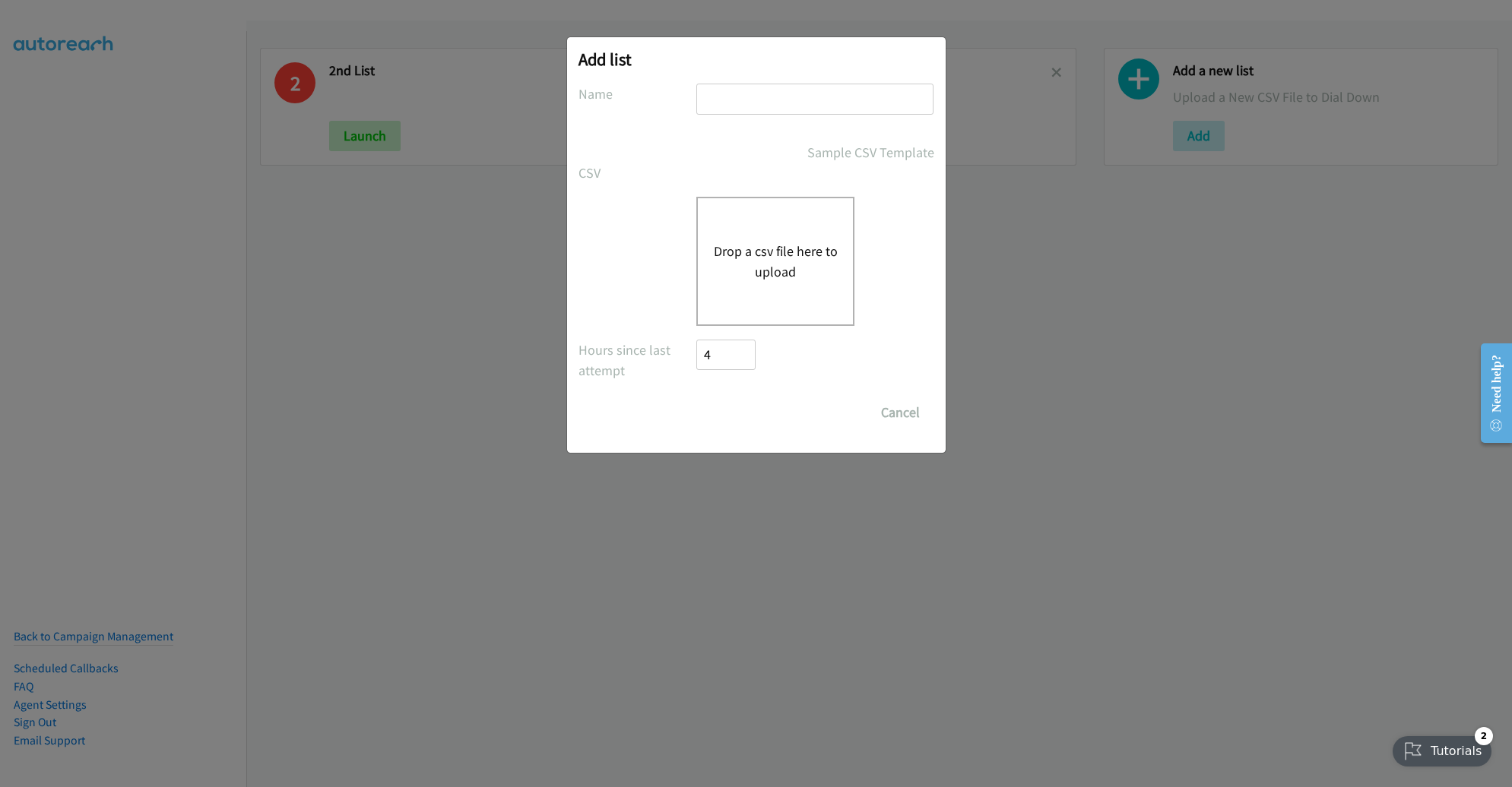
click at [785, 244] on button "Drop a csv file here to upload" at bounding box center [775, 261] width 125 height 41
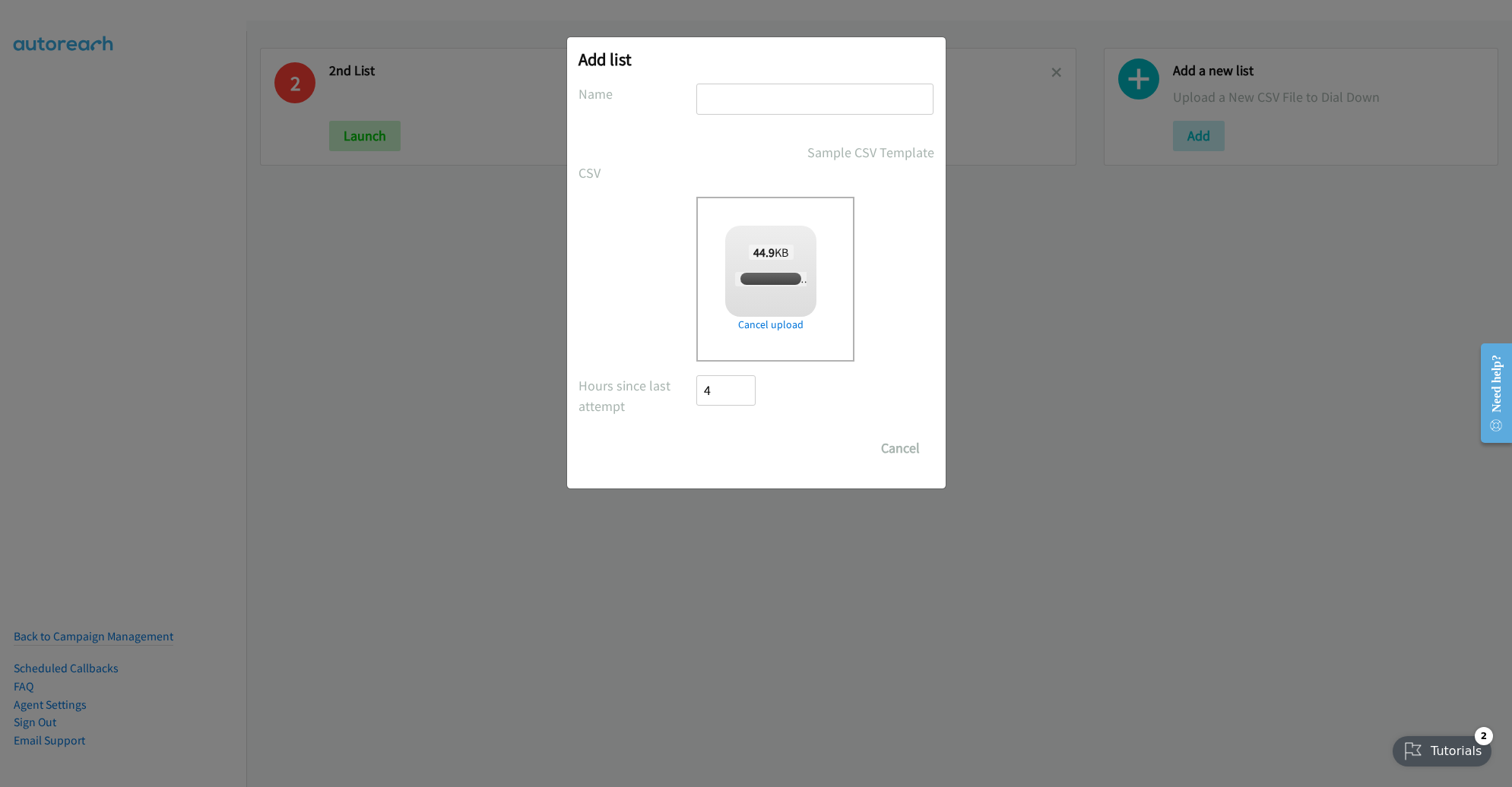
checkbox input "true"
click at [827, 93] on input "text" at bounding box center [815, 99] width 238 height 31
type input "LEN TH"
click at [697, 433] on input "Save List" at bounding box center [737, 448] width 80 height 30
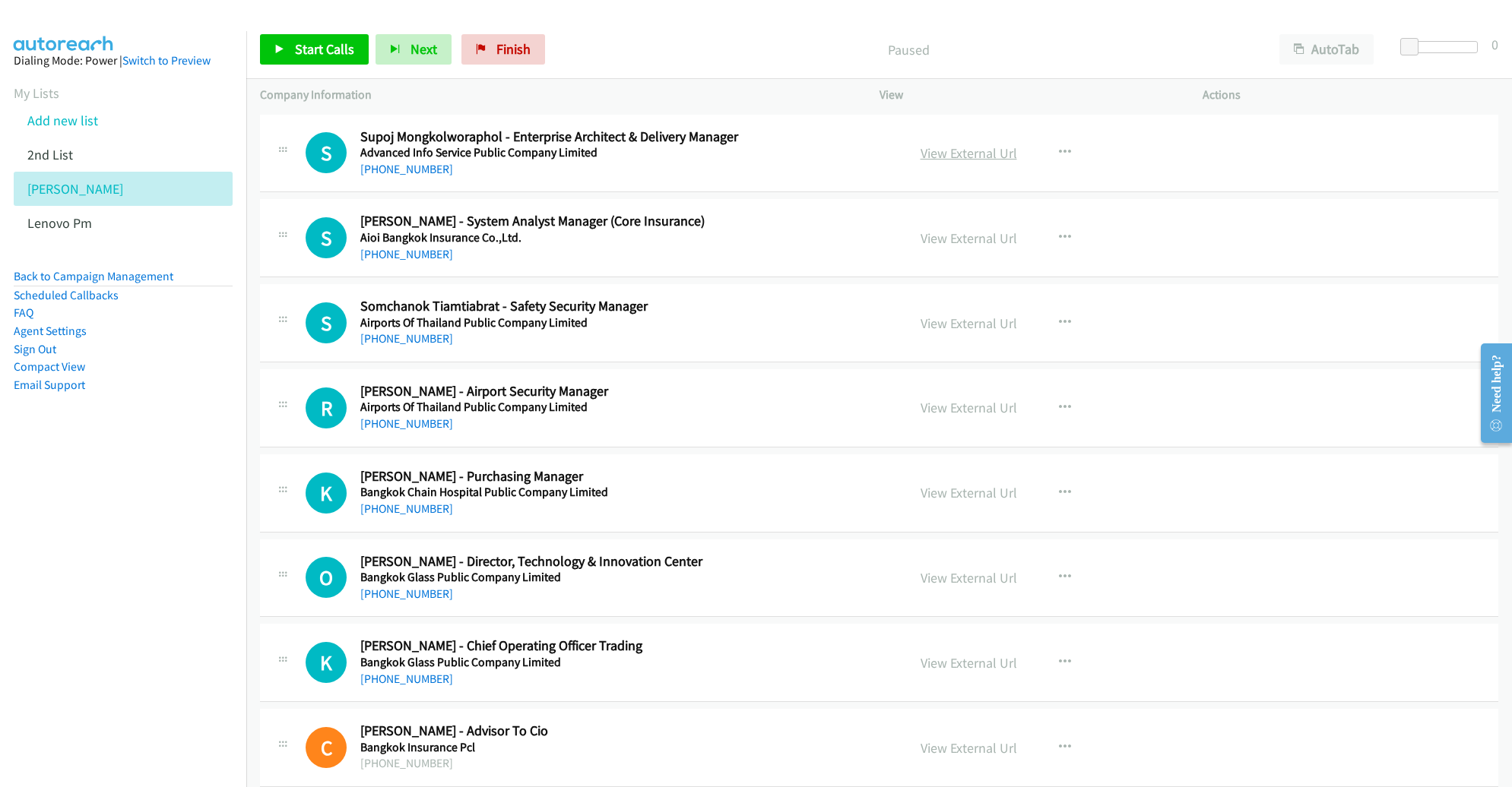
click at [994, 148] on link "View External Url" at bounding box center [969, 153] width 96 height 18
click at [326, 46] on span "Start Calls" at bounding box center [324, 49] width 59 height 18
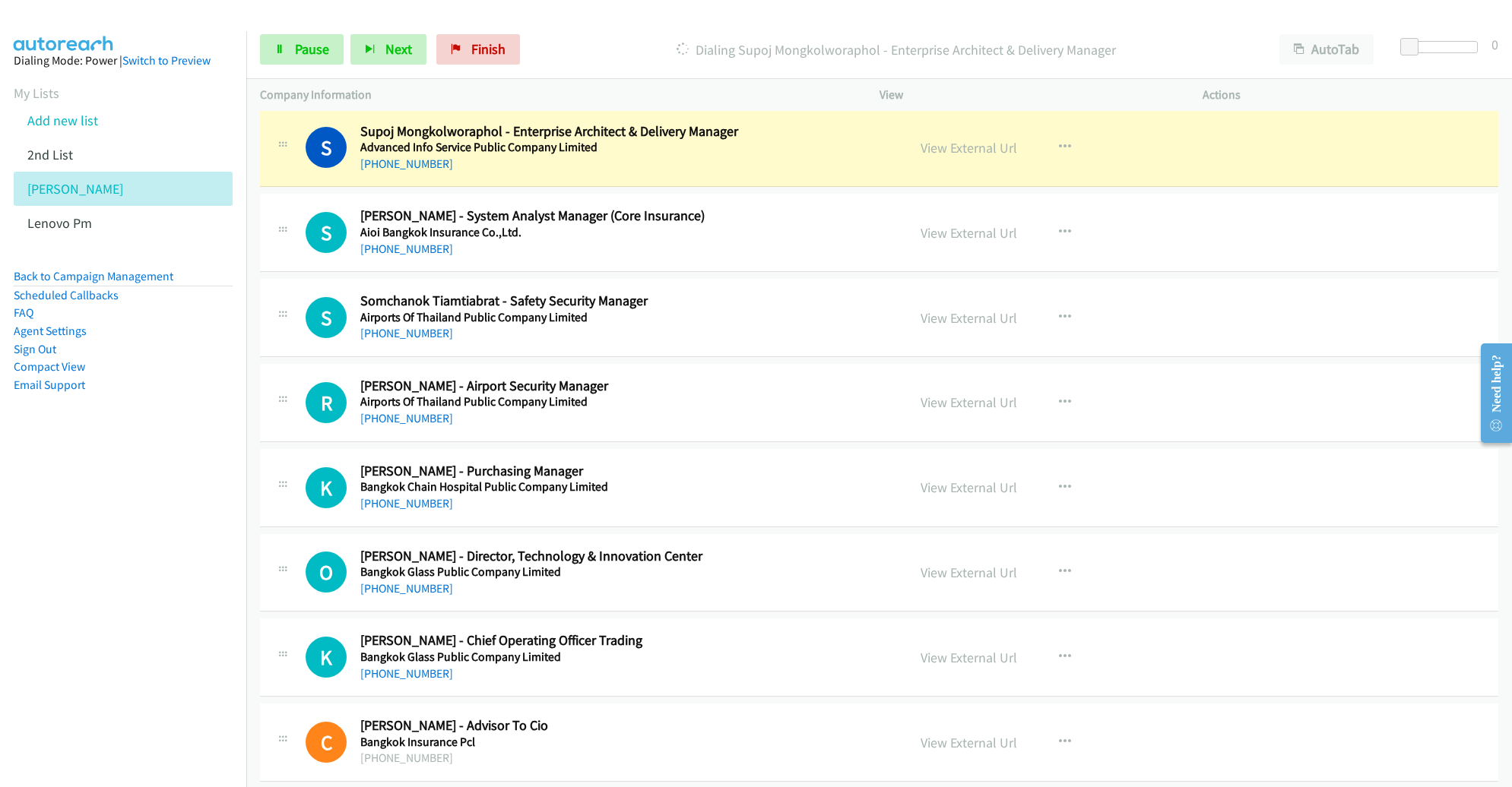
scroll to position [9, 0]
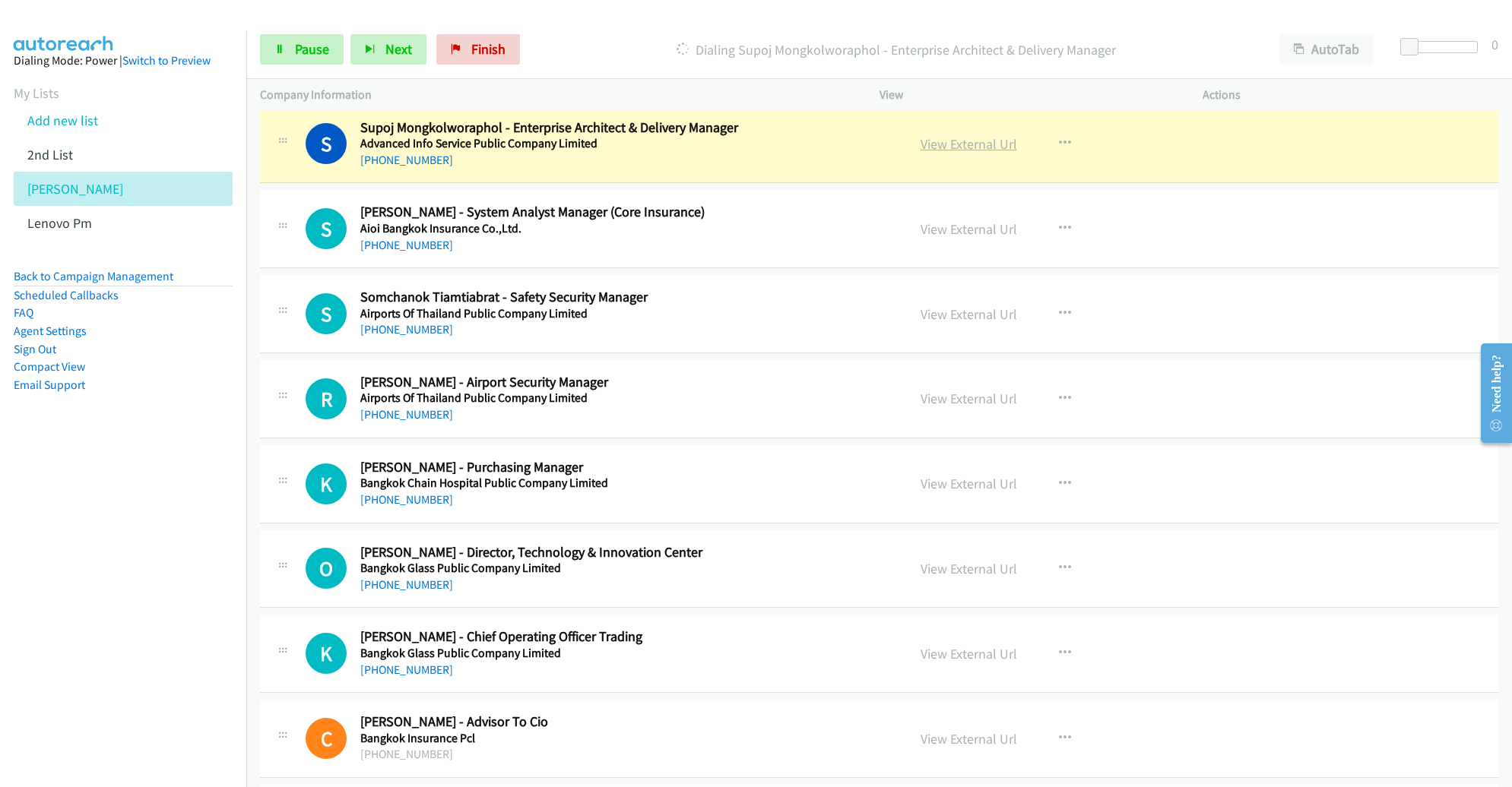
click at [976, 144] on link "View External Url" at bounding box center [969, 144] width 96 height 18
click at [295, 55] on span "Pause" at bounding box center [312, 49] width 34 height 18
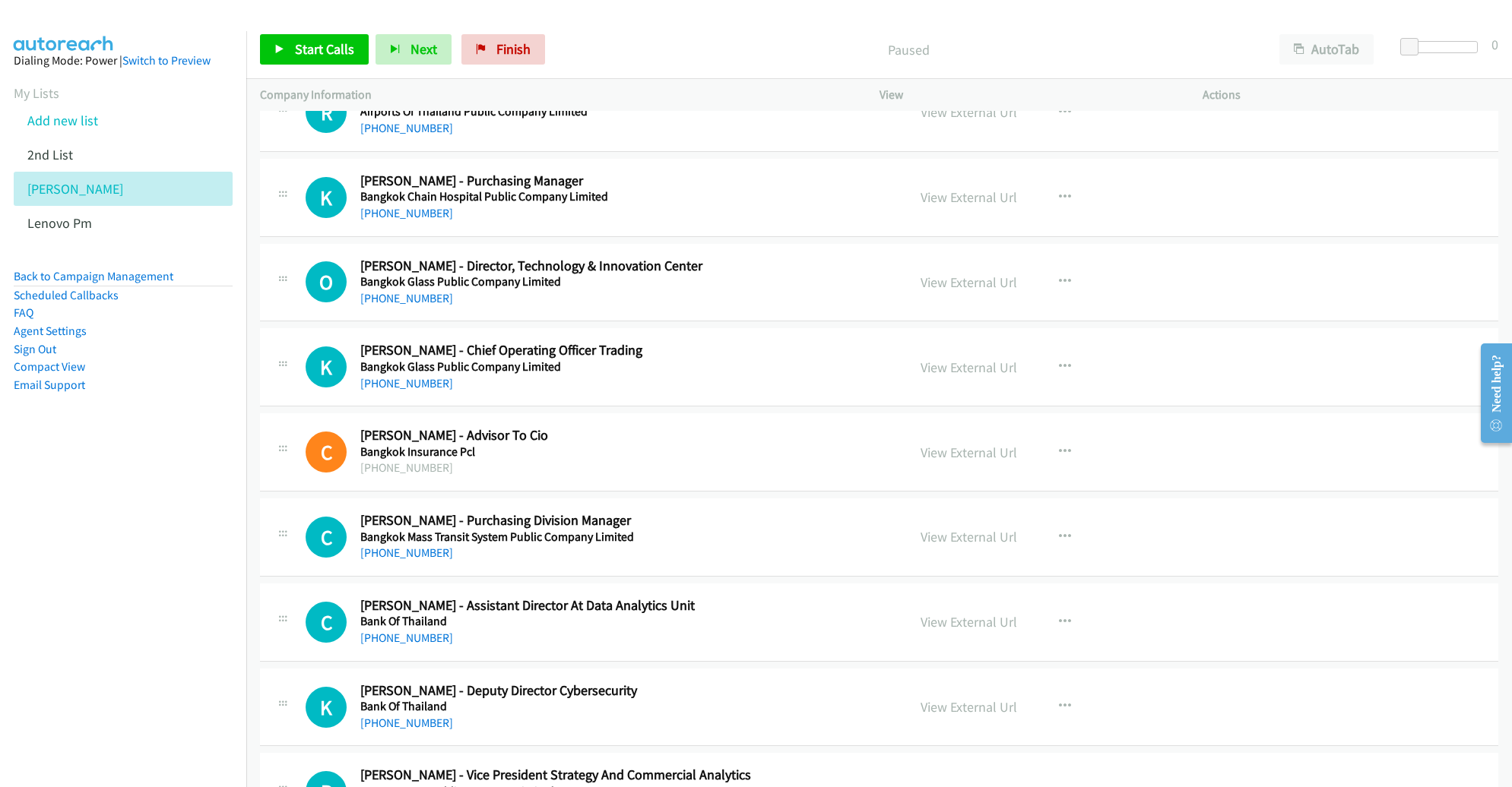
scroll to position [296, 0]
click at [1059, 278] on icon "button" at bounding box center [1065, 281] width 12 height 12
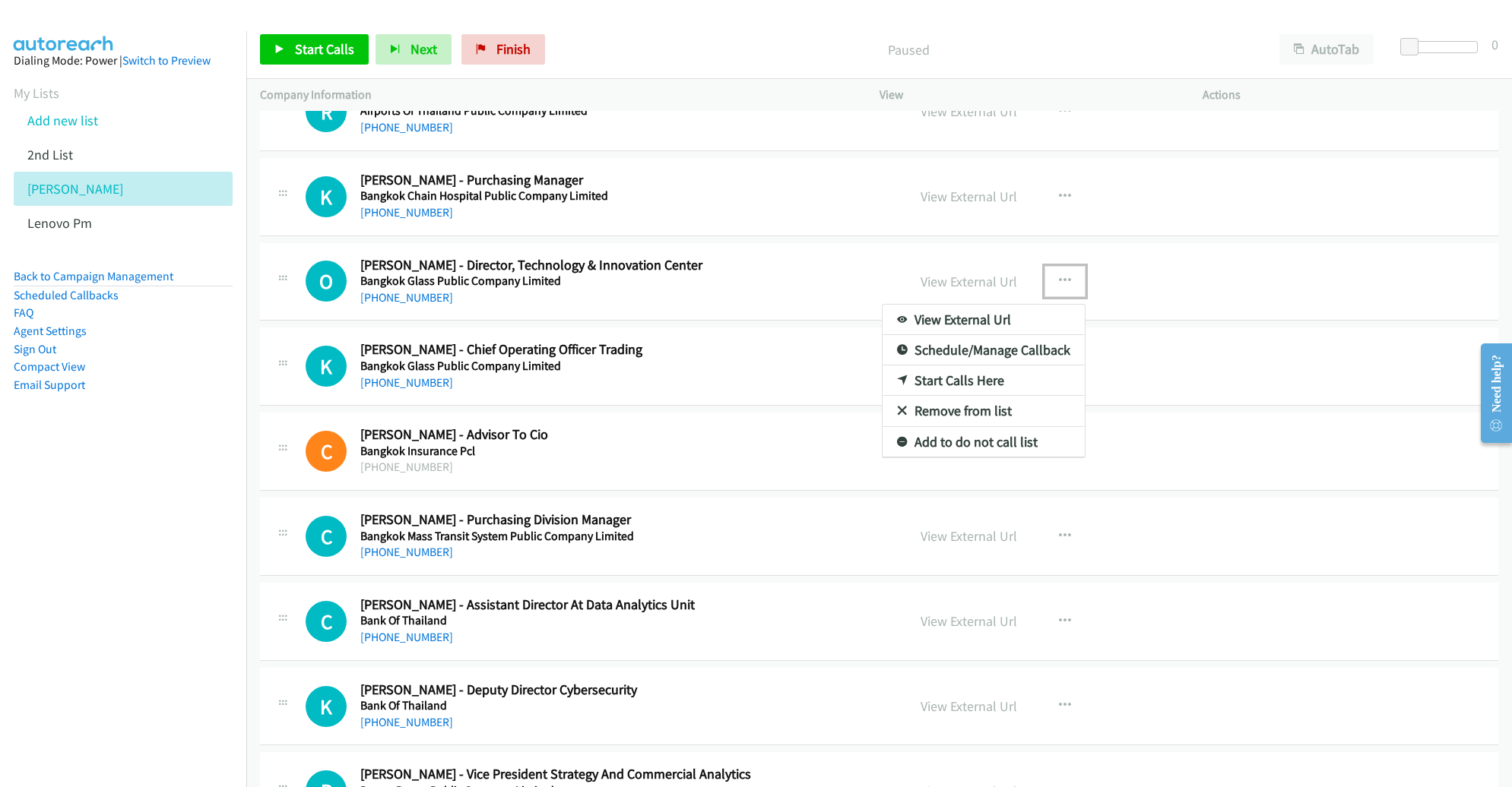
click at [976, 372] on link "Start Calls Here" at bounding box center [983, 380] width 202 height 30
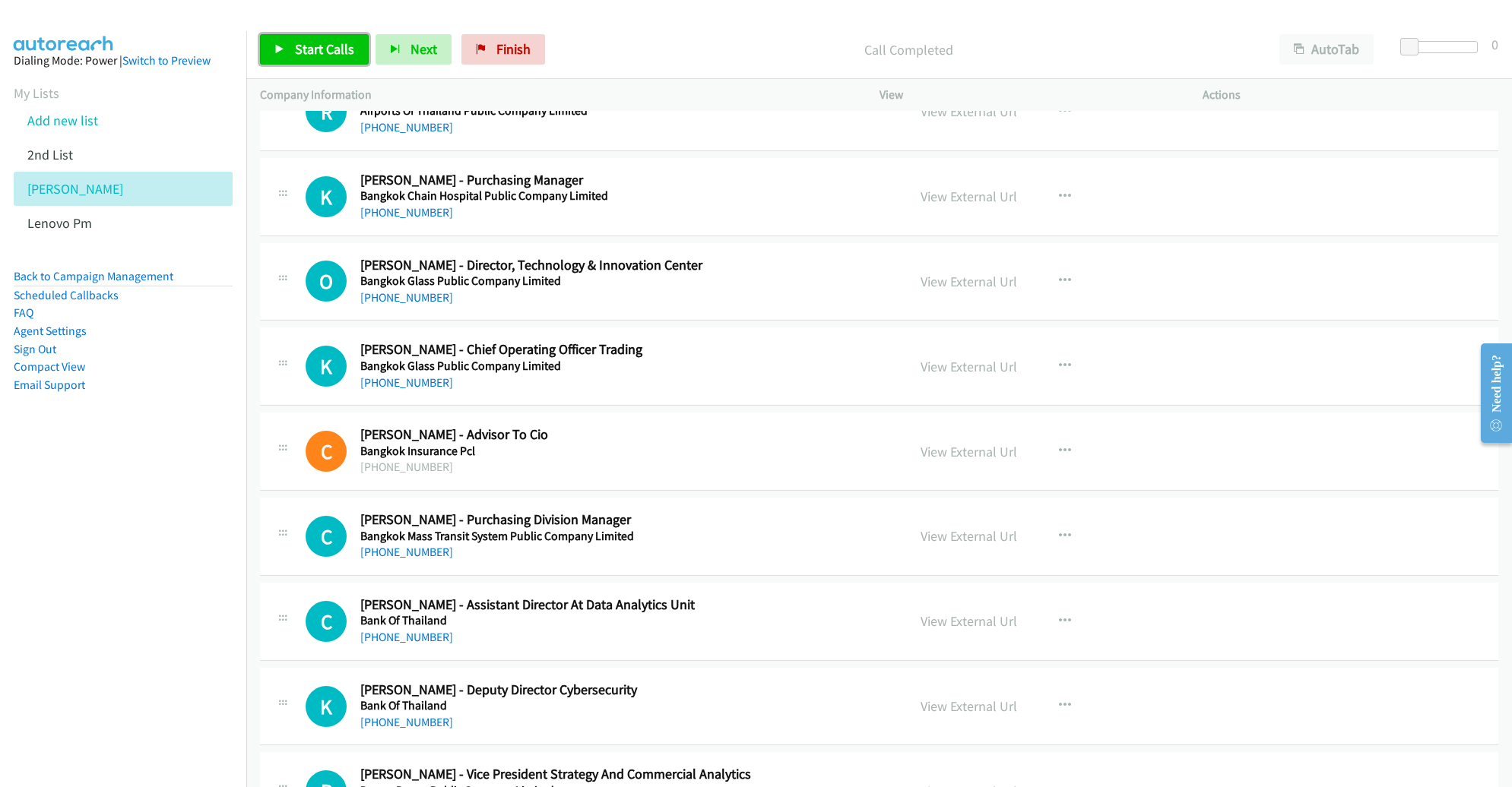
click at [342, 53] on span "Start Calls" at bounding box center [324, 49] width 59 height 18
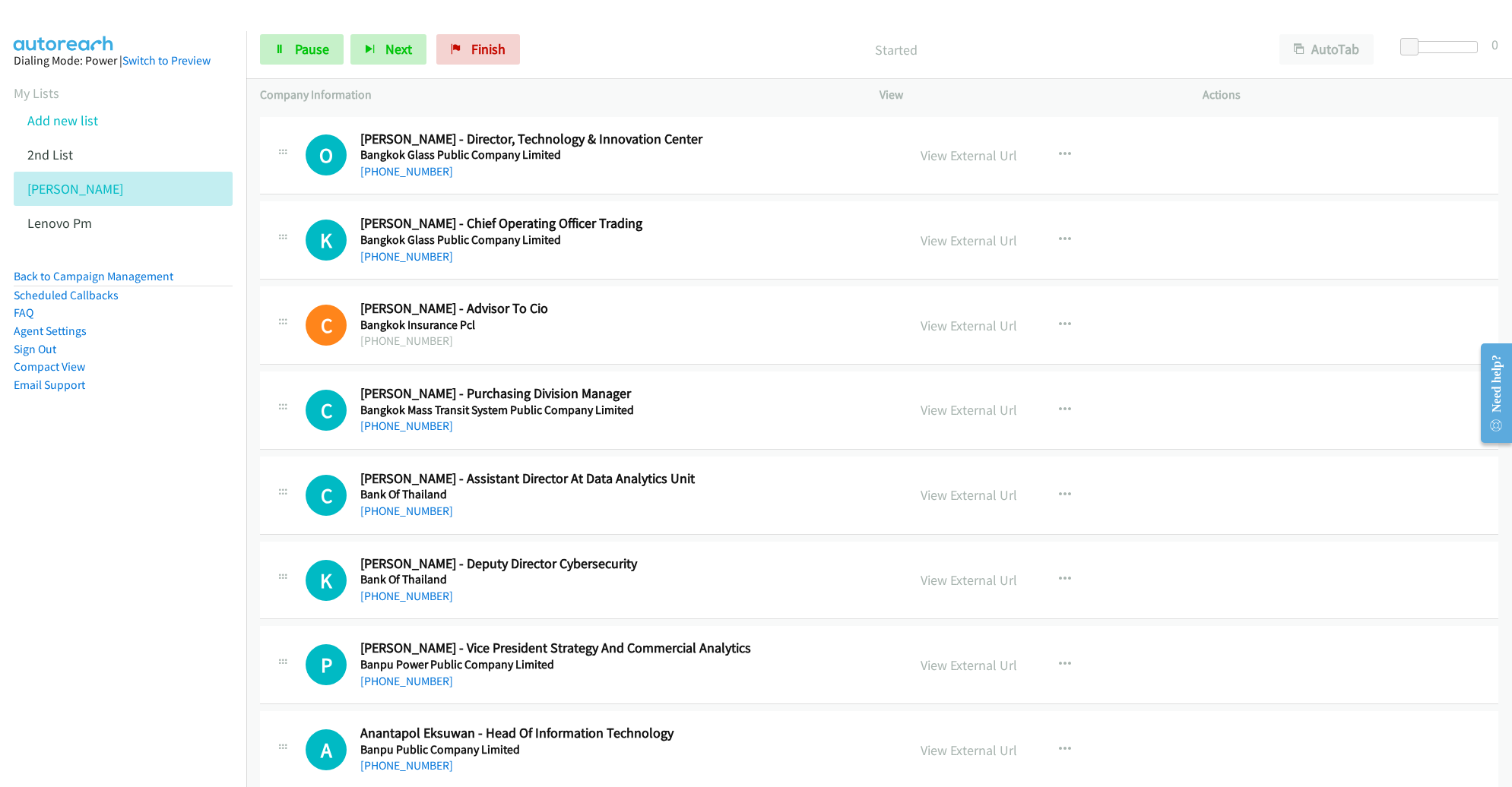
scroll to position [421, 0]
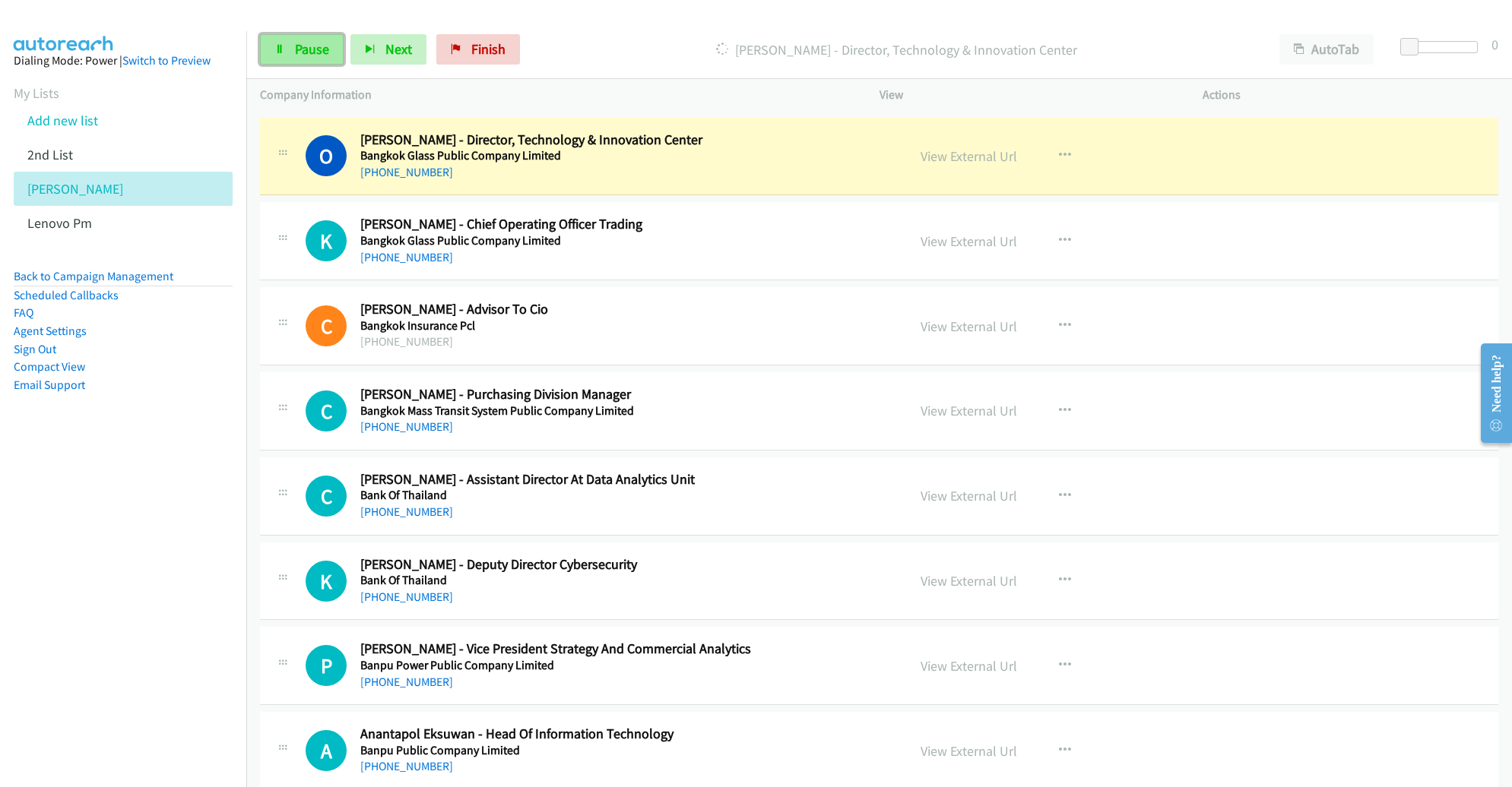
click at [292, 51] on link "Pause" at bounding box center [302, 49] width 84 height 30
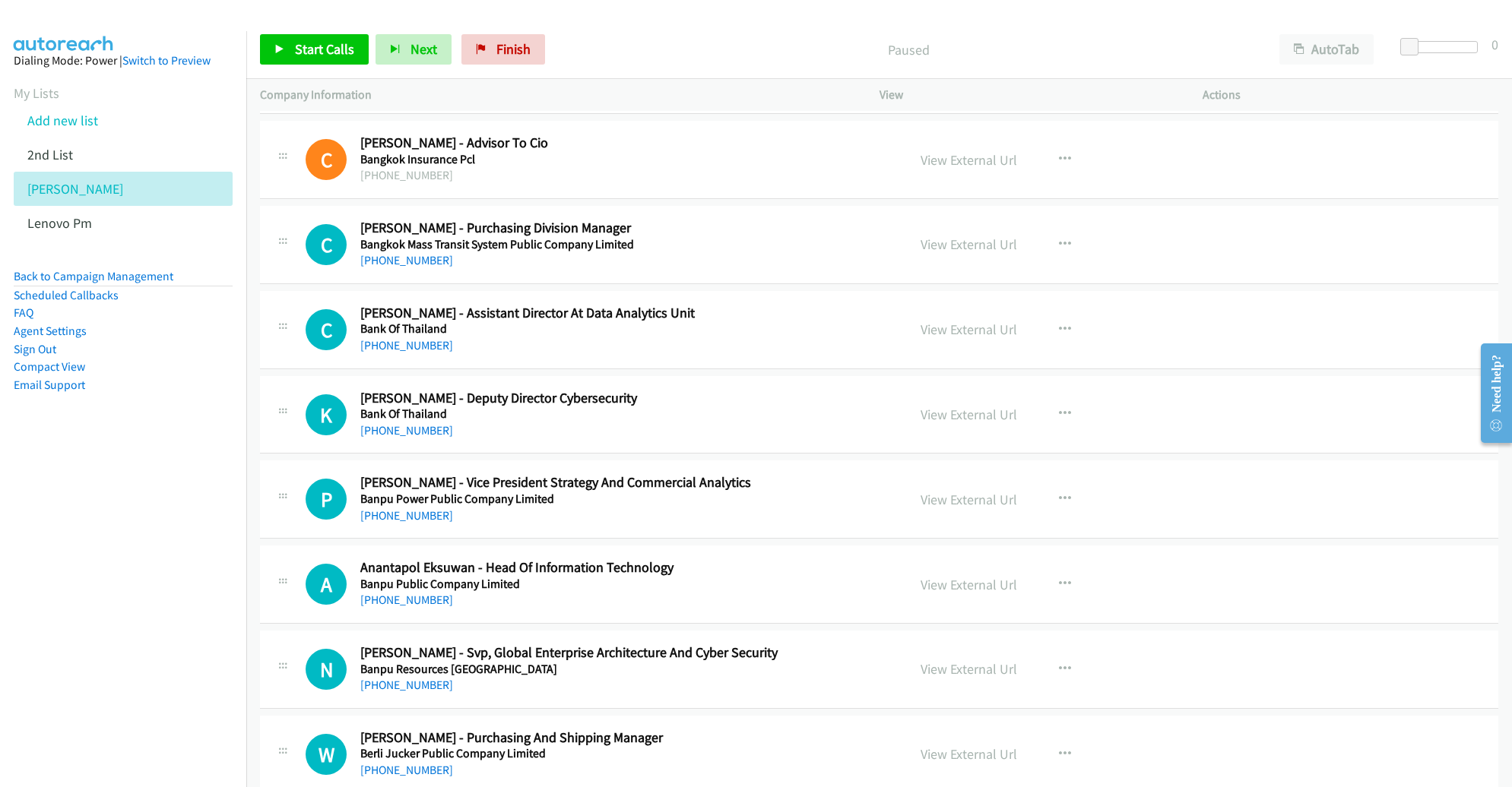
scroll to position [589, 0]
click at [990, 414] on link "View External Url" at bounding box center [969, 414] width 96 height 18
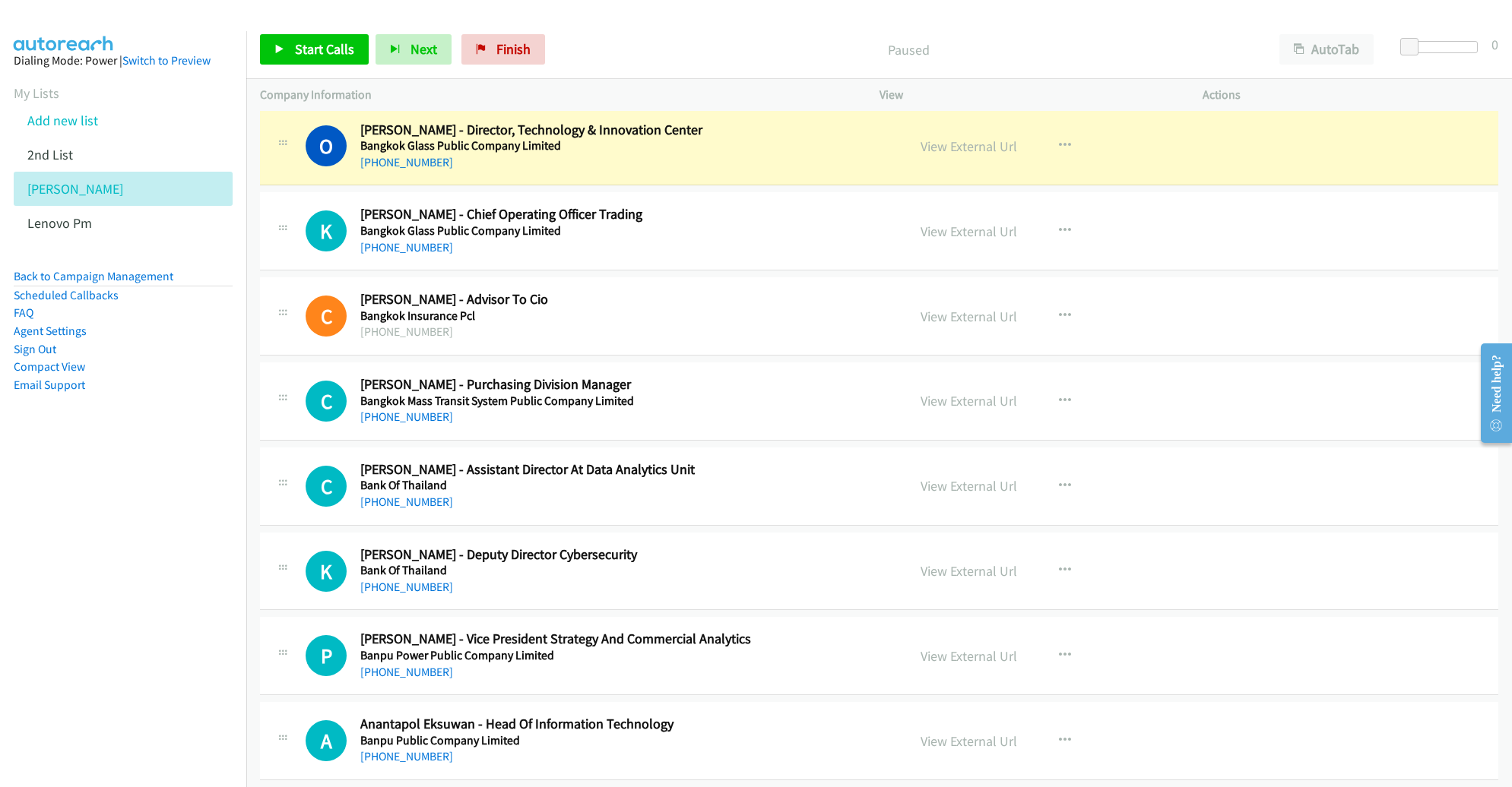
scroll to position [317, 0]
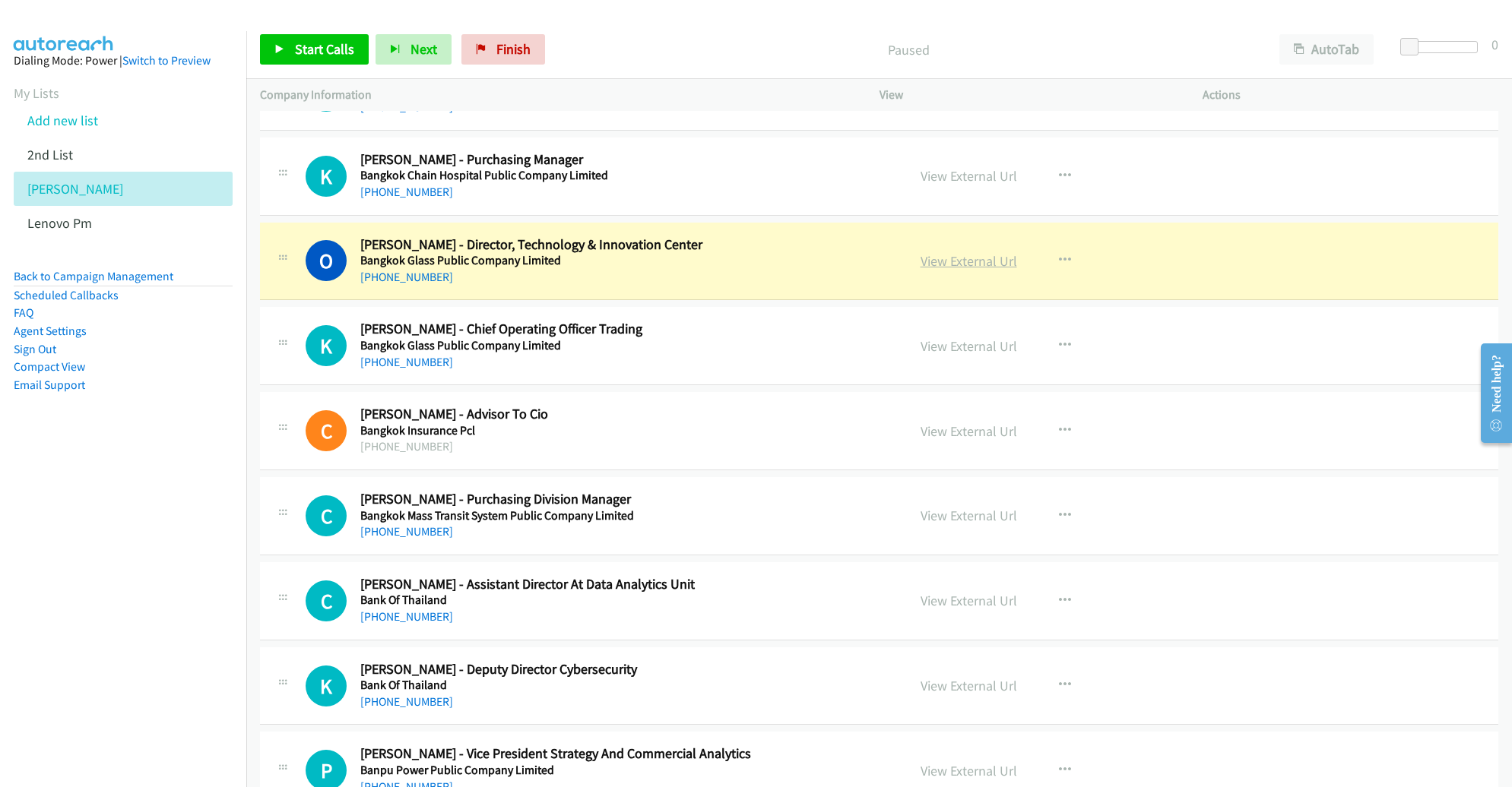
click at [946, 262] on link "View External Url" at bounding box center [969, 261] width 96 height 18
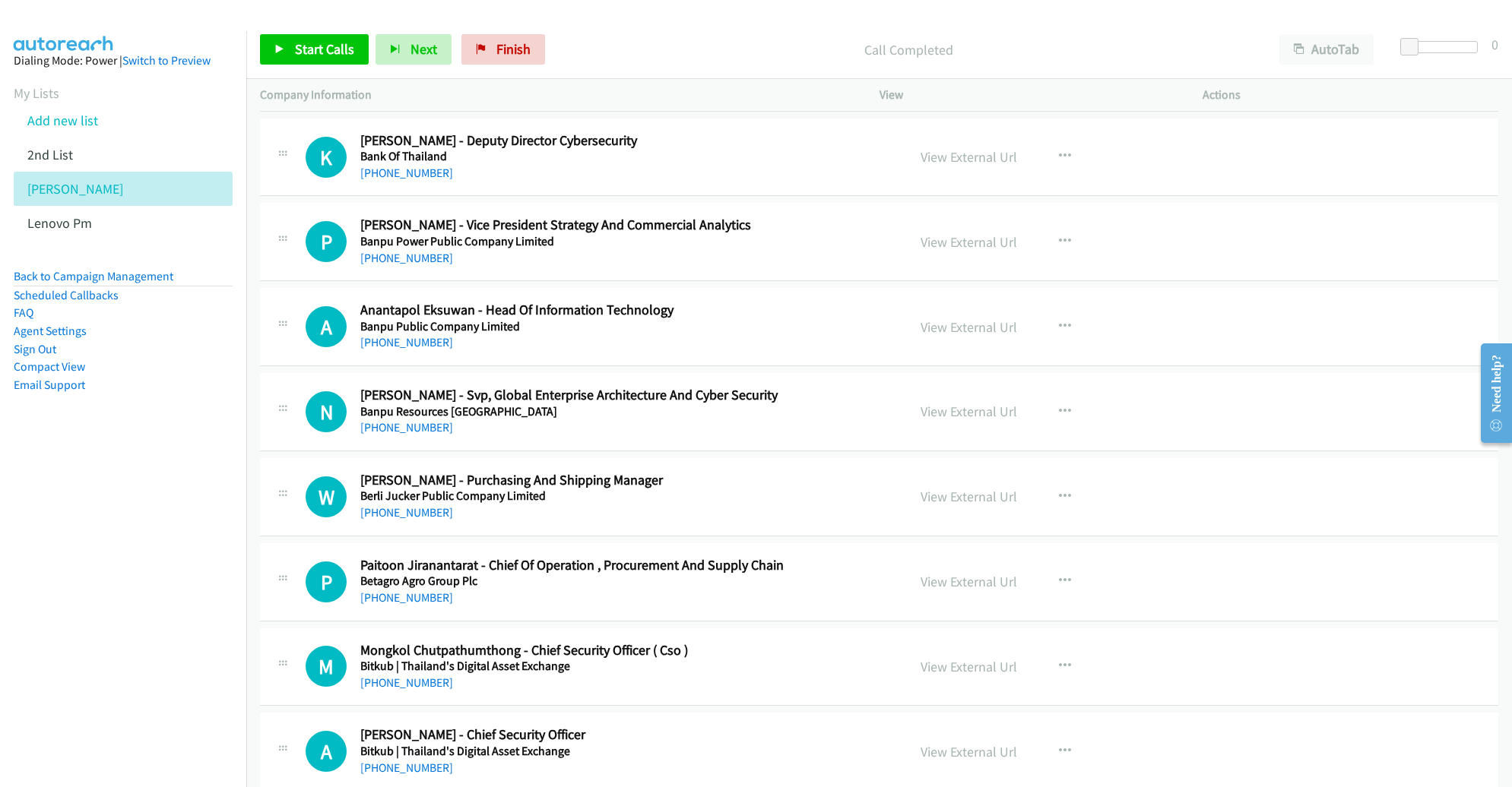
scroll to position [848, 0]
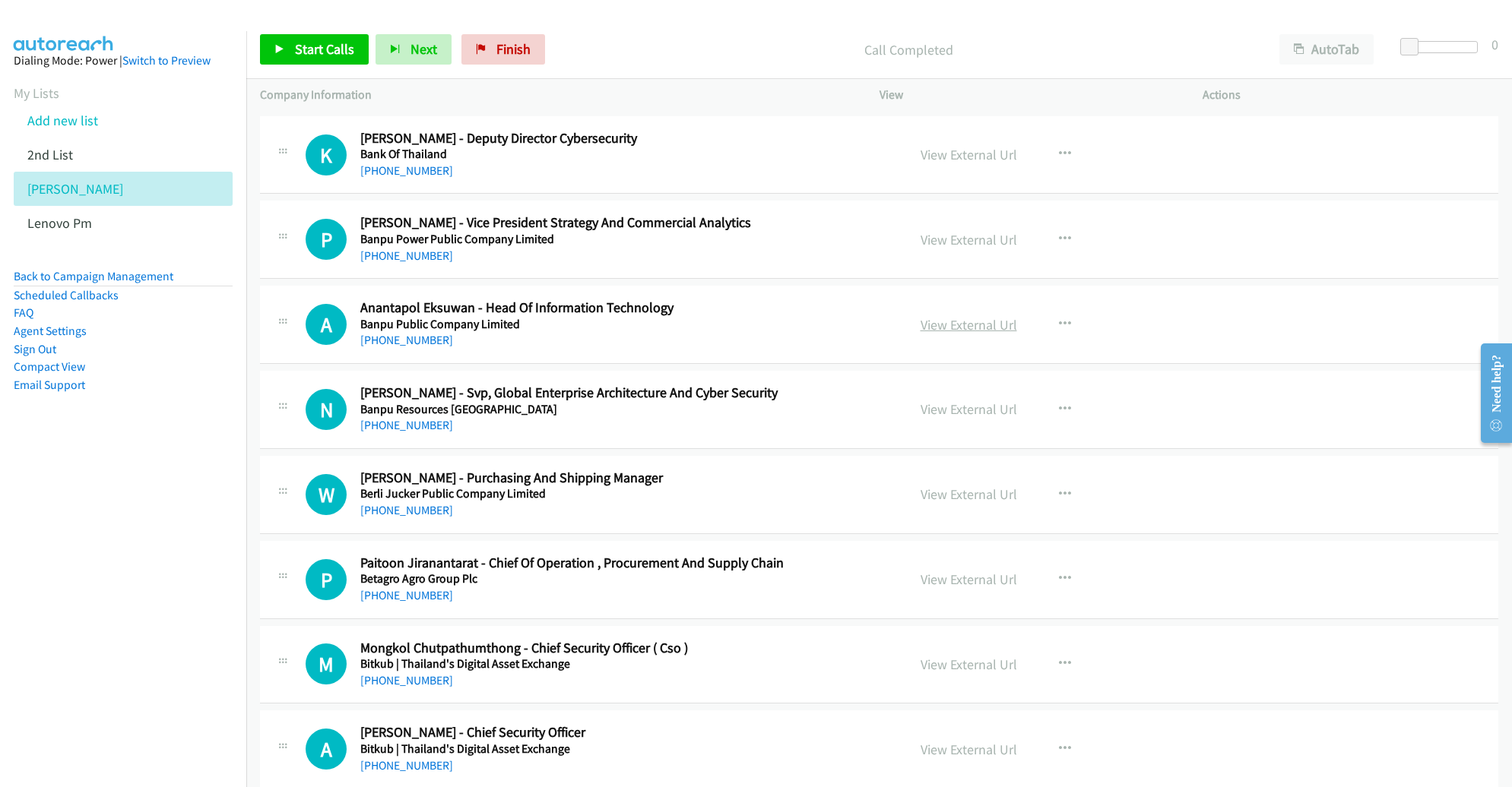
click at [935, 321] on link "View External Url" at bounding box center [969, 324] width 96 height 18
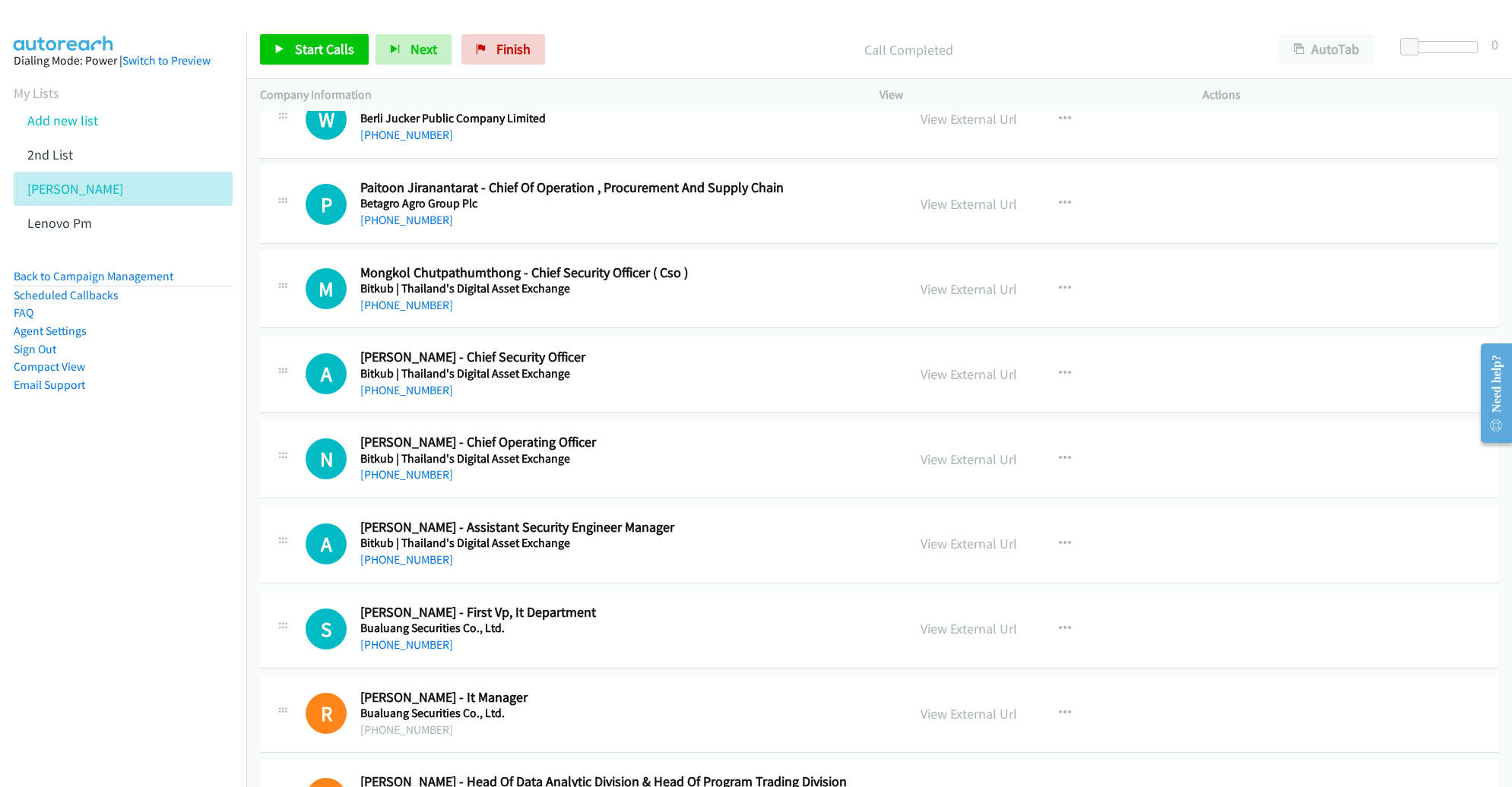
scroll to position [1224, 0]
click at [987, 198] on link "View External Url" at bounding box center [969, 203] width 96 height 18
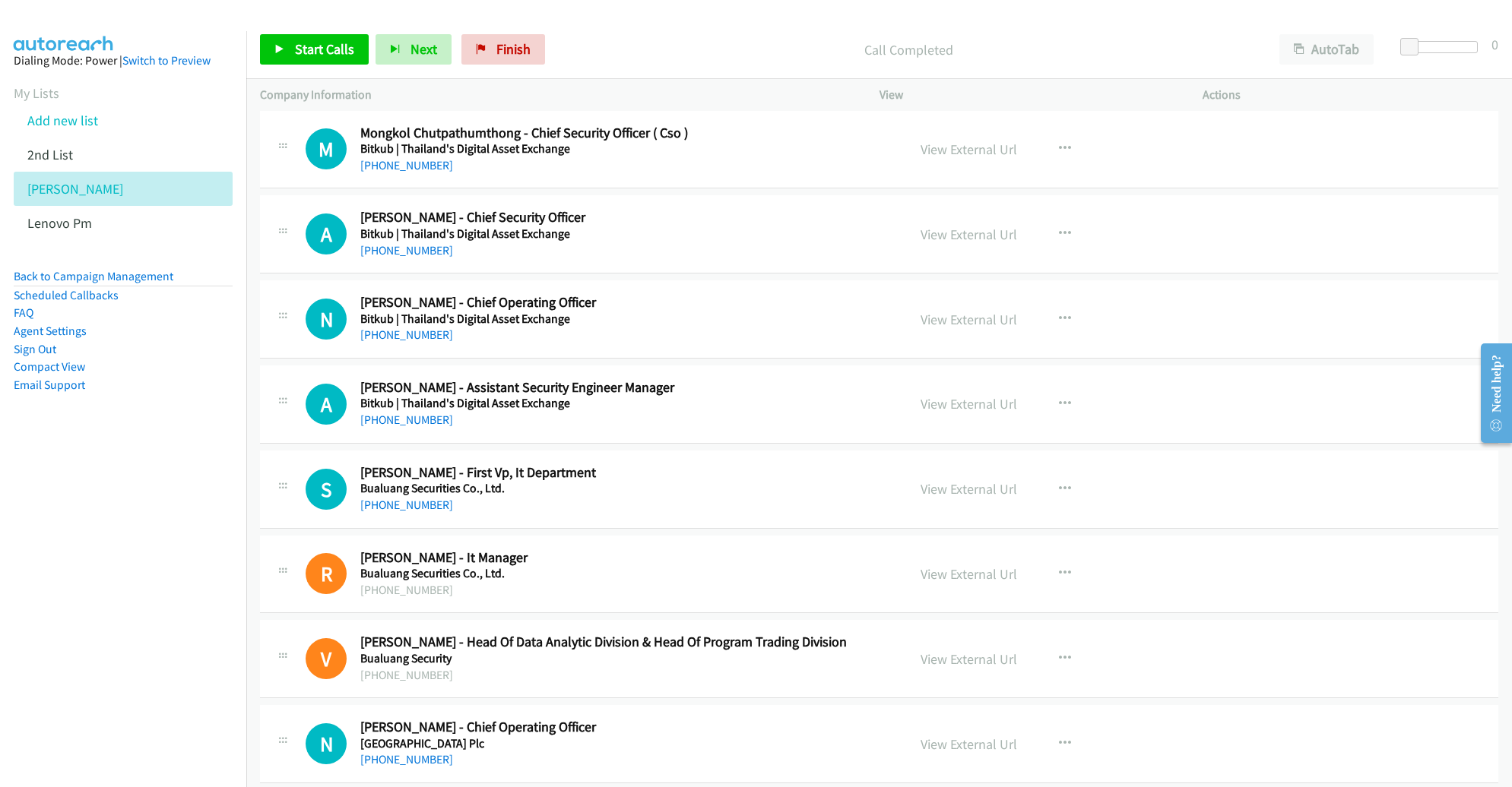
scroll to position [1364, 0]
click at [982, 232] on link "View External Url" at bounding box center [969, 234] width 96 height 18
click at [961, 312] on link "View External Url" at bounding box center [969, 319] width 96 height 18
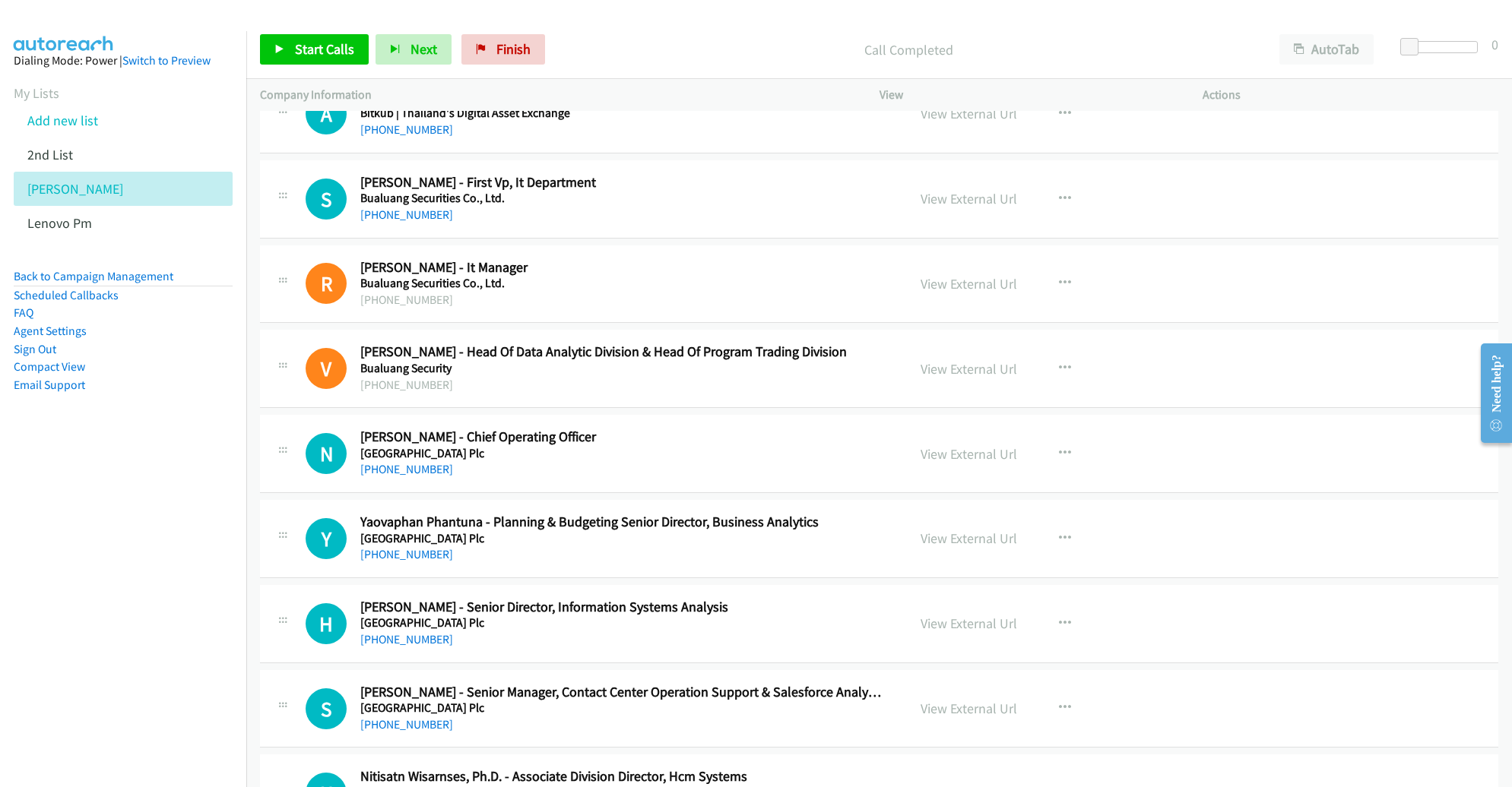
scroll to position [1653, 0]
click at [967, 191] on link "View External Url" at bounding box center [969, 199] width 96 height 18
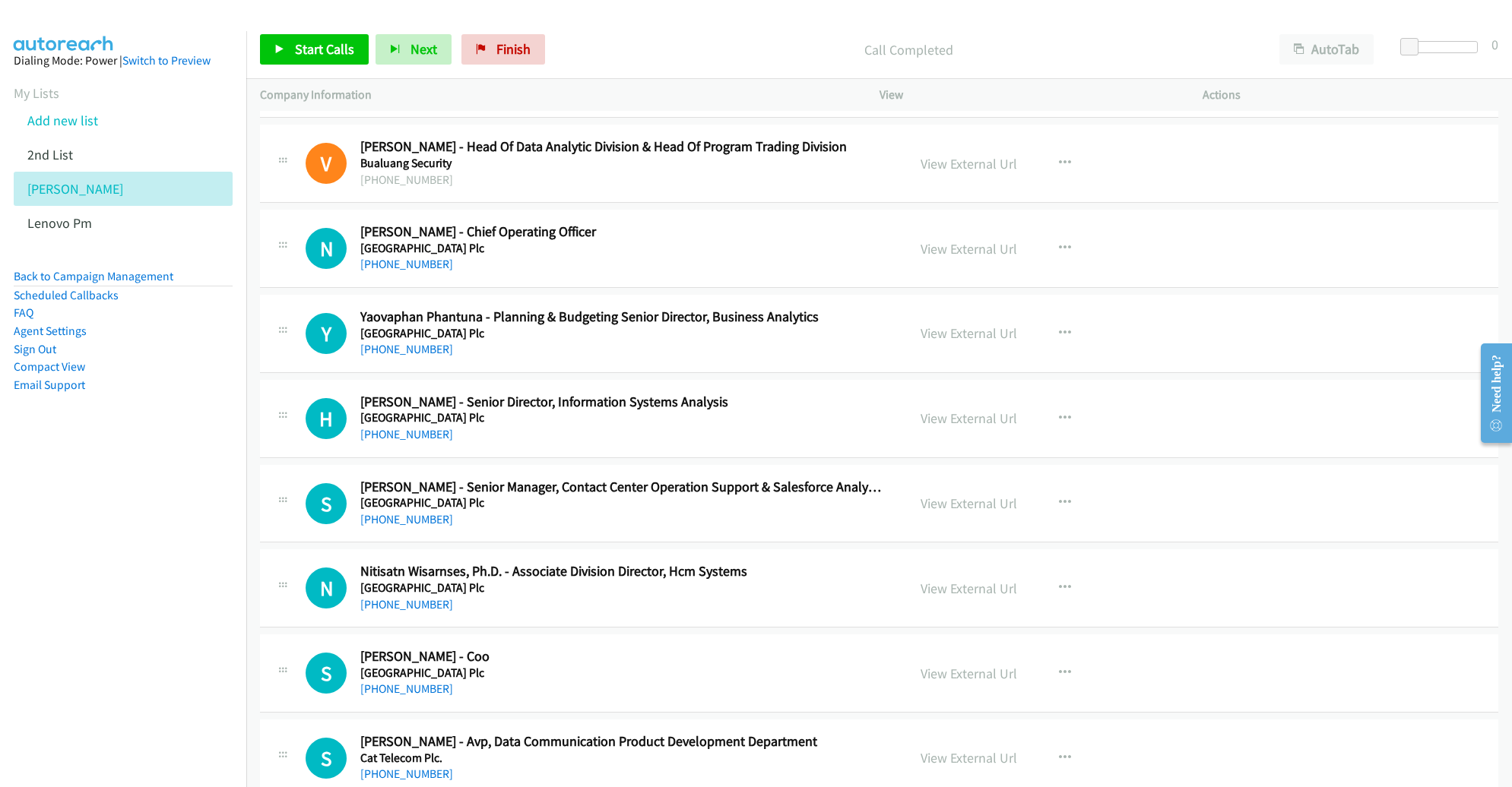
scroll to position [1887, 0]
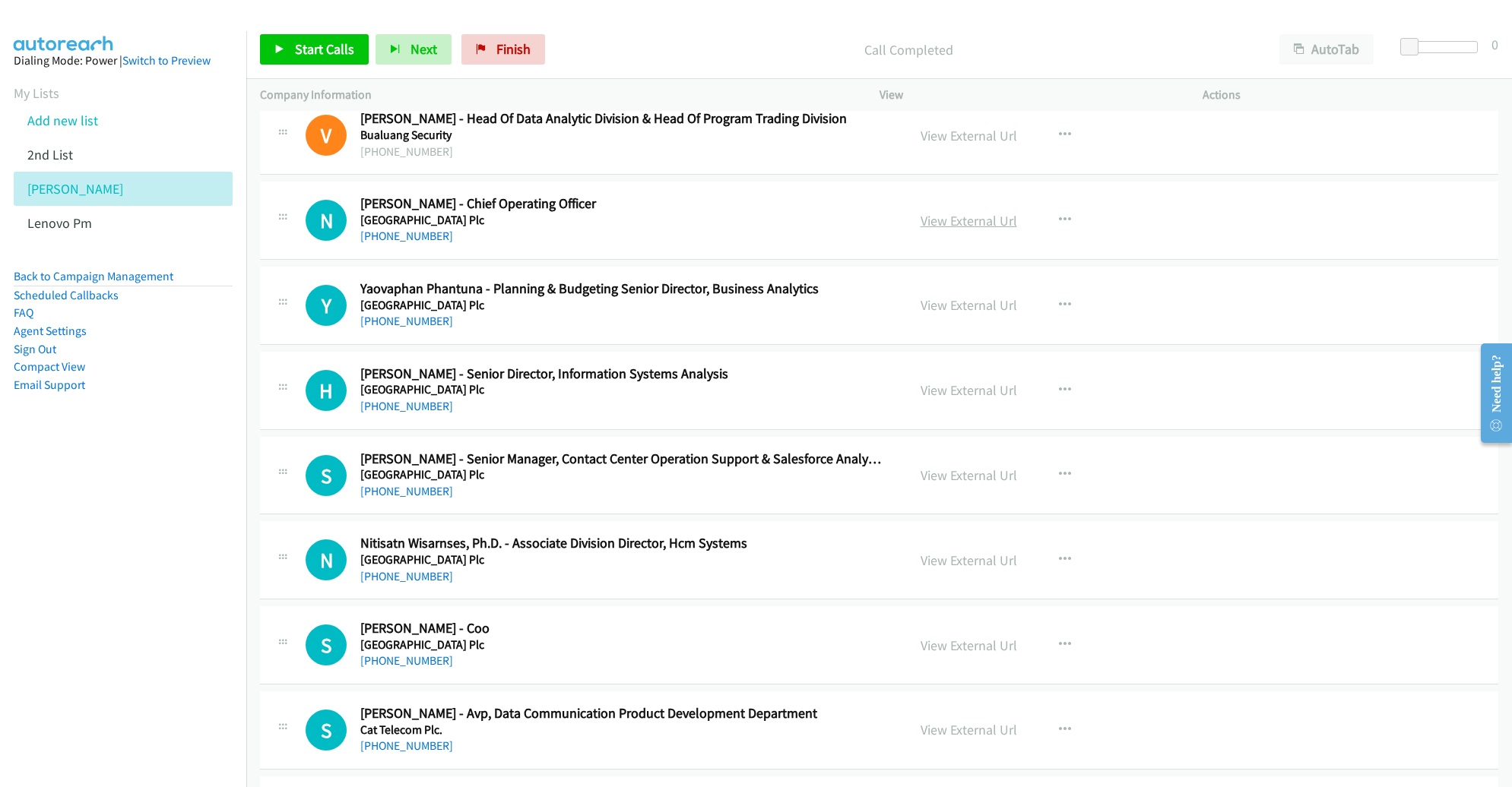
click at [970, 217] on link "View External Url" at bounding box center [969, 220] width 96 height 18
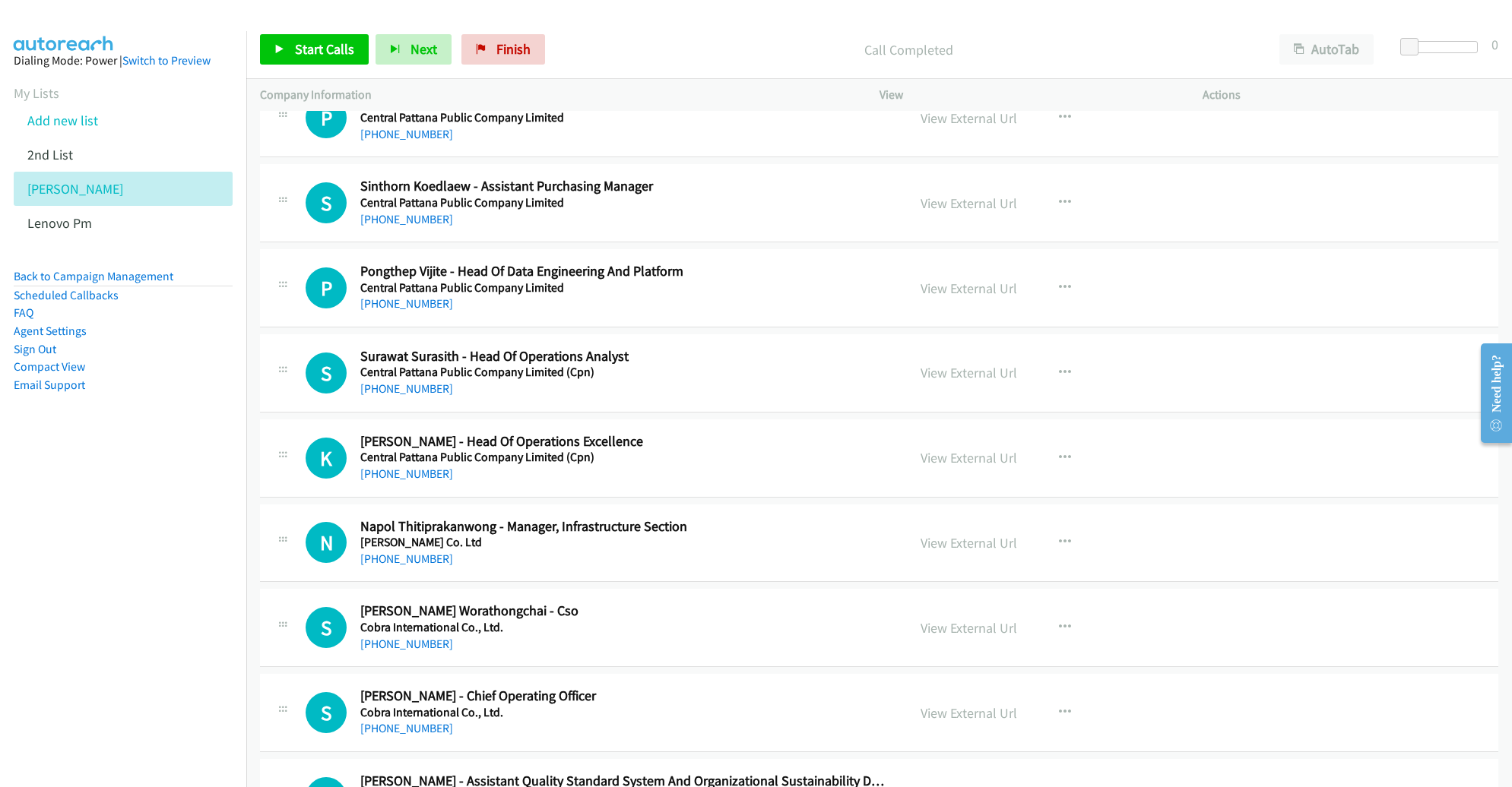
scroll to position [2804, 0]
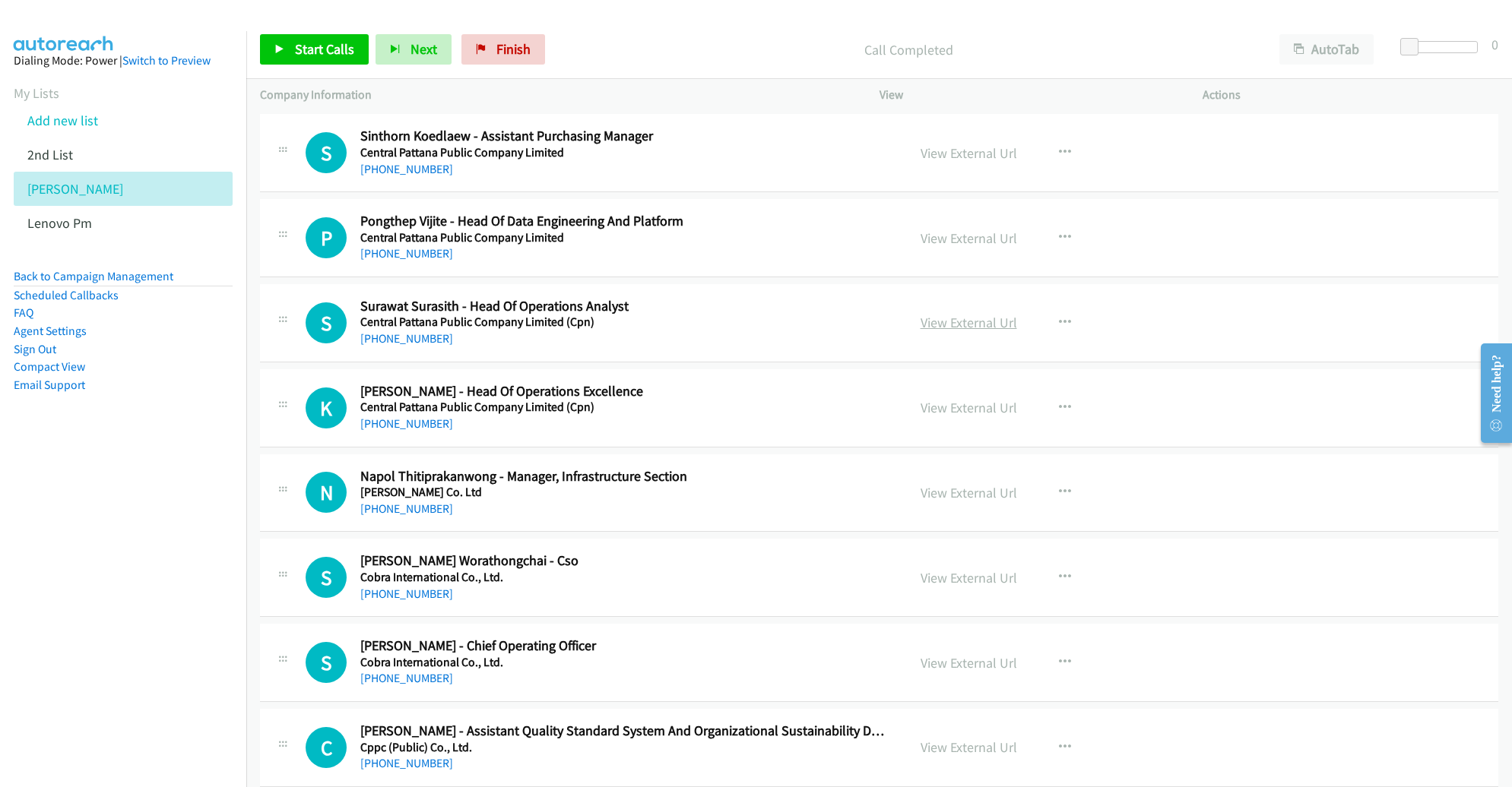
click at [983, 314] on link "View External Url" at bounding box center [969, 322] width 96 height 18
click at [953, 400] on link "View External Url" at bounding box center [969, 407] width 96 height 18
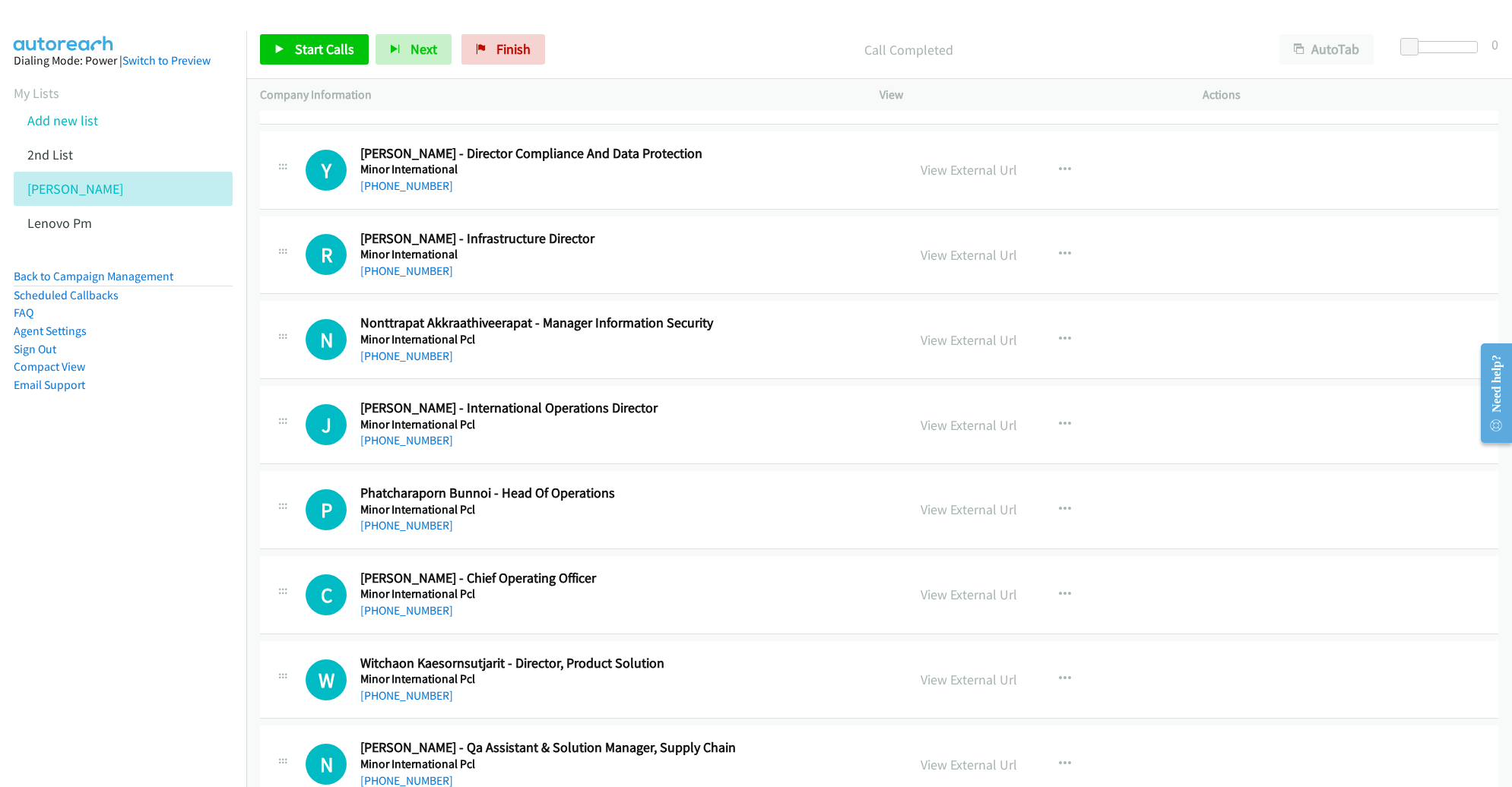
scroll to position [7148, 0]
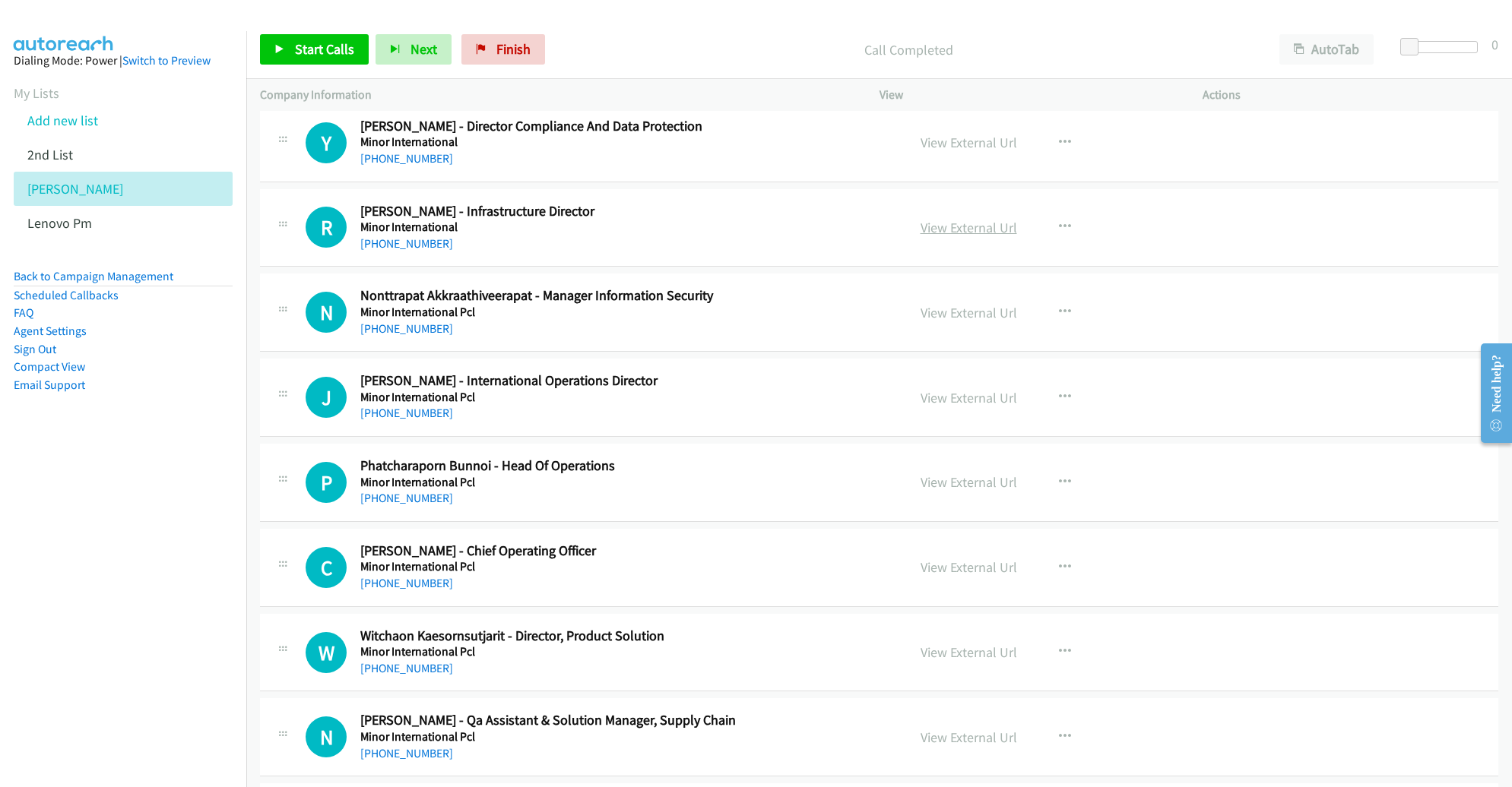
click at [969, 219] on link "View External Url" at bounding box center [969, 227] width 96 height 18
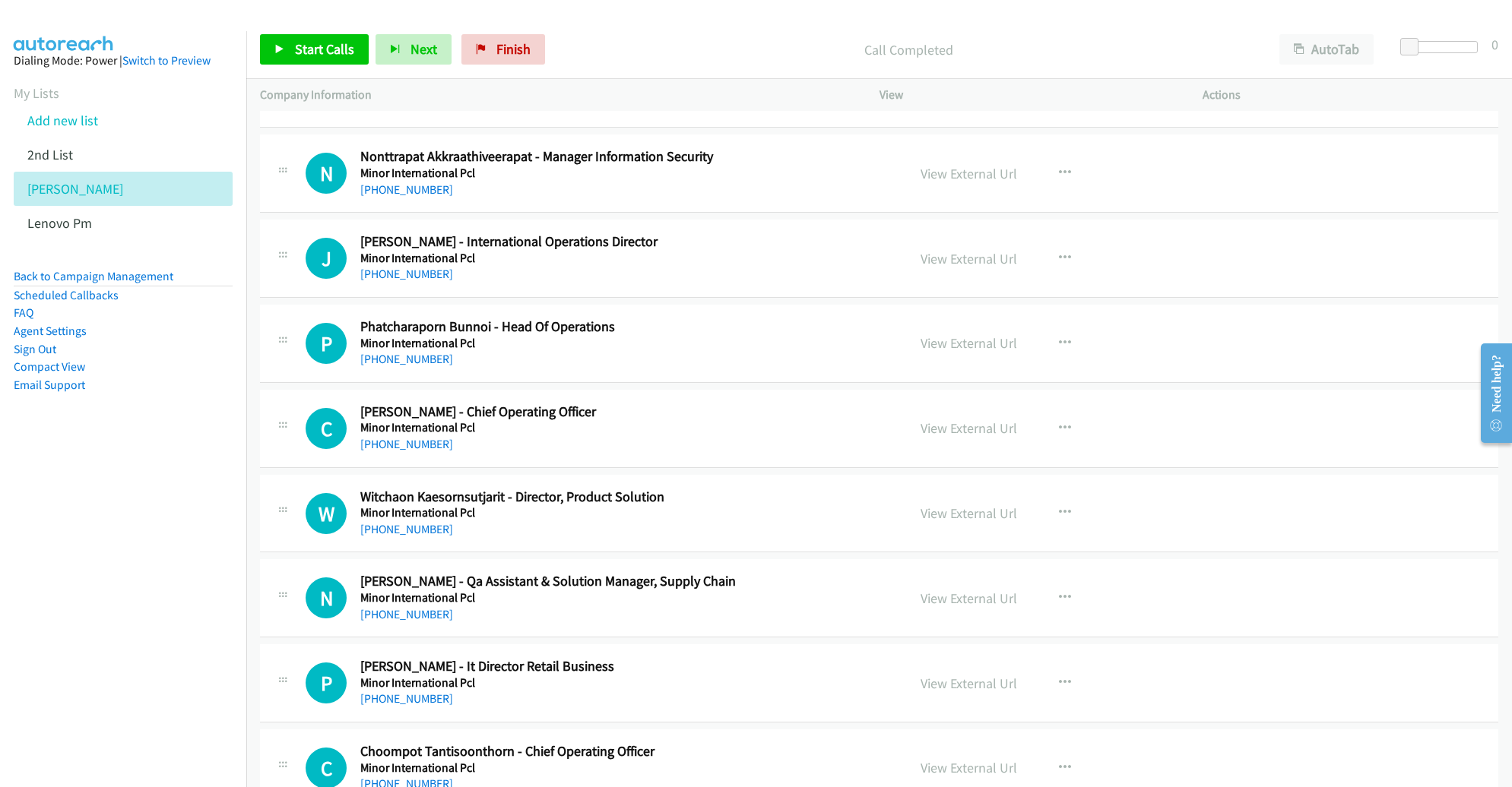
scroll to position [7288, 0]
click at [937, 165] on link "View External Url" at bounding box center [969, 173] width 96 height 18
